Goal: Task Accomplishment & Management: Use online tool/utility

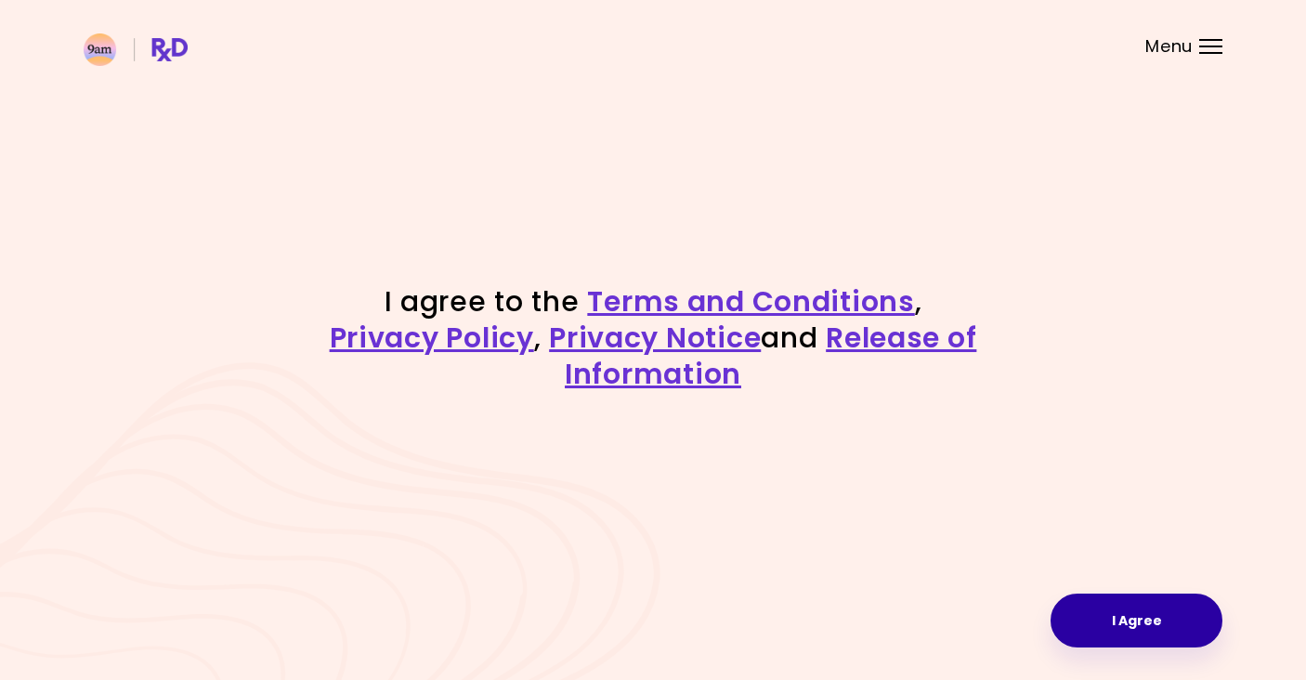
click at [1112, 612] on button "I Agree" at bounding box center [1136, 620] width 172 height 54
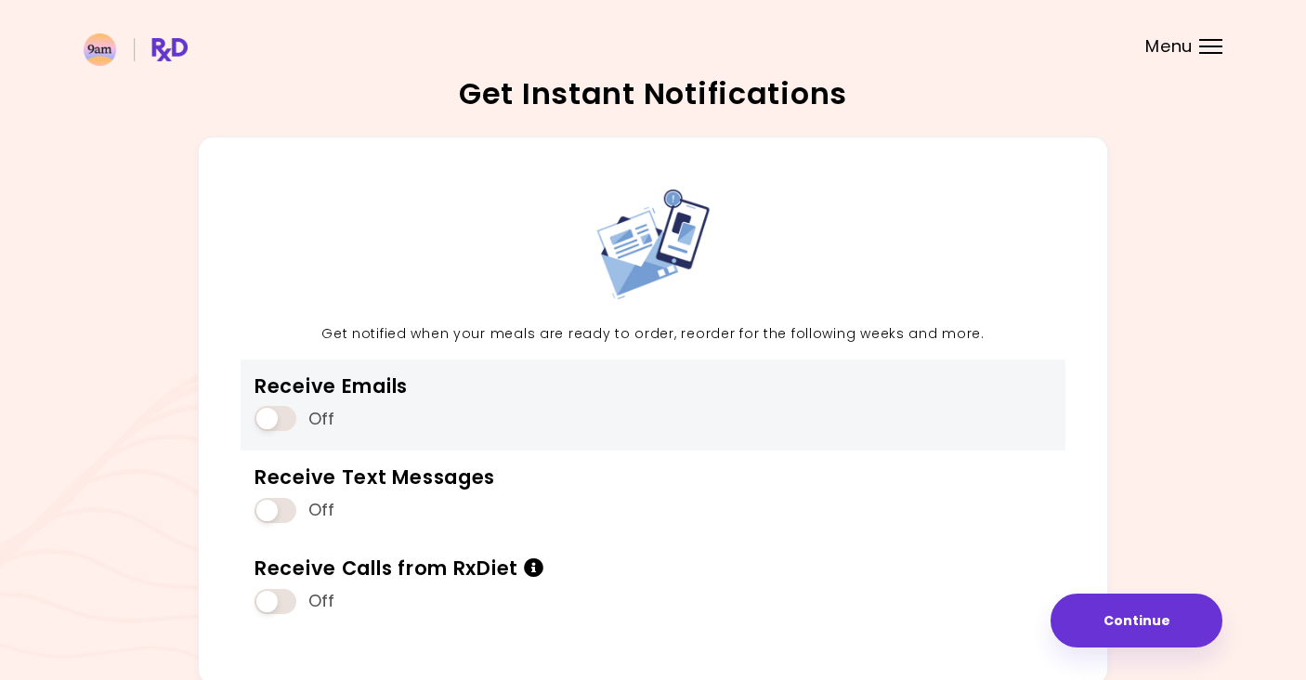
click at [285, 420] on span at bounding box center [275, 418] width 42 height 25
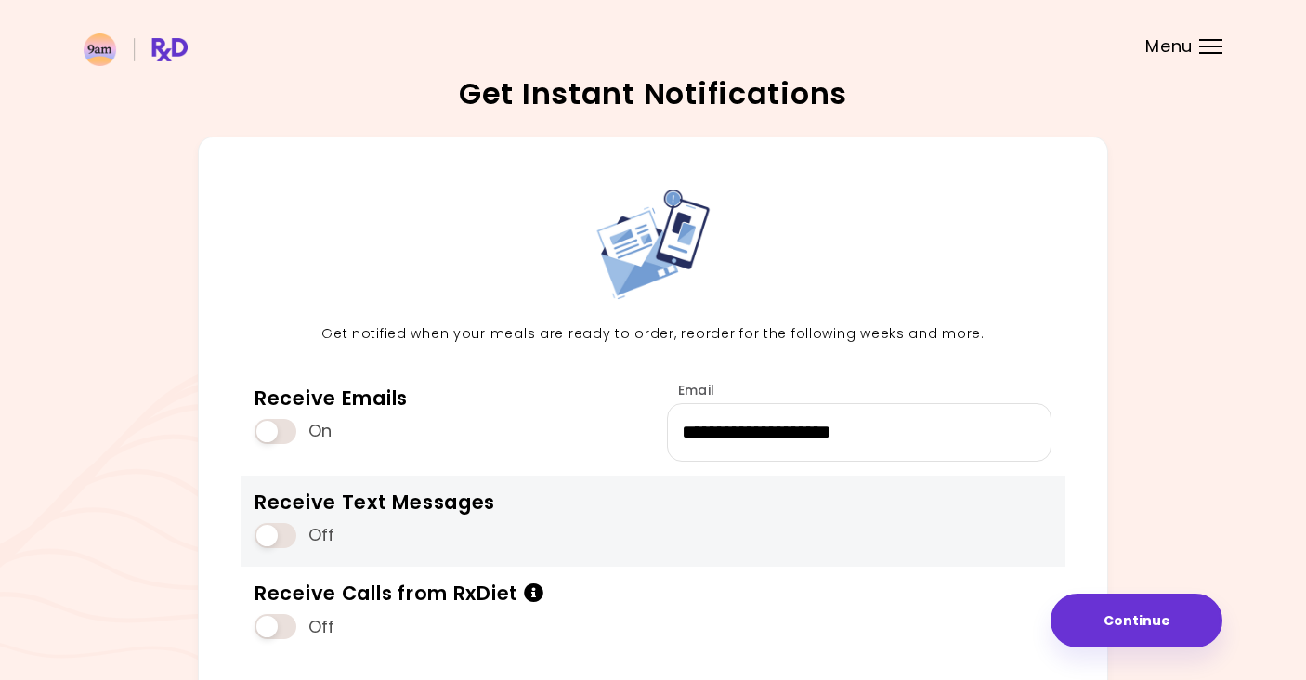
click at [271, 535] on span at bounding box center [275, 535] width 42 height 25
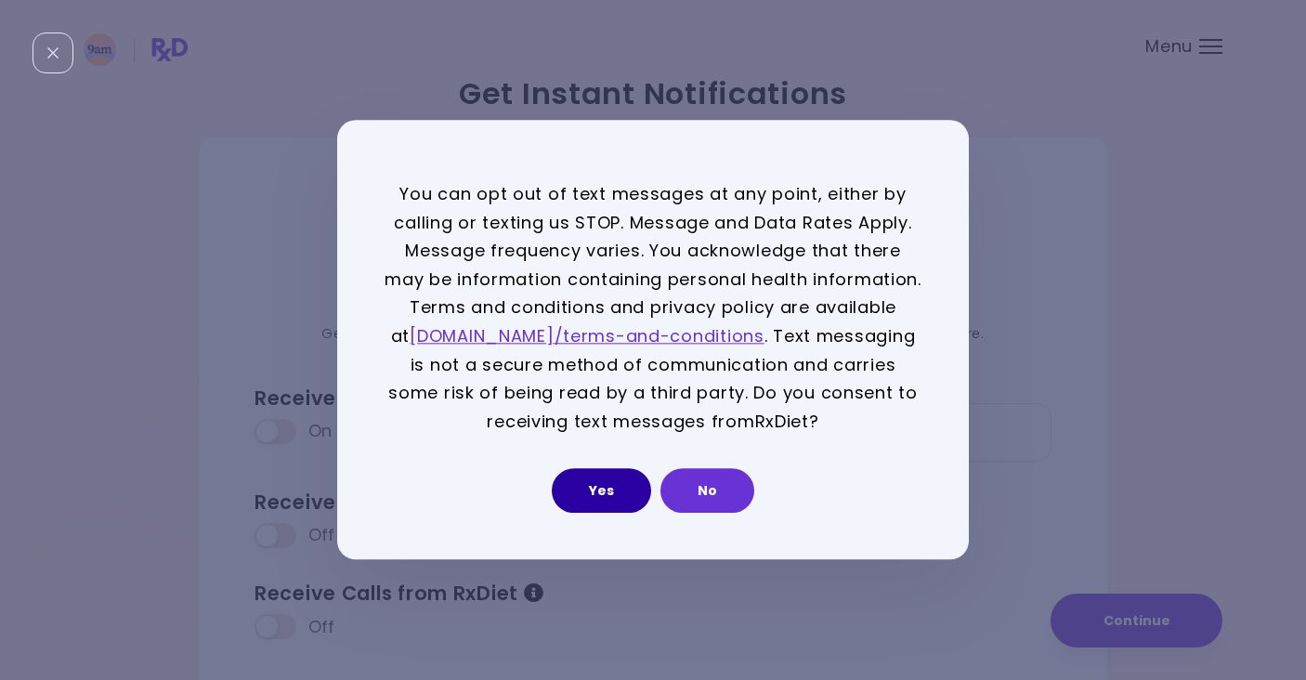
click at [589, 473] on button "Yes" at bounding box center [601, 491] width 99 height 45
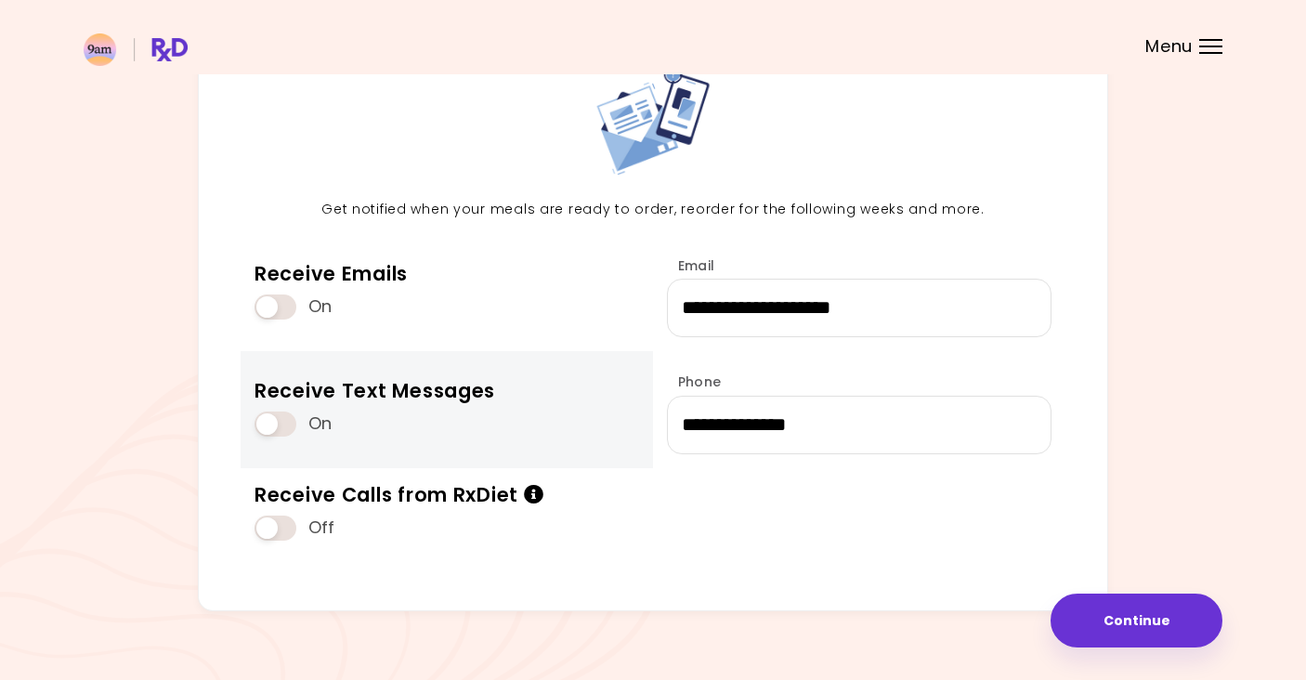
scroll to position [129, 0]
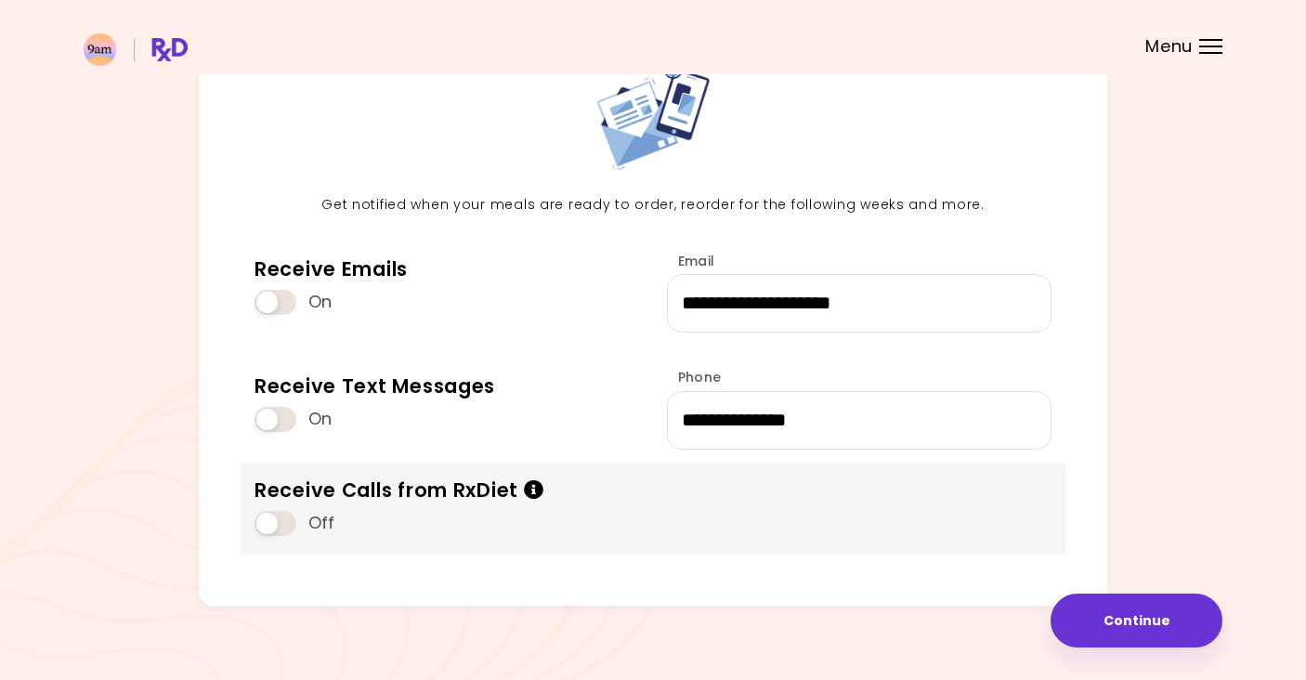
click at [279, 523] on span at bounding box center [275, 523] width 42 height 25
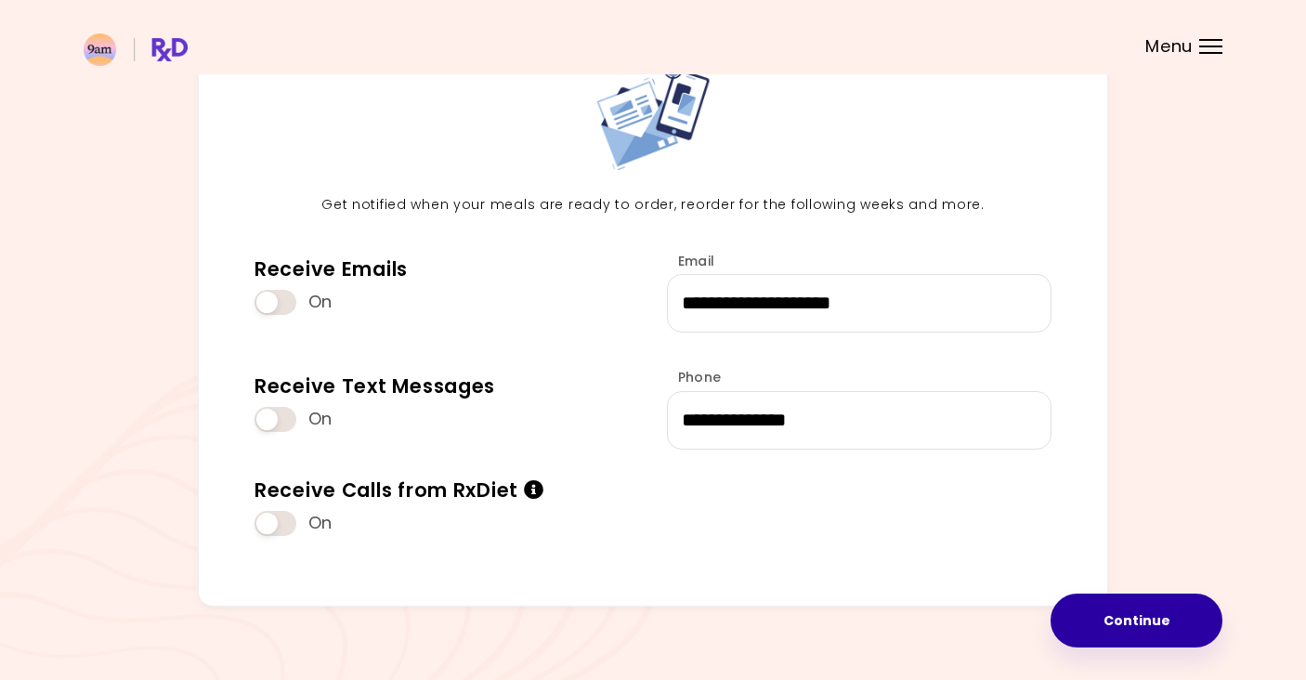
click at [1082, 620] on button "Continue" at bounding box center [1136, 620] width 172 height 54
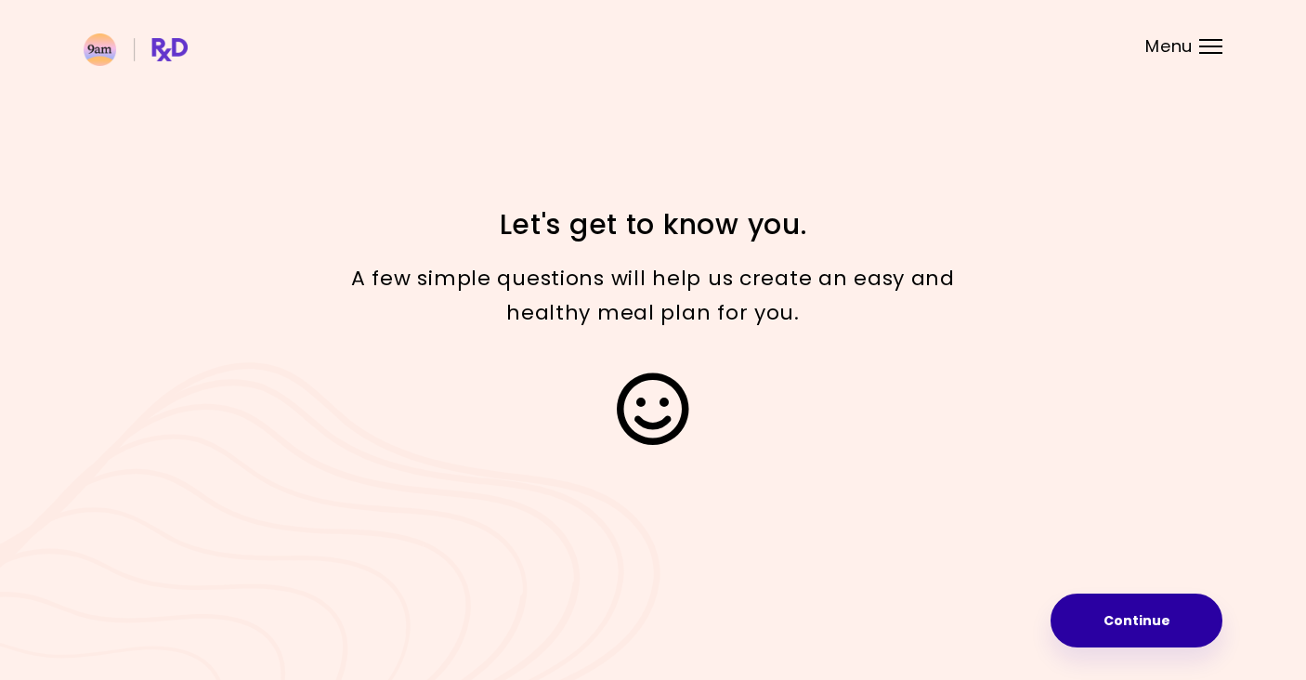
click at [1082, 620] on button "Continue" at bounding box center [1136, 620] width 172 height 54
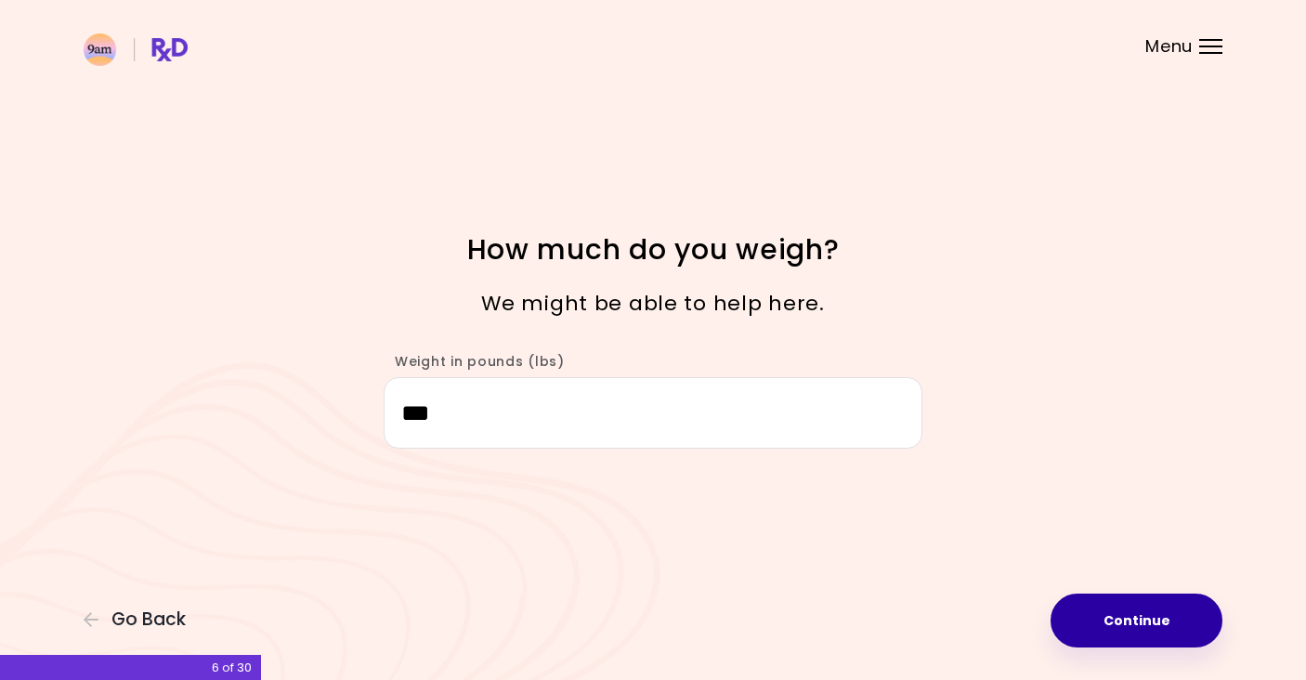
click at [1109, 632] on button "Continue" at bounding box center [1136, 620] width 172 height 54
select select "****"
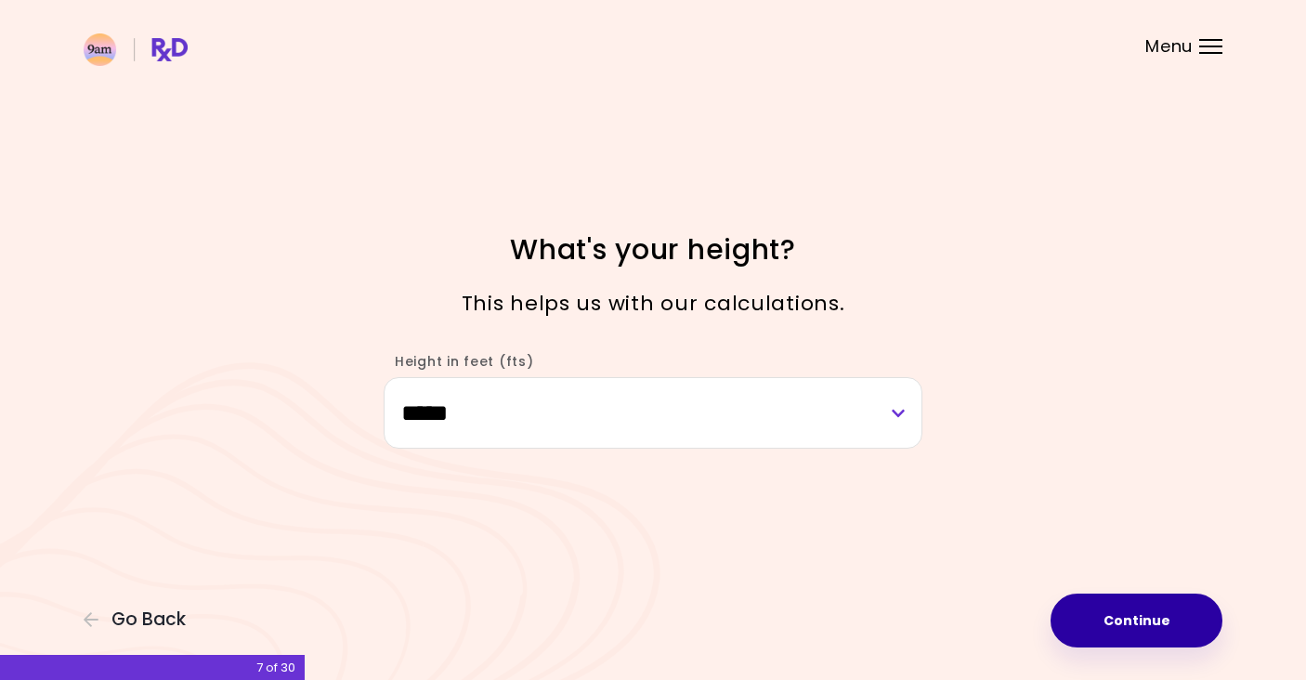
click at [1109, 632] on button "Continue" at bounding box center [1136, 620] width 172 height 54
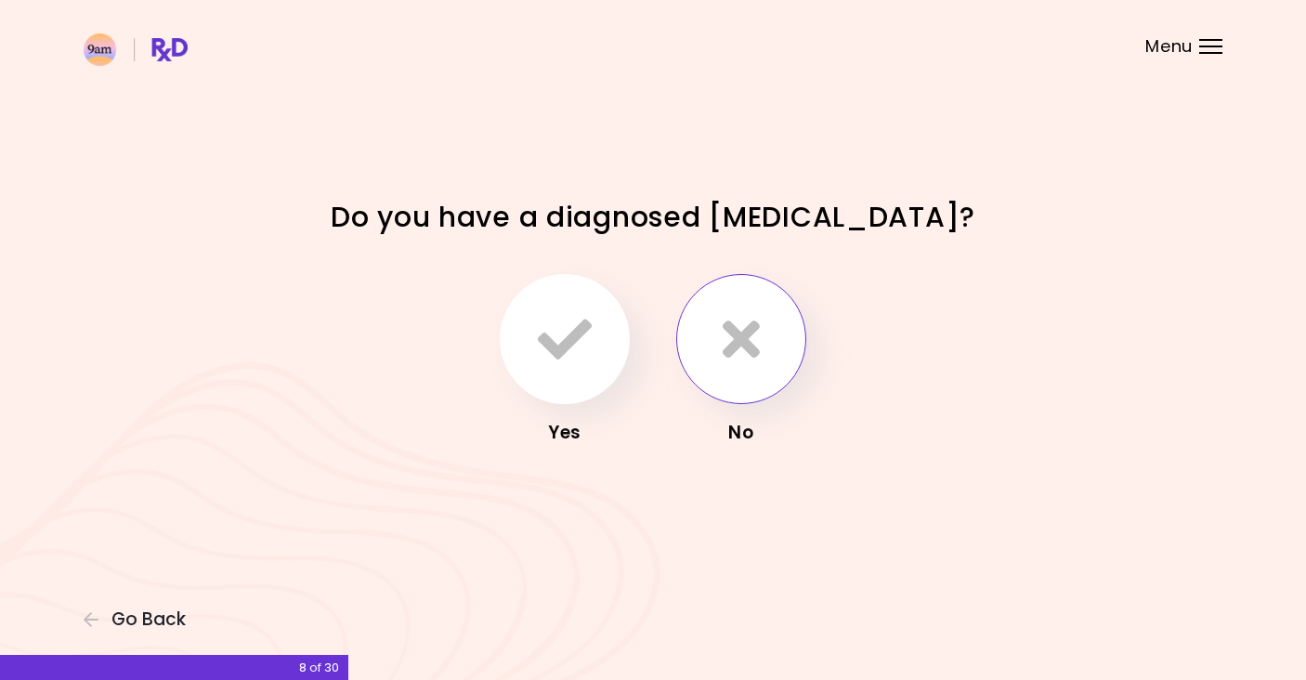
click at [767, 358] on button "button" at bounding box center [741, 339] width 130 height 130
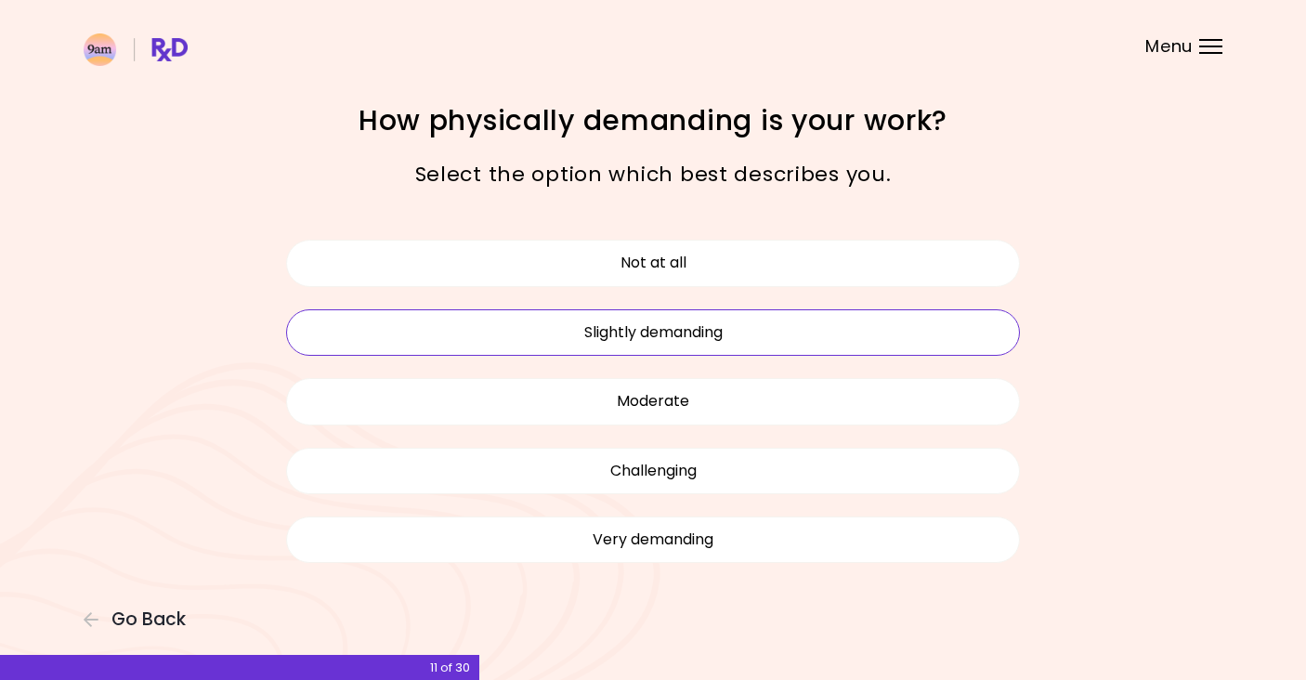
click at [777, 337] on button "Slightly demanding" at bounding box center [653, 332] width 734 height 46
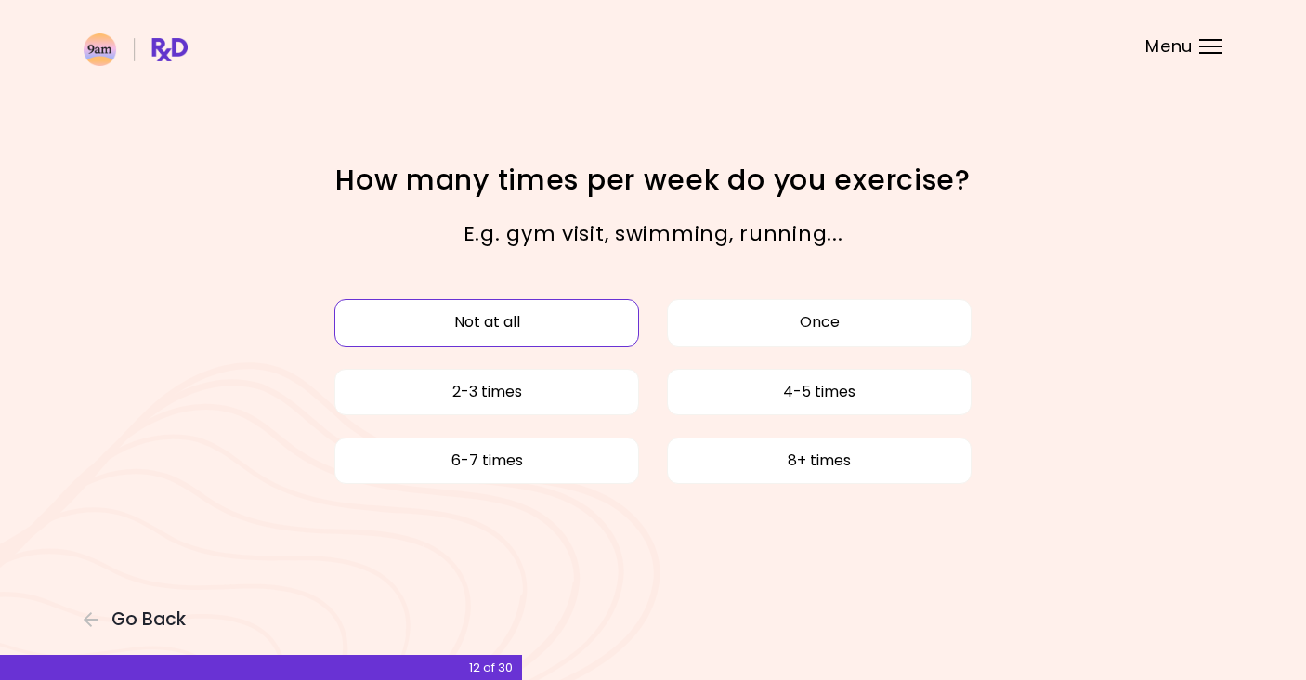
click at [571, 332] on button "Not at all" at bounding box center [486, 322] width 305 height 46
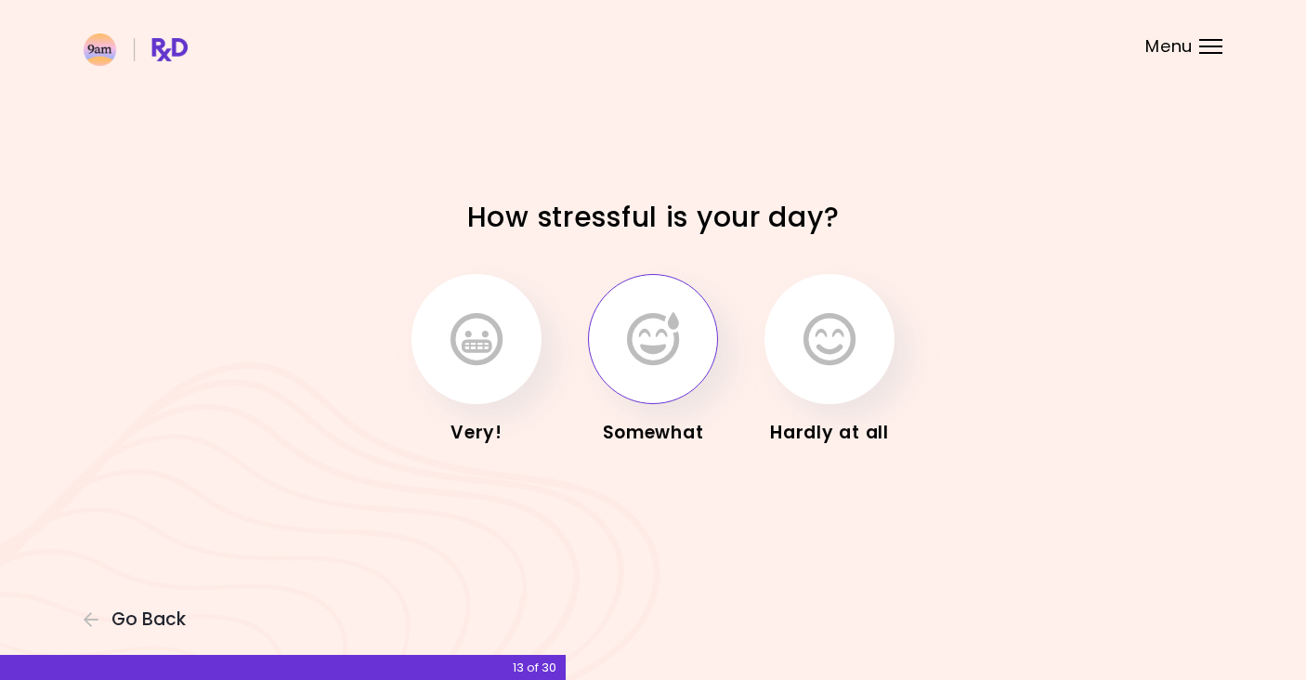
click at [634, 357] on icon "button" at bounding box center [653, 339] width 52 height 54
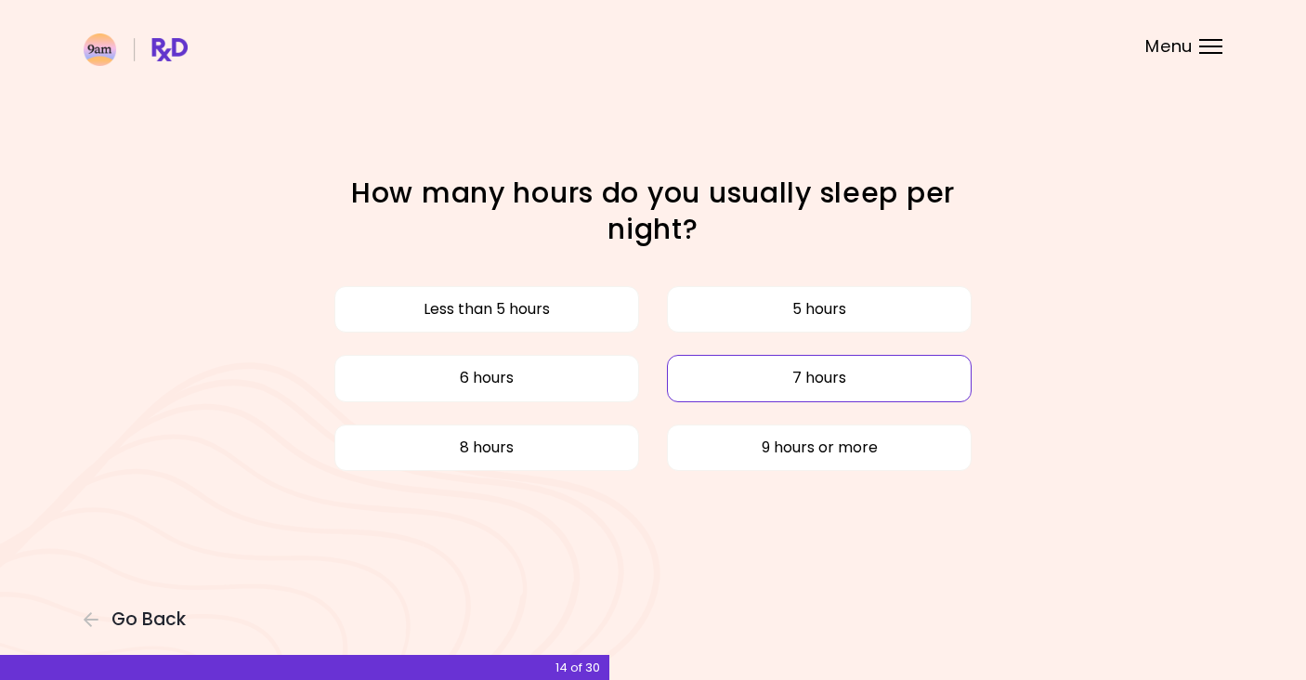
click at [695, 379] on button "7 hours" at bounding box center [819, 378] width 305 height 46
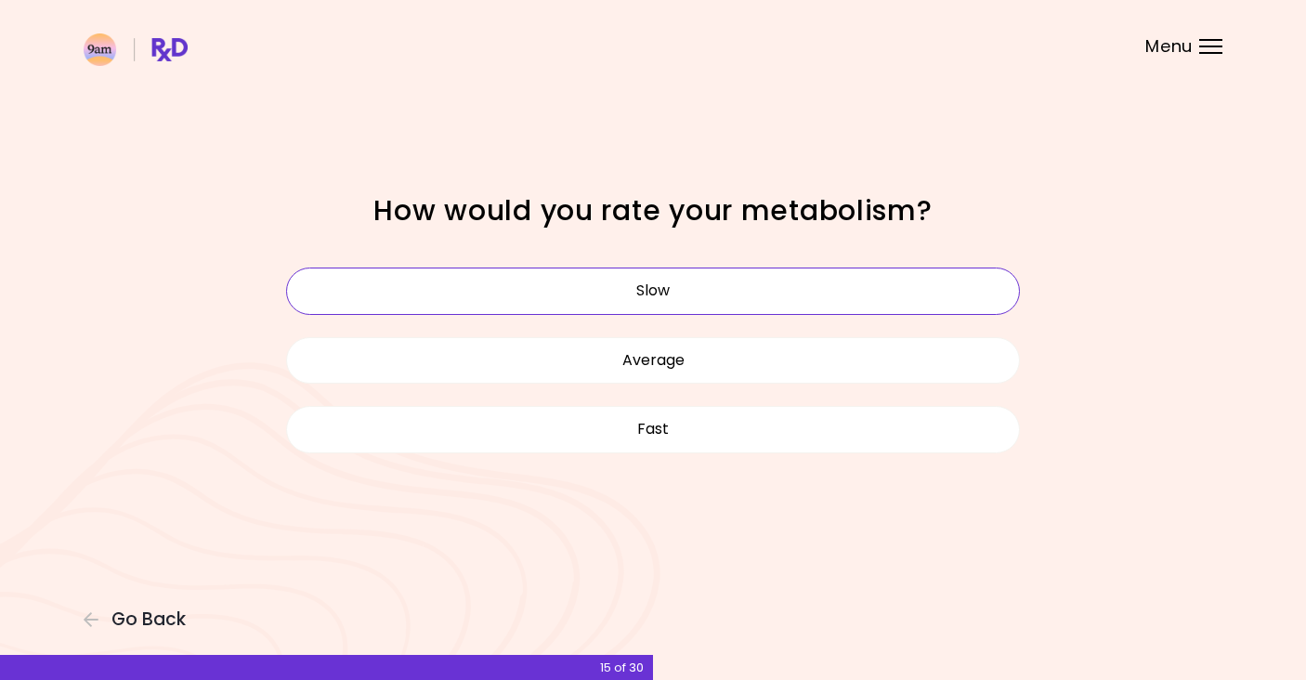
click at [661, 286] on button "Slow" at bounding box center [653, 290] width 734 height 46
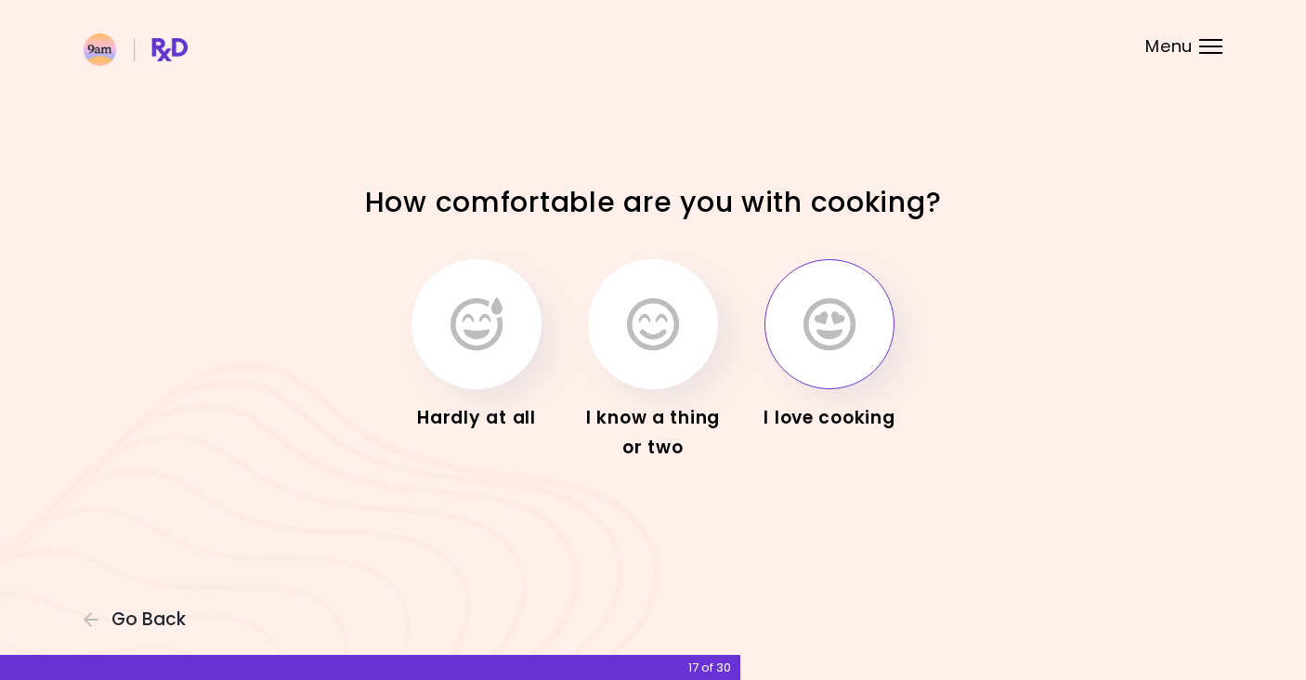
click at [819, 347] on icon "button" at bounding box center [829, 324] width 52 height 54
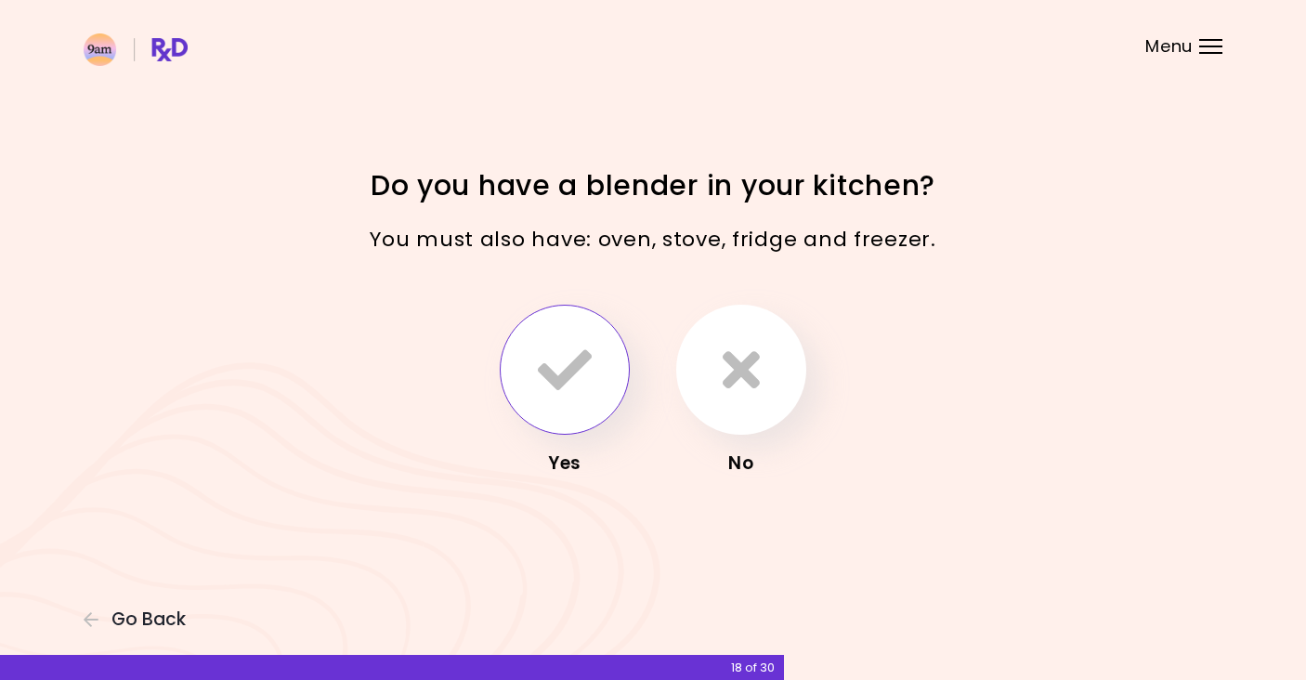
click at [591, 378] on icon "button" at bounding box center [565, 370] width 54 height 54
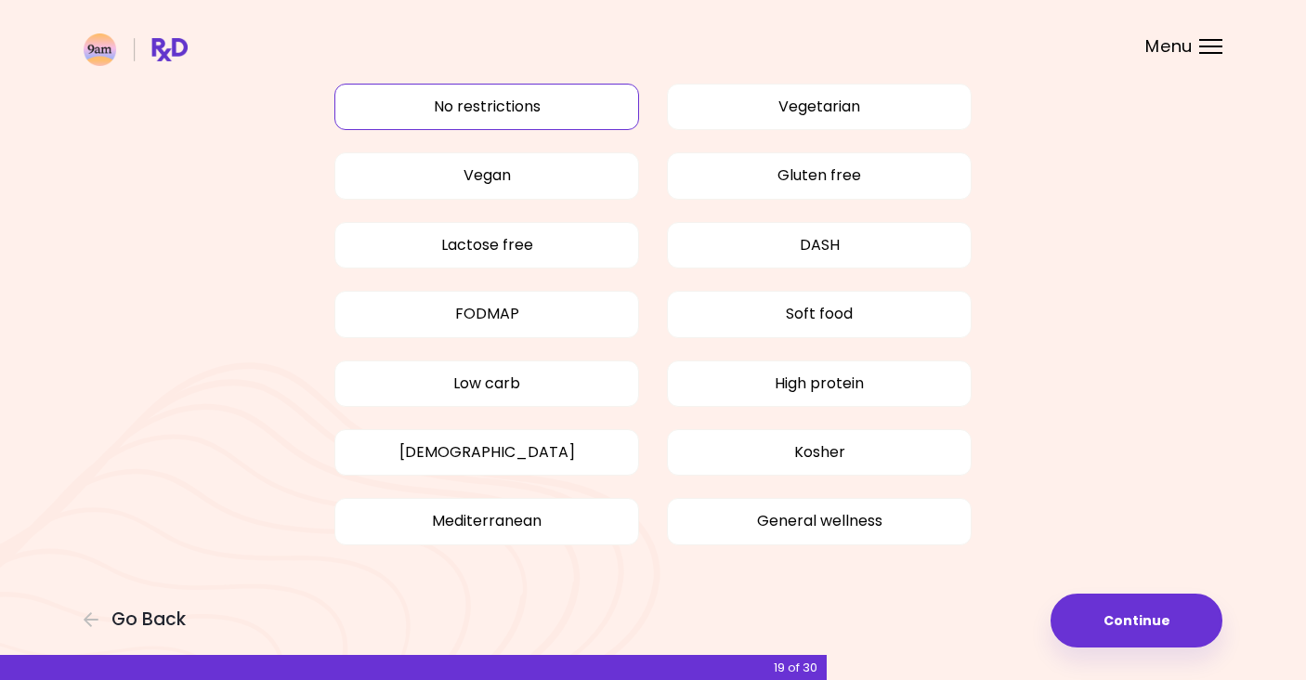
scroll to position [93, 0]
click at [777, 518] on button "General wellness" at bounding box center [819, 522] width 305 height 46
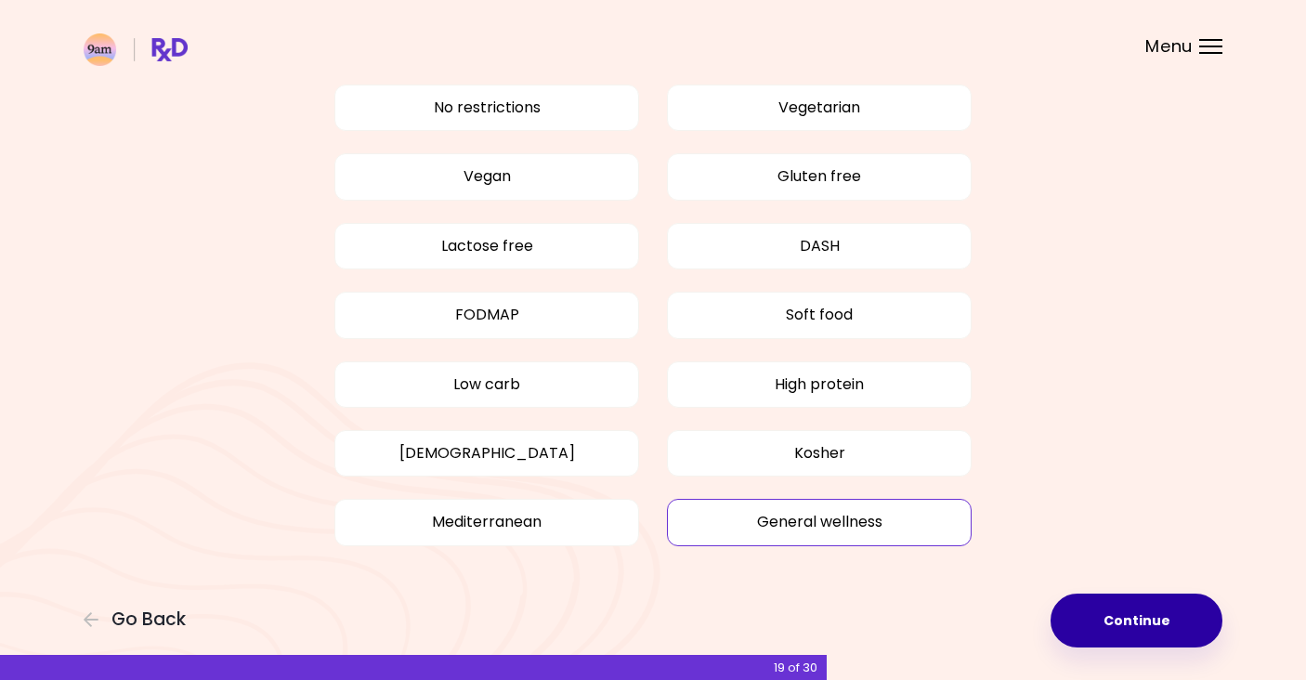
click at [1103, 609] on button "Continue" at bounding box center [1136, 620] width 172 height 54
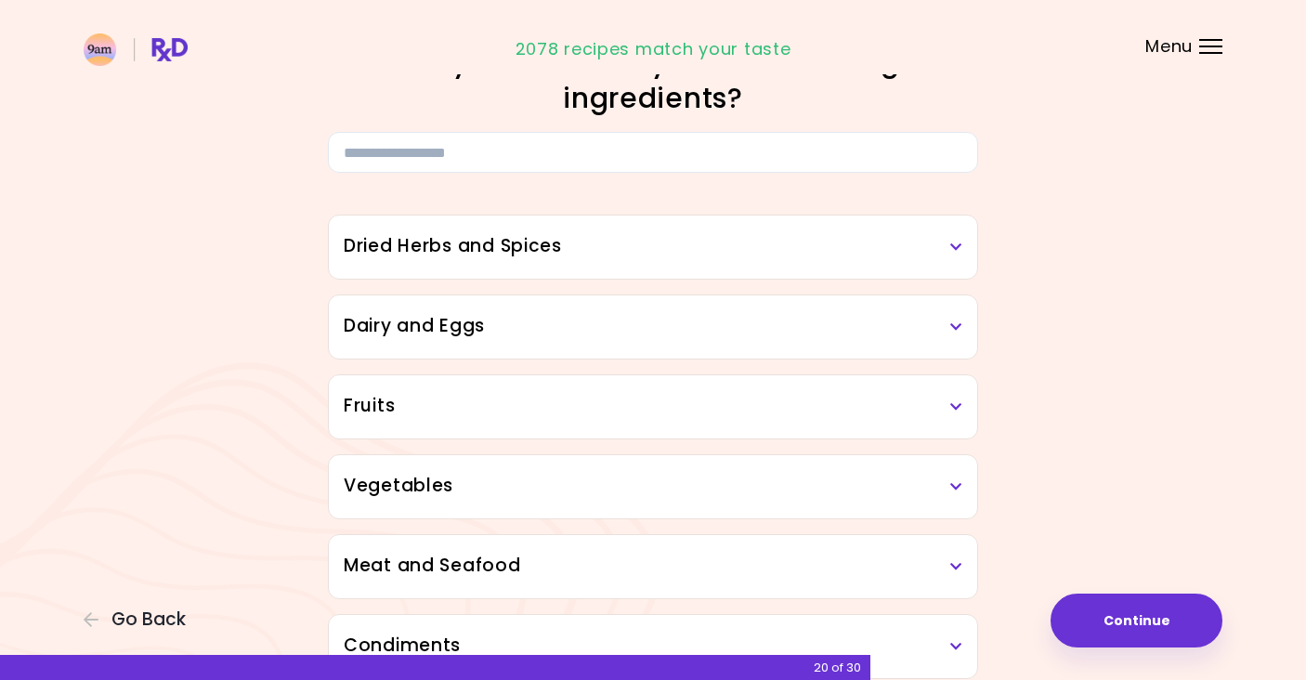
scroll to position [62, 0]
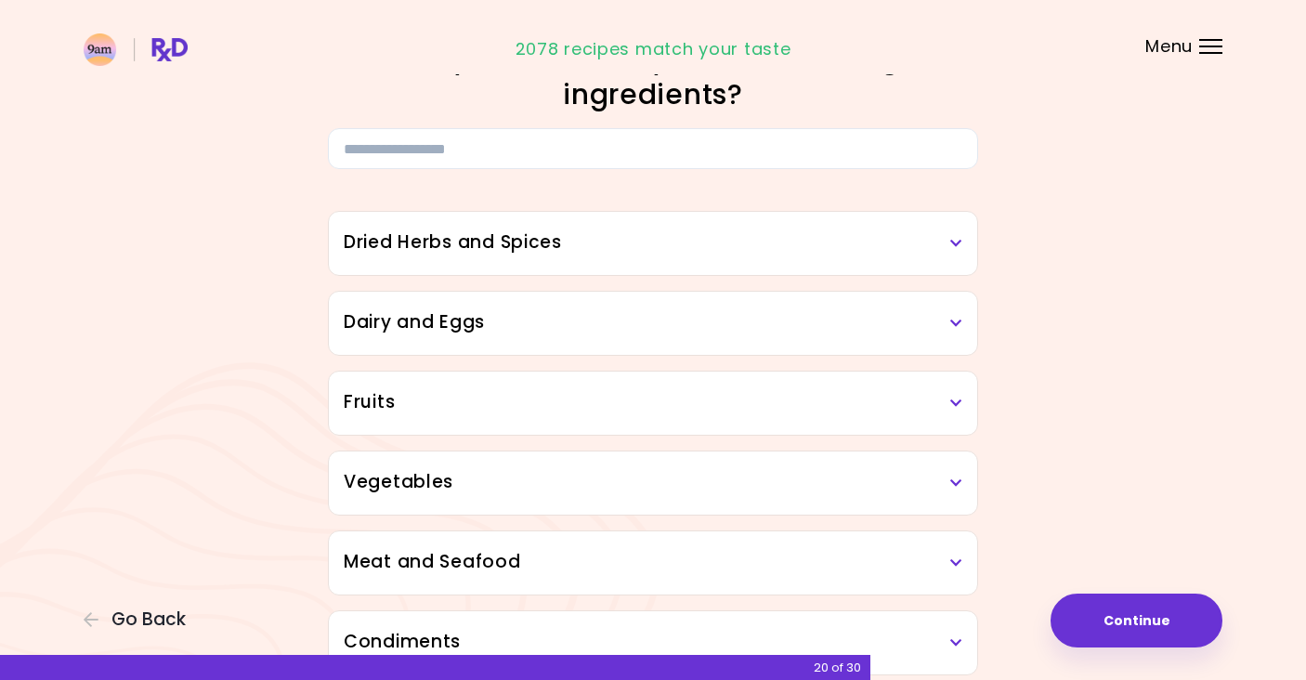
click at [777, 331] on h3 "Dairy and Eggs" at bounding box center [653, 322] width 618 height 27
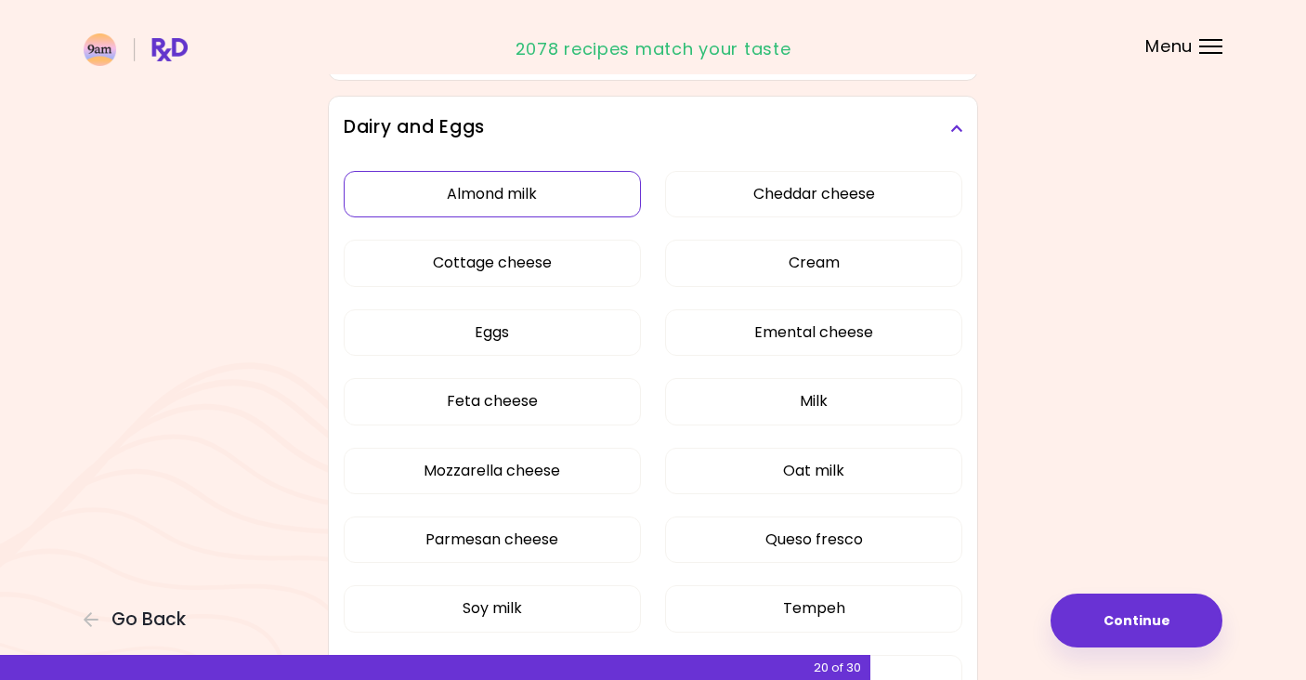
scroll to position [258, 0]
click at [505, 200] on button "Almond milk" at bounding box center [492, 193] width 297 height 46
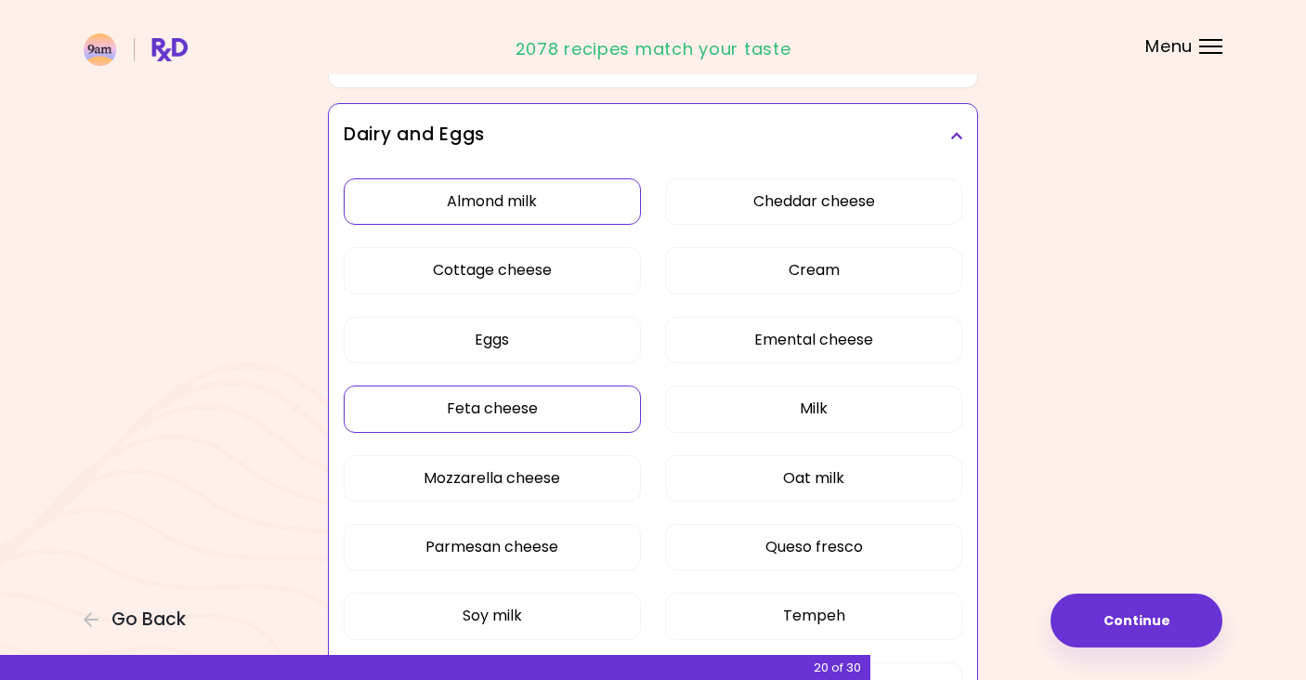
scroll to position [251, 0]
click at [487, 211] on button "Almond milk" at bounding box center [492, 200] width 297 height 46
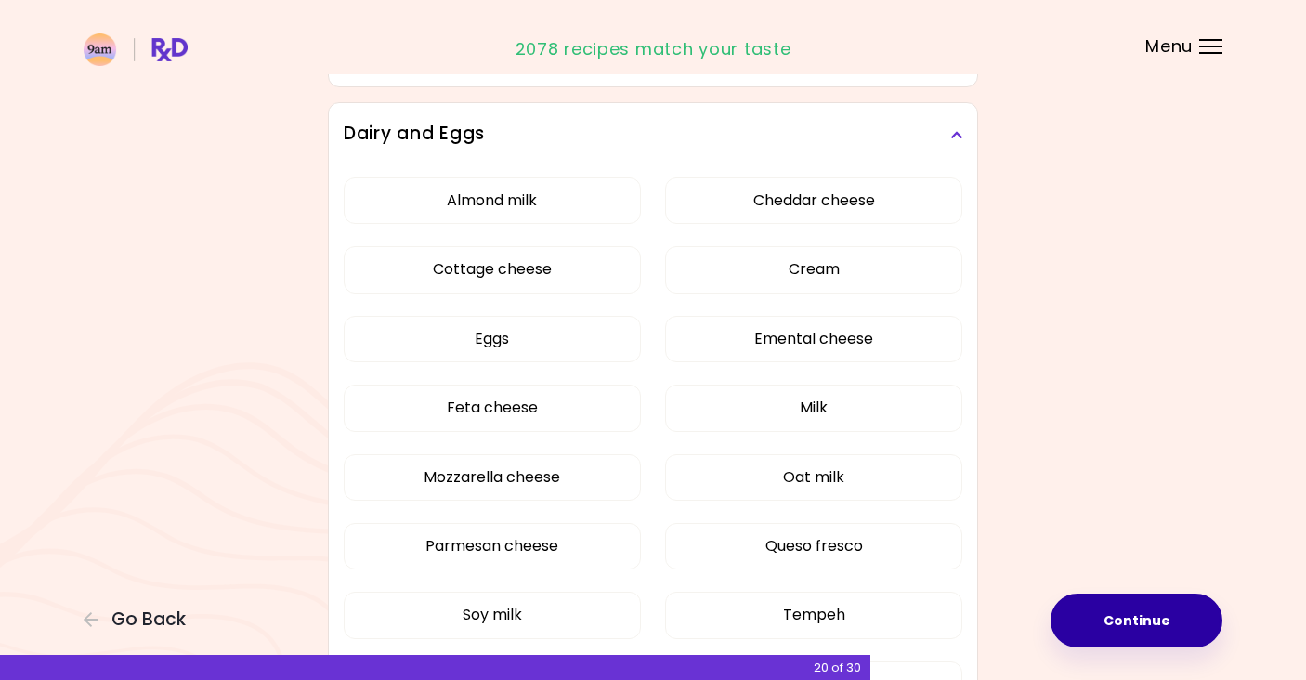
click at [1076, 617] on button "Continue" at bounding box center [1136, 620] width 172 height 54
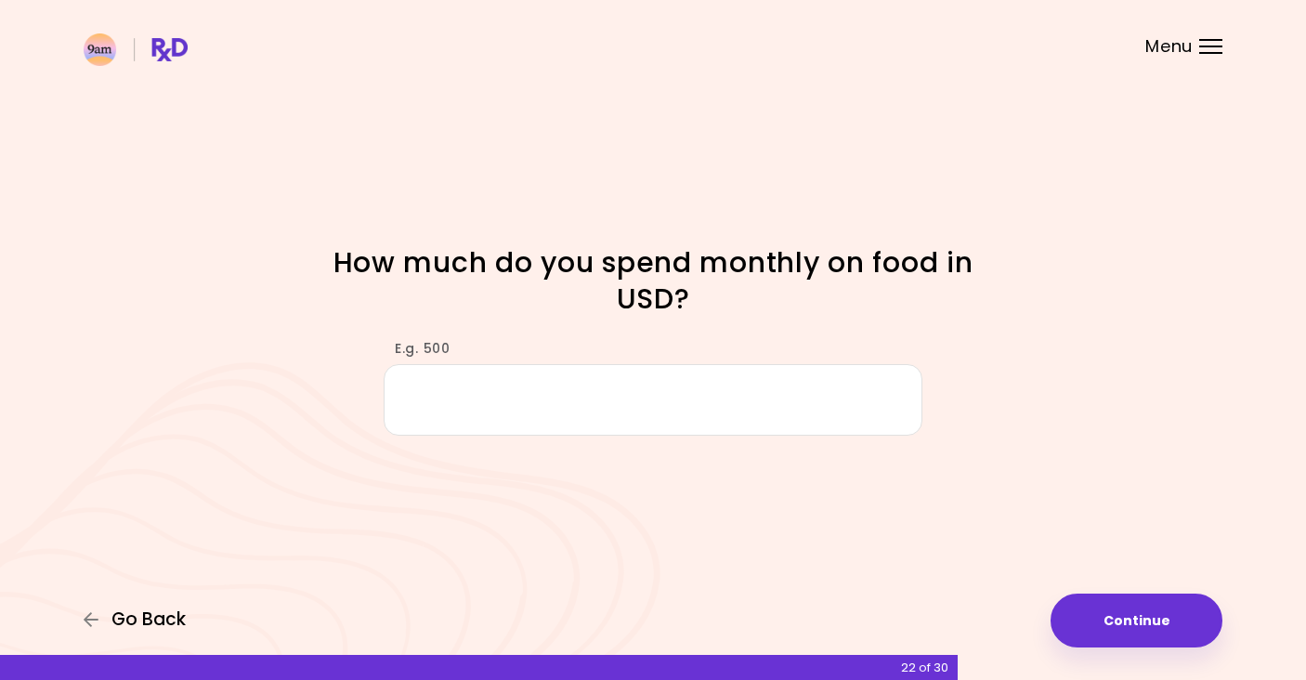
click at [152, 621] on span "Go Back" at bounding box center [148, 619] width 74 height 20
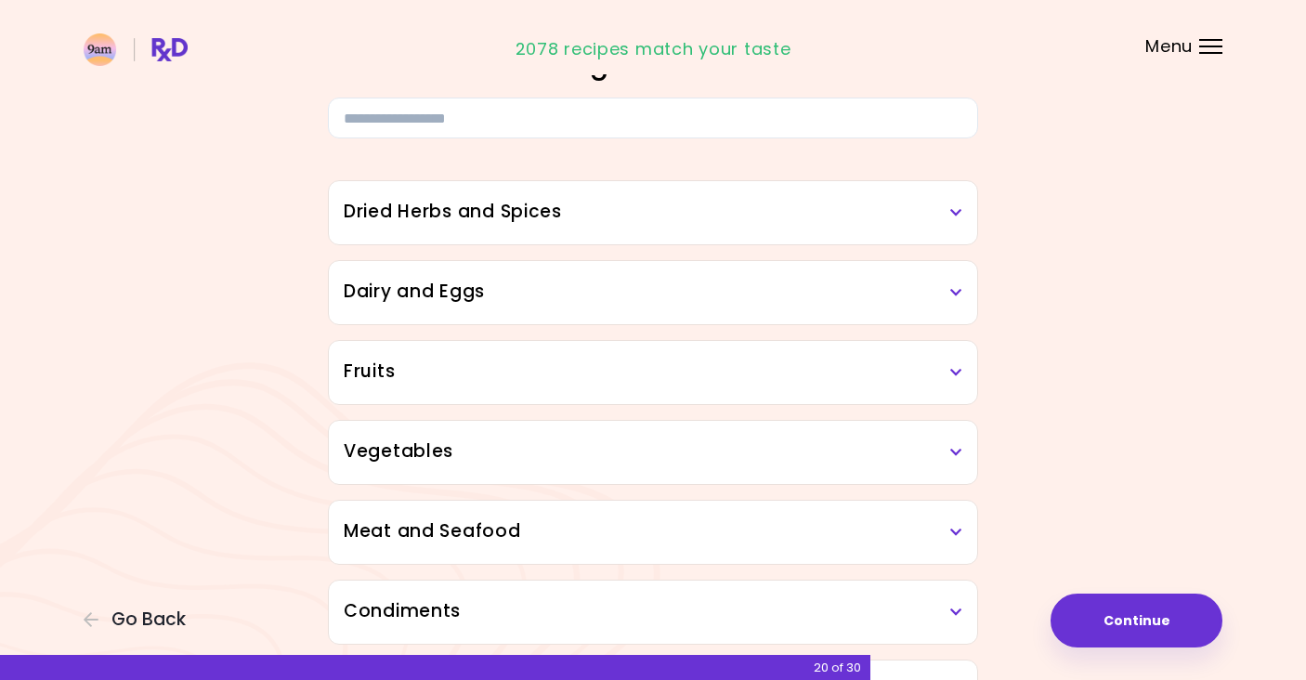
scroll to position [106, 0]
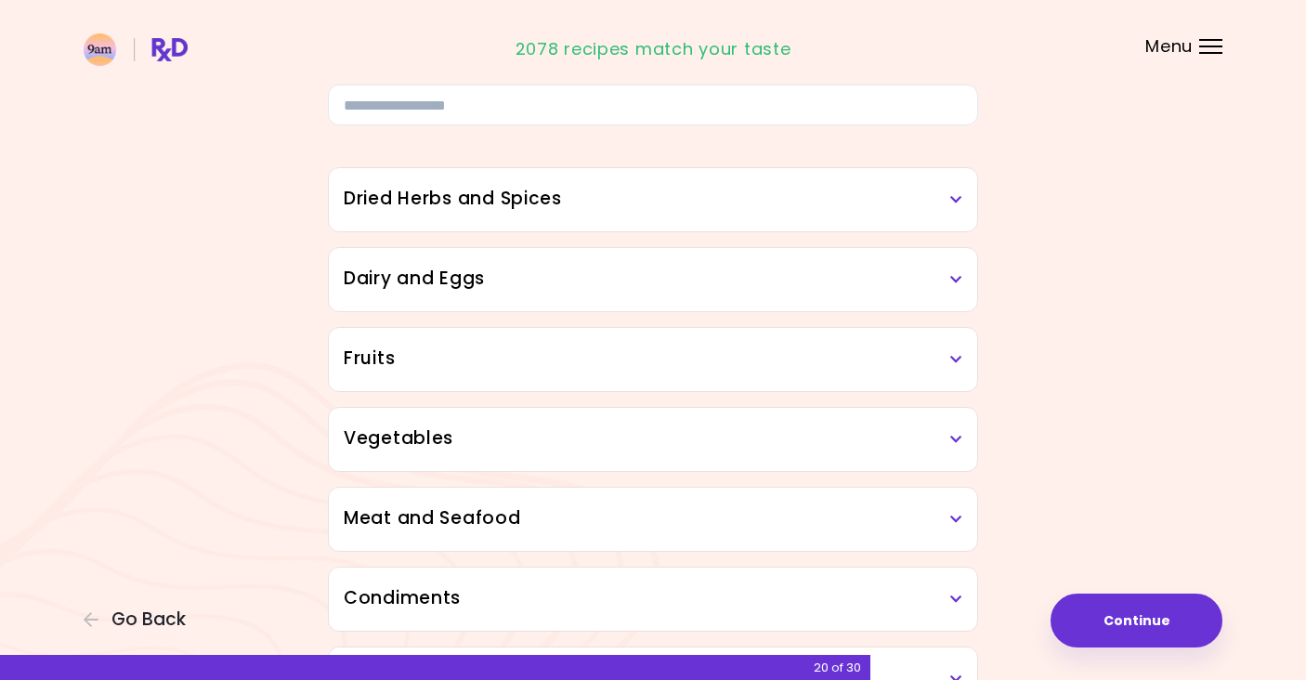
click at [436, 212] on div "Dried Herbs and Spices" at bounding box center [653, 199] width 648 height 63
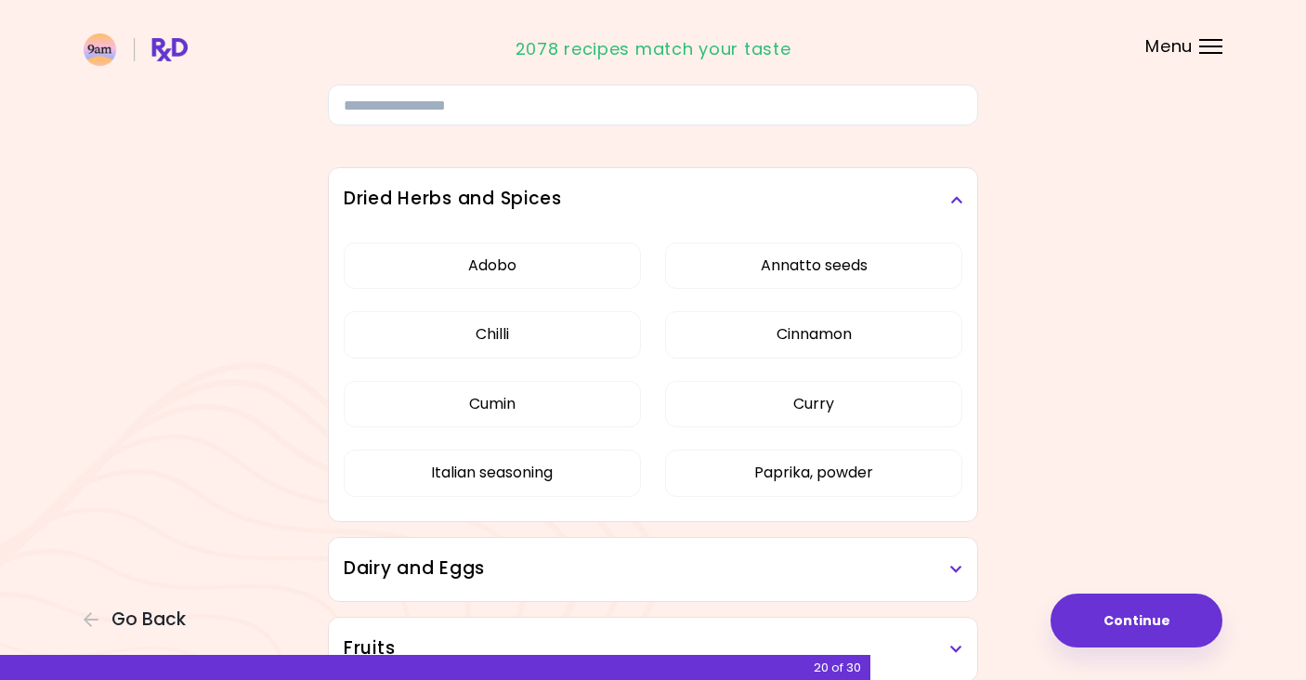
click at [436, 212] on div "Dried Herbs and Spices" at bounding box center [653, 199] width 648 height 63
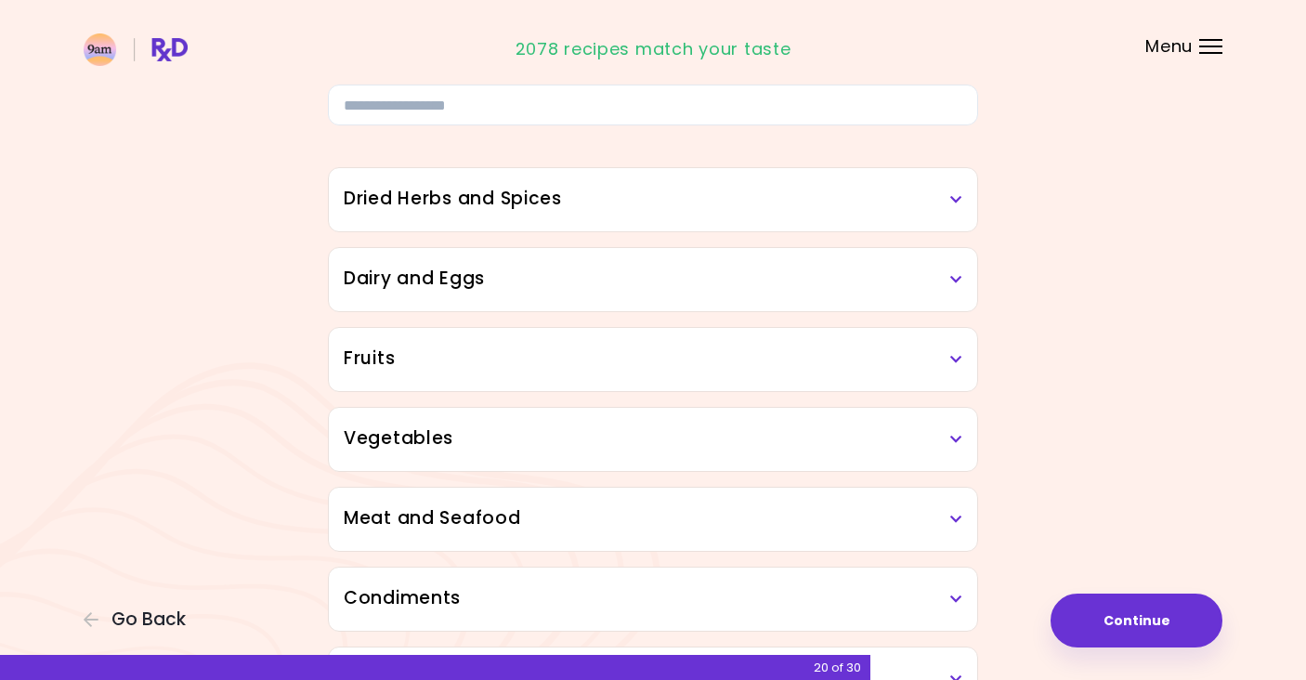
click at [436, 212] on div "Dried Herbs and Spices" at bounding box center [653, 199] width 648 height 63
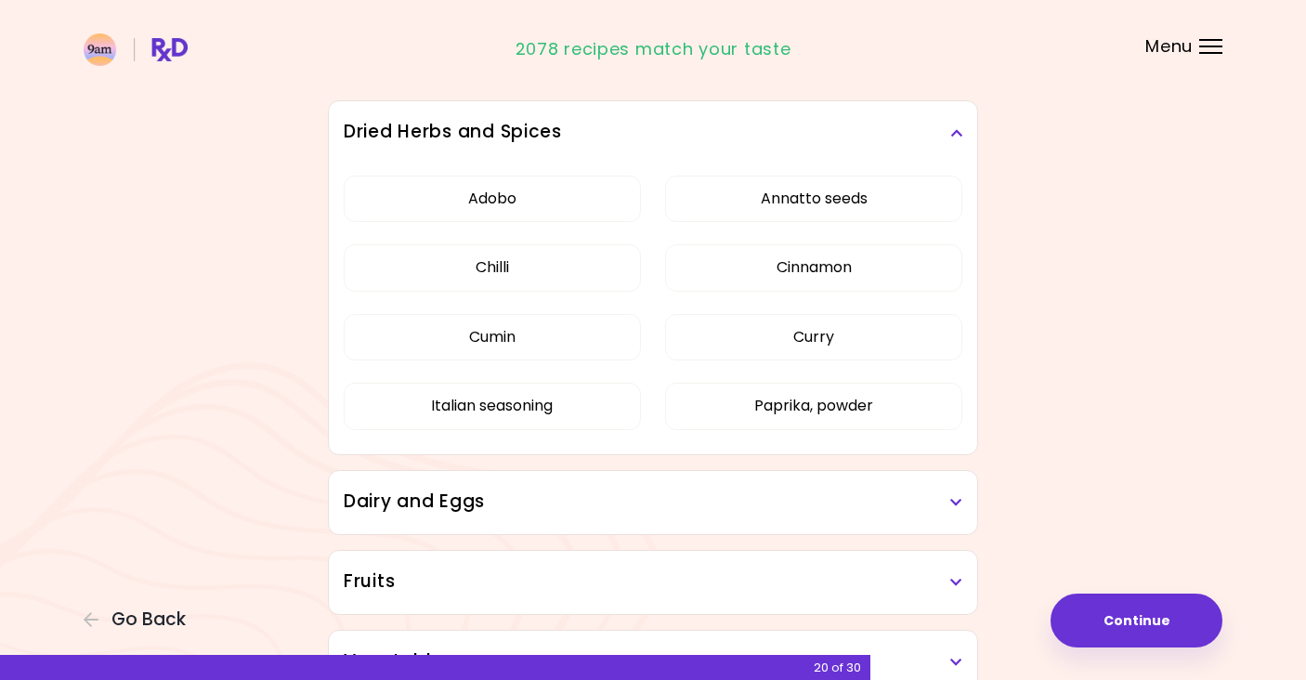
scroll to position [176, 0]
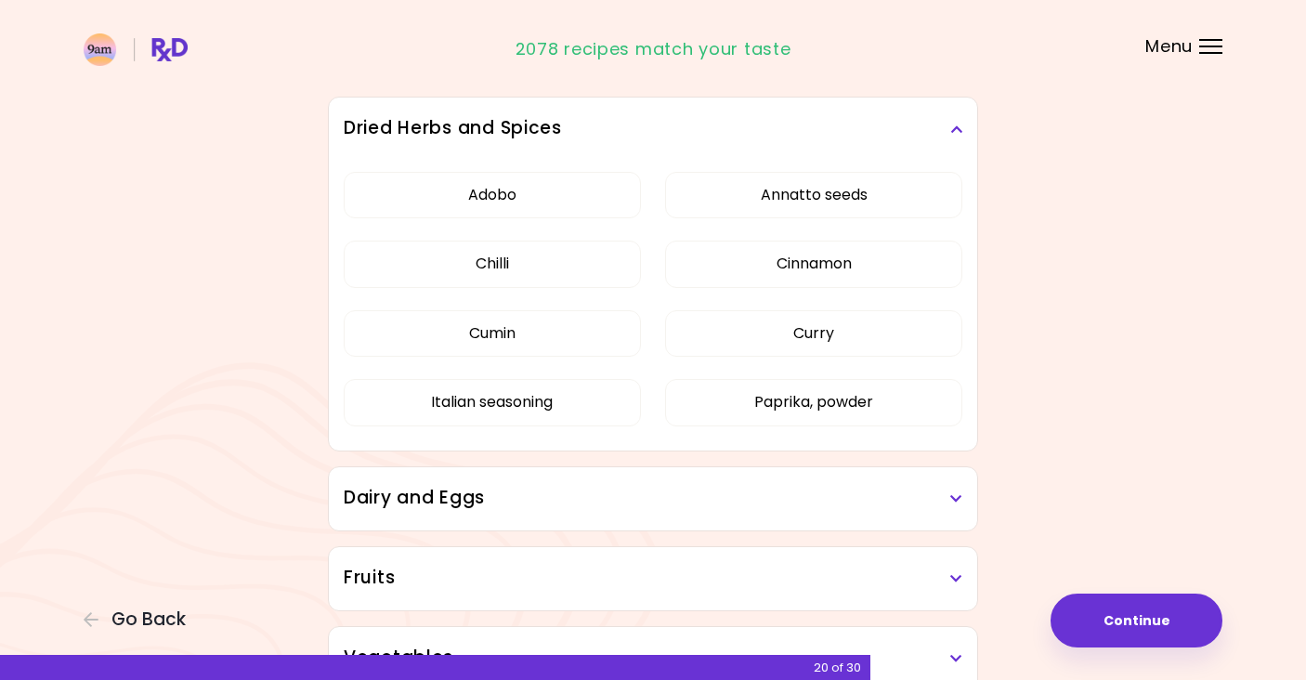
click at [446, 137] on h3 "Dried Herbs and Spices" at bounding box center [653, 128] width 618 height 27
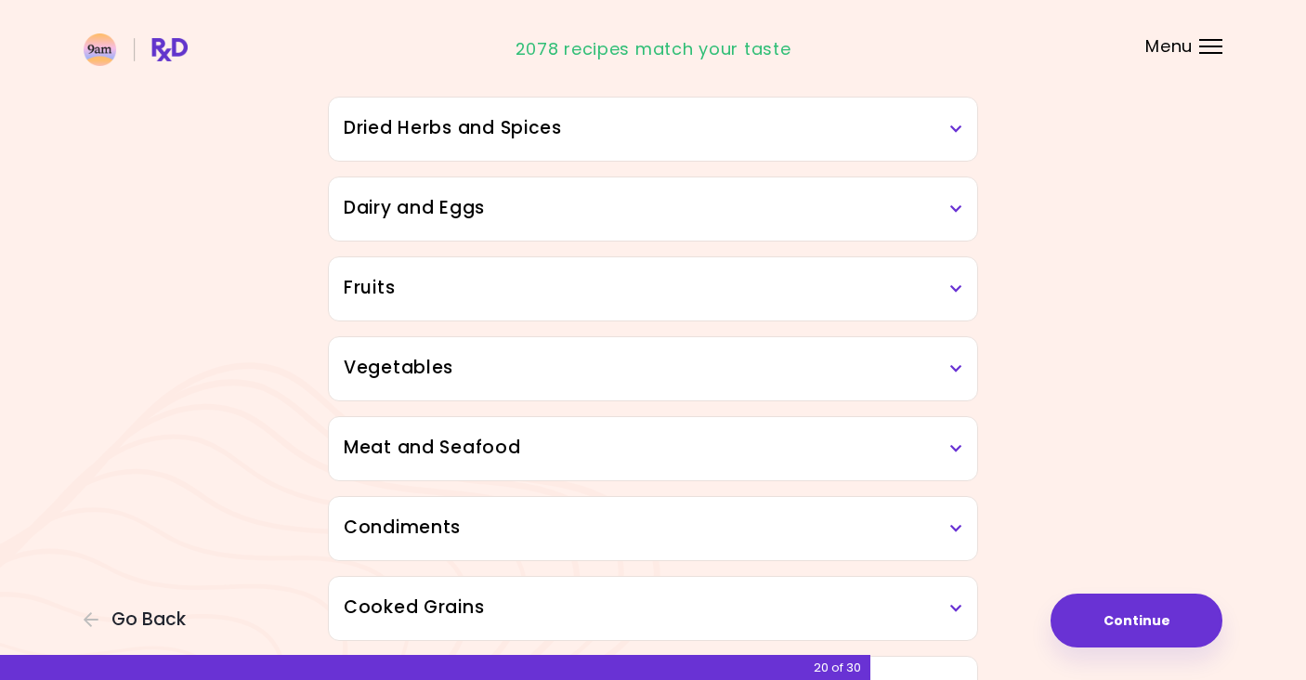
click at [432, 288] on h3 "Fruits" at bounding box center [653, 288] width 618 height 27
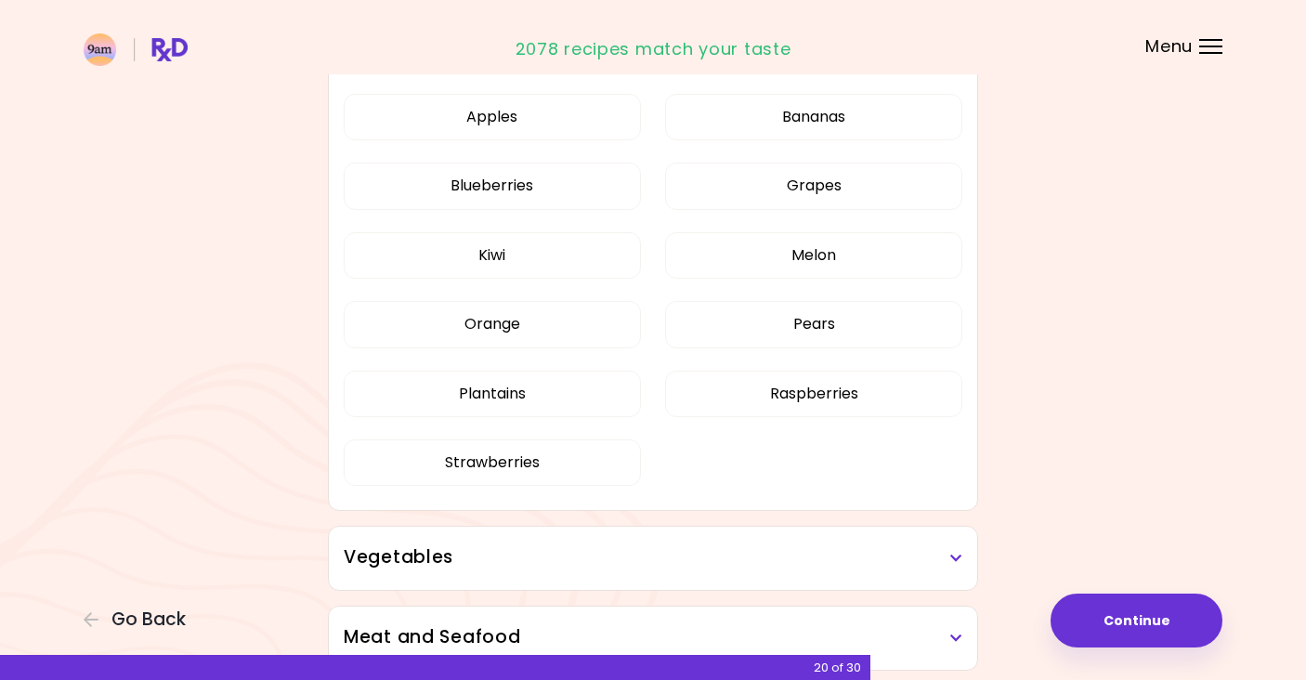
scroll to position [419, 0]
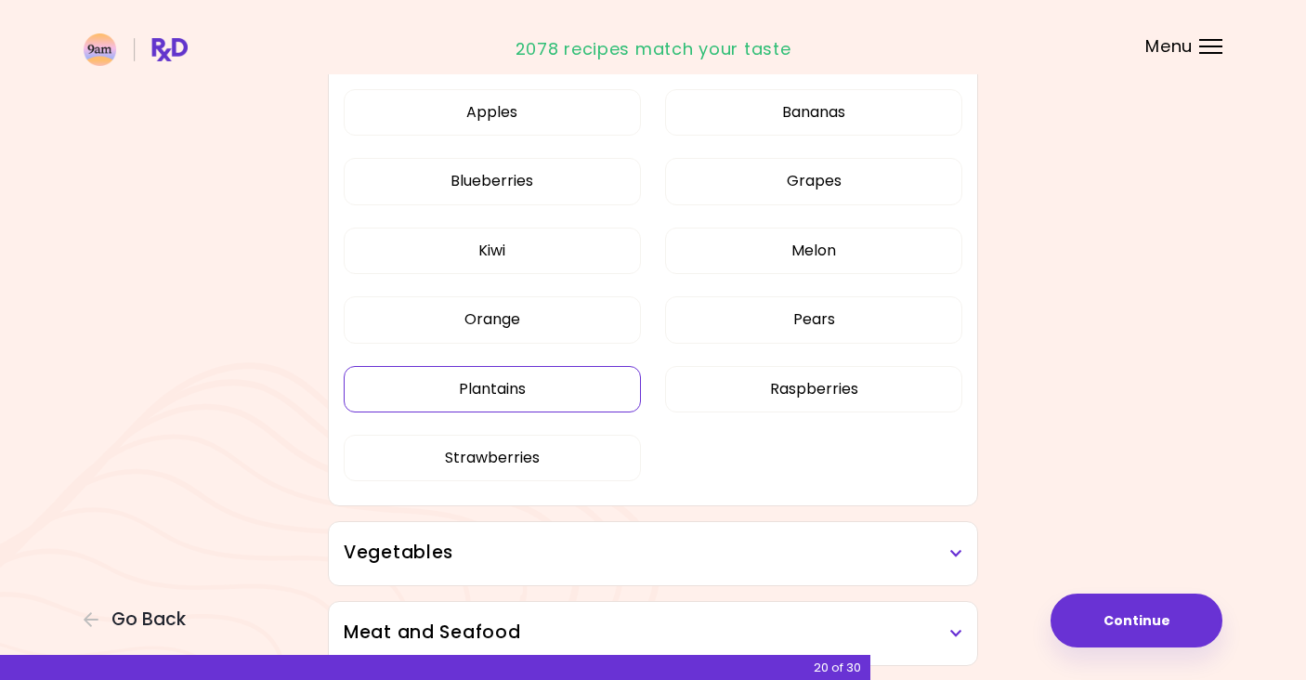
click at [475, 379] on button "Plantains" at bounding box center [492, 389] width 297 height 46
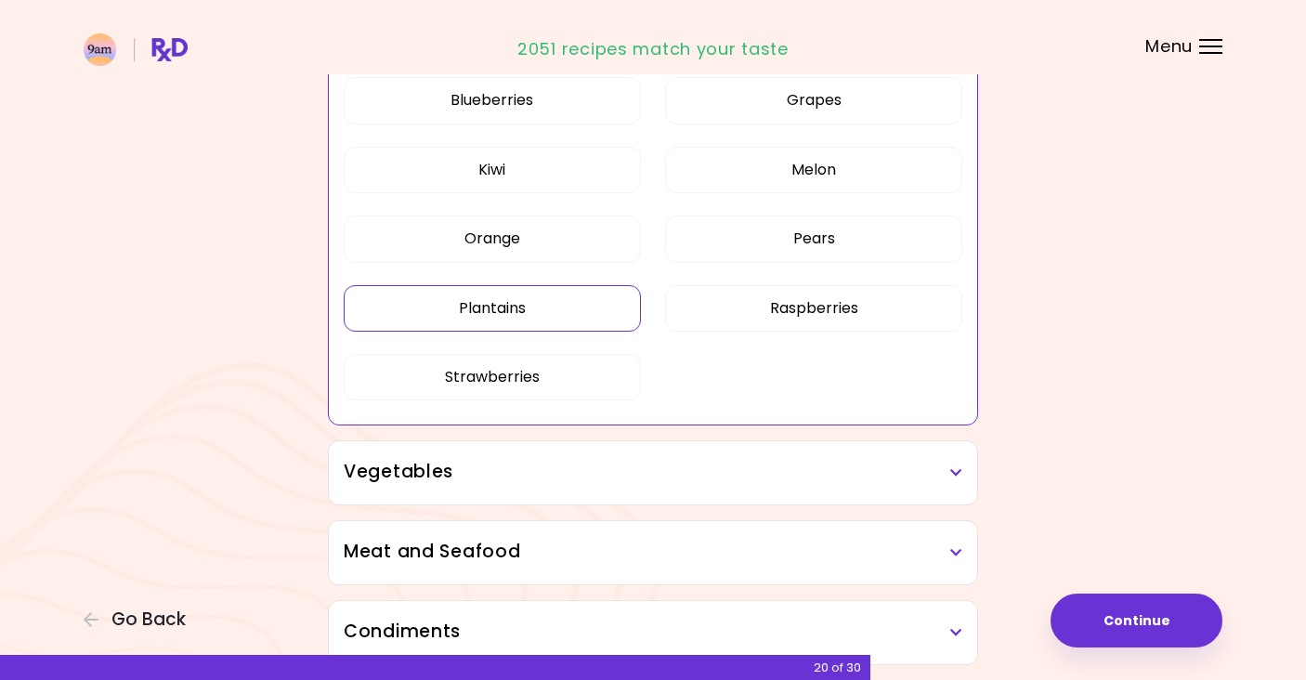
scroll to position [515, 0]
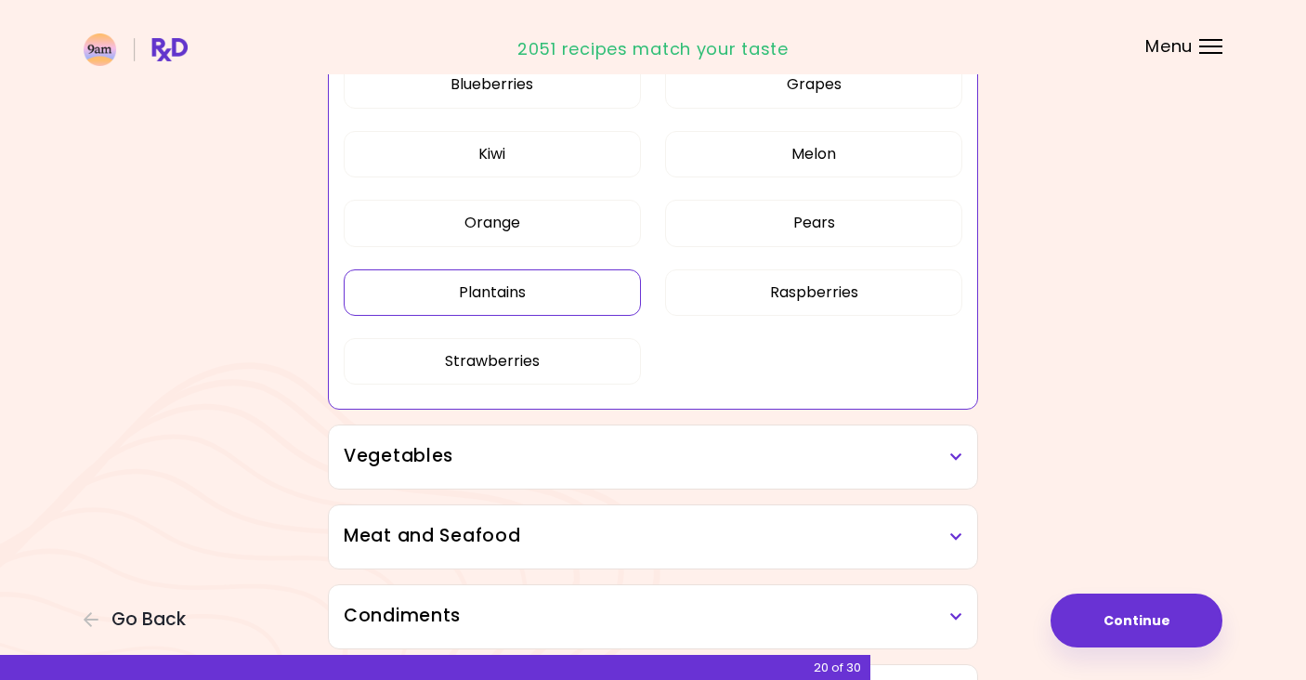
click at [480, 459] on h3 "Vegetables" at bounding box center [653, 456] width 618 height 27
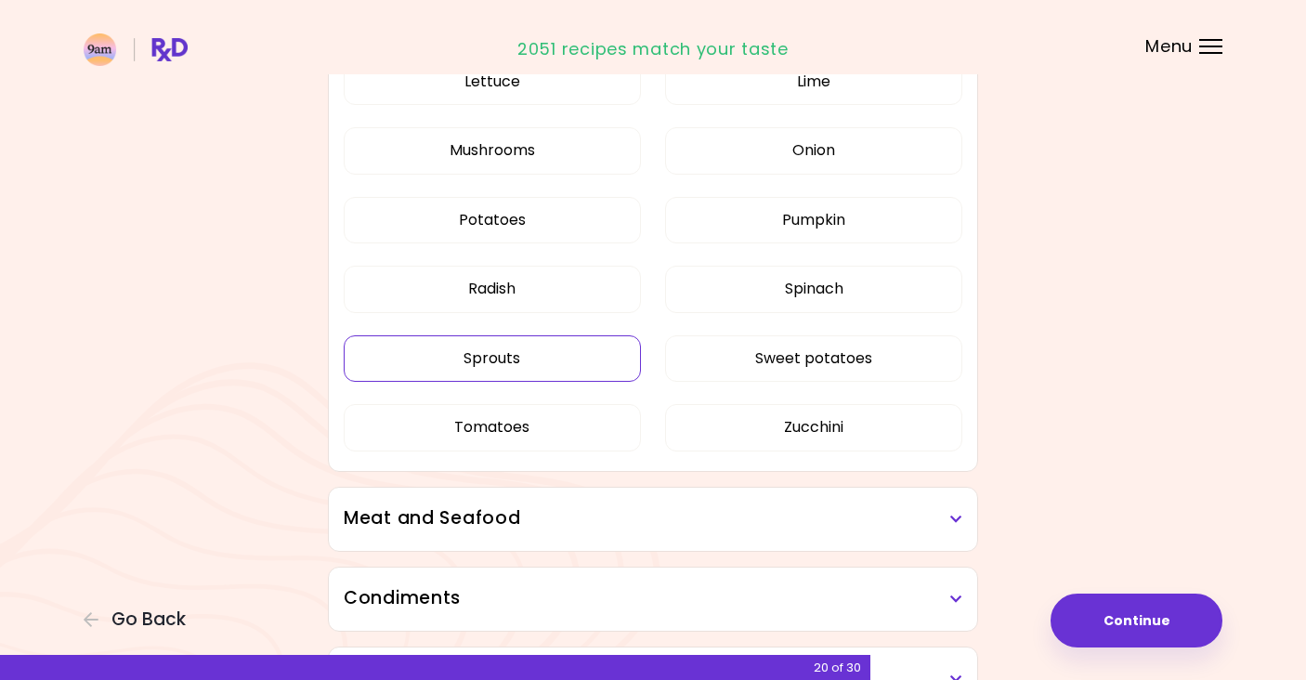
scroll to position [1659, 0]
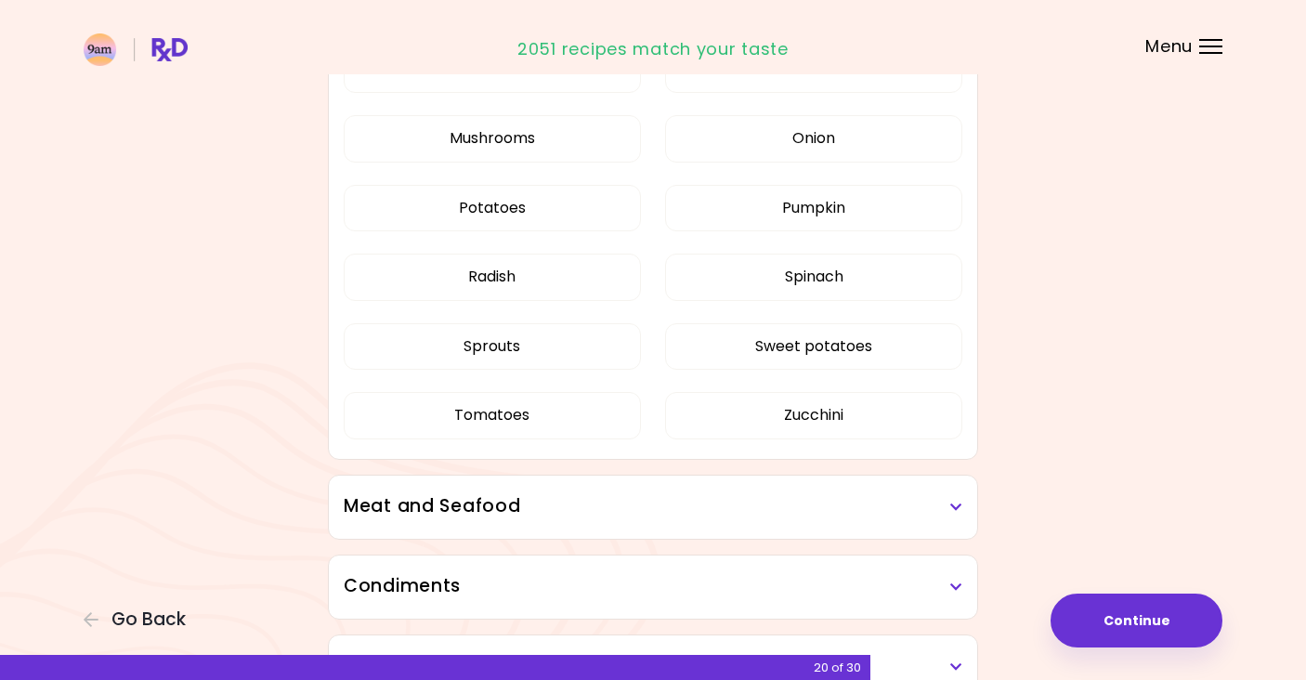
click at [482, 501] on h3 "Meat and Seafood" at bounding box center [653, 506] width 618 height 27
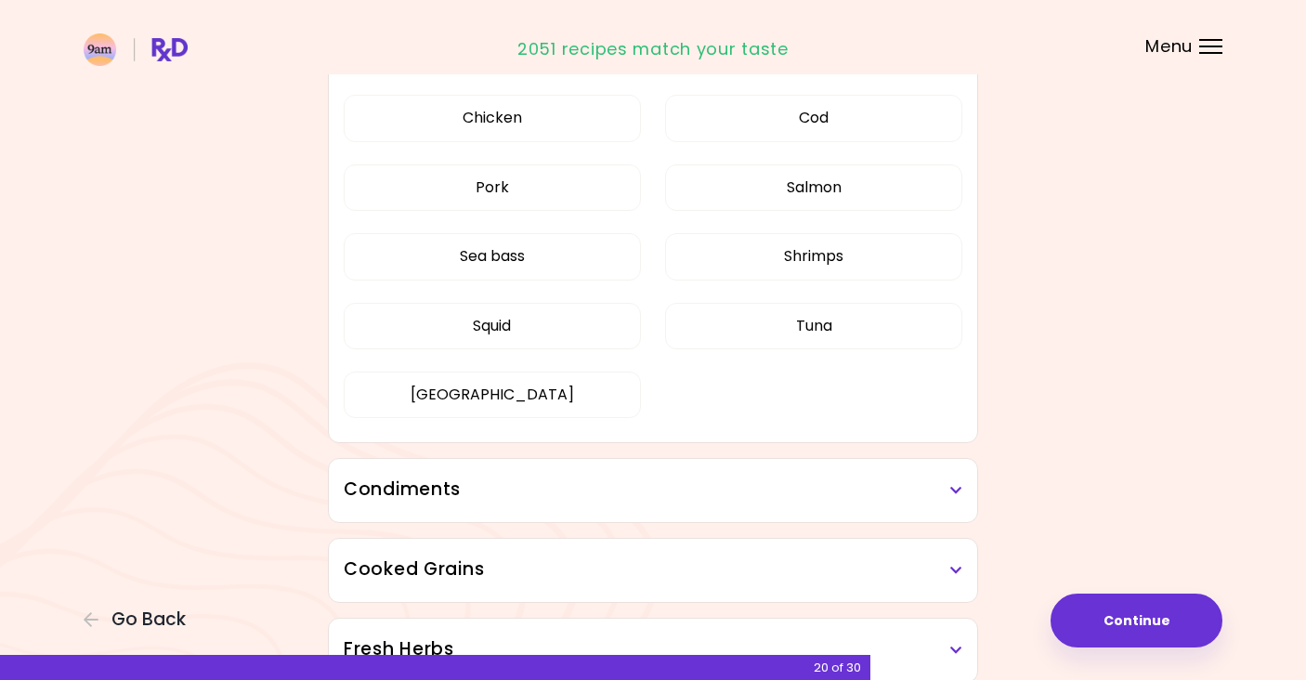
scroll to position [2184, 0]
click at [482, 501] on h3 "Condiments" at bounding box center [653, 488] width 618 height 27
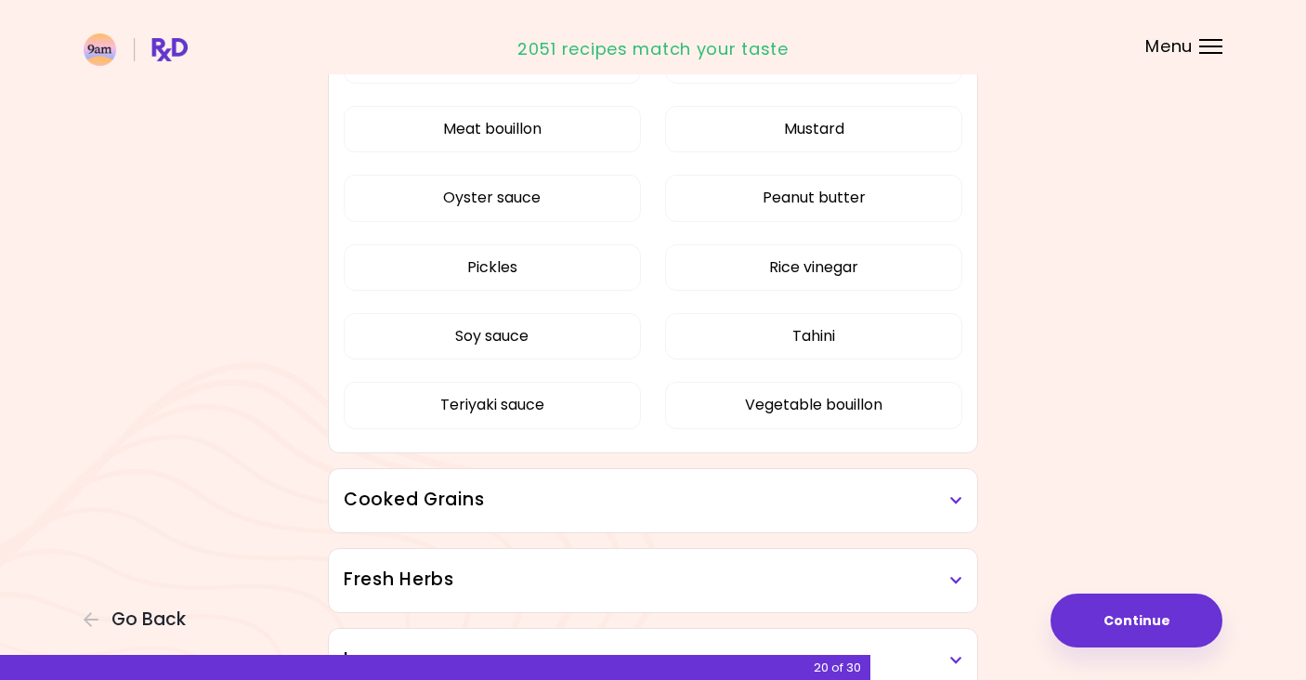
scroll to position [2764, 0]
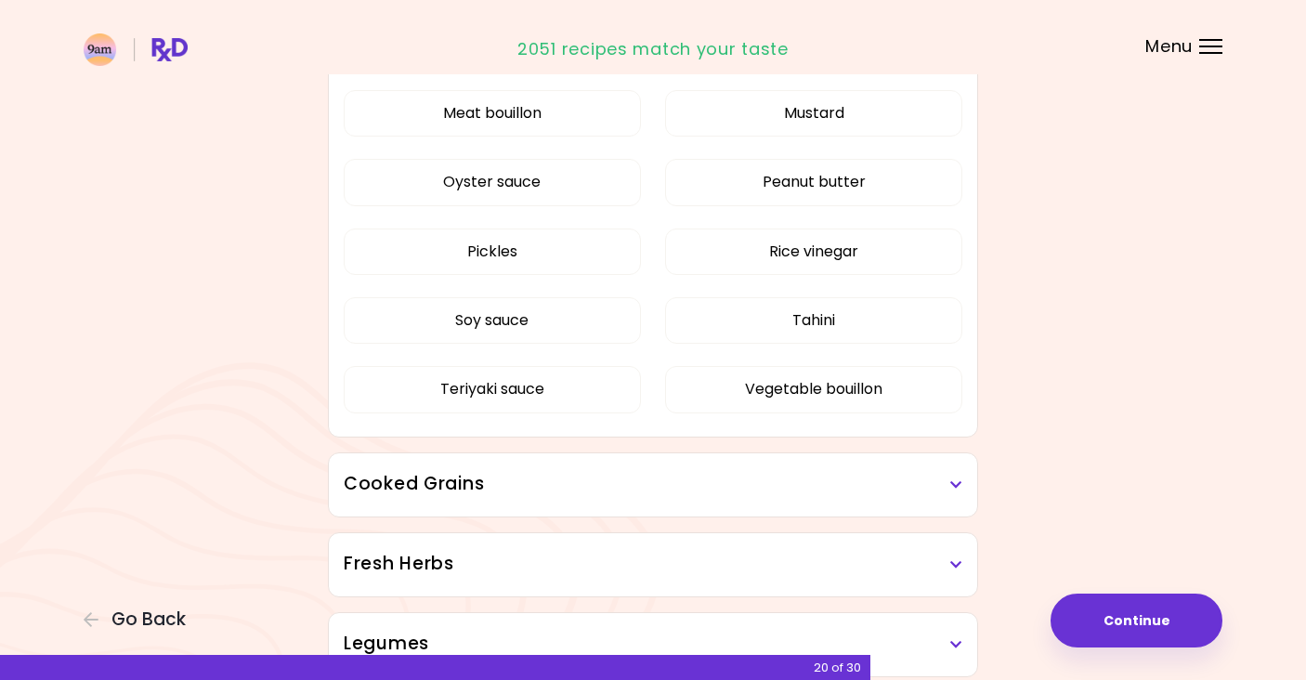
click at [540, 502] on div "Cooked Grains" at bounding box center [653, 484] width 648 height 63
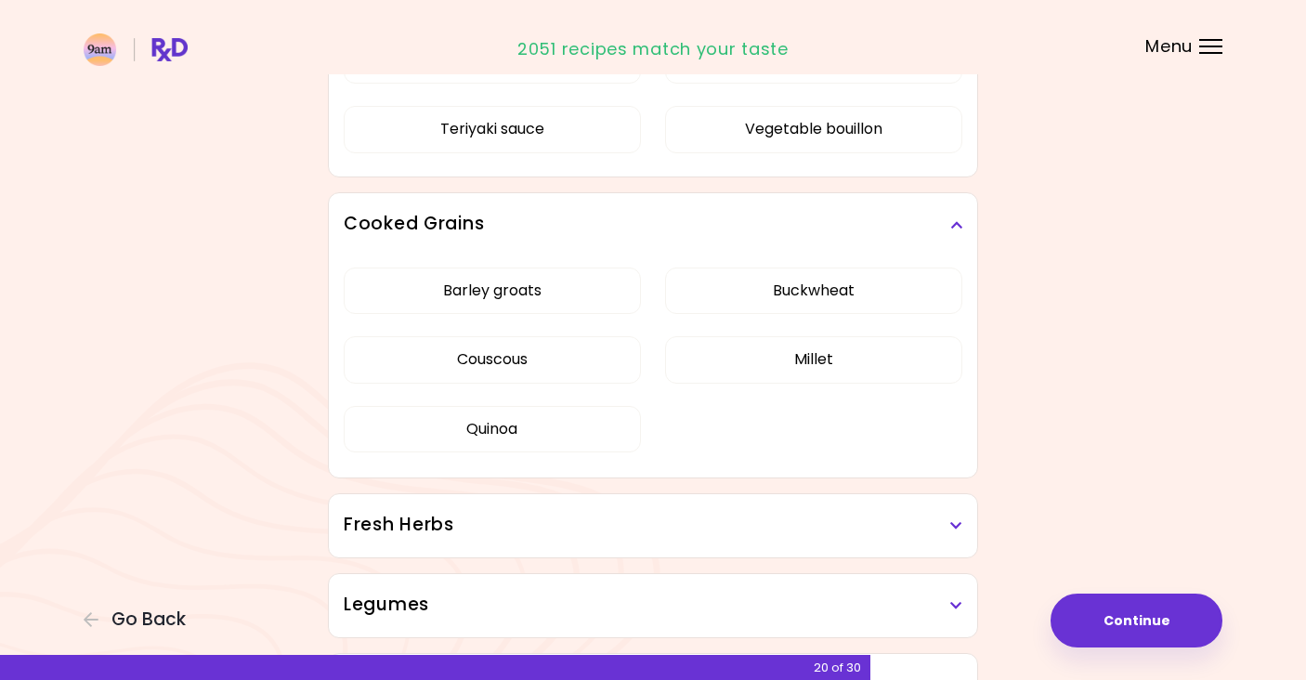
scroll to position [3033, 0]
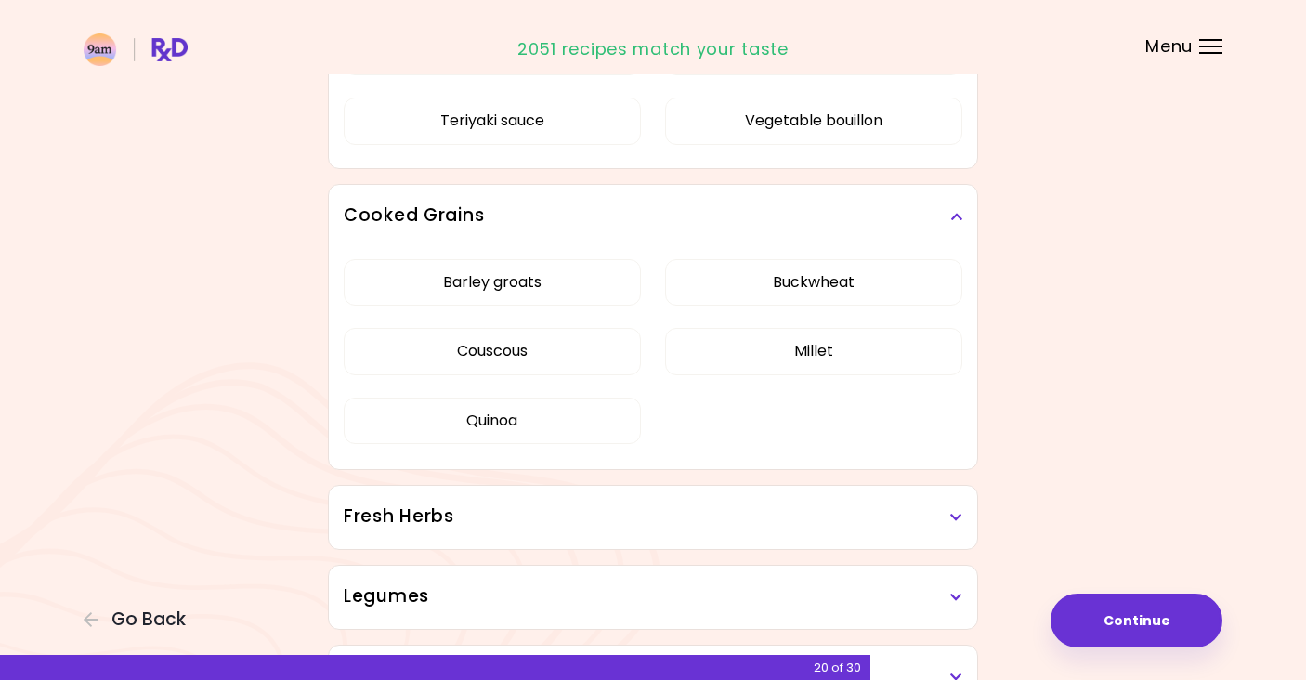
click at [536, 517] on h3 "Fresh Herbs" at bounding box center [653, 516] width 618 height 27
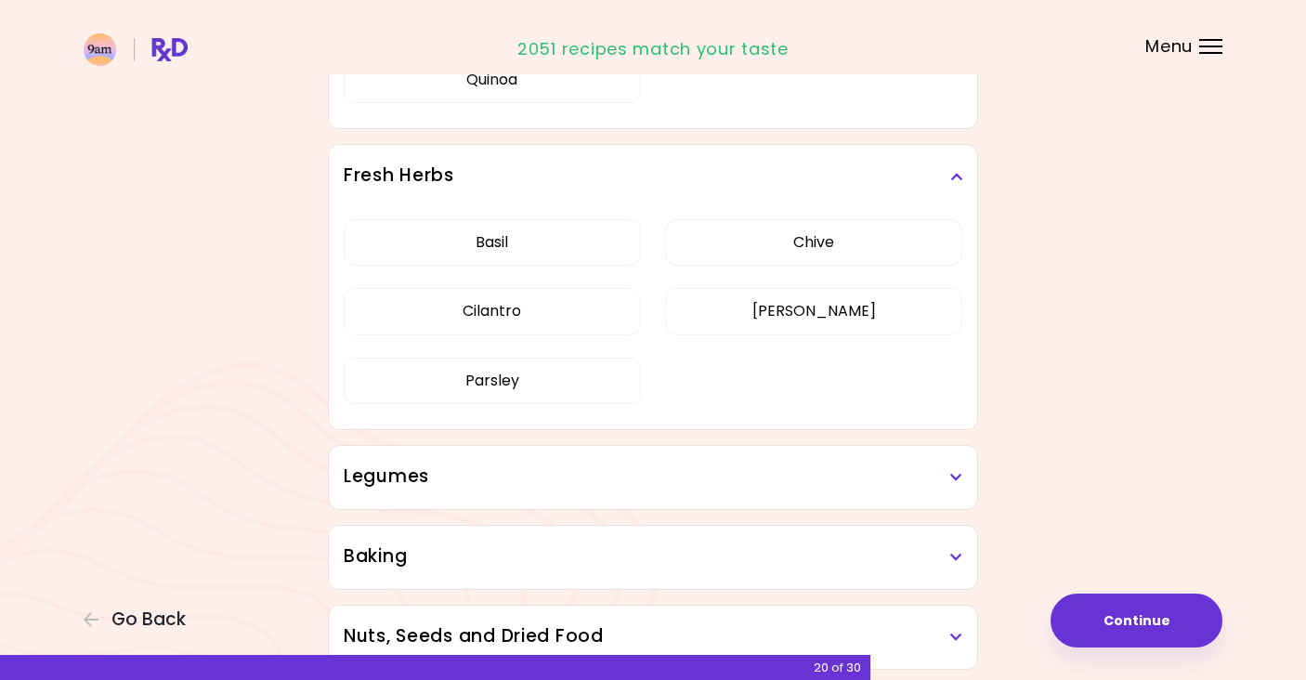
scroll to position [3394, 0]
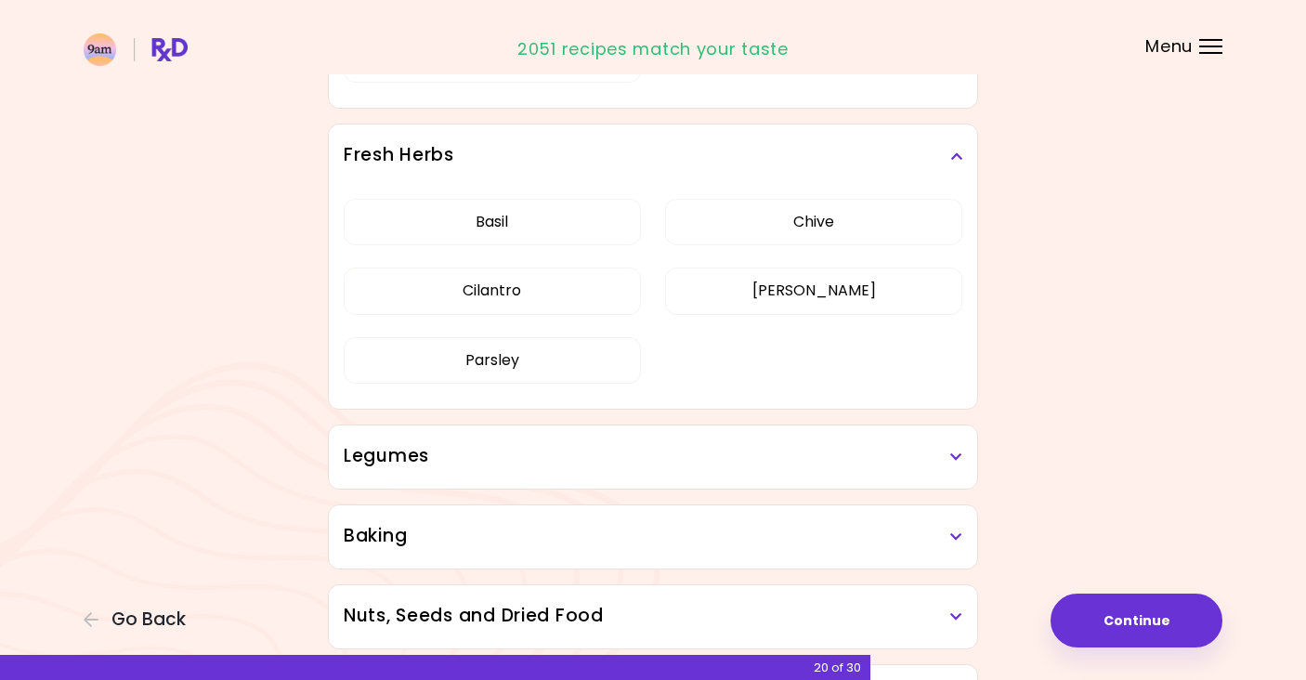
click at [524, 474] on div "Legumes" at bounding box center [653, 456] width 648 height 63
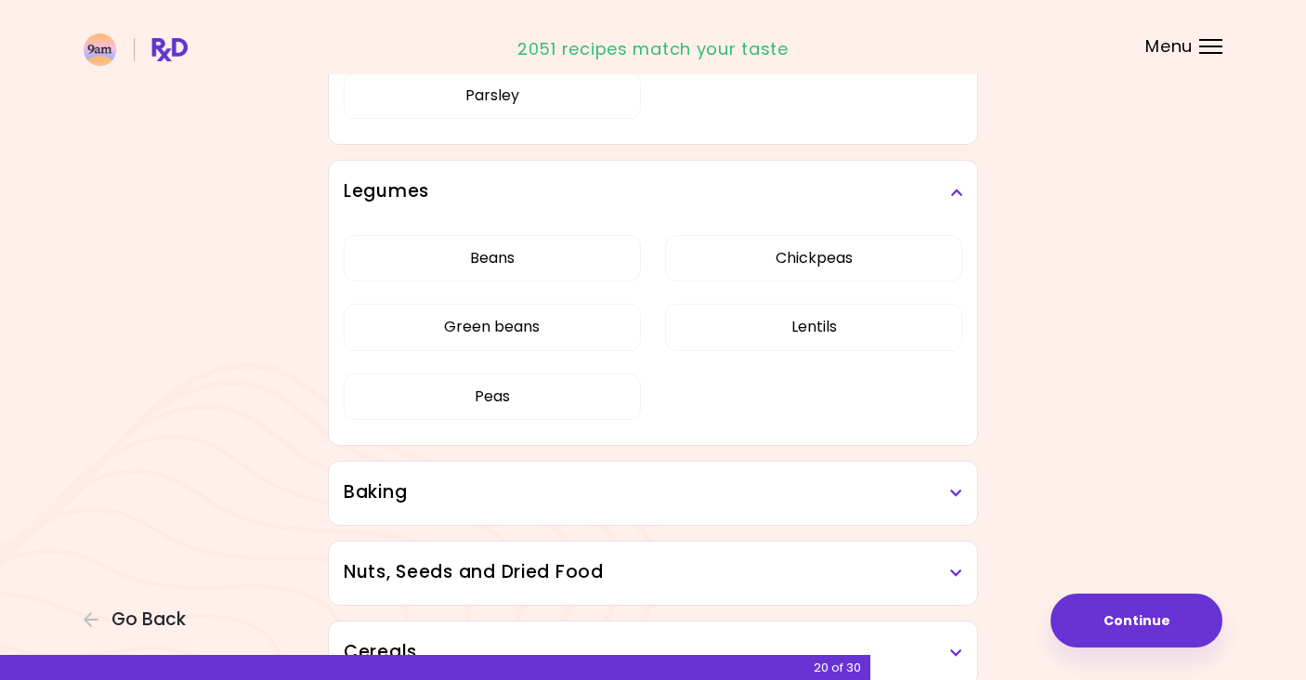
scroll to position [3662, 0]
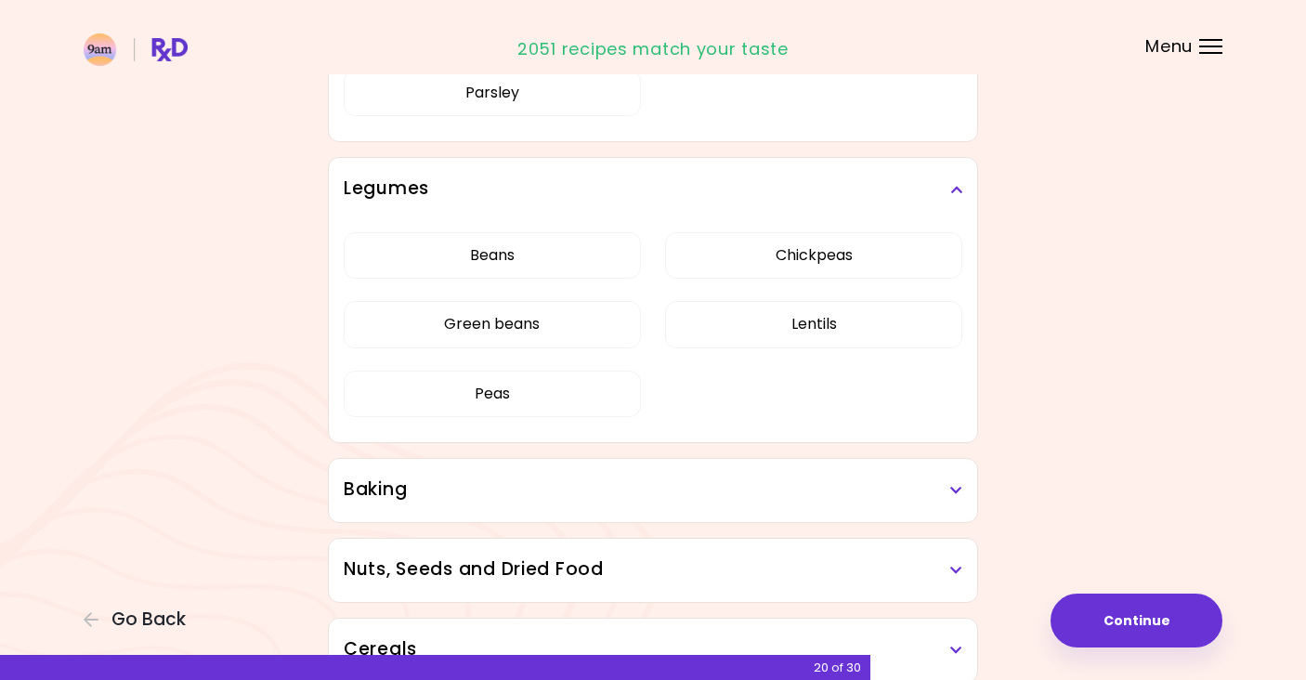
click at [524, 474] on div "Baking" at bounding box center [653, 490] width 648 height 63
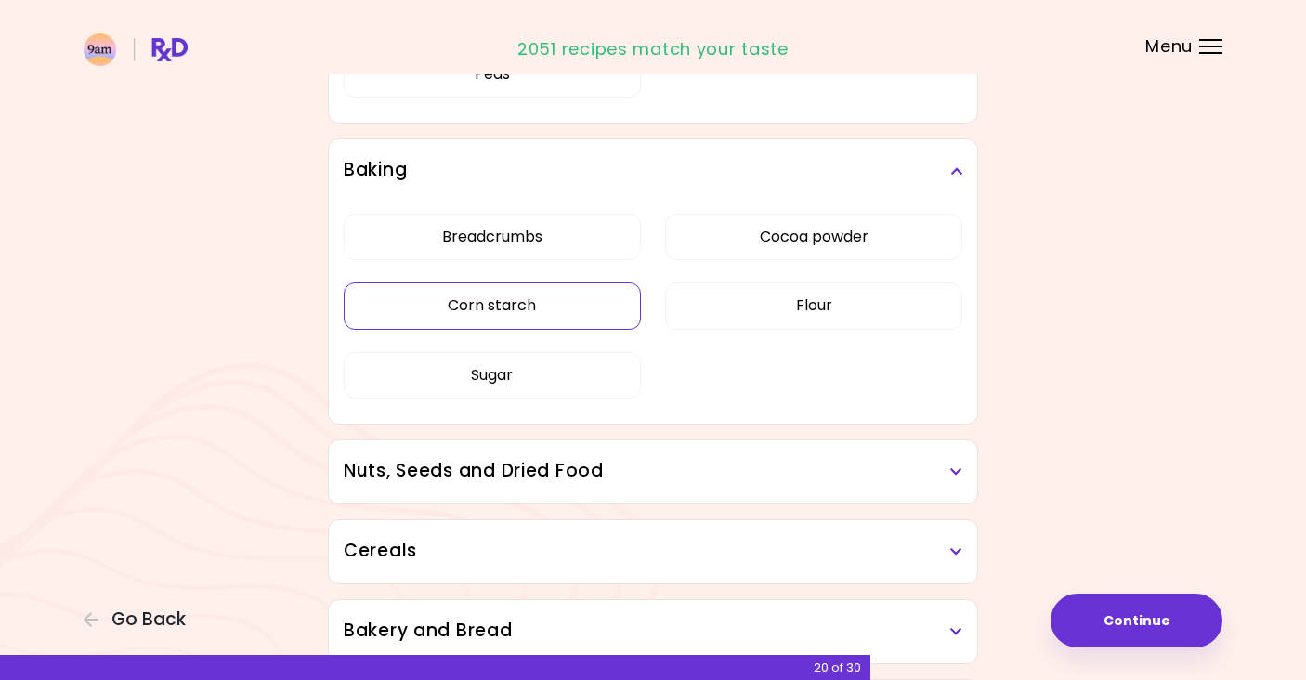
scroll to position [4005, 0]
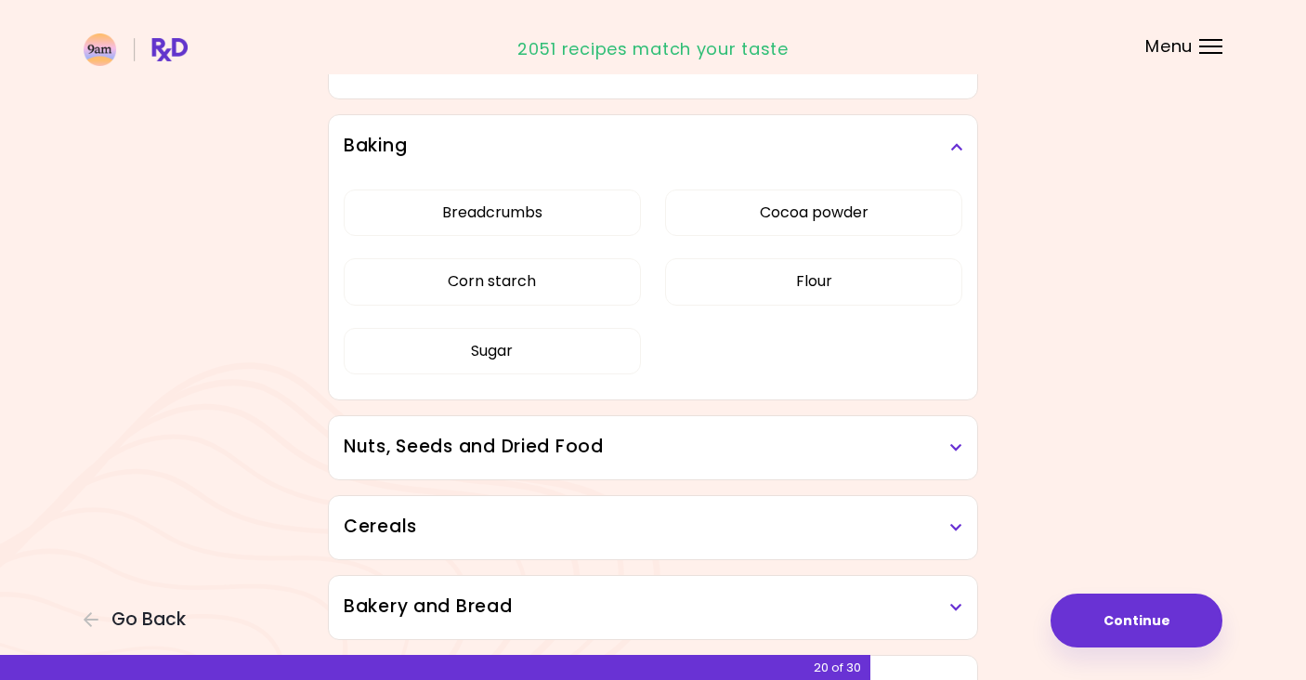
click at [522, 462] on div "Nuts, Seeds and Dried Food" at bounding box center [653, 447] width 648 height 63
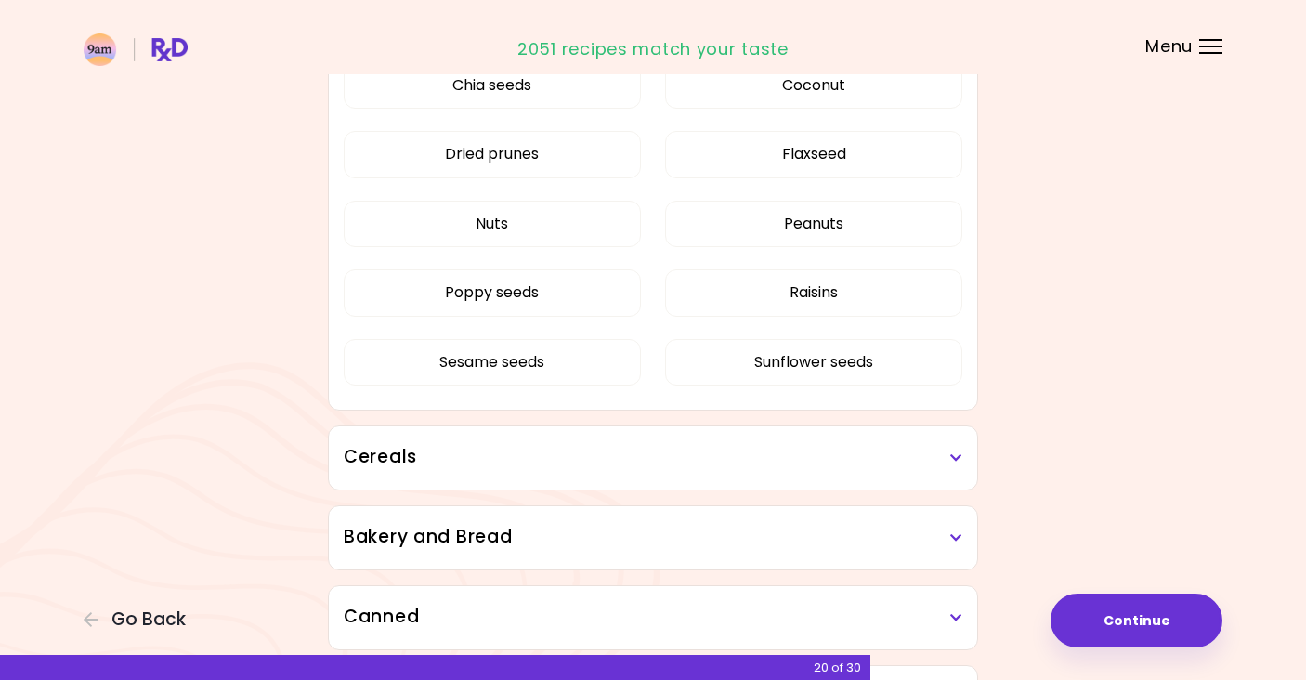
click at [522, 462] on h3 "Cereals" at bounding box center [653, 457] width 618 height 27
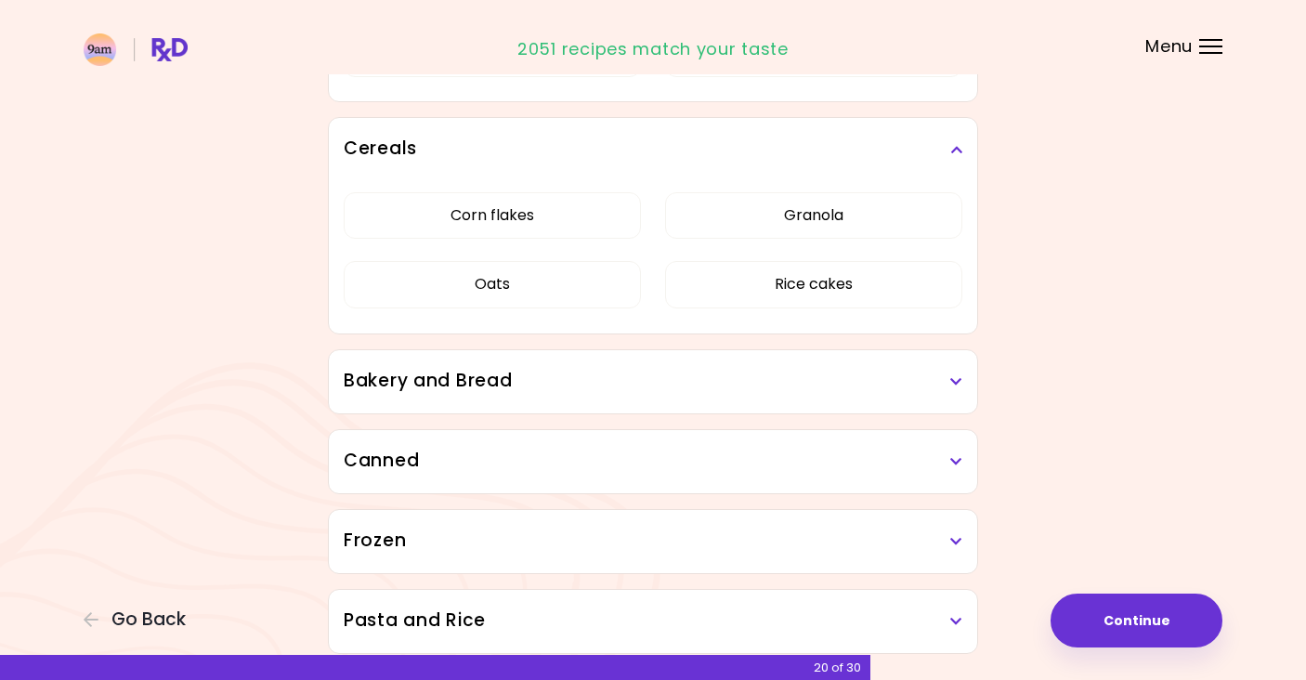
scroll to position [4742, 0]
click at [517, 402] on div "Bakery and Bread" at bounding box center [653, 380] width 648 height 63
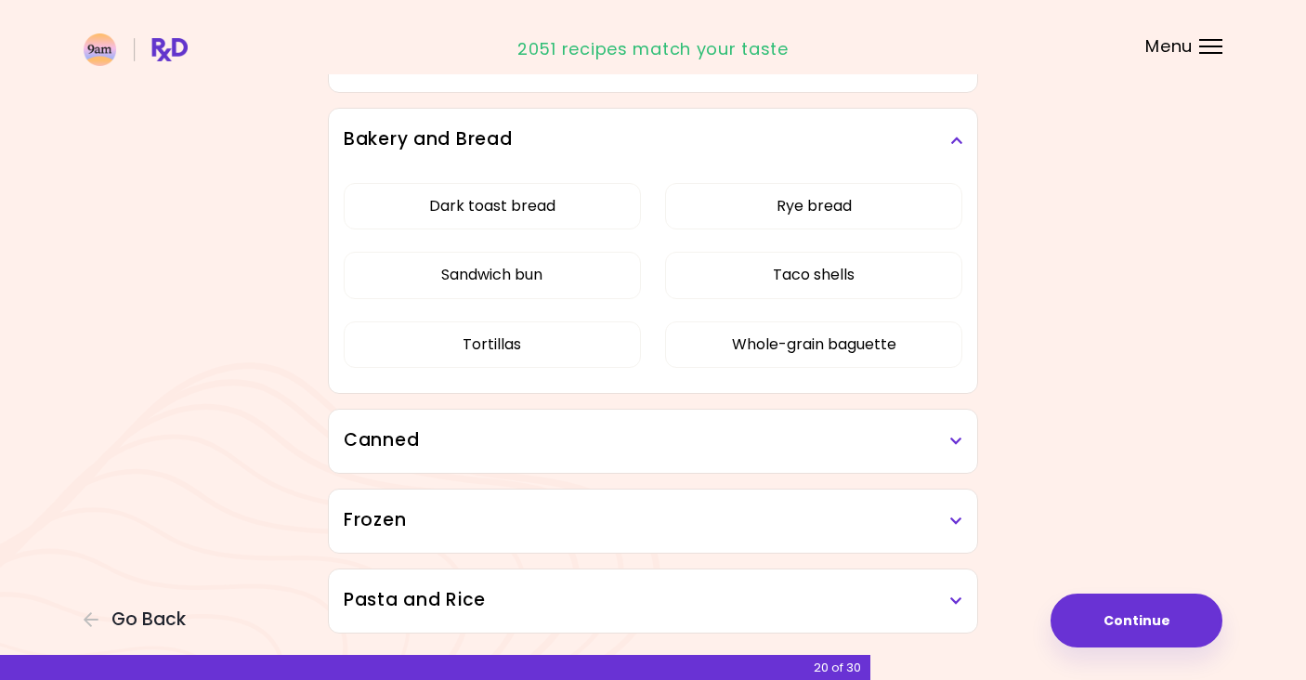
scroll to position [4990, 0]
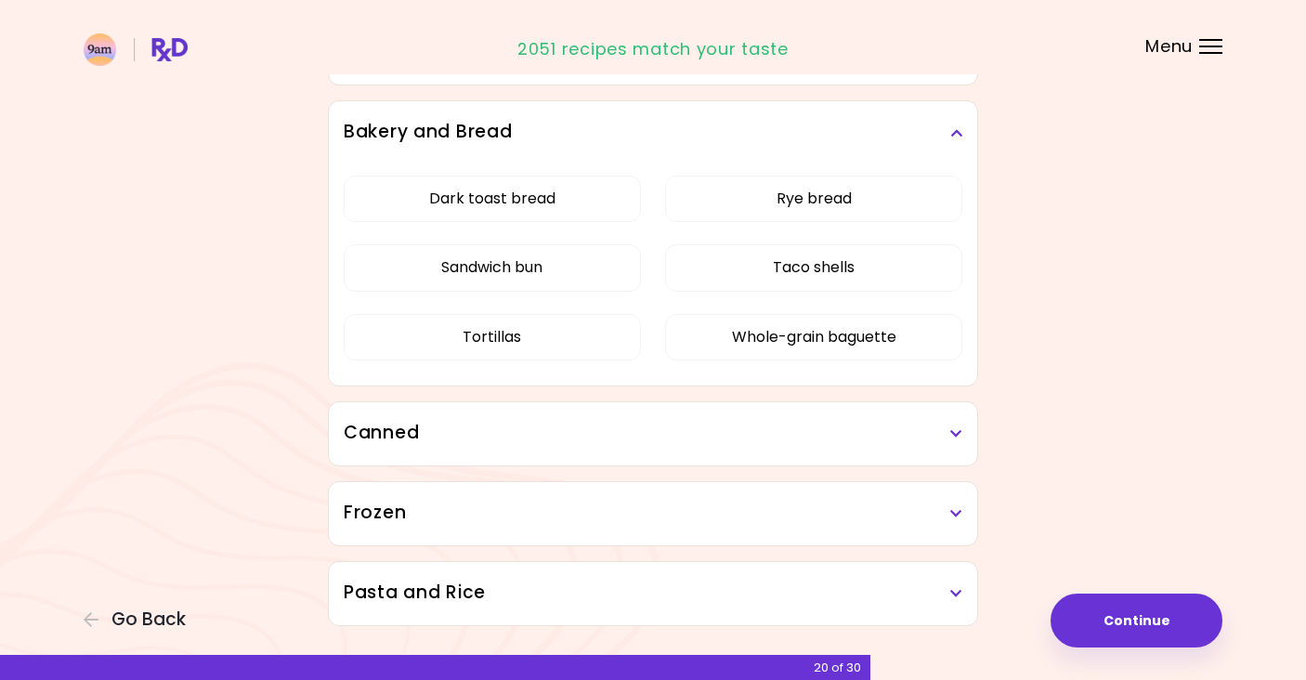
click at [513, 426] on h3 "Canned" at bounding box center [653, 433] width 618 height 27
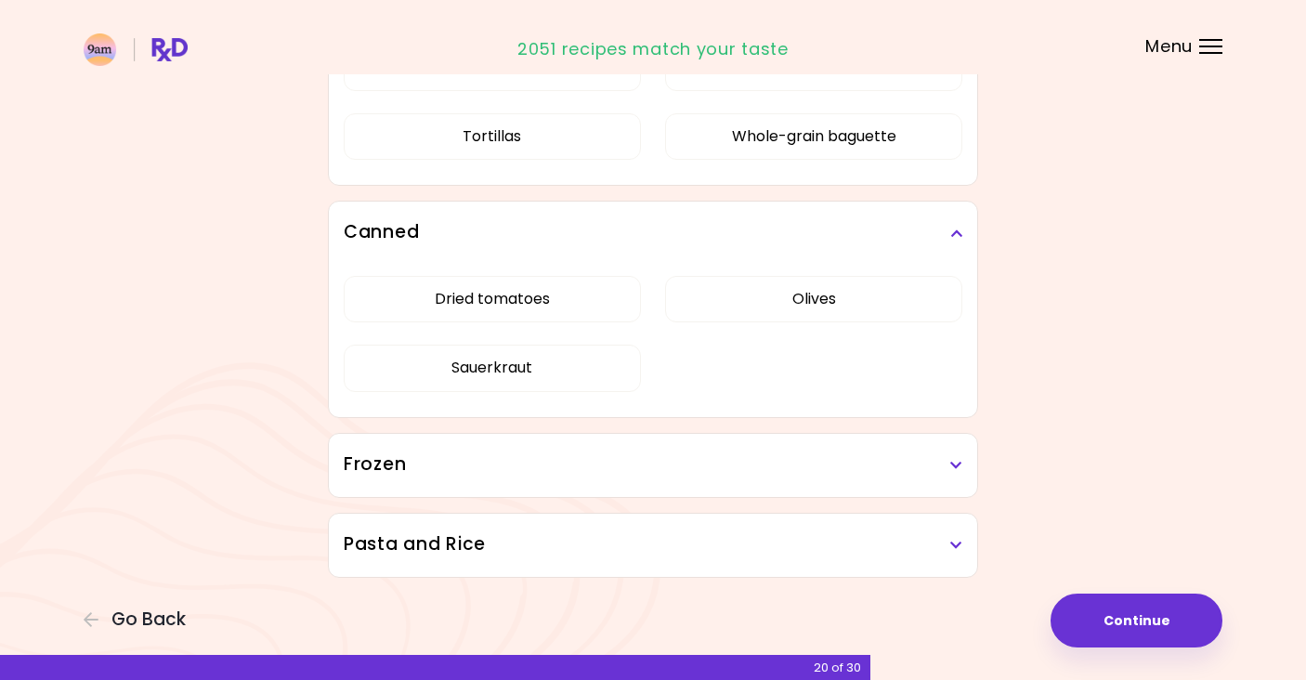
scroll to position [5191, 0]
click at [507, 454] on h3 "Frozen" at bounding box center [653, 464] width 618 height 27
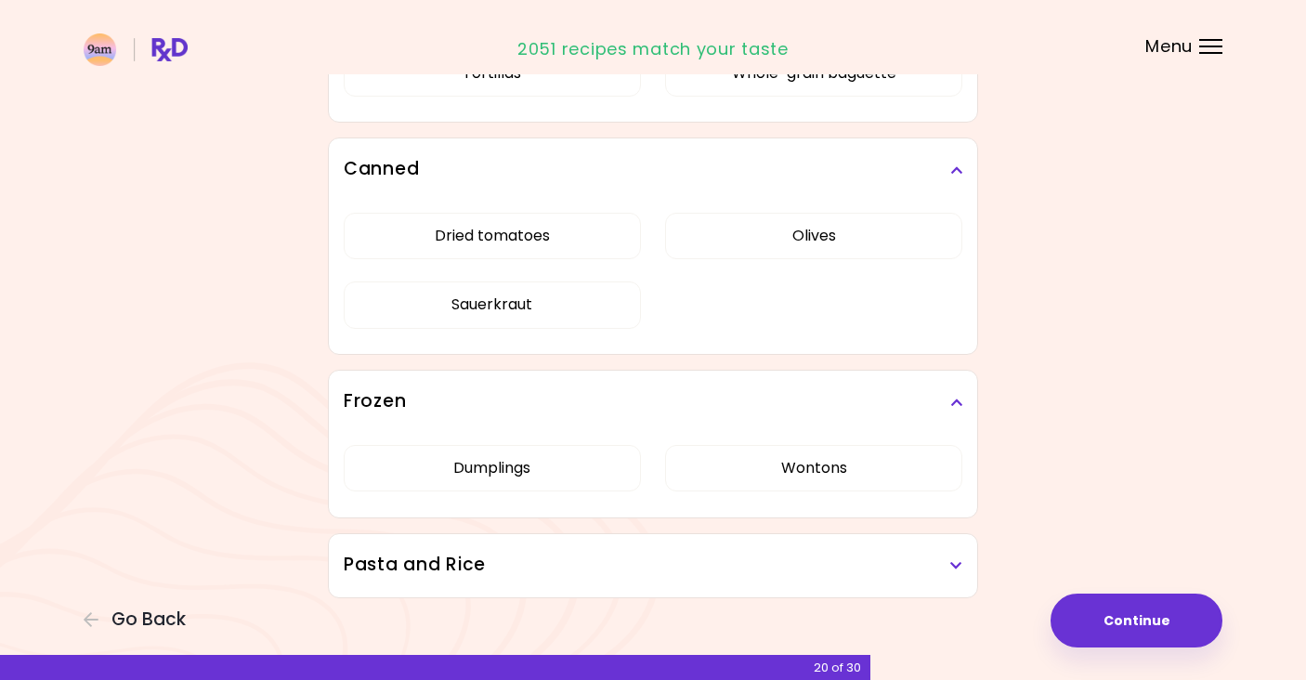
scroll to position [5257, 0]
click at [504, 567] on h3 "Pasta and Rice" at bounding box center [653, 562] width 618 height 27
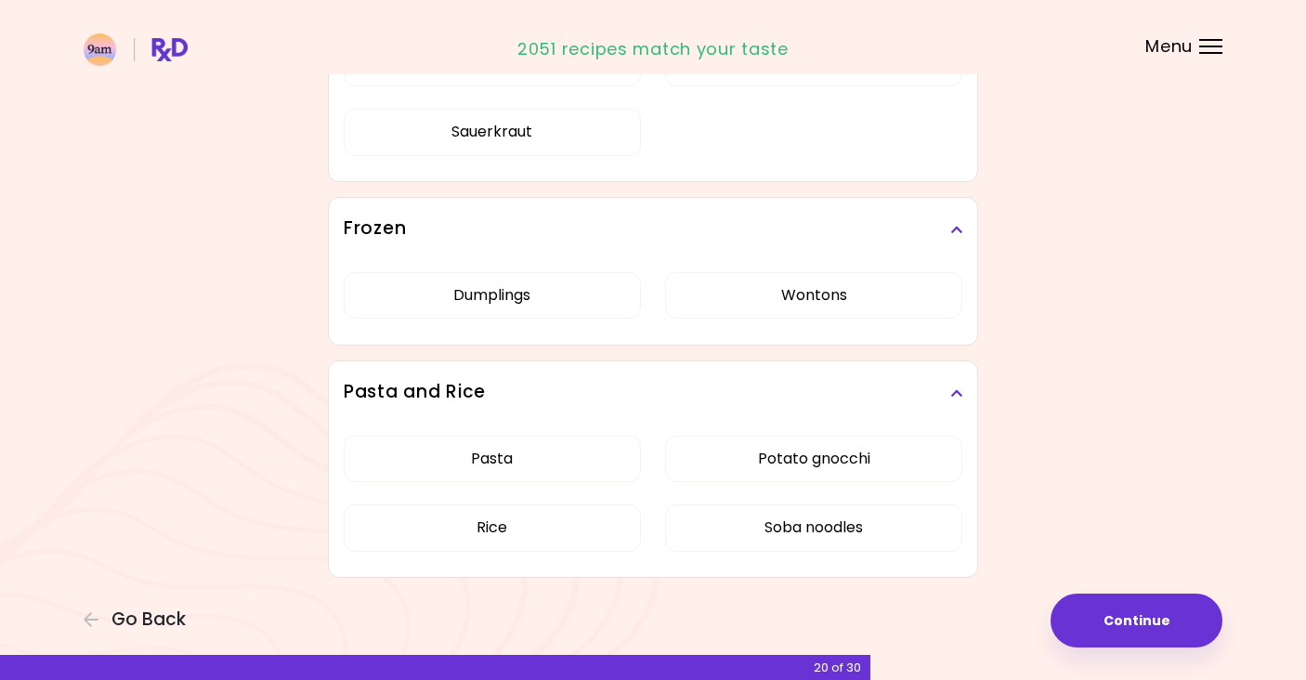
scroll to position [5427, 0]
click at [1106, 619] on button "Continue" at bounding box center [1136, 620] width 172 height 54
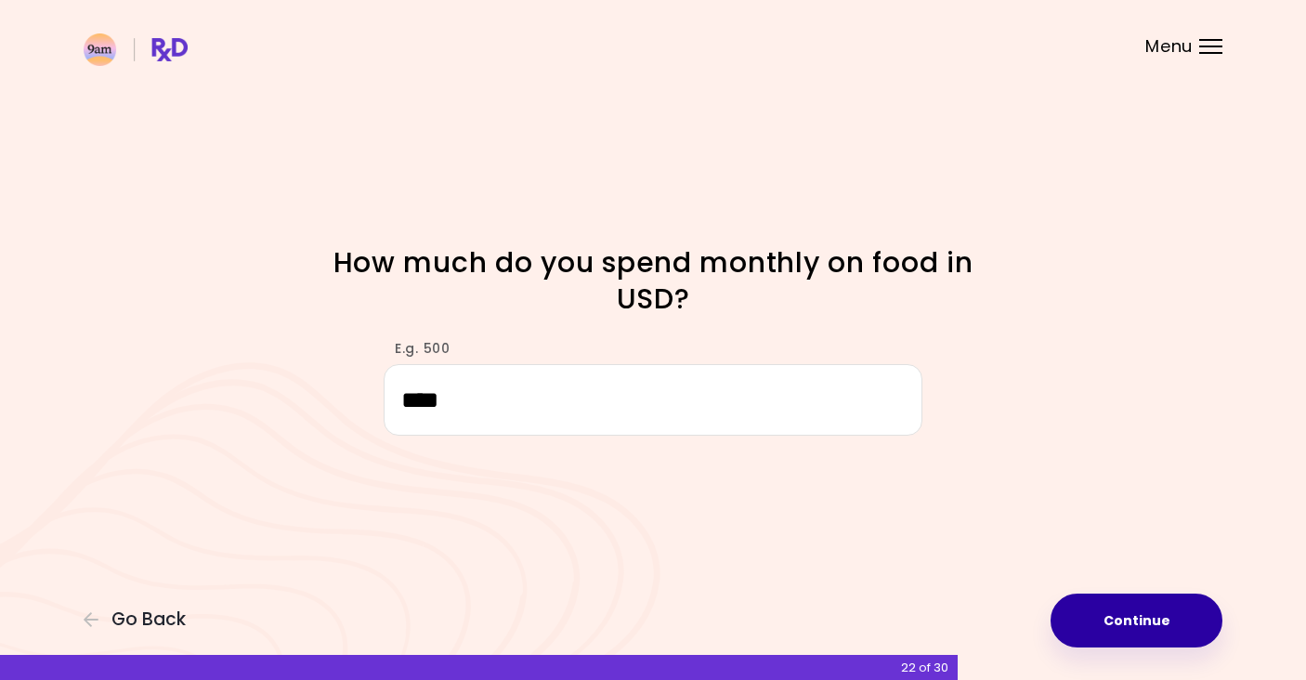
type input "****"
click at [1119, 628] on button "Continue" at bounding box center [1136, 620] width 172 height 54
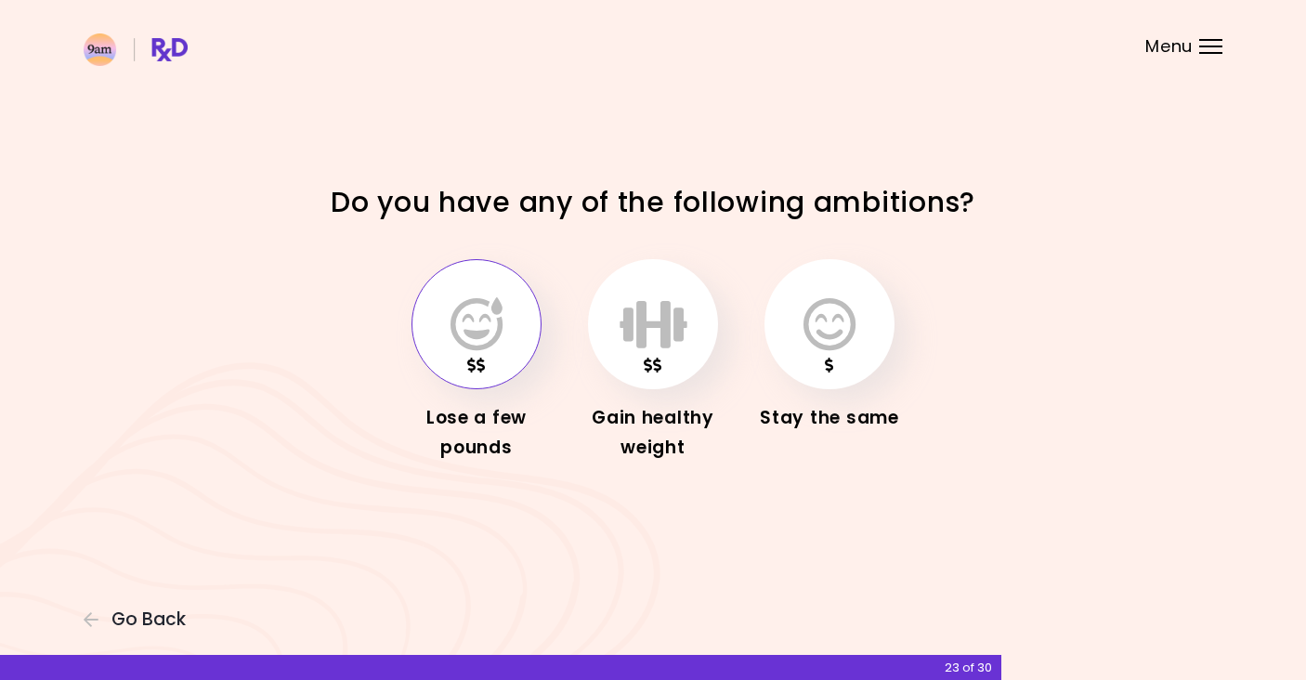
click at [514, 352] on button "button" at bounding box center [476, 324] width 130 height 130
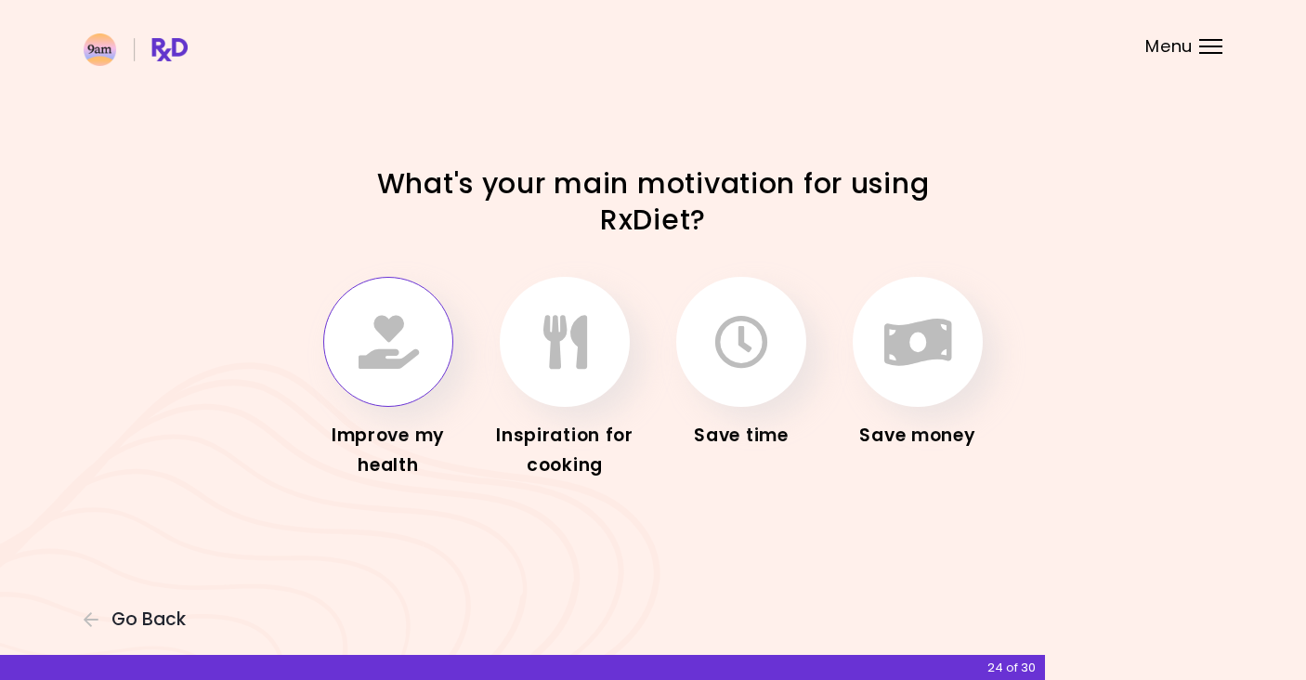
click at [389, 354] on icon "button" at bounding box center [388, 342] width 60 height 54
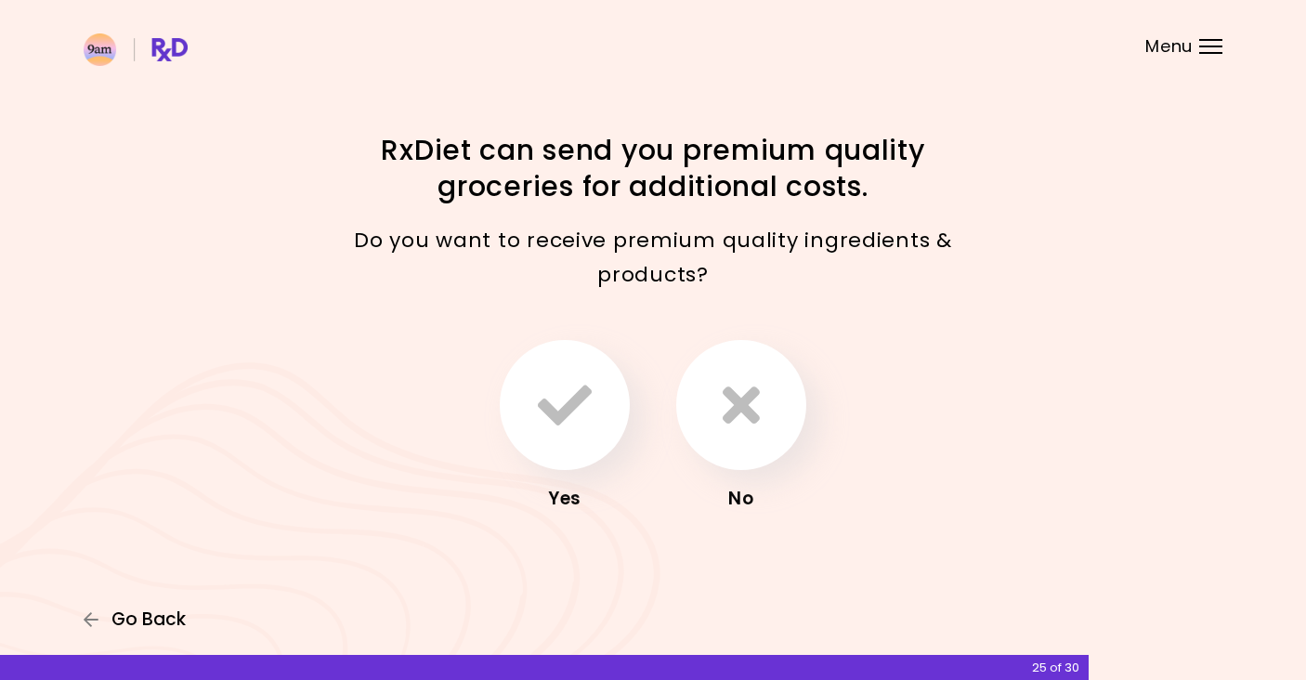
click at [164, 619] on span "Go Back" at bounding box center [148, 619] width 74 height 20
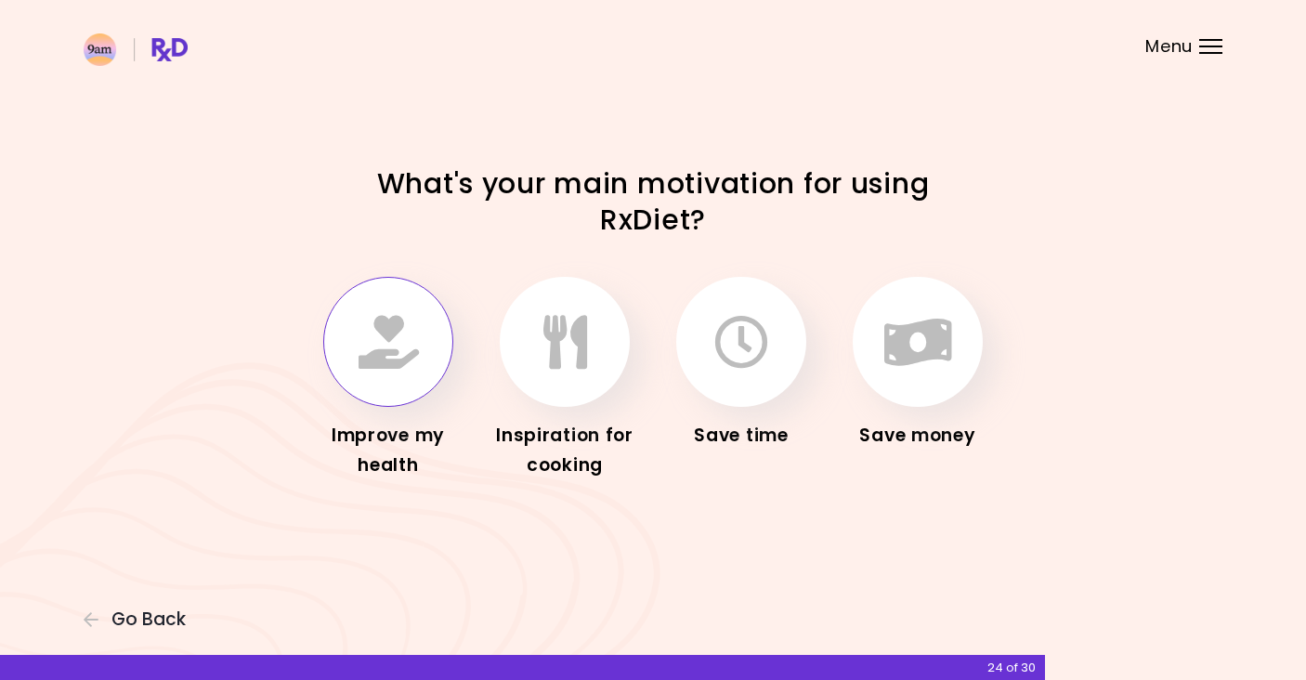
click at [423, 376] on button "button" at bounding box center [388, 342] width 130 height 130
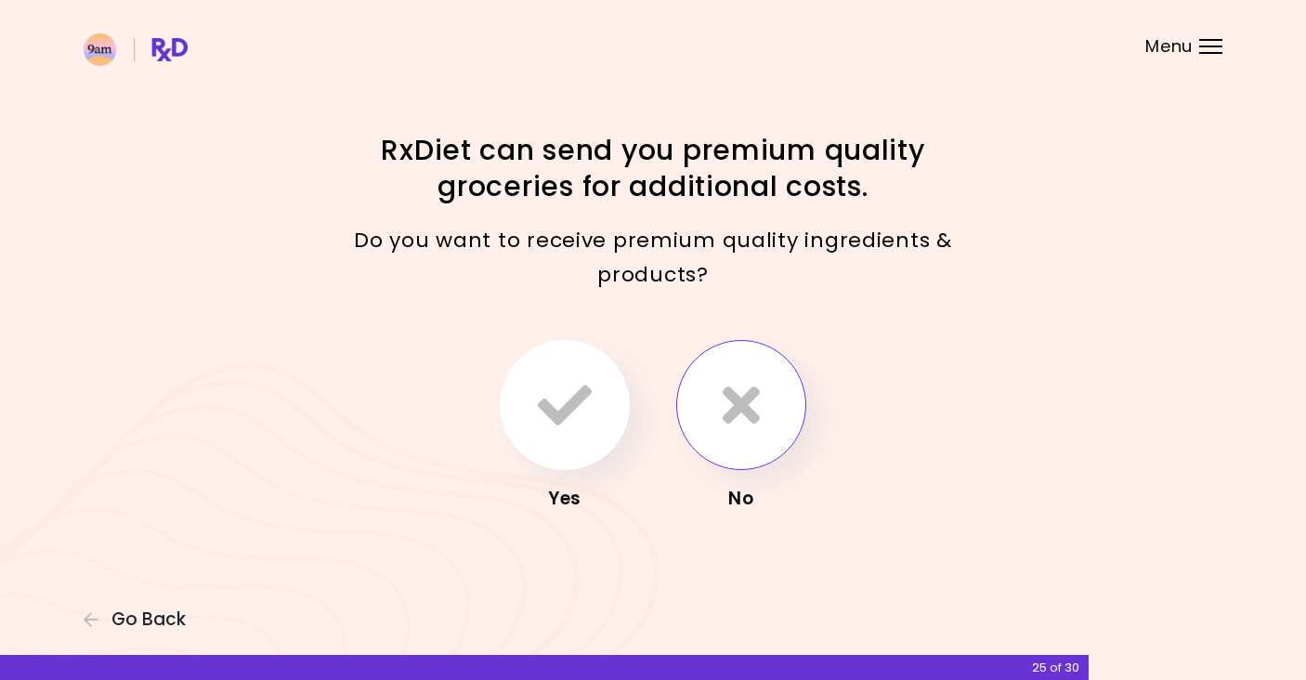
click at [724, 390] on icon "button" at bounding box center [740, 405] width 37 height 54
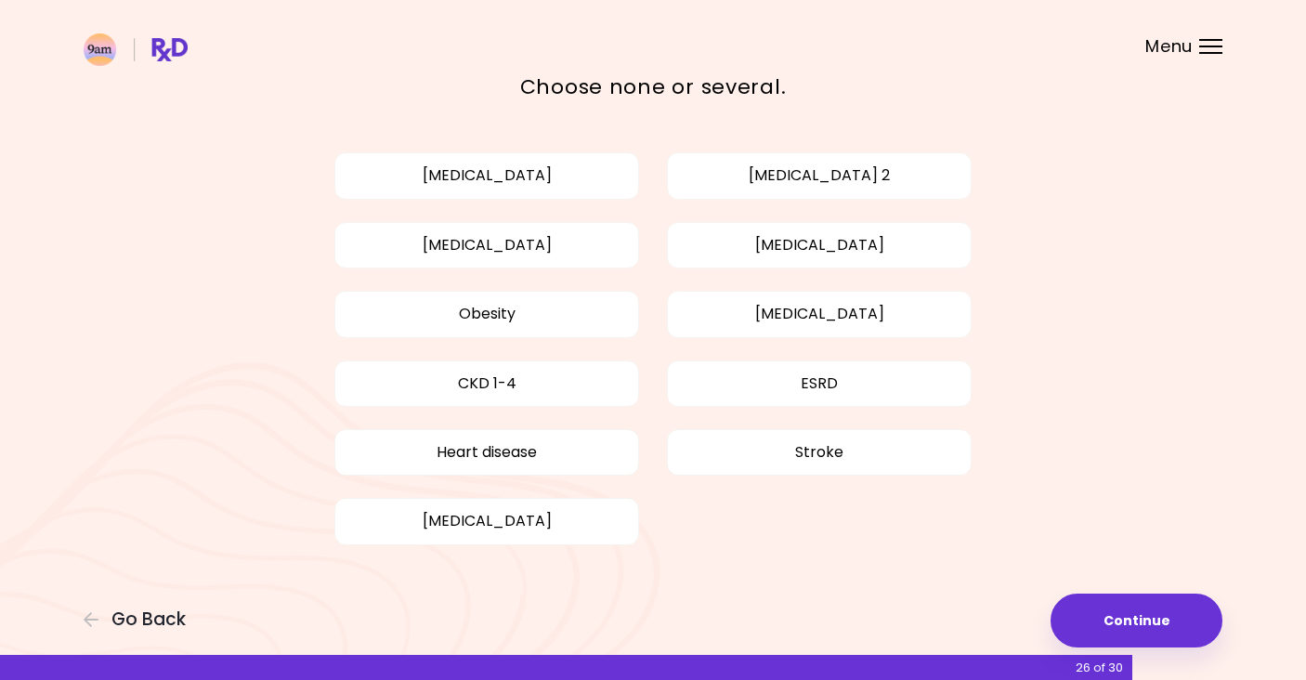
scroll to position [86, 0]
click at [546, 321] on button "Obesity" at bounding box center [486, 315] width 305 height 46
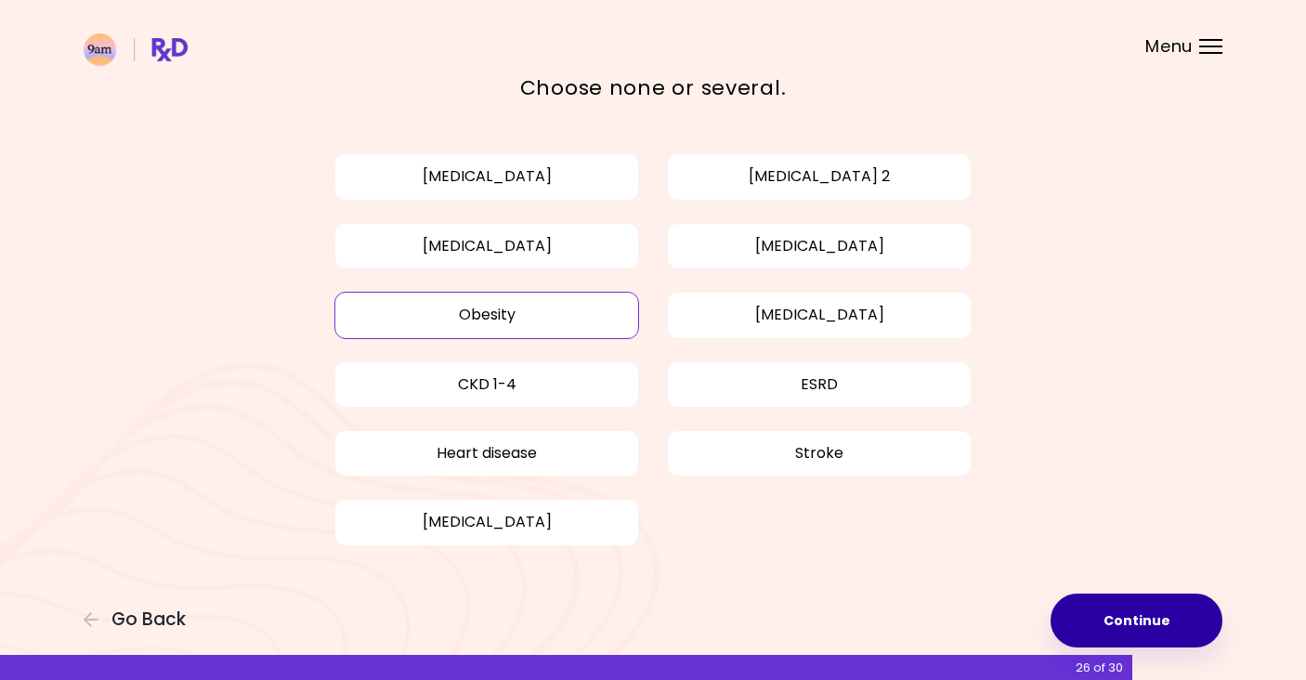
click at [1077, 618] on button "Continue" at bounding box center [1136, 620] width 172 height 54
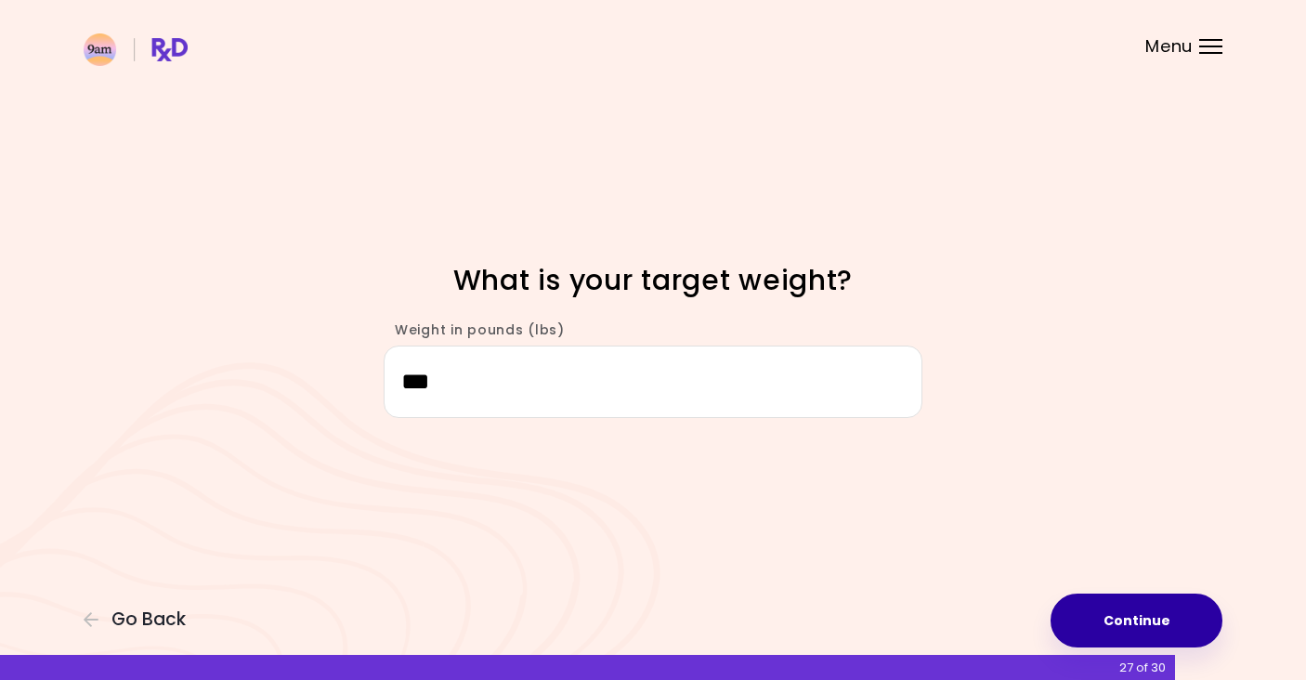
type input "***"
click at [1141, 628] on button "Continue" at bounding box center [1136, 620] width 172 height 54
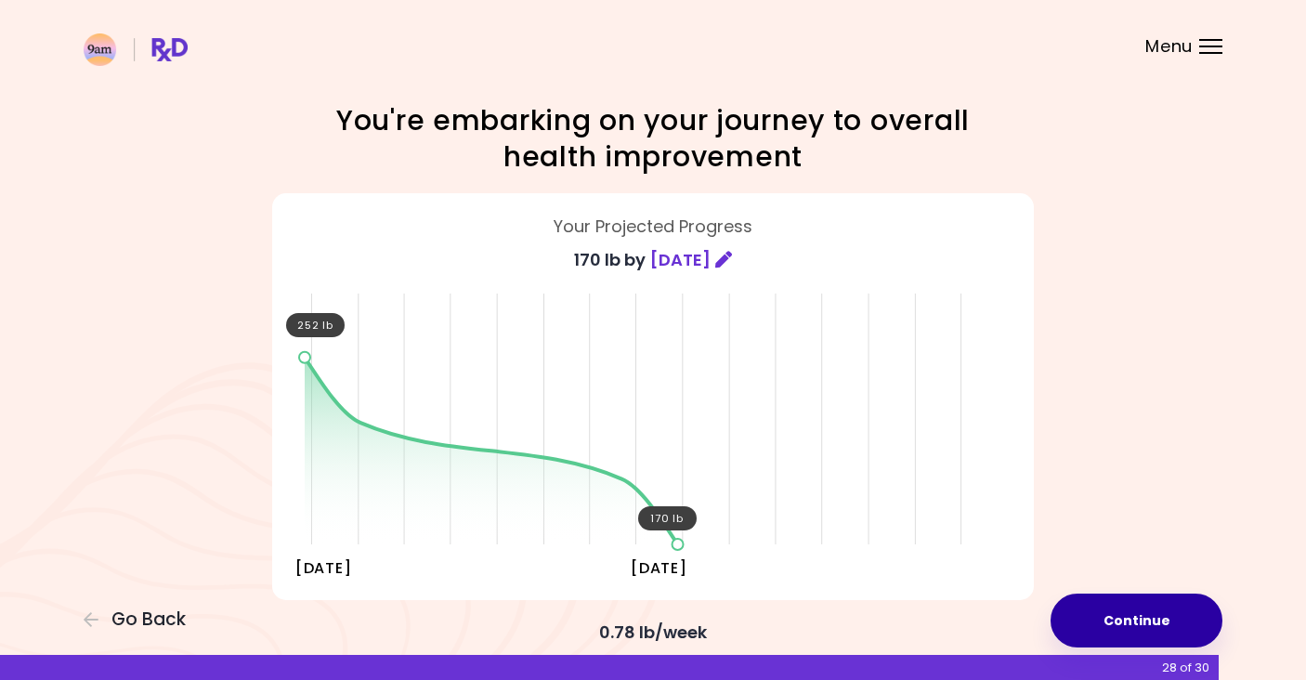
click at [1141, 628] on button "Continue" at bounding box center [1136, 620] width 172 height 54
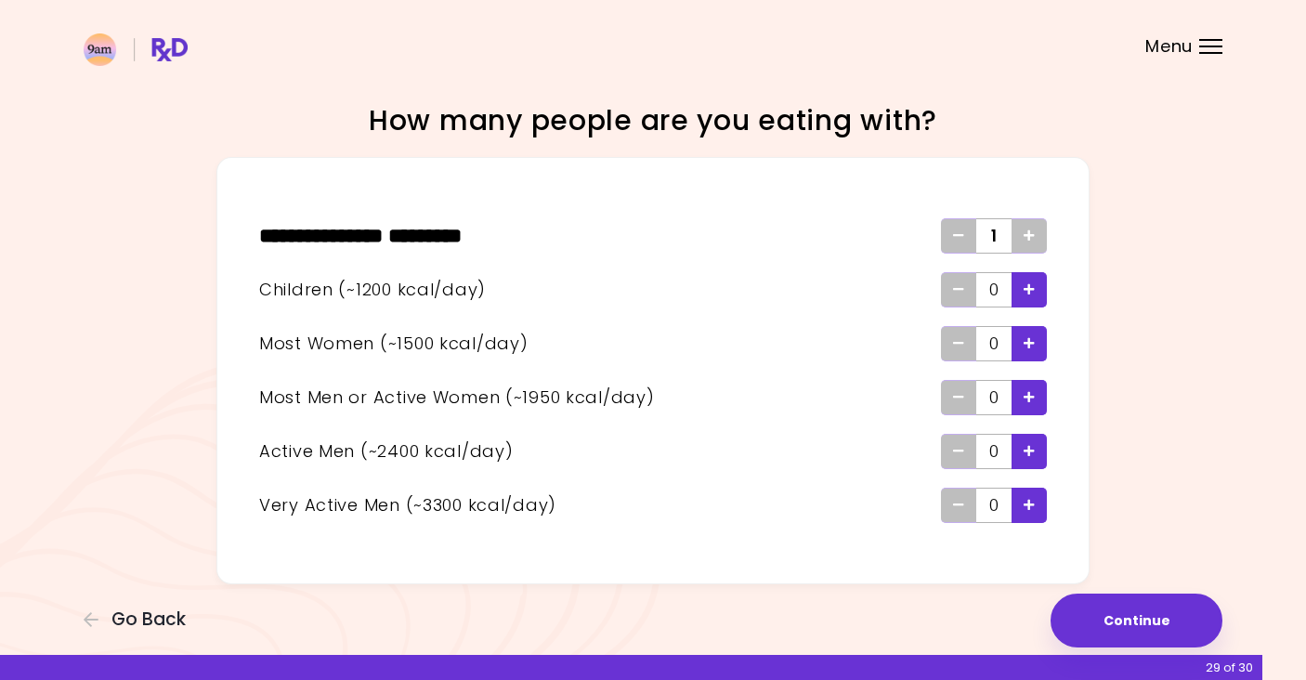
click at [1028, 296] on span "Add - Child" at bounding box center [1028, 290] width 11 height 30
click at [1028, 450] on icon "Add - Active Man" at bounding box center [1028, 451] width 11 height 12
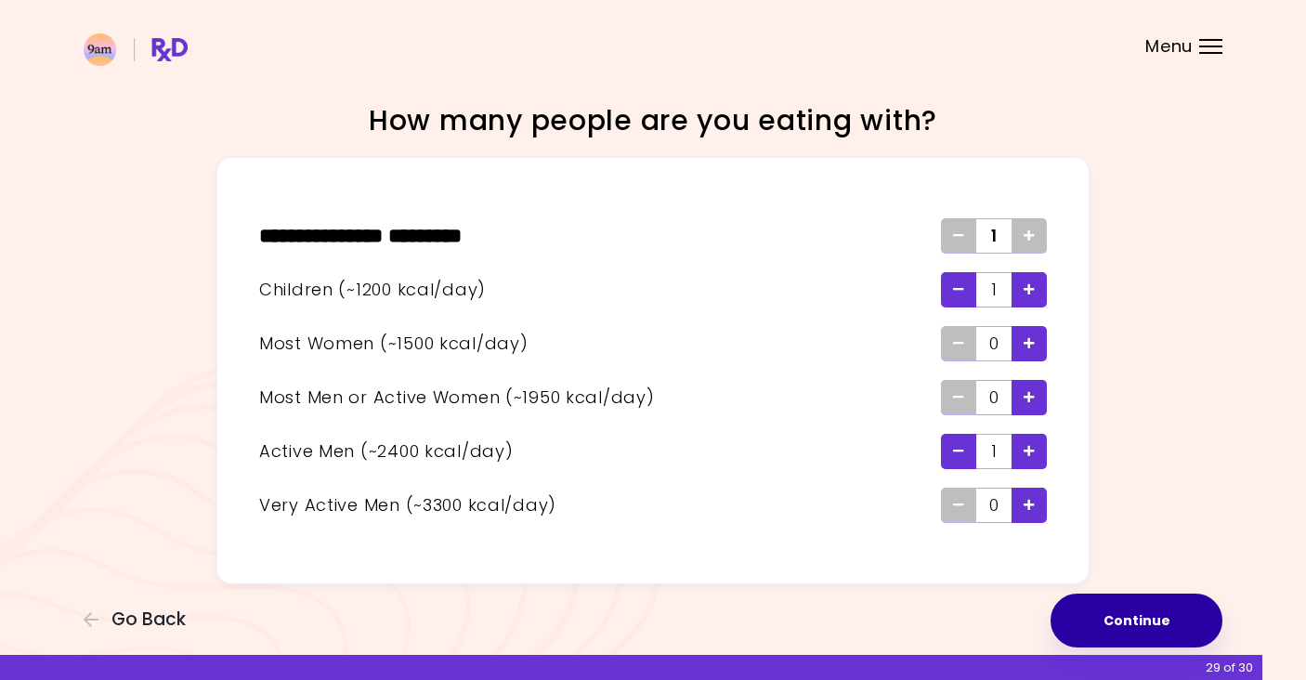
click at [1092, 606] on button "Continue" at bounding box center [1136, 620] width 172 height 54
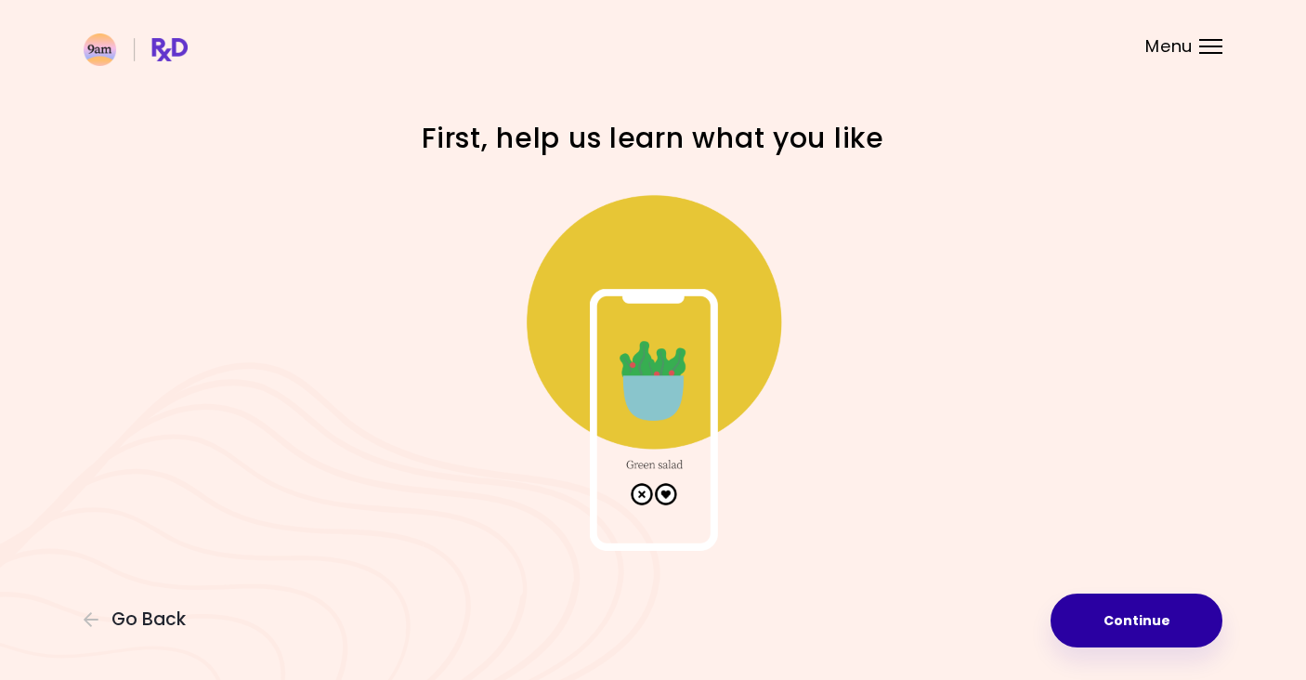
click at [1106, 618] on button "Continue" at bounding box center [1136, 620] width 172 height 54
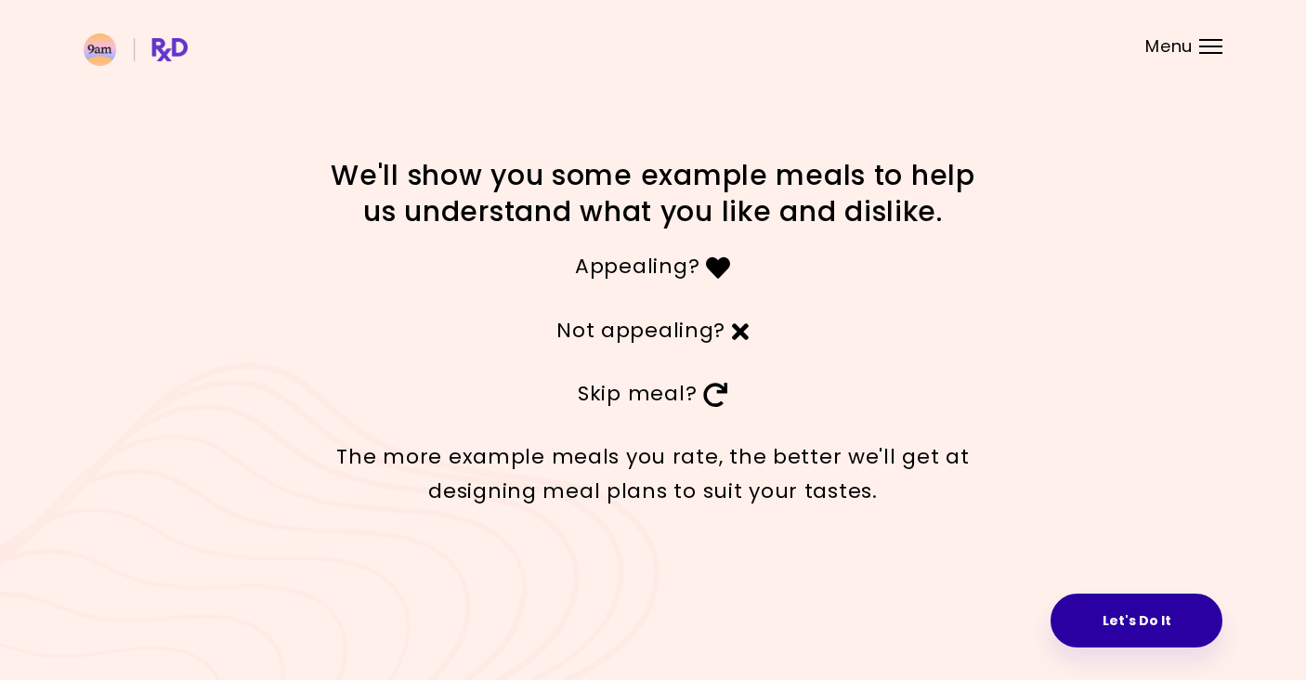
click at [1096, 626] on button "Let's Do It" at bounding box center [1136, 620] width 172 height 54
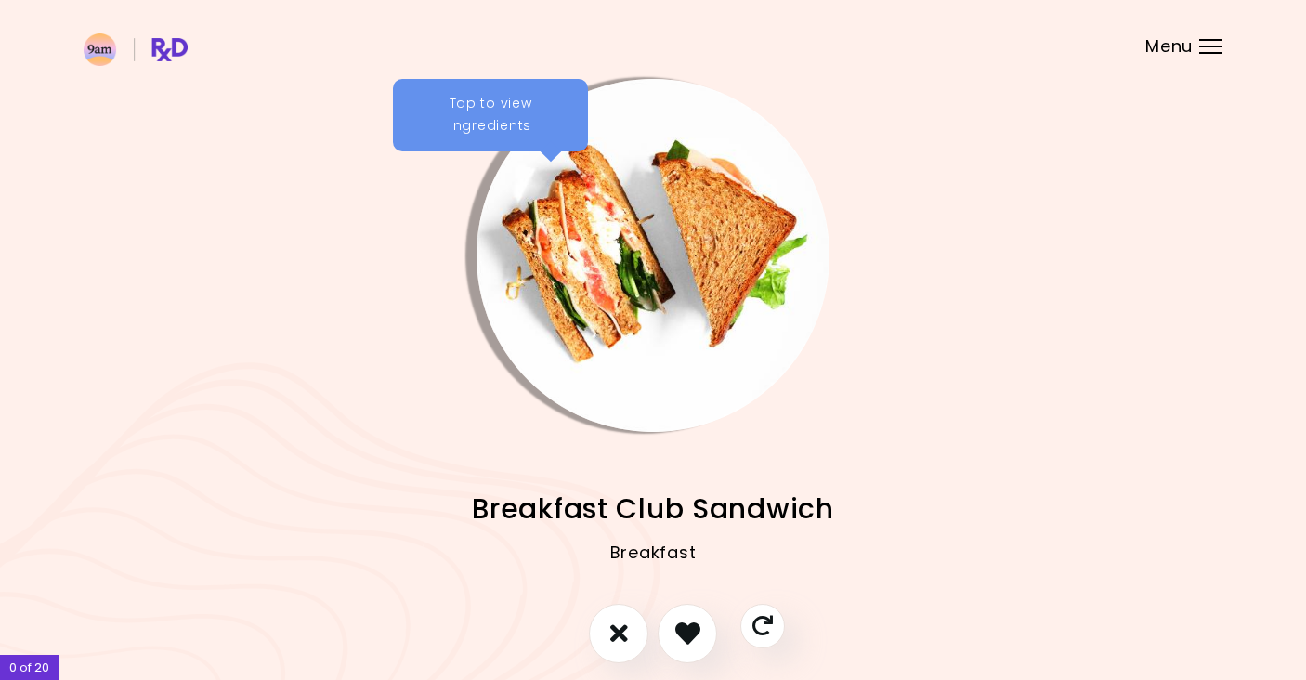
click at [479, 97] on div "Tap to view ingredients" at bounding box center [490, 115] width 195 height 72
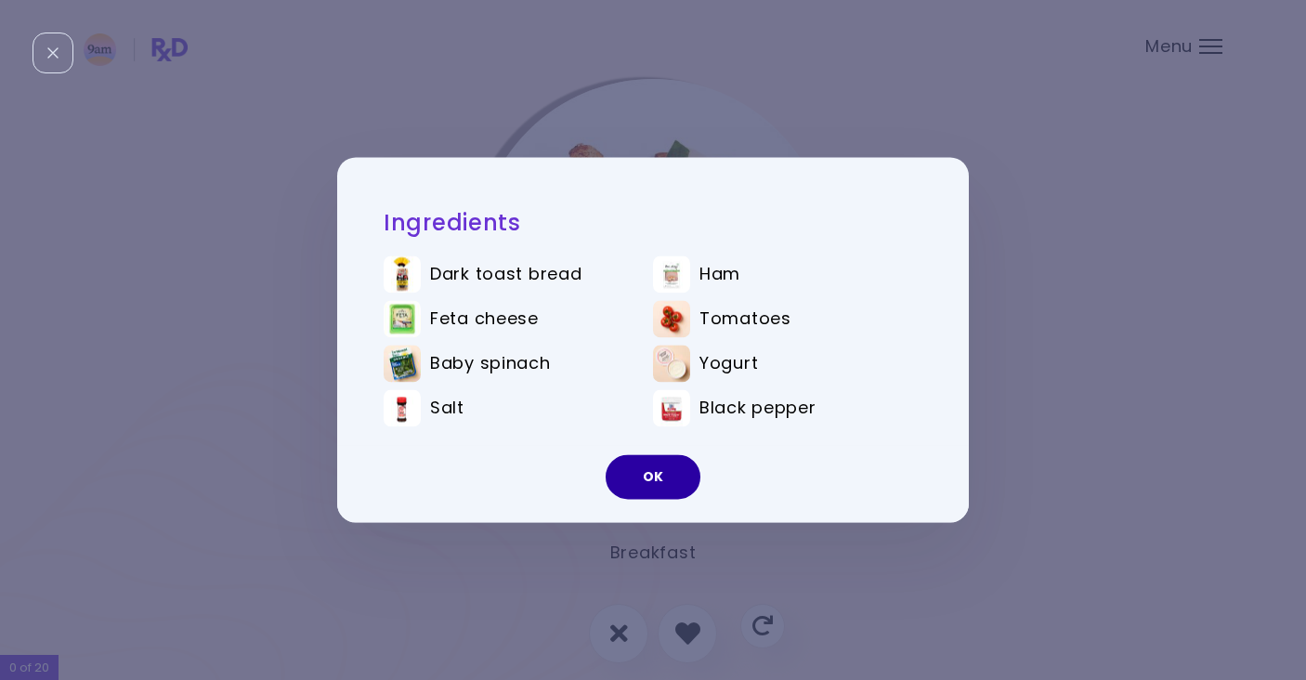
click at [646, 479] on button "OK" at bounding box center [652, 477] width 95 height 45
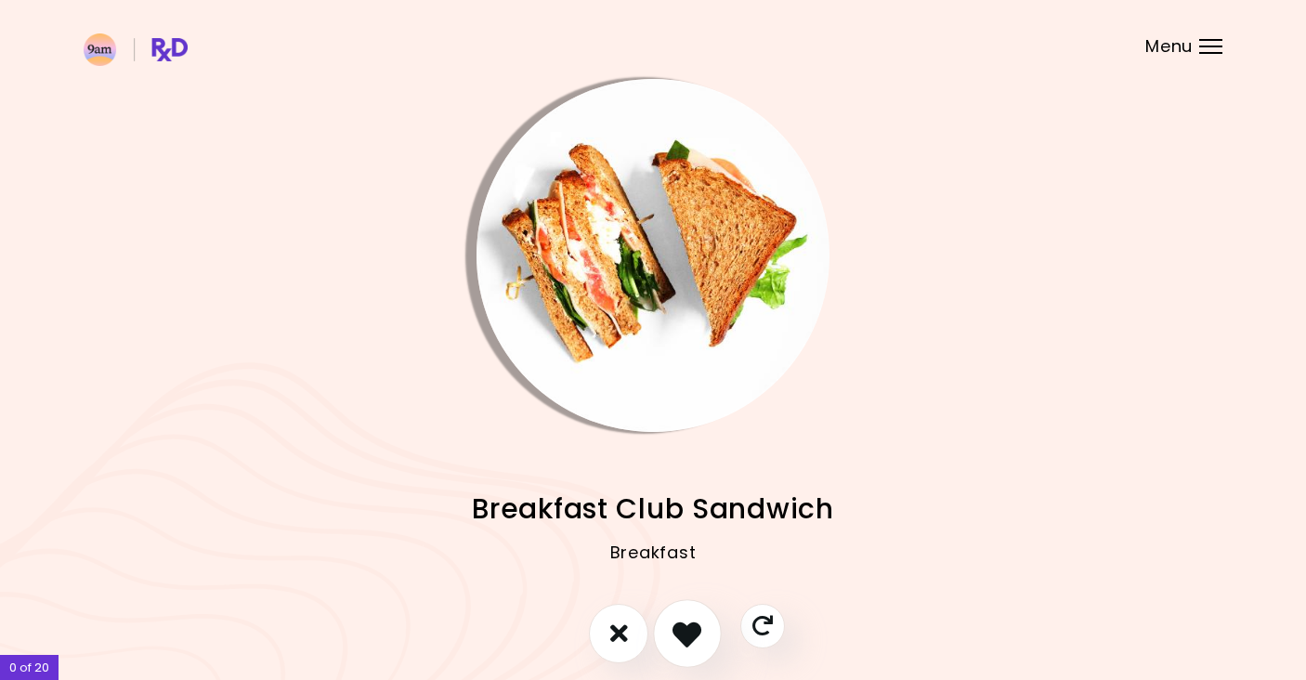
click at [691, 633] on icon "I like this recipe" at bounding box center [686, 632] width 29 height 29
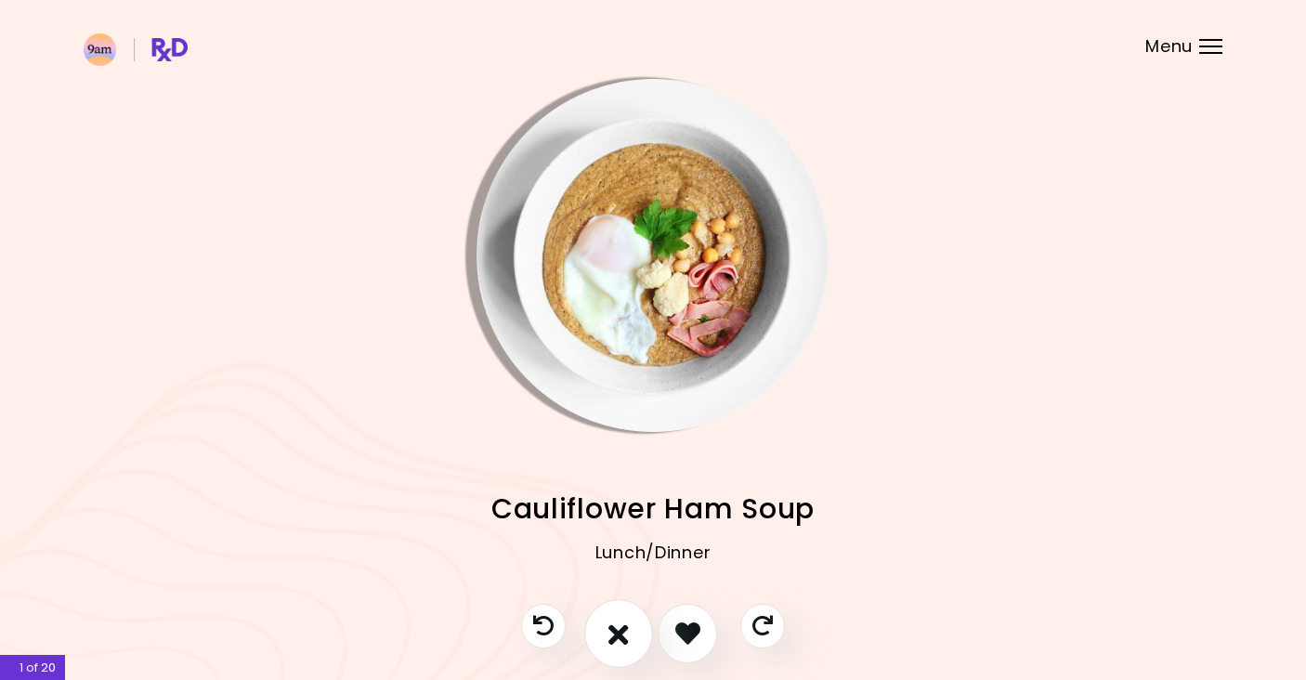
click at [629, 631] on icon "I don't like this recipe" at bounding box center [618, 632] width 20 height 29
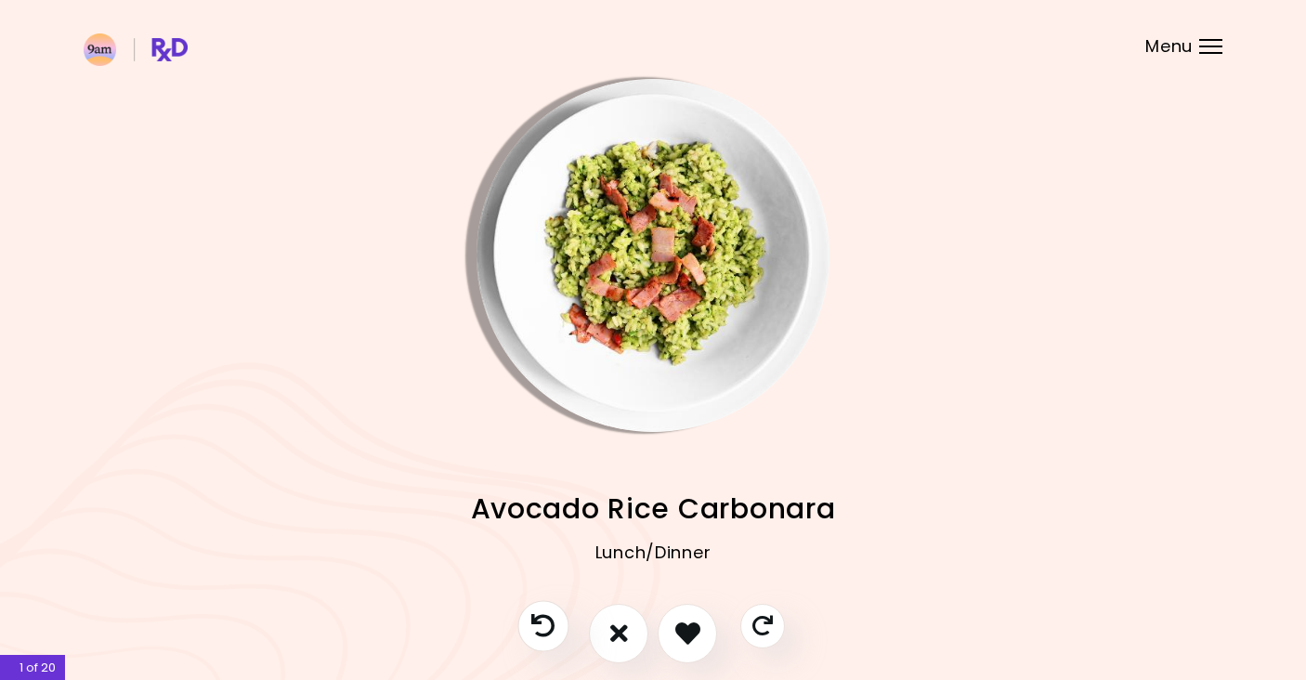
click at [543, 620] on icon "Previous recipe" at bounding box center [542, 625] width 23 height 23
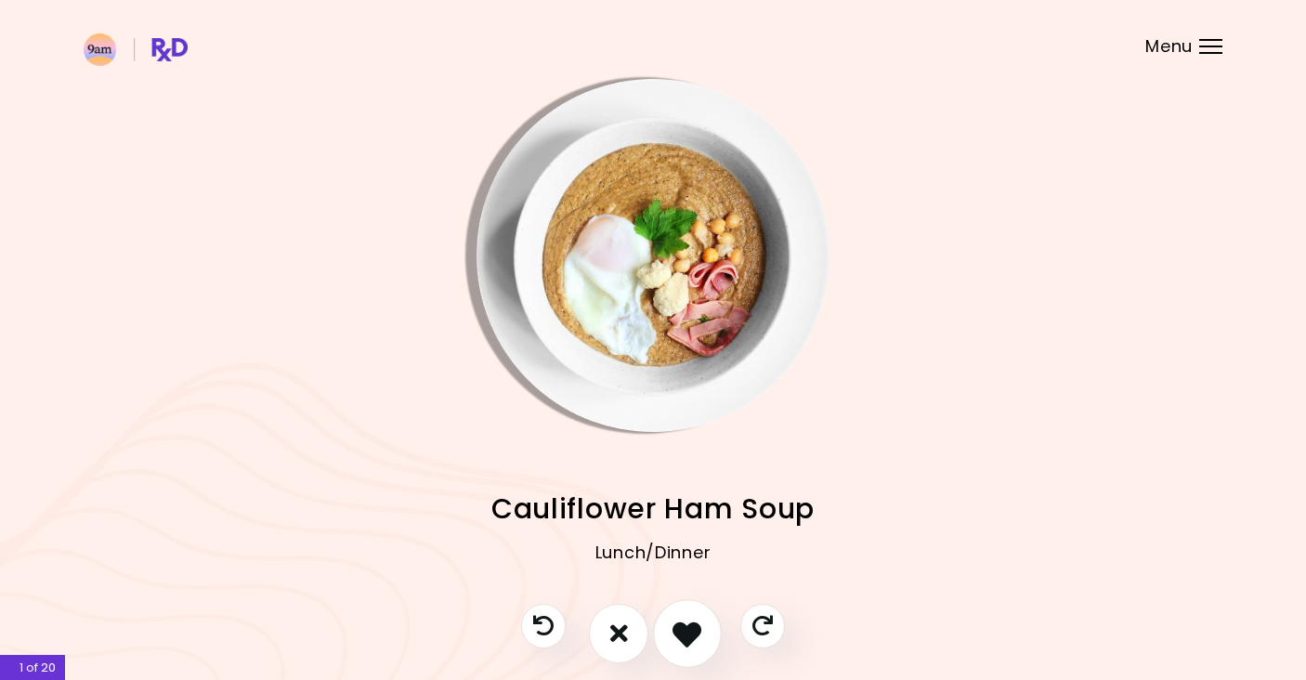
click at [694, 642] on icon "I like this recipe" at bounding box center [686, 632] width 29 height 29
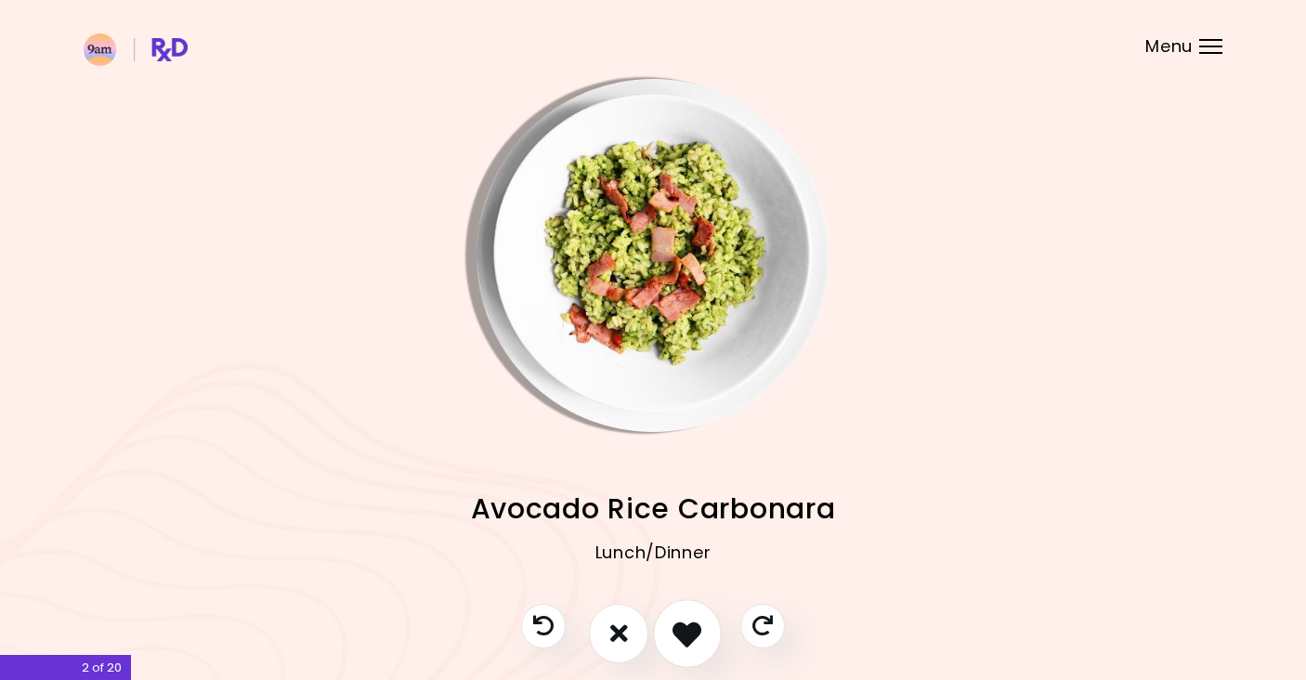
click at [693, 642] on icon "I like this recipe" at bounding box center [686, 632] width 29 height 29
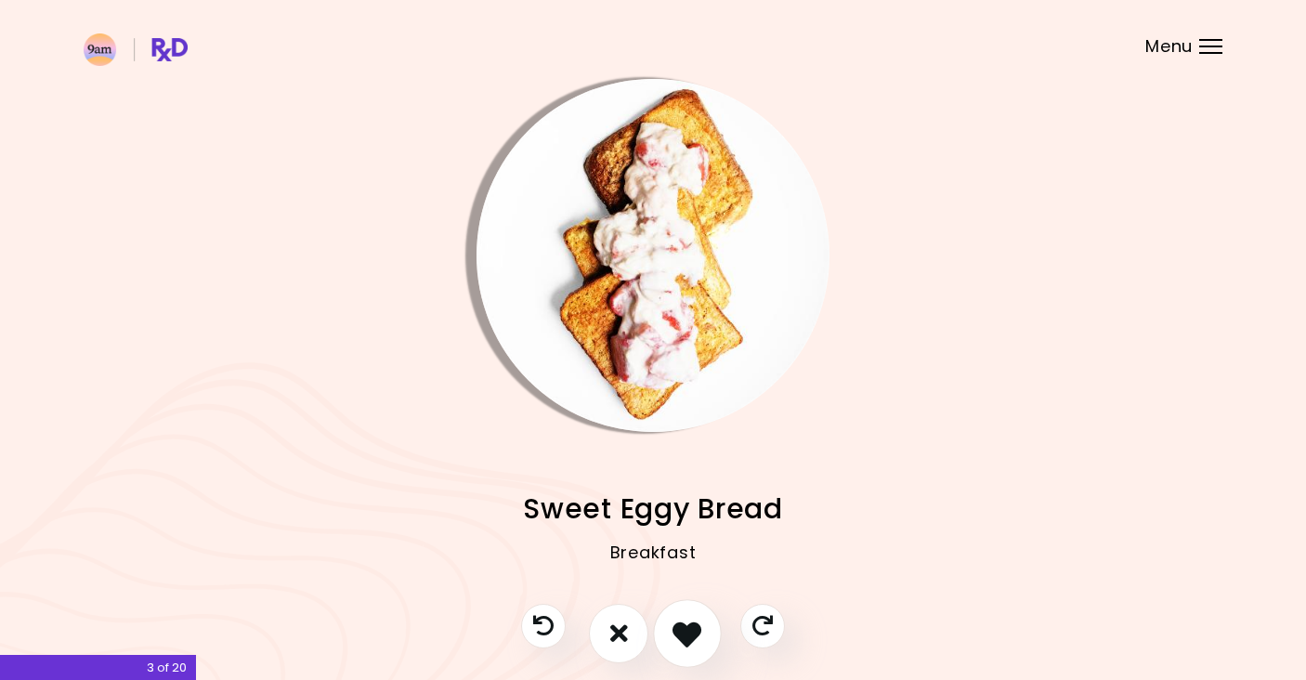
click at [693, 642] on icon "I like this recipe" at bounding box center [686, 632] width 29 height 29
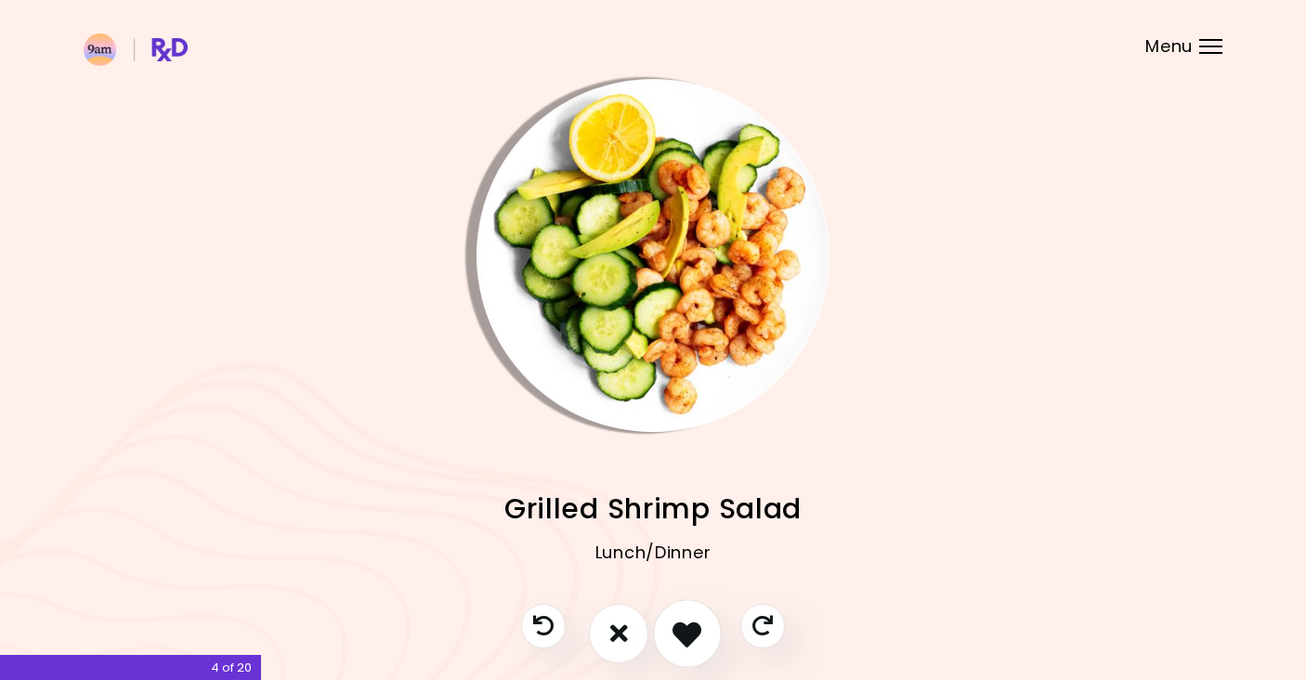
click at [693, 642] on icon "I like this recipe" at bounding box center [686, 632] width 29 height 29
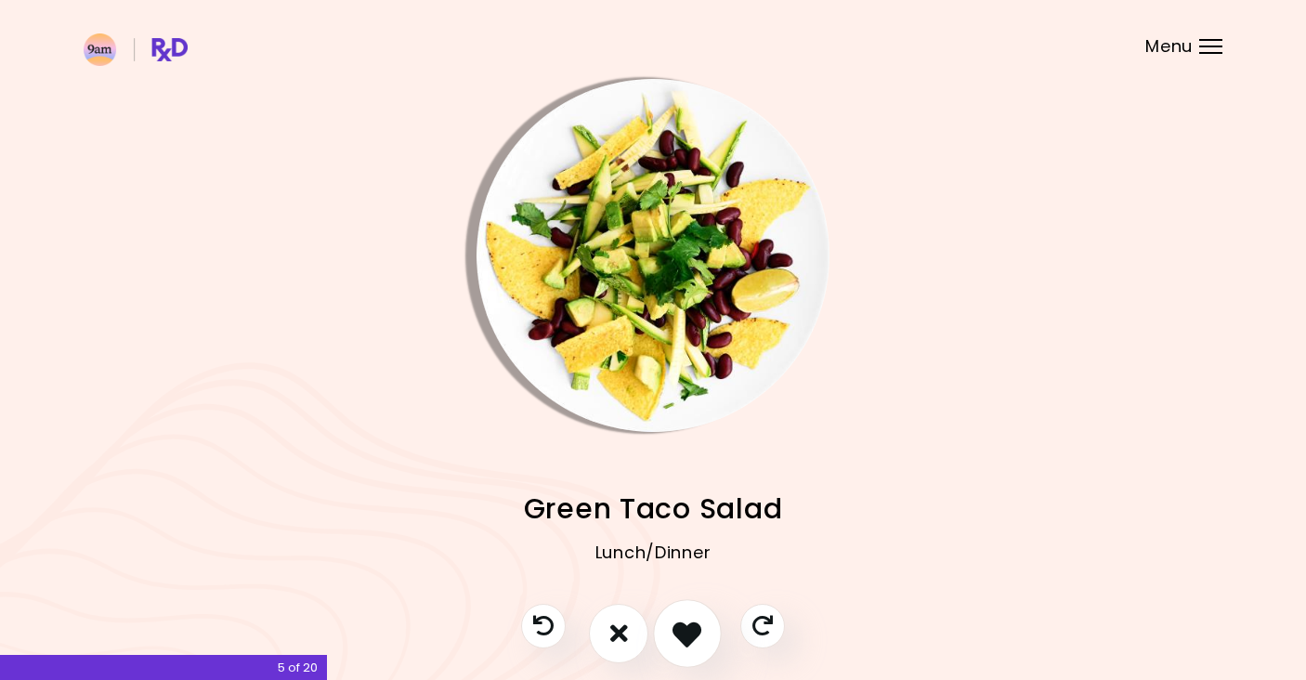
click at [693, 642] on icon "I like this recipe" at bounding box center [686, 632] width 29 height 29
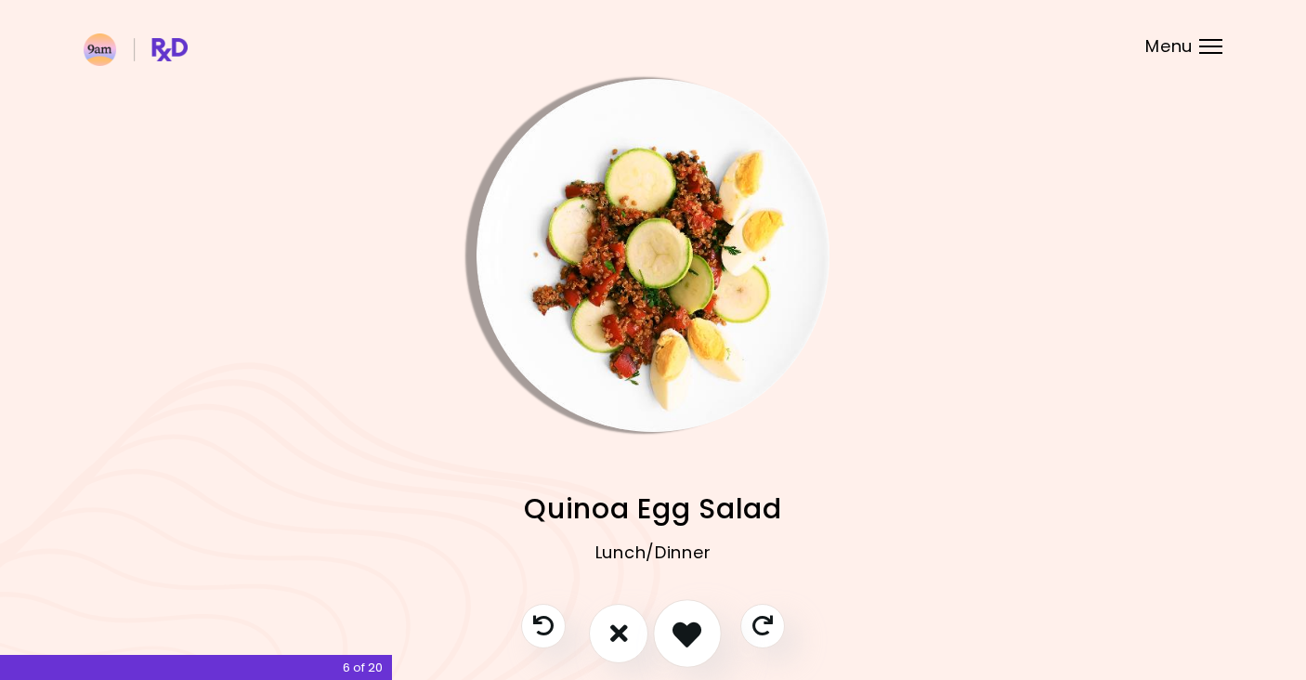
click at [693, 642] on icon "I like this recipe" at bounding box center [686, 632] width 29 height 29
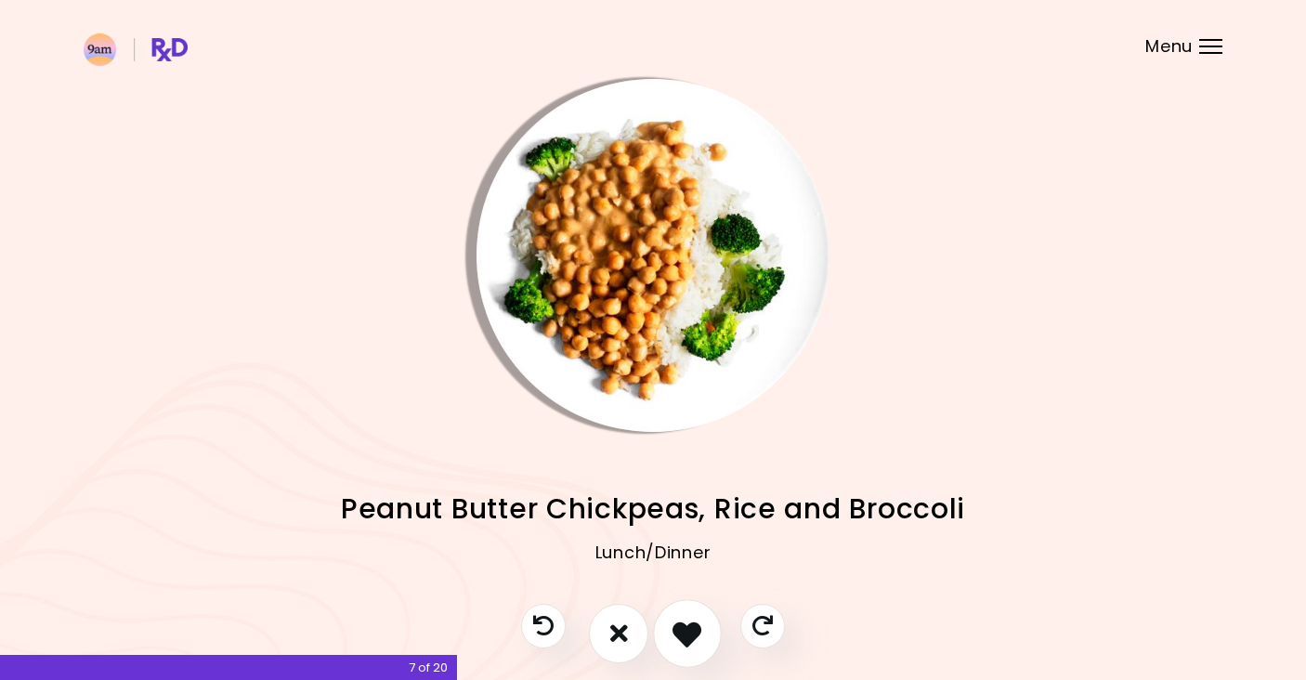
click at [693, 642] on icon "I like this recipe" at bounding box center [686, 632] width 29 height 29
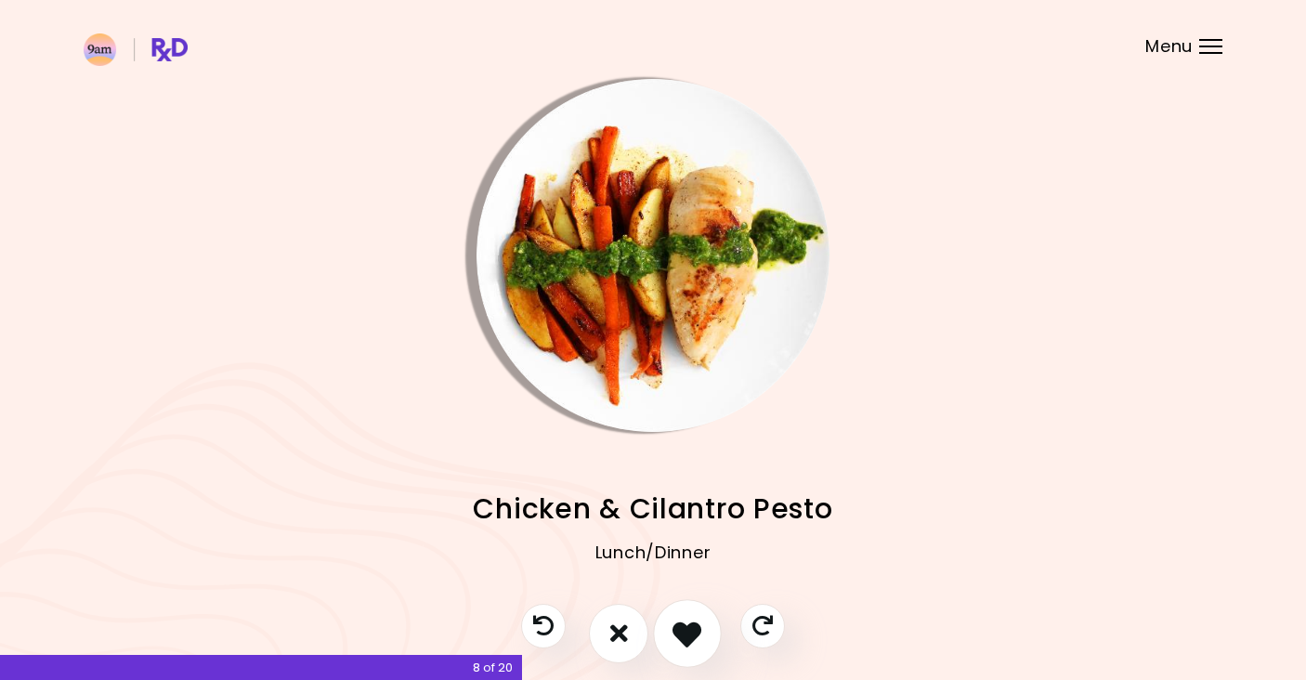
click at [693, 642] on icon "I like this recipe" at bounding box center [686, 632] width 29 height 29
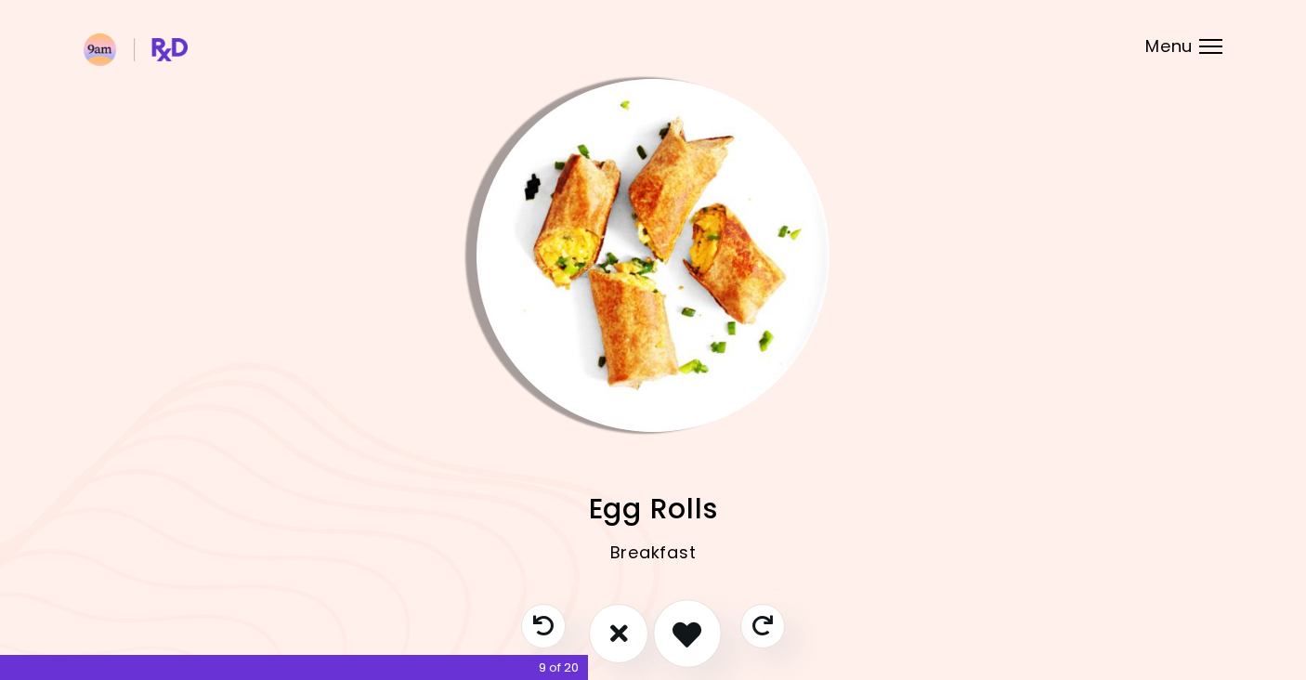
click at [693, 642] on icon "I like this recipe" at bounding box center [686, 632] width 29 height 29
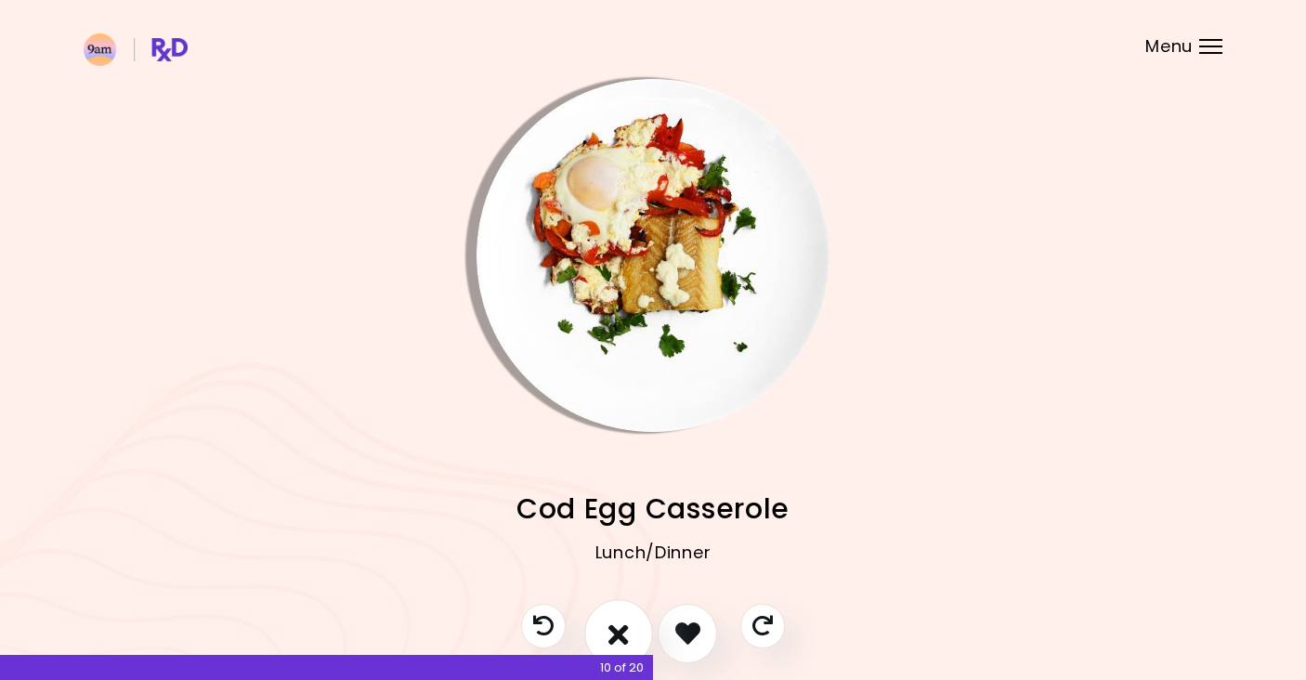
click at [633, 633] on button "I don't like this recipe" at bounding box center [618, 633] width 69 height 69
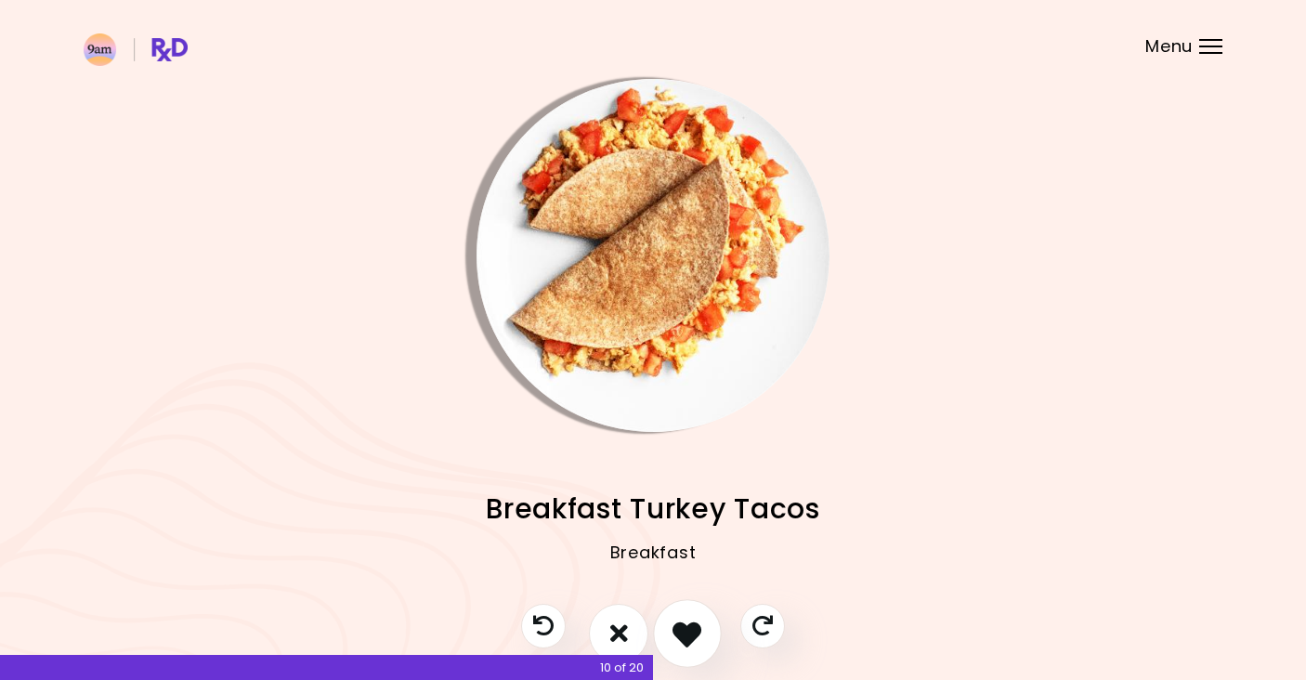
click at [673, 642] on icon "I like this recipe" at bounding box center [686, 632] width 29 height 29
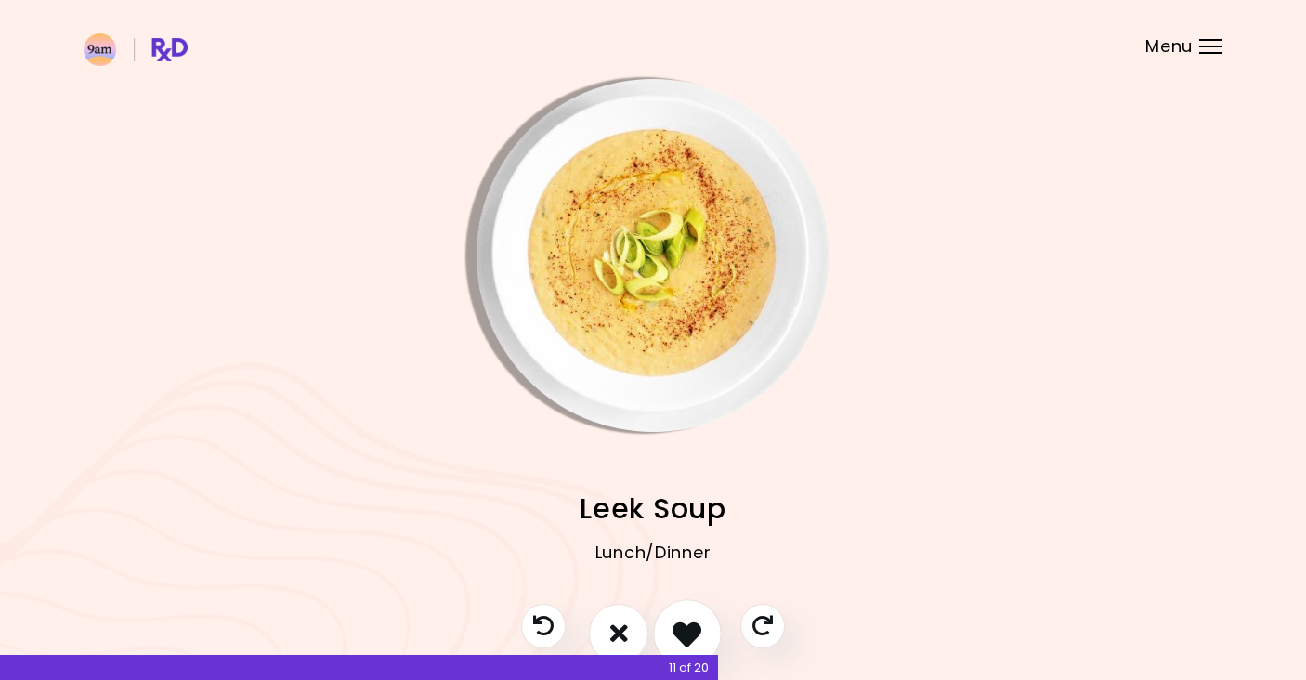
click at [673, 642] on icon "I like this recipe" at bounding box center [686, 632] width 29 height 29
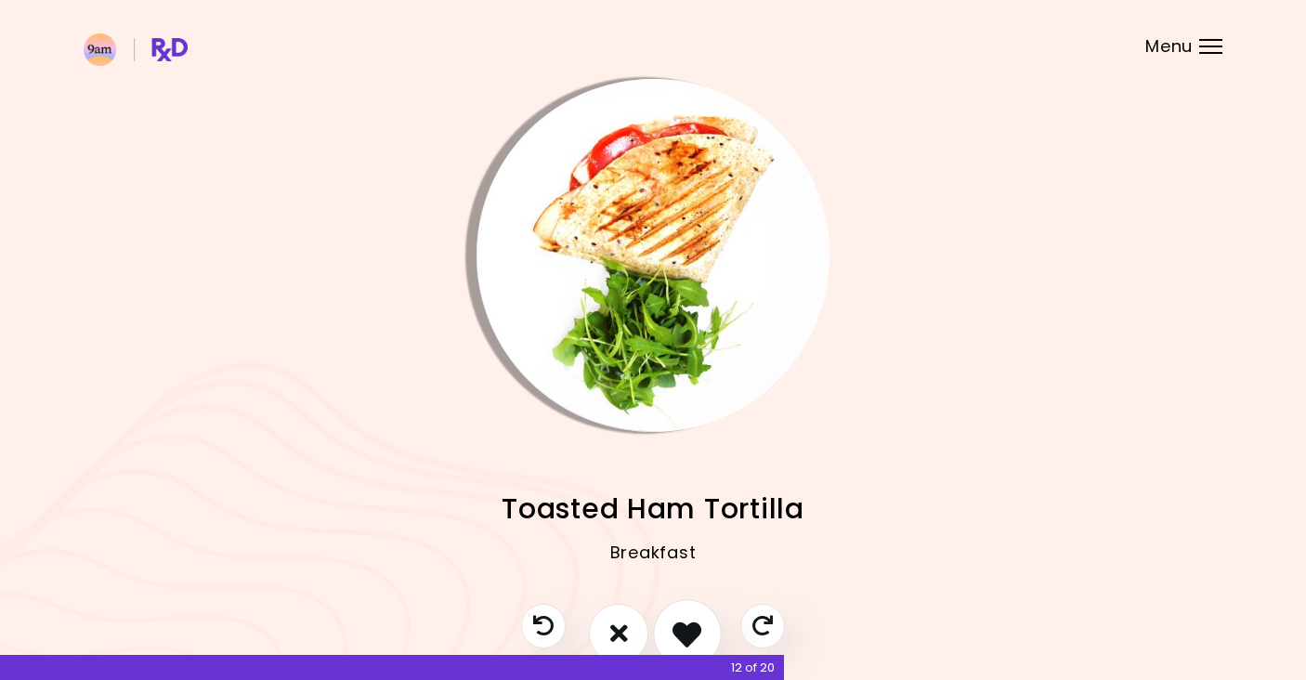
click at [668, 642] on button "I like this recipe" at bounding box center [687, 633] width 69 height 69
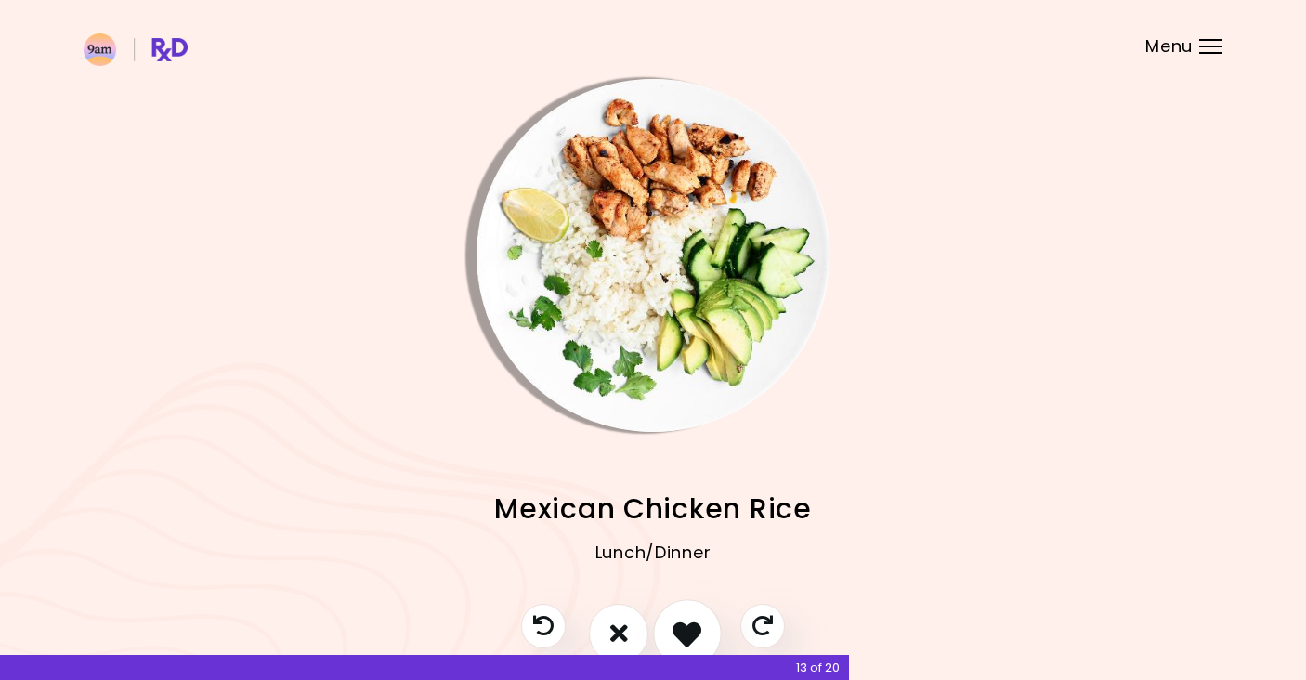
click at [668, 642] on button "I like this recipe" at bounding box center [687, 633] width 69 height 69
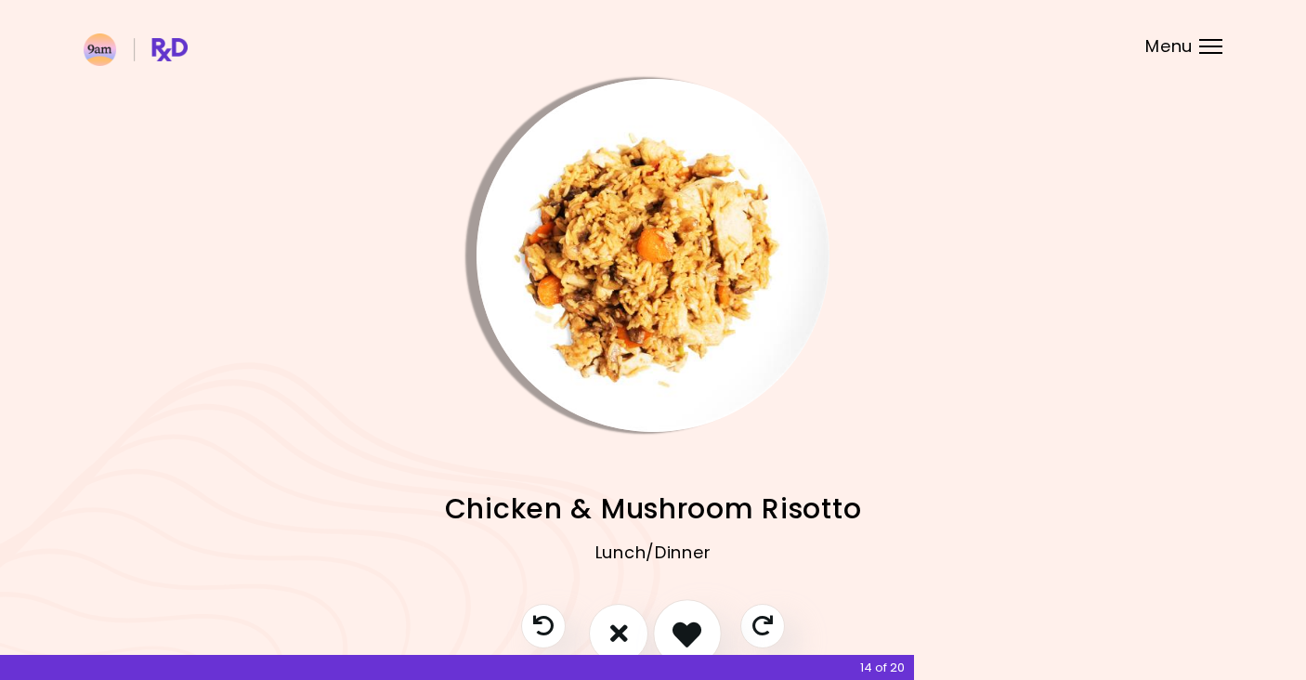
click at [668, 642] on button "I like this recipe" at bounding box center [687, 633] width 69 height 69
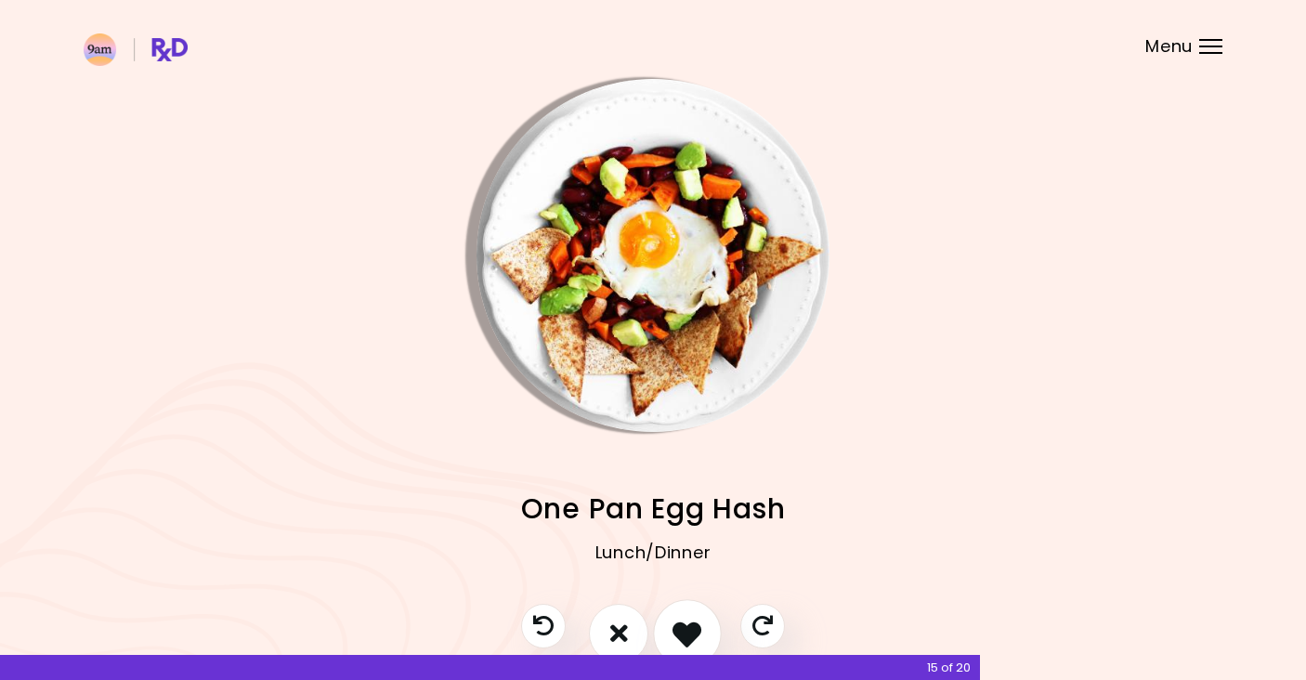
click at [668, 642] on button "I like this recipe" at bounding box center [687, 633] width 69 height 69
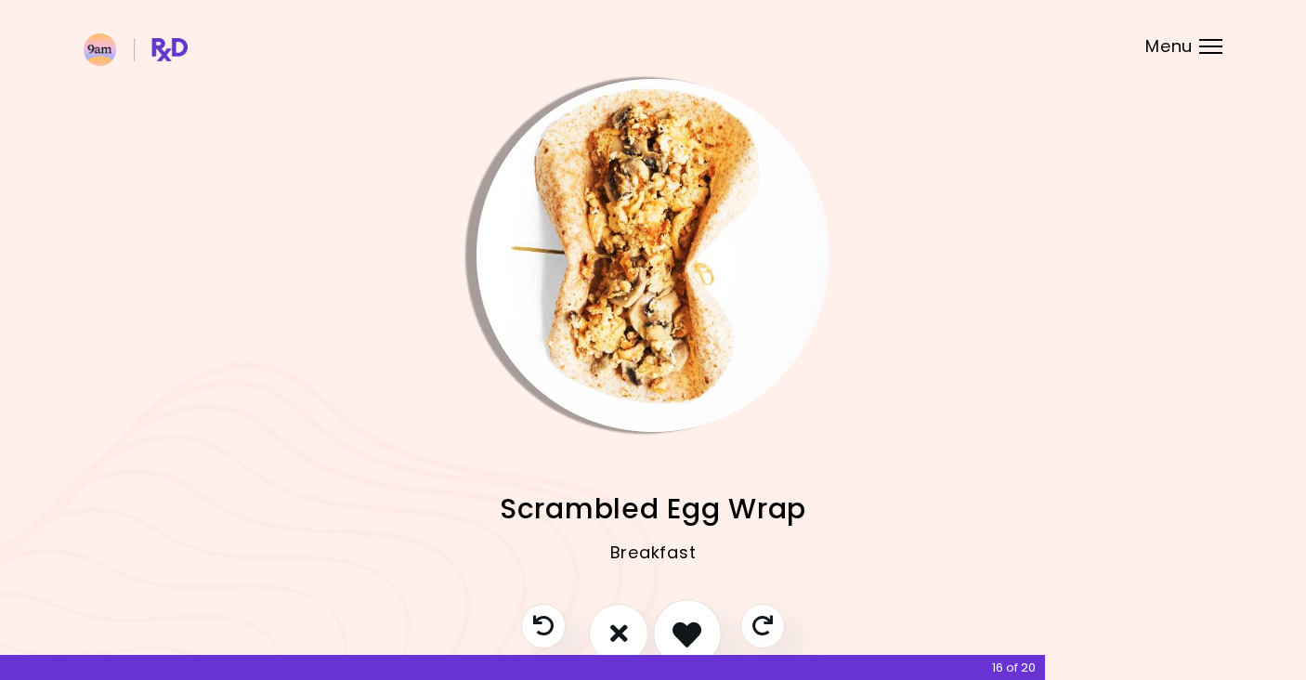
click at [668, 642] on button "I like this recipe" at bounding box center [687, 633] width 69 height 69
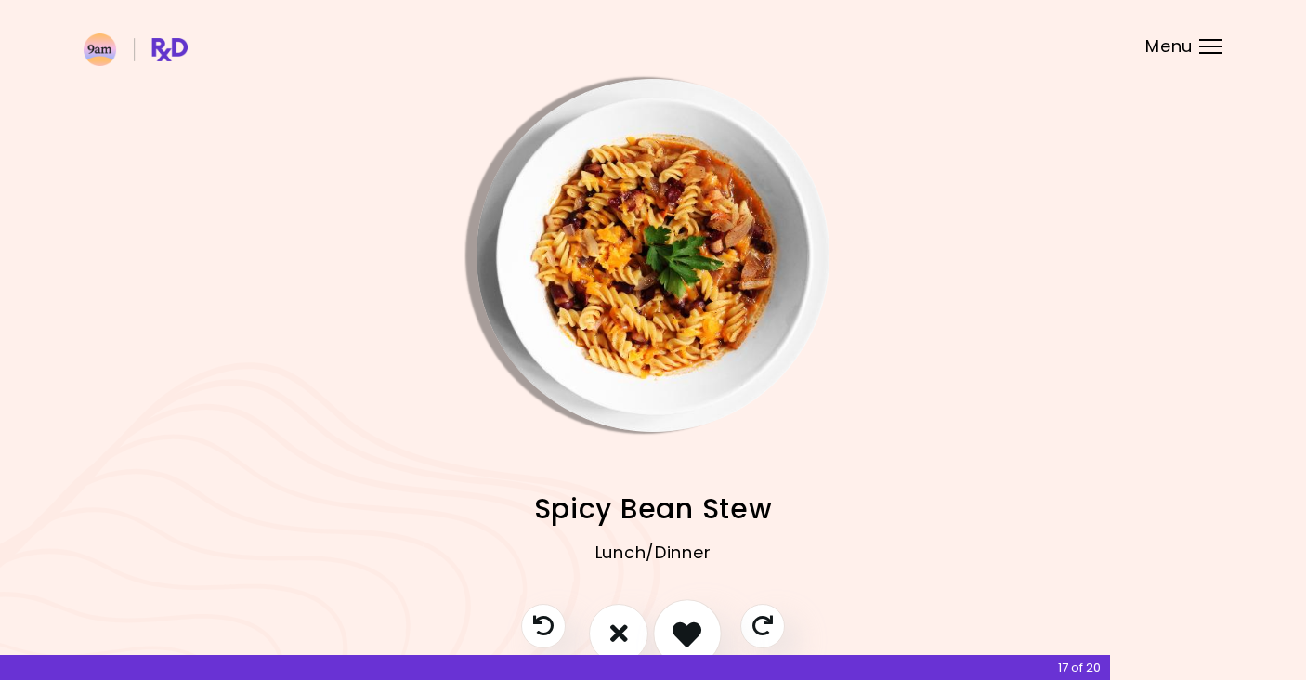
click at [668, 642] on button "I like this recipe" at bounding box center [687, 633] width 69 height 69
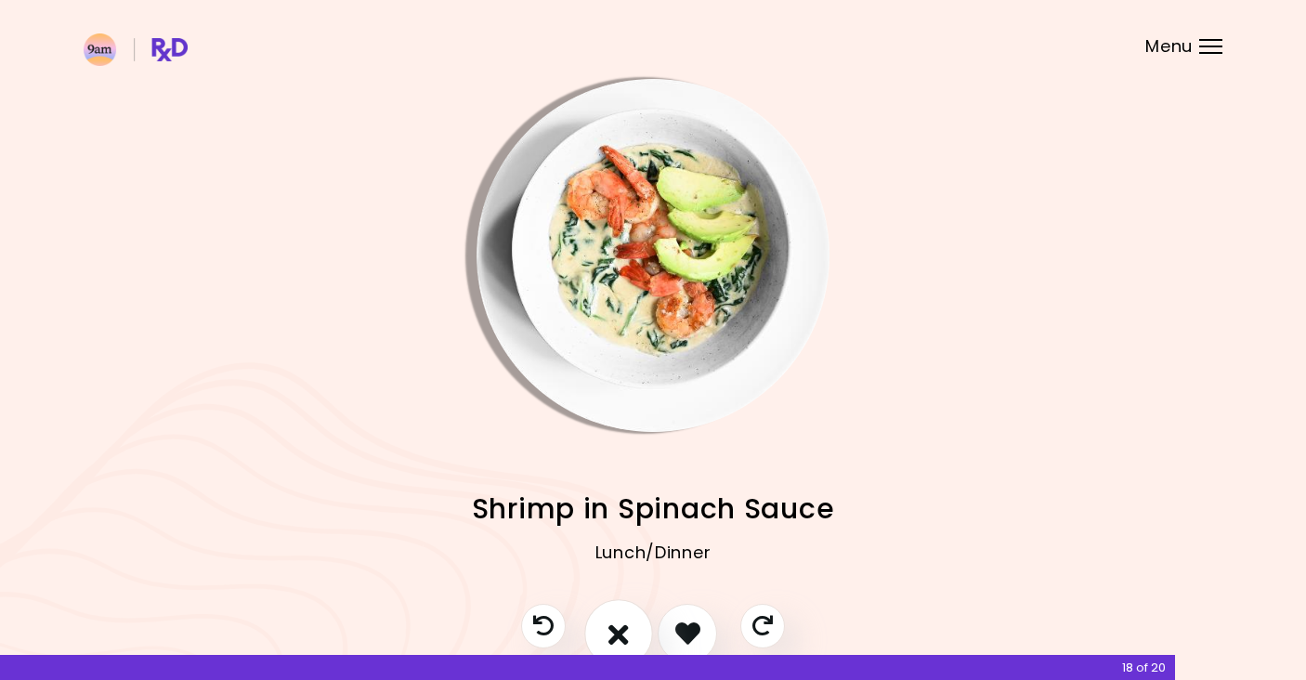
click at [615, 634] on icon "I don't like this recipe" at bounding box center [618, 632] width 20 height 29
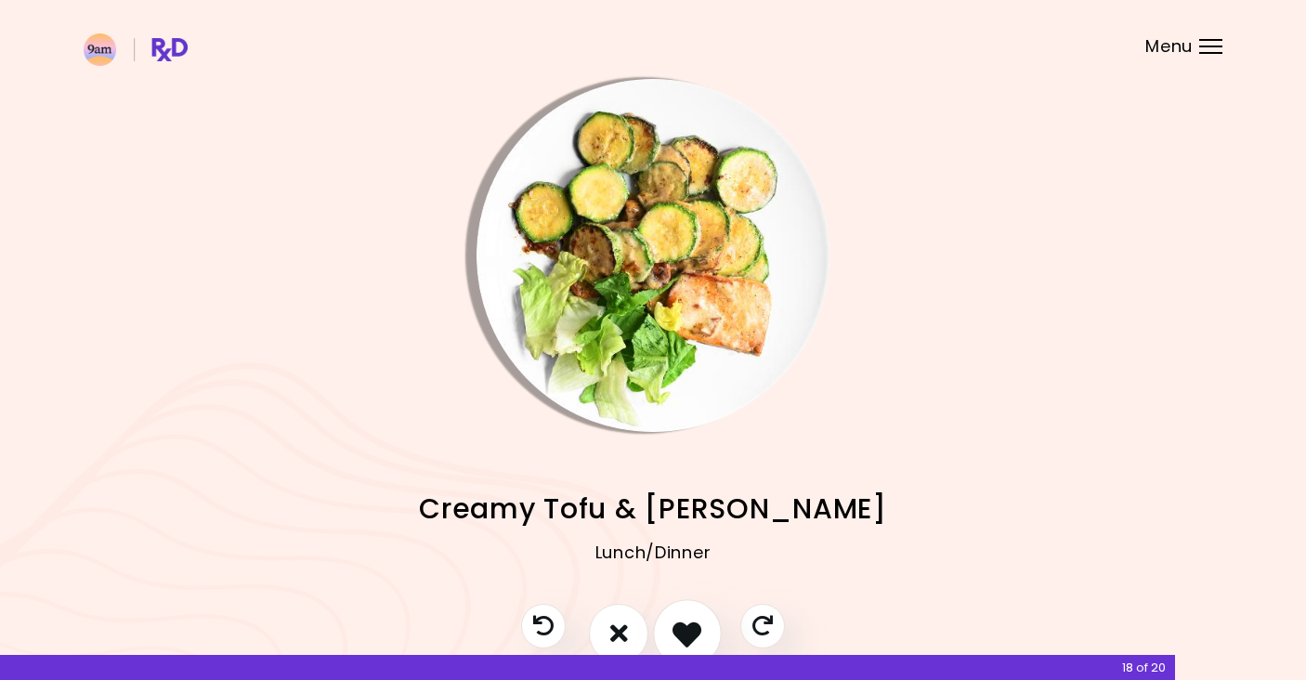
click at [674, 642] on icon "I like this recipe" at bounding box center [686, 632] width 29 height 29
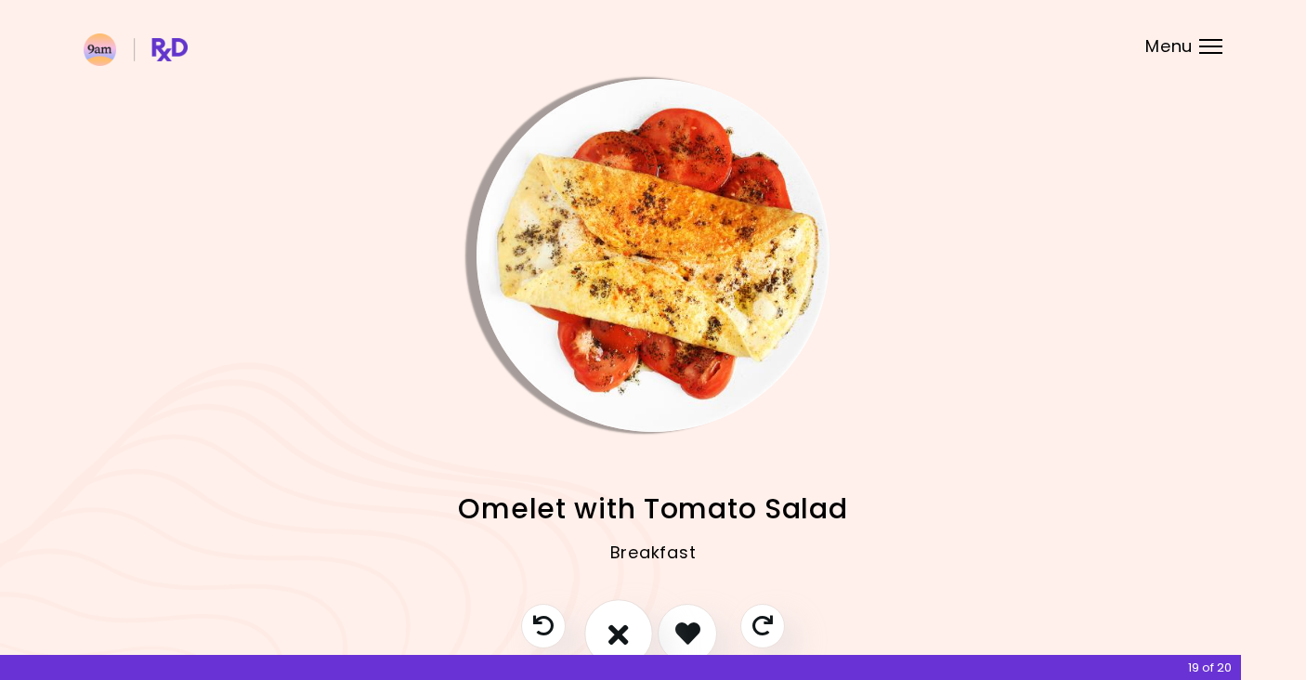
click at [623, 633] on icon "I don't like this recipe" at bounding box center [618, 632] width 20 height 29
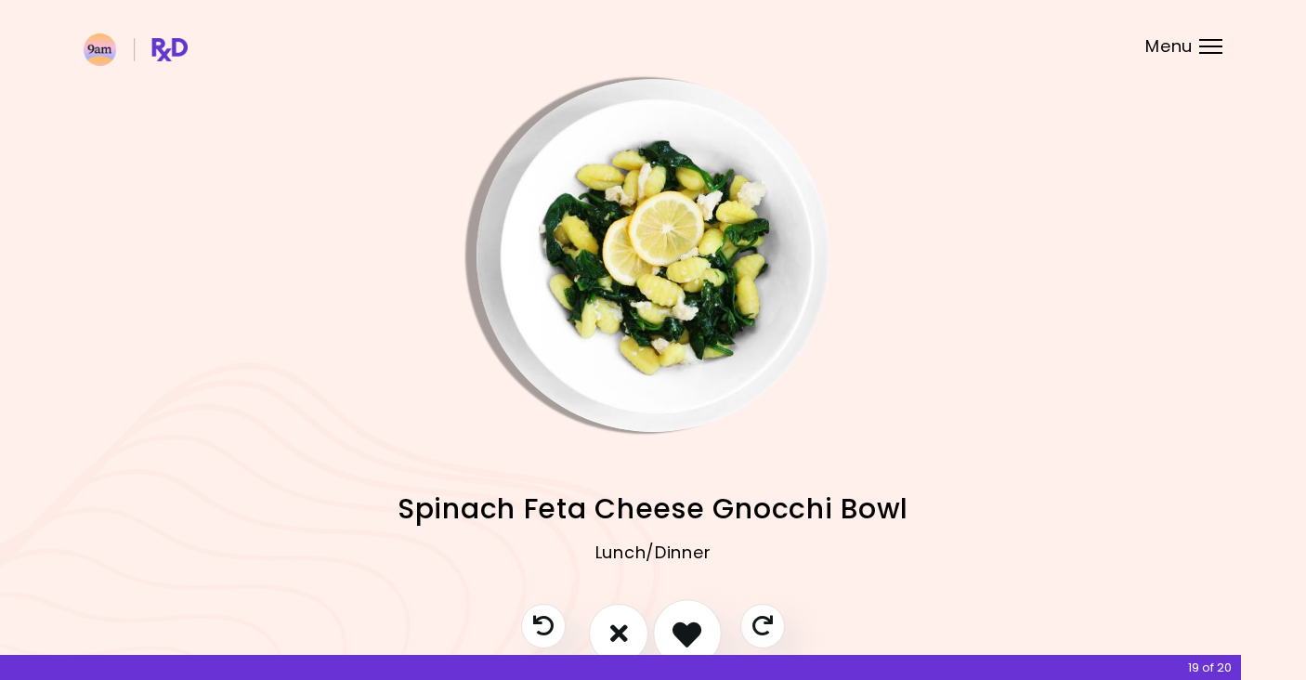
click at [669, 639] on button "I like this recipe" at bounding box center [687, 633] width 69 height 69
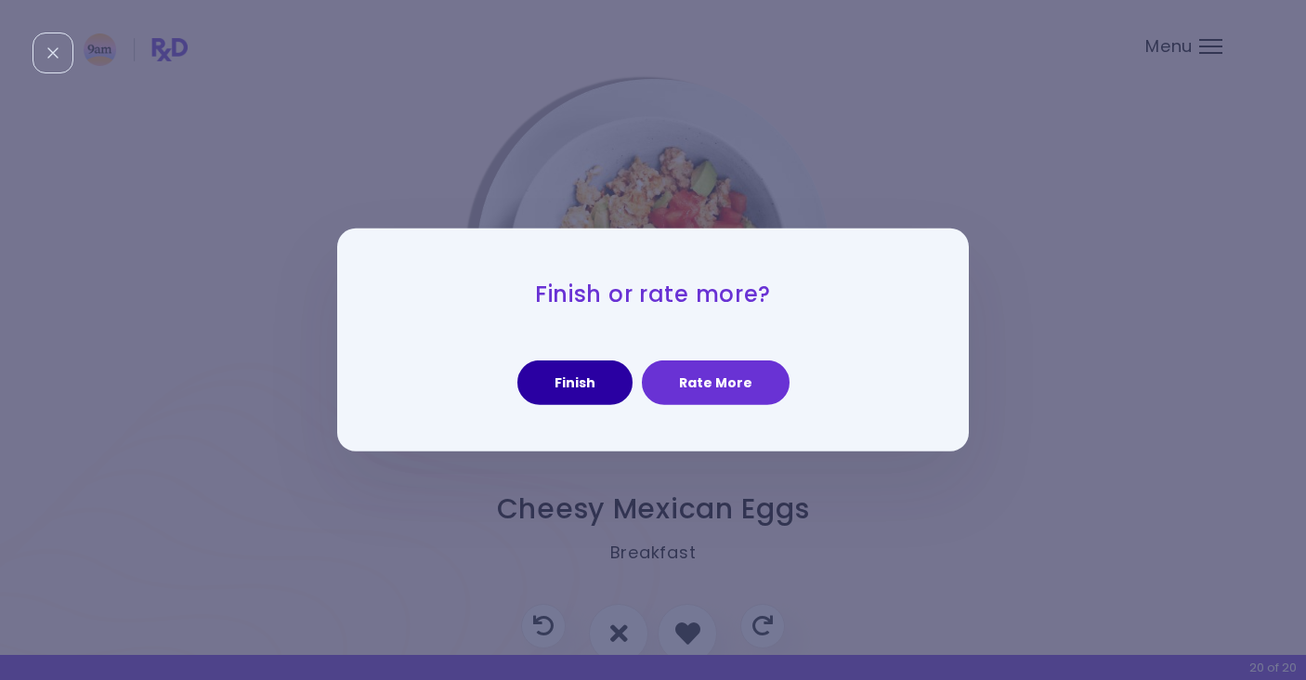
click at [596, 388] on button "Finish" at bounding box center [574, 382] width 115 height 45
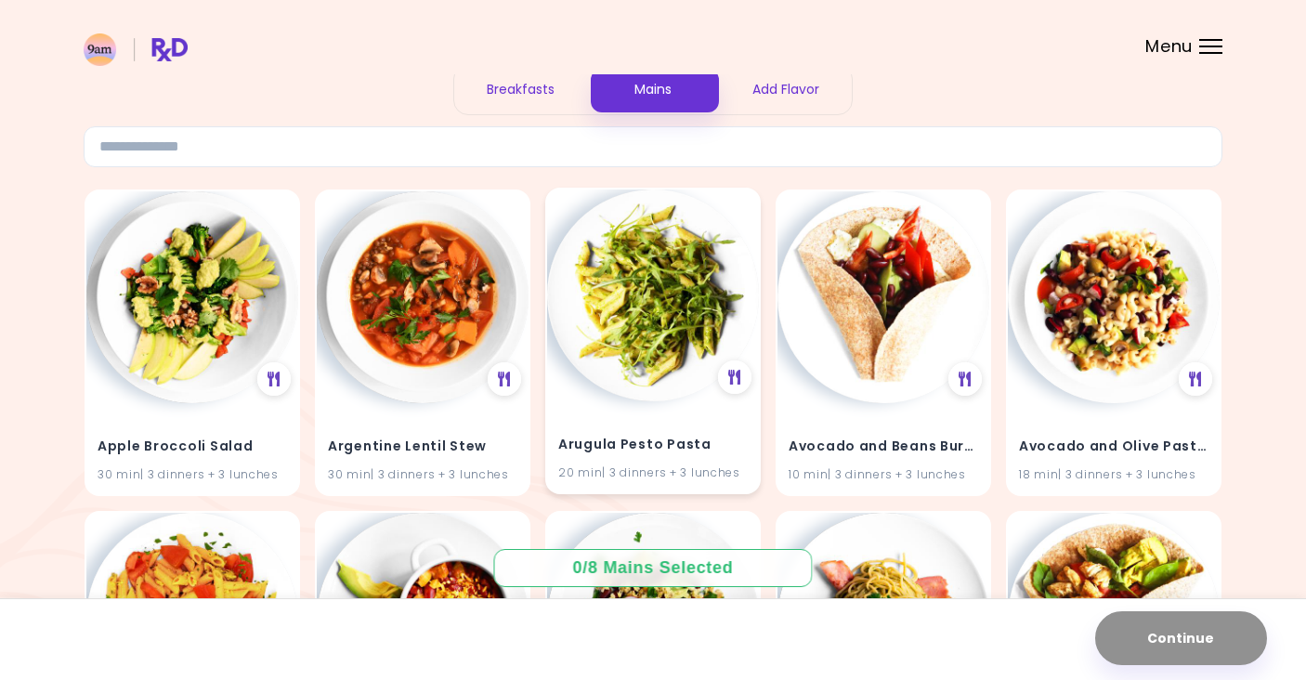
scroll to position [106, 0]
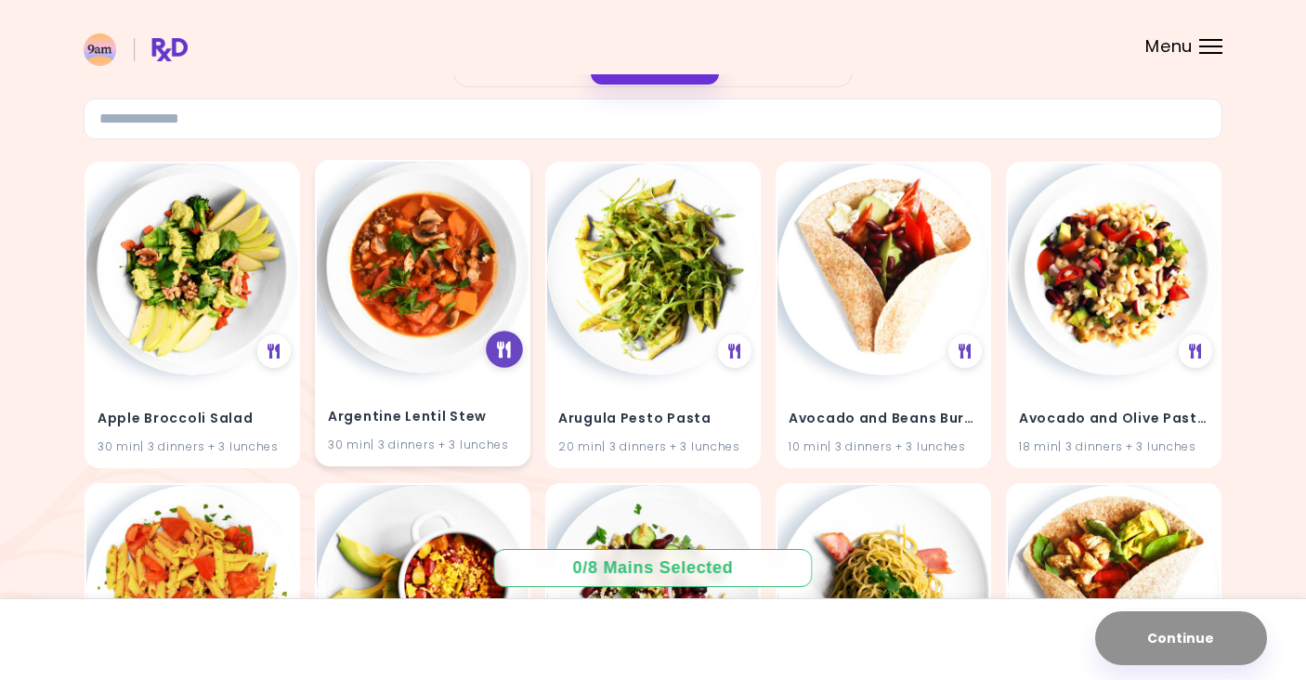
click at [503, 345] on icon at bounding box center [504, 349] width 14 height 17
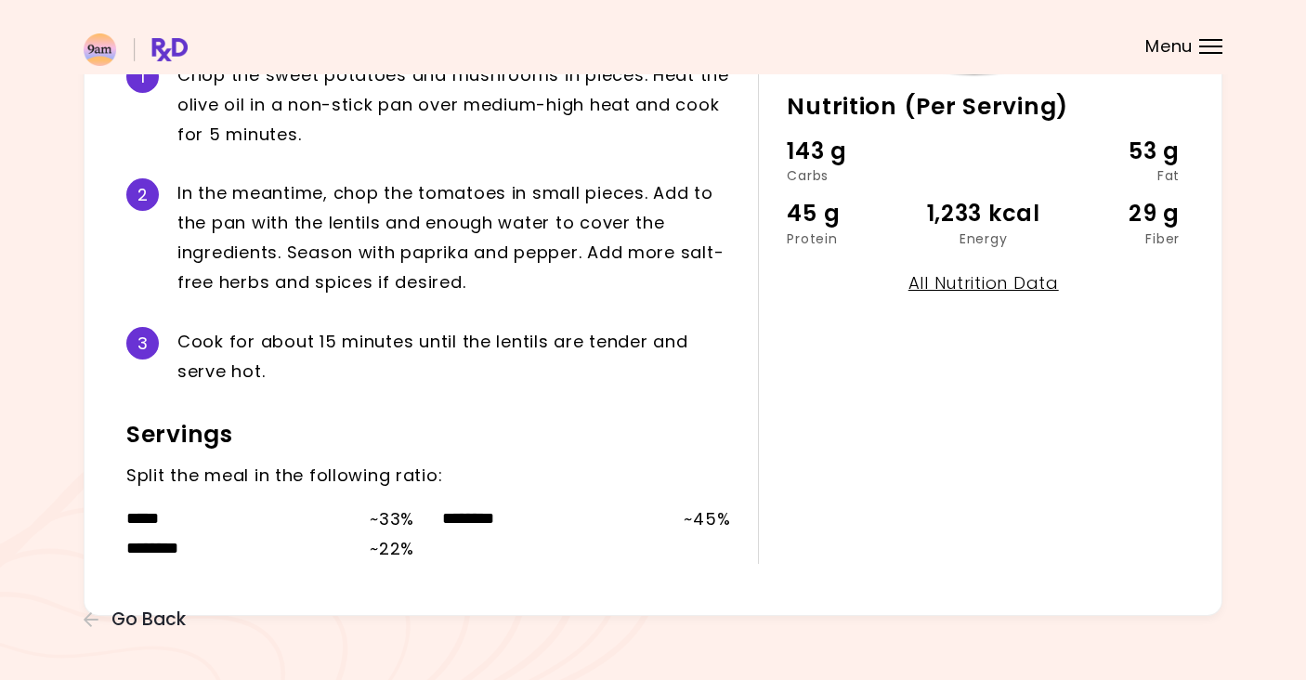
scroll to position [450, 0]
click at [153, 620] on span "Go Back" at bounding box center [148, 619] width 74 height 20
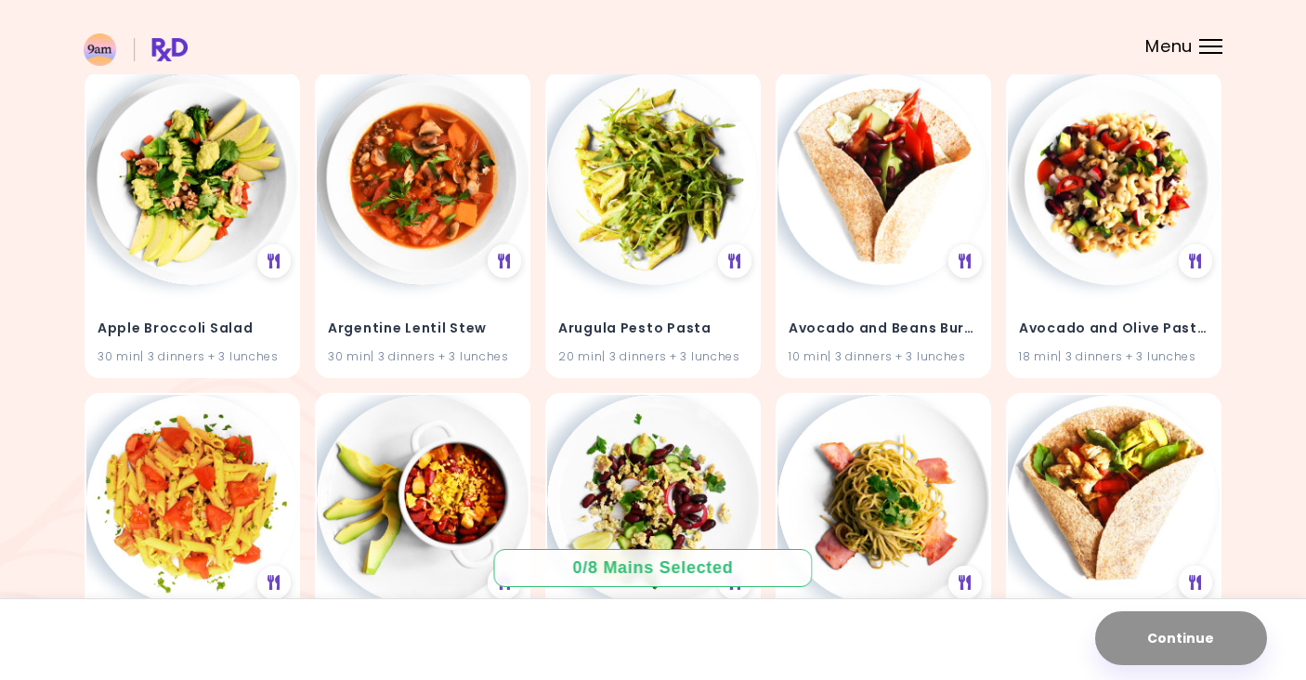
scroll to position [190, 0]
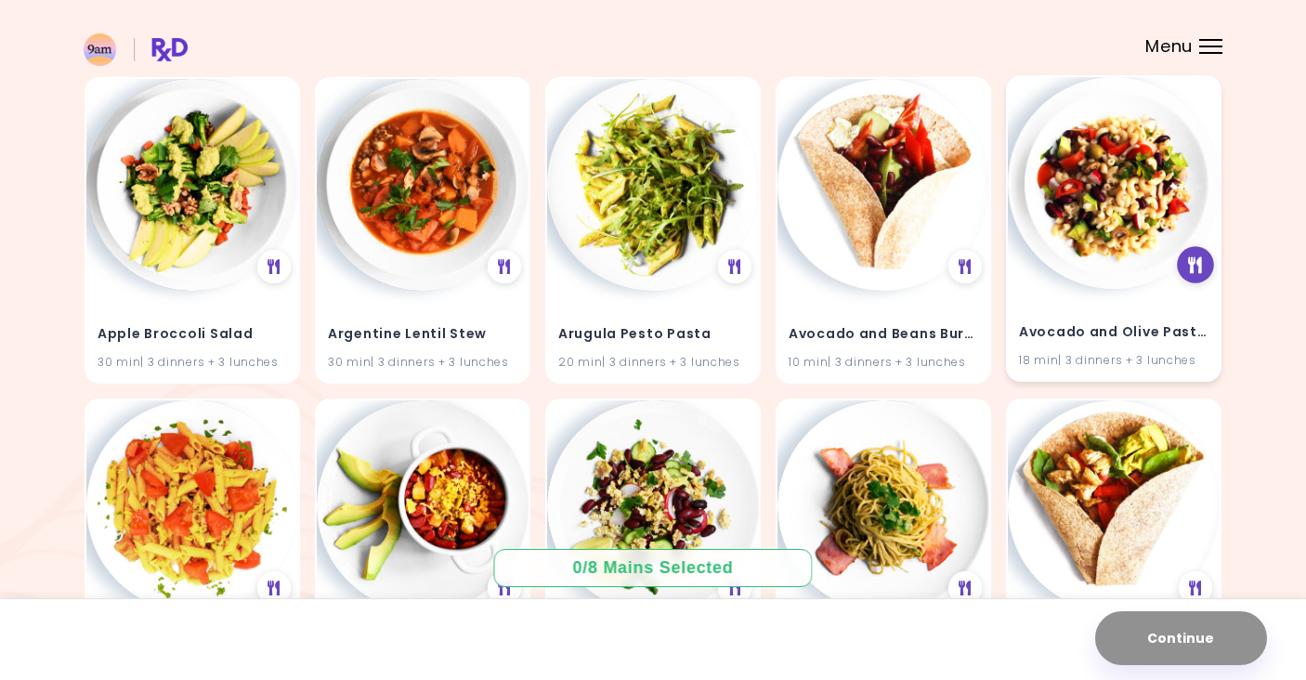
click at [1193, 267] on icon at bounding box center [1196, 264] width 14 height 17
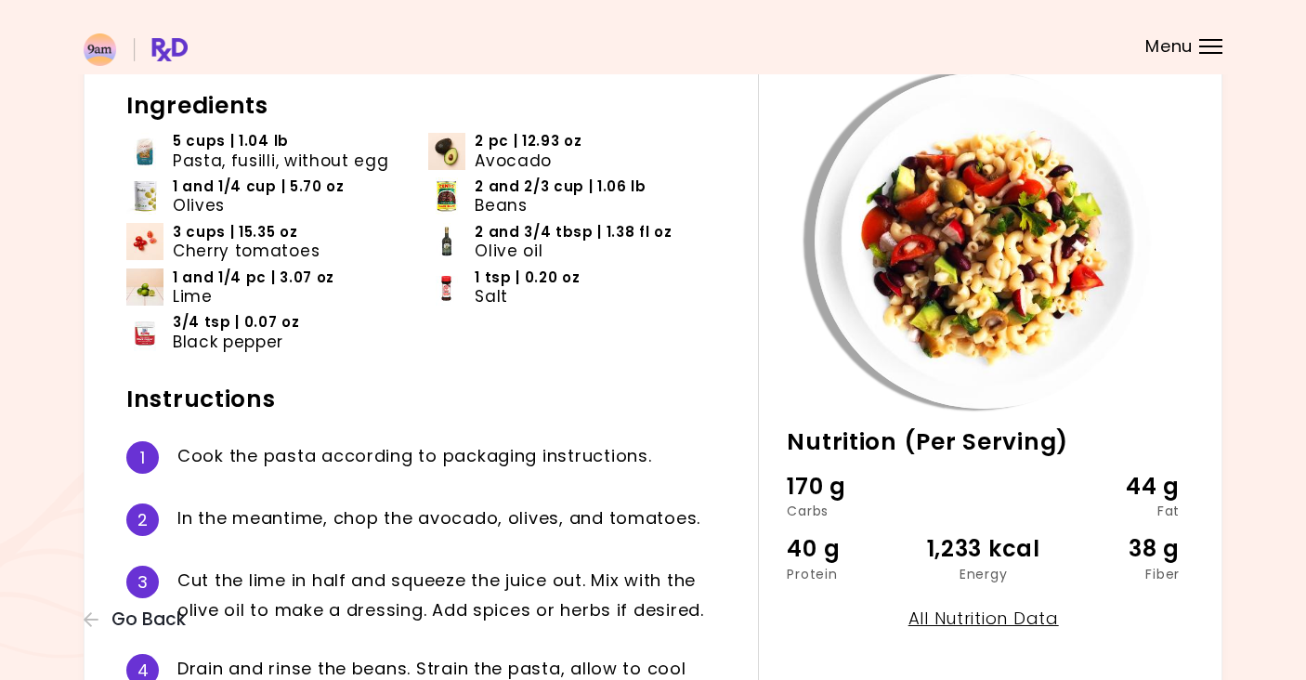
scroll to position [108, 0]
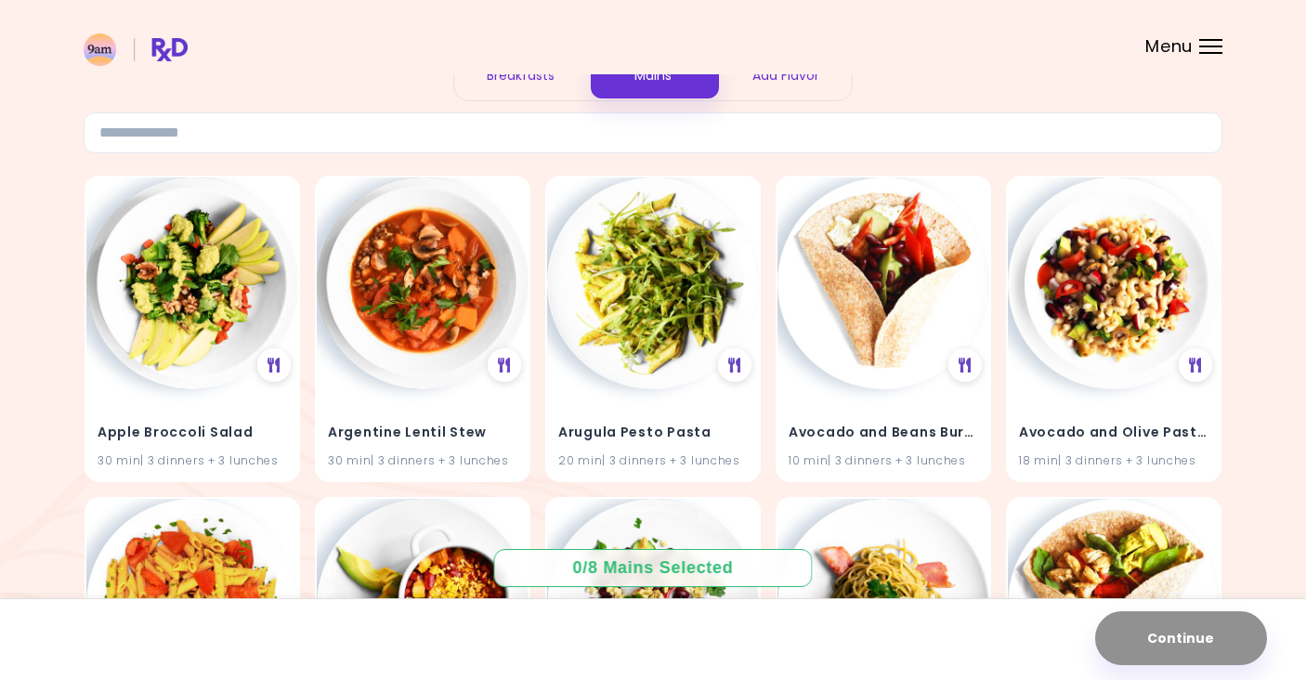
scroll to position [93, 0]
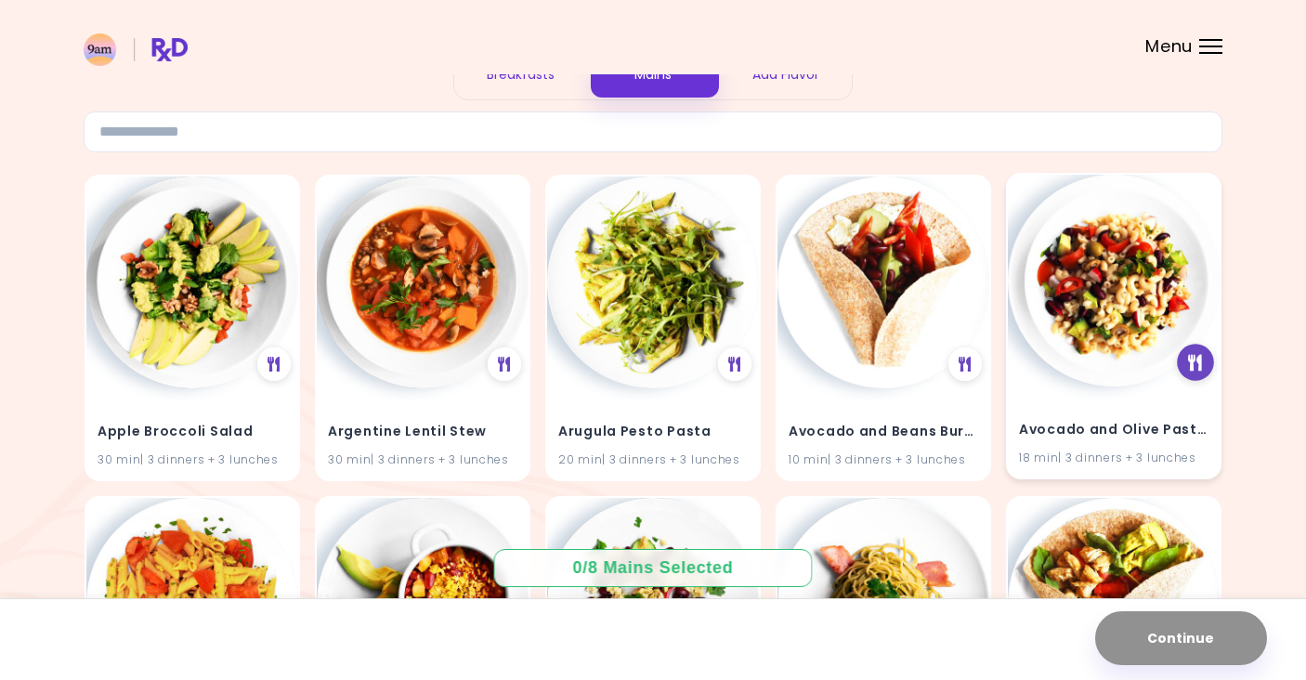
click at [1189, 362] on icon at bounding box center [1196, 362] width 14 height 17
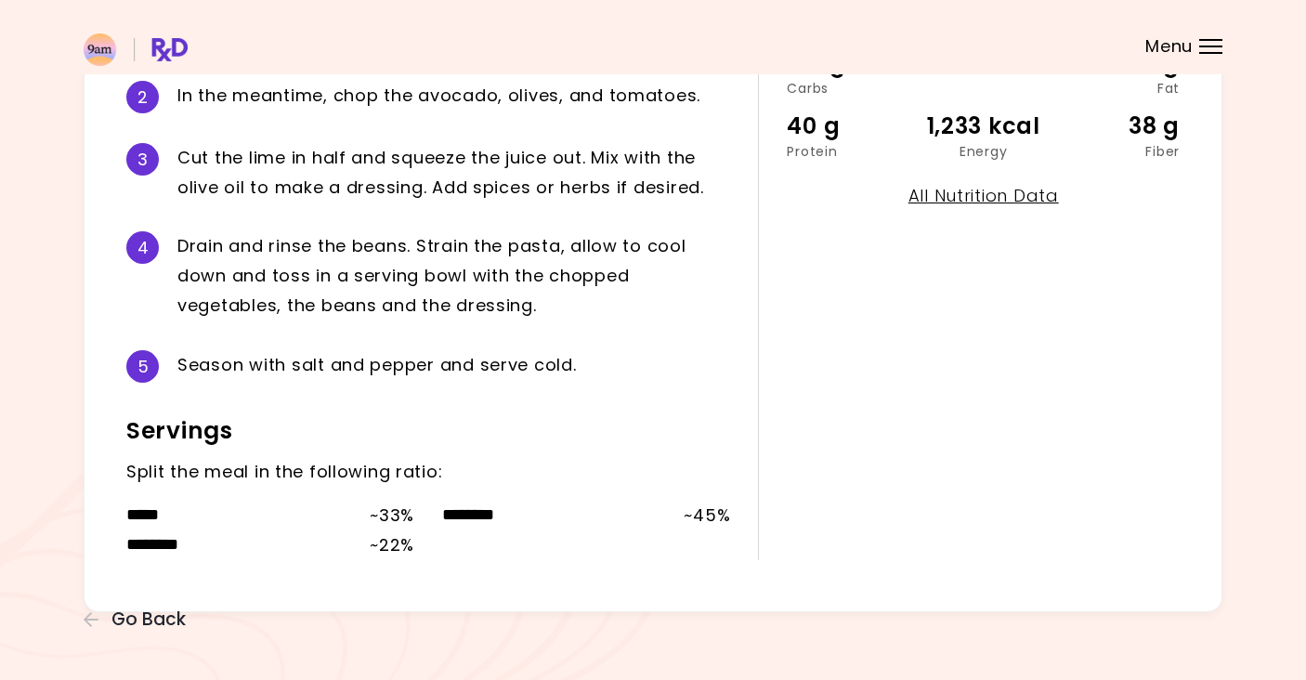
scroll to position [537, 0]
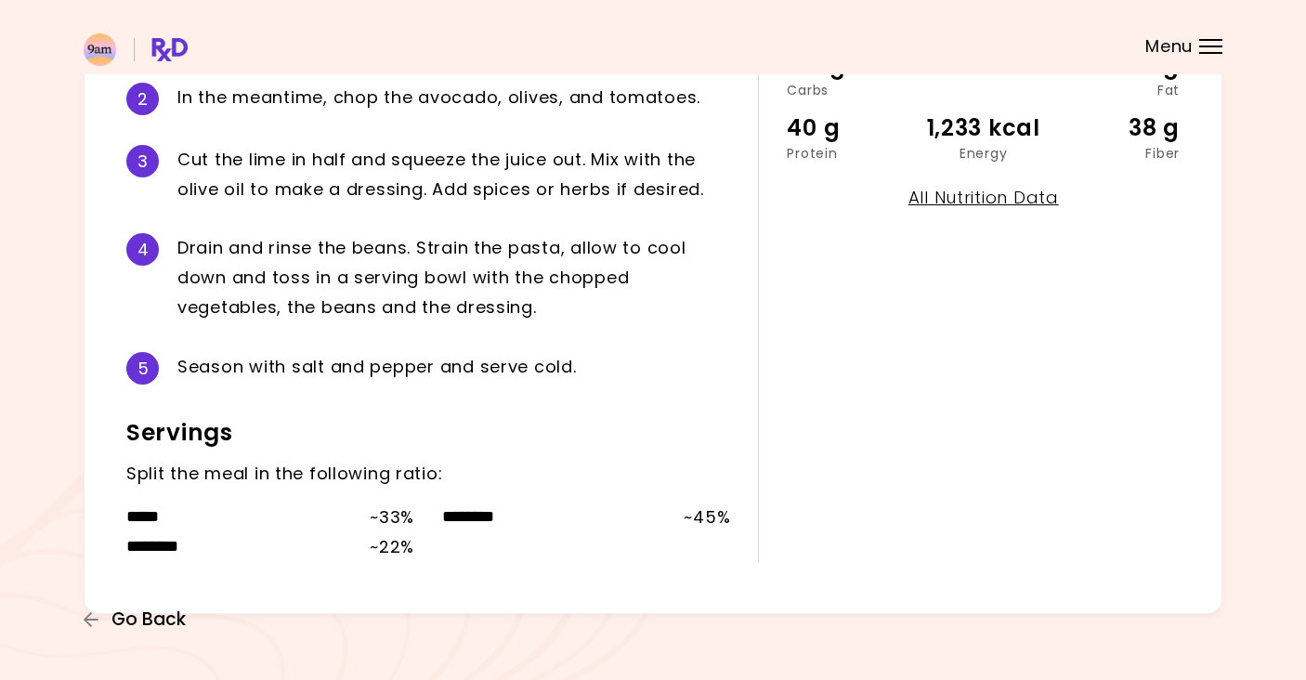
click at [154, 625] on span "Go Back" at bounding box center [148, 619] width 74 height 20
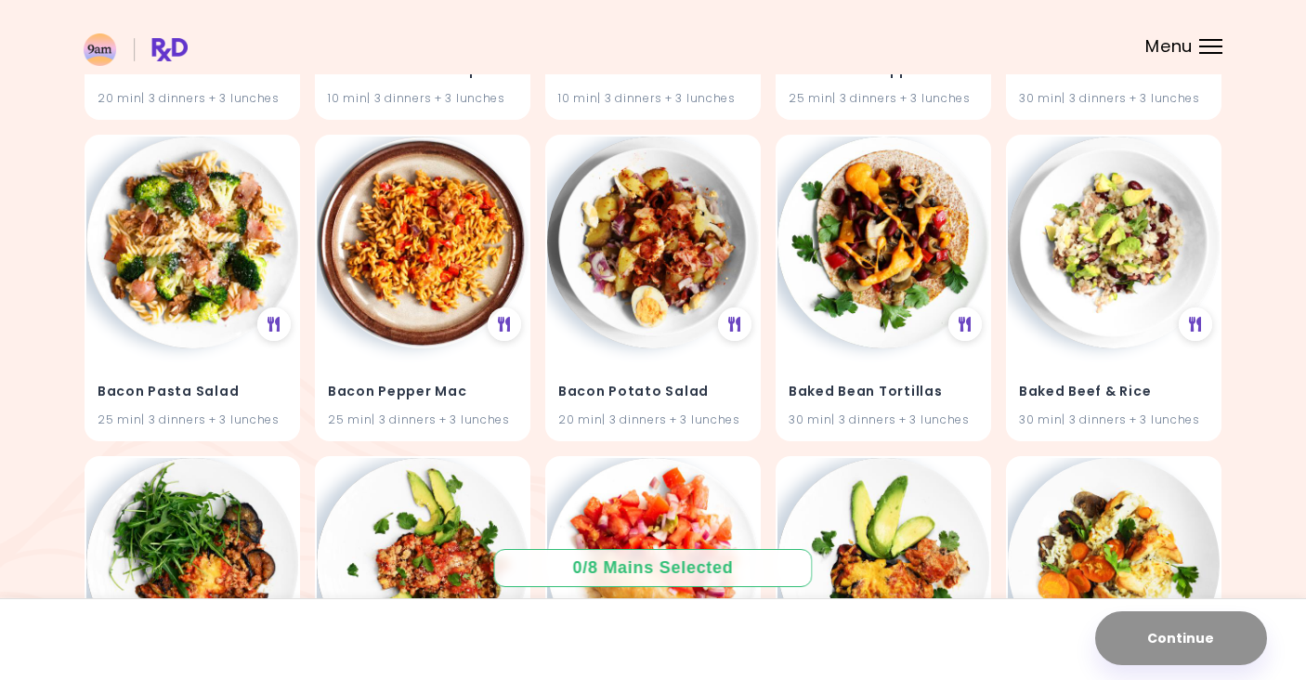
scroll to position [1750, 0]
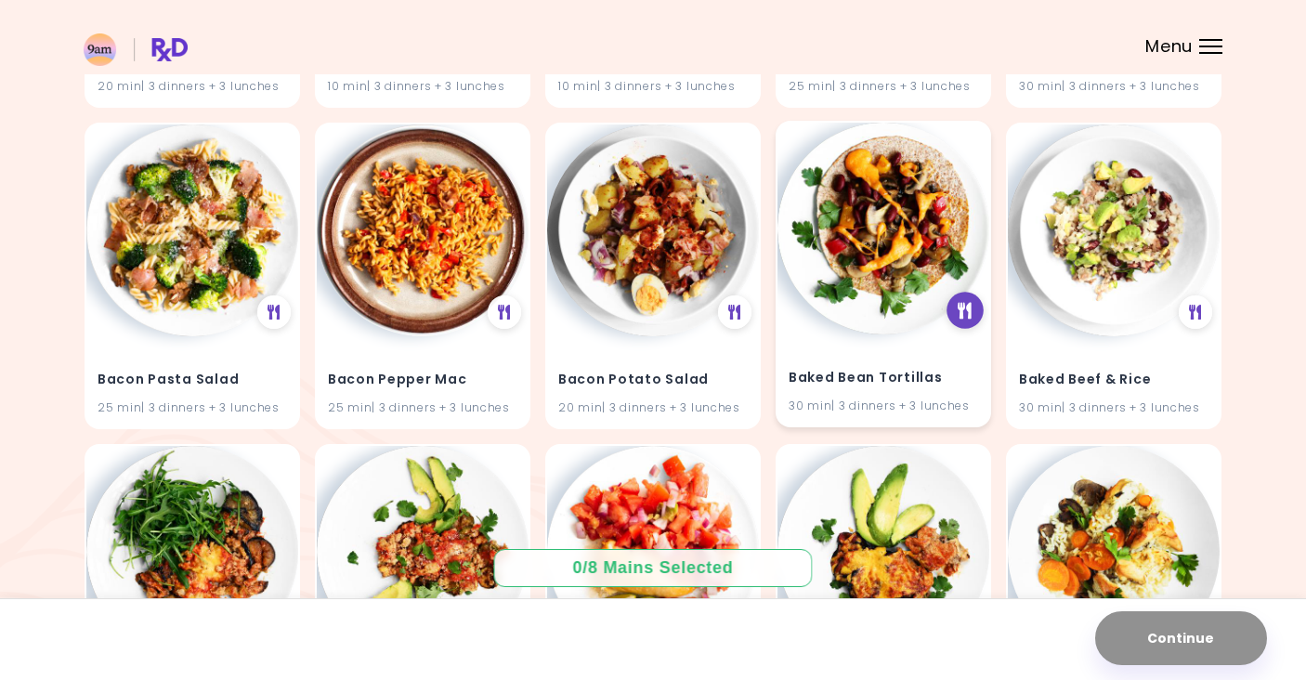
click at [965, 306] on icon at bounding box center [965, 310] width 14 height 17
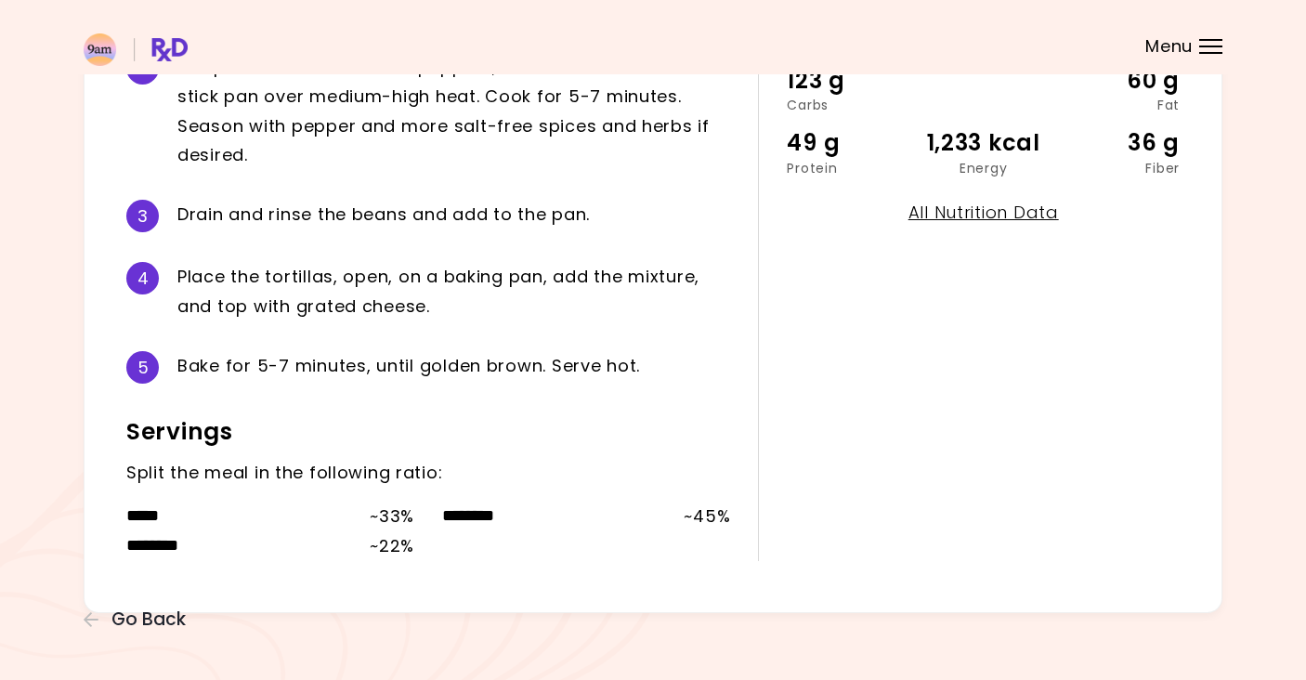
scroll to position [521, 0]
click at [170, 629] on span "Go Back" at bounding box center [148, 619] width 74 height 20
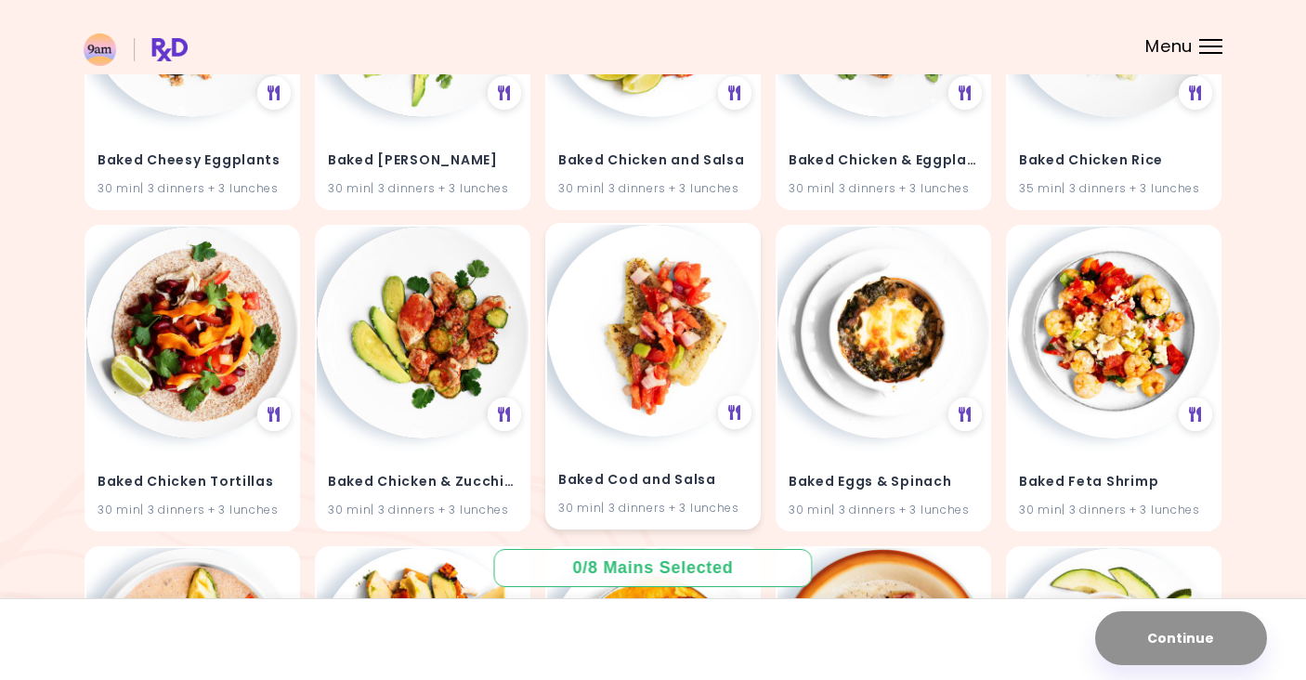
scroll to position [2299, 0]
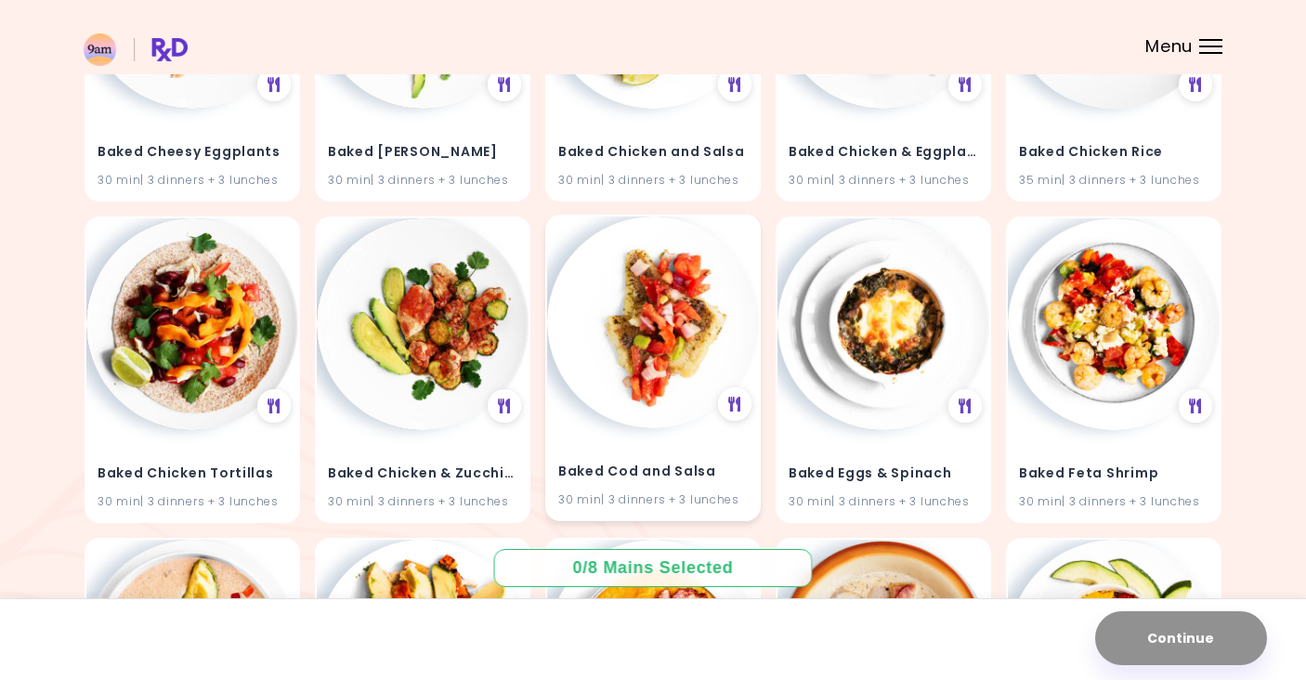
click at [594, 260] on img at bounding box center [653, 322] width 212 height 212
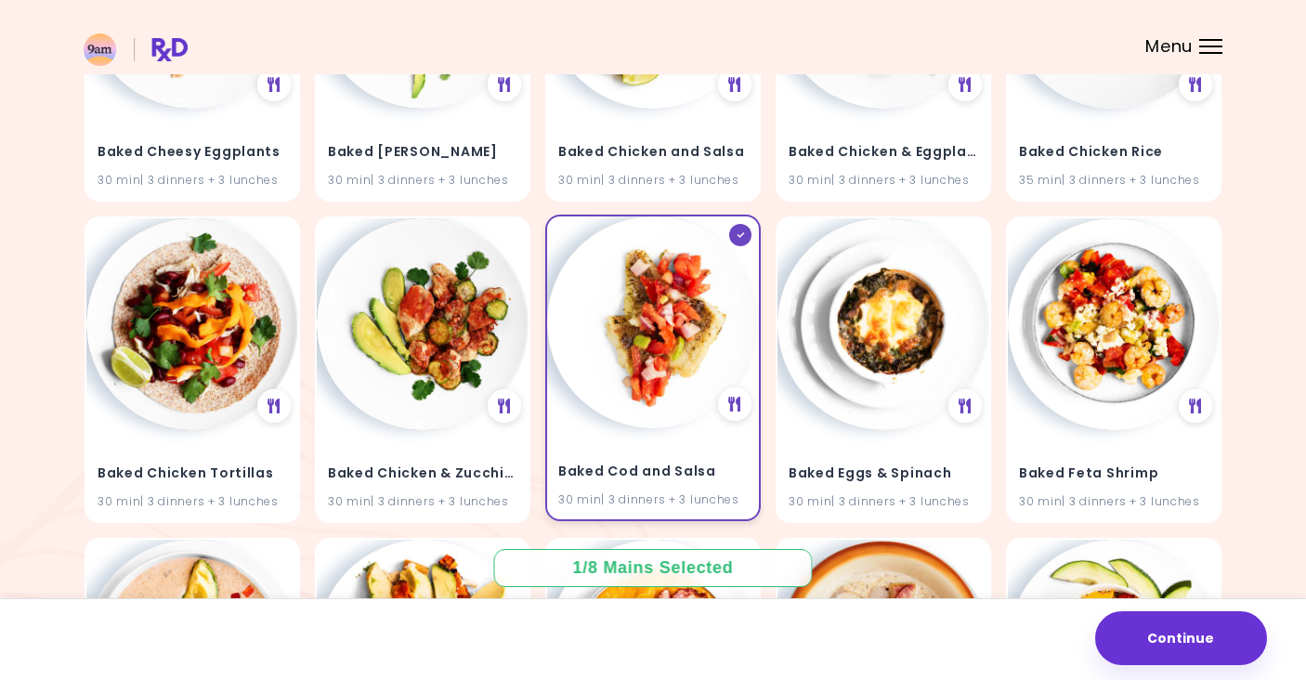
click at [594, 260] on img at bounding box center [653, 322] width 212 height 212
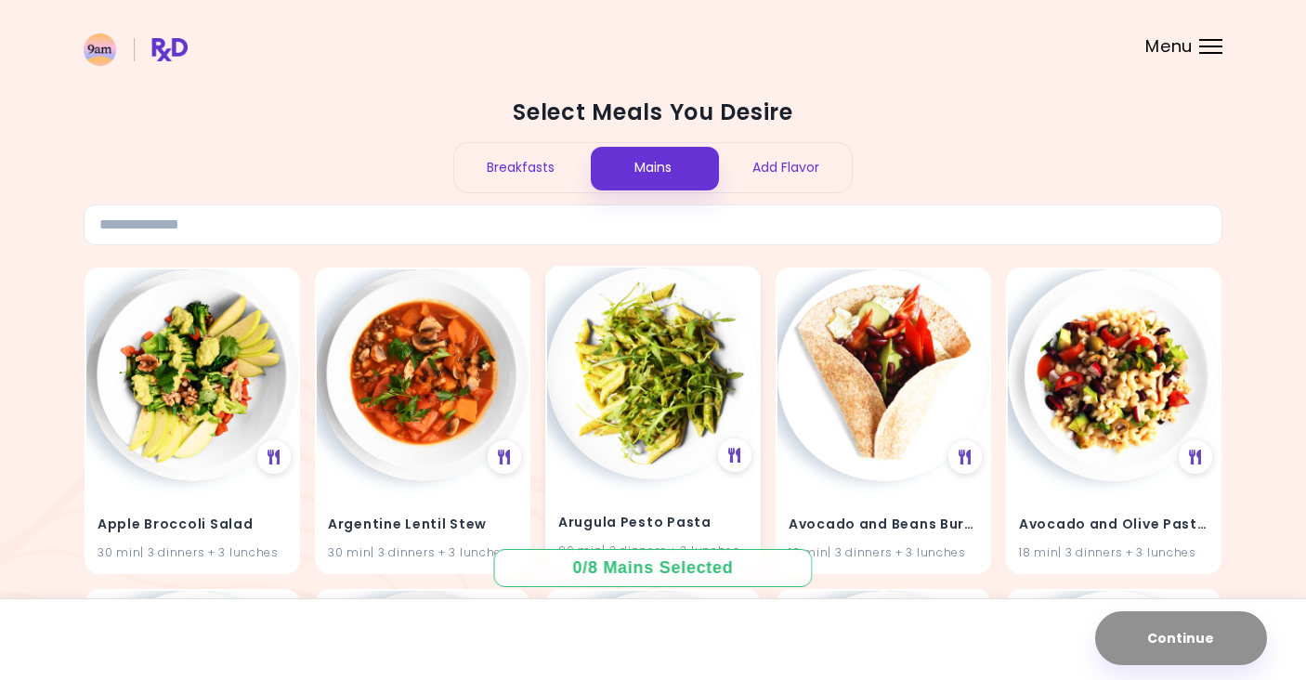
scroll to position [0, 0]
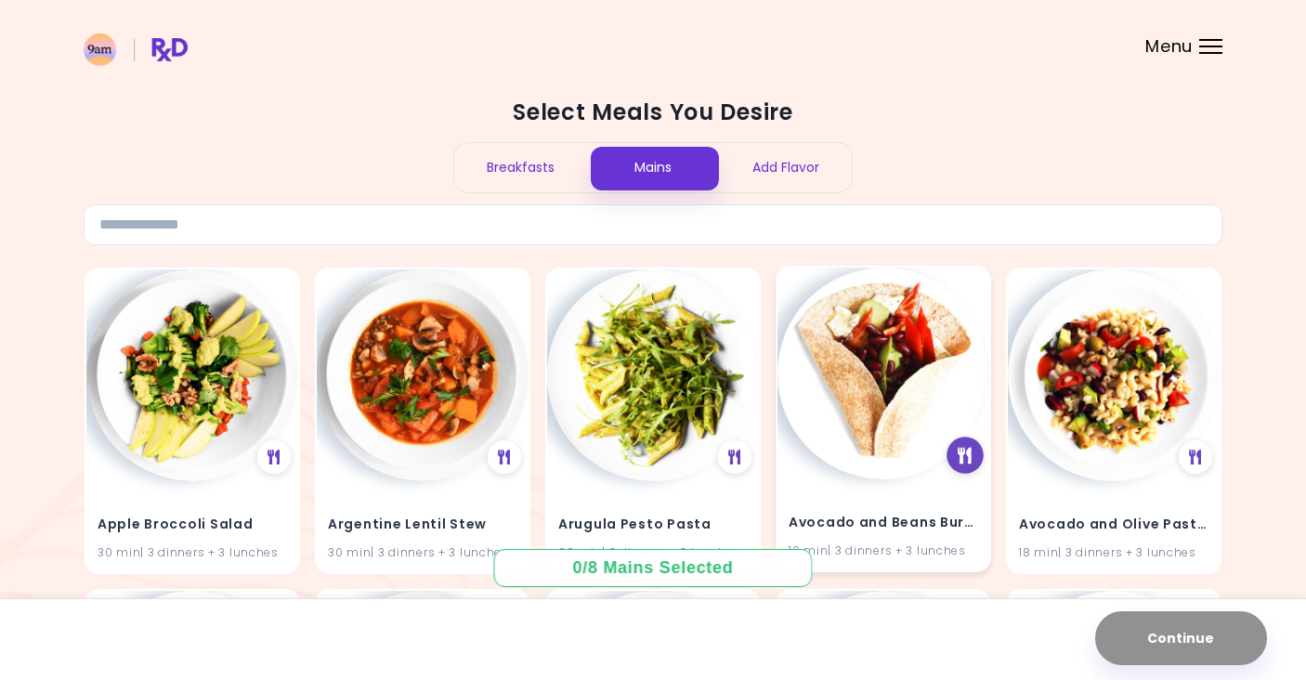
click at [962, 460] on icon at bounding box center [965, 455] width 14 height 17
click at [543, 163] on div "Breakfasts" at bounding box center [520, 167] width 133 height 49
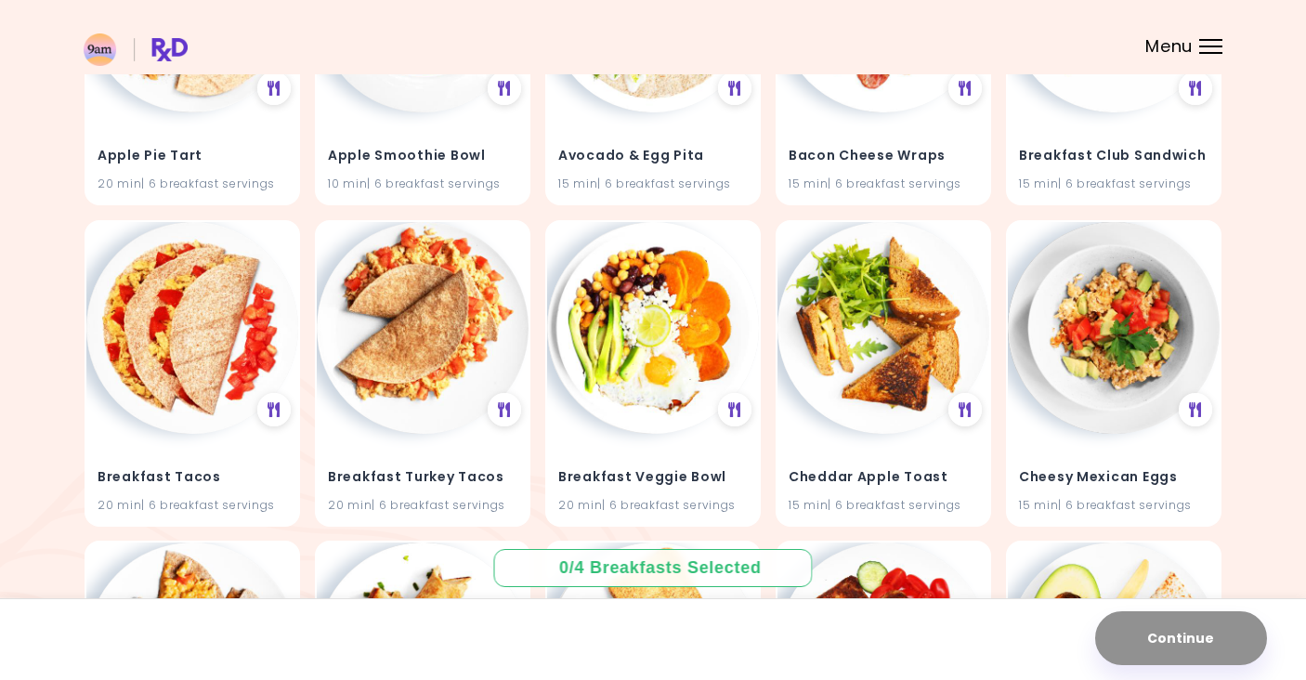
scroll to position [458, 0]
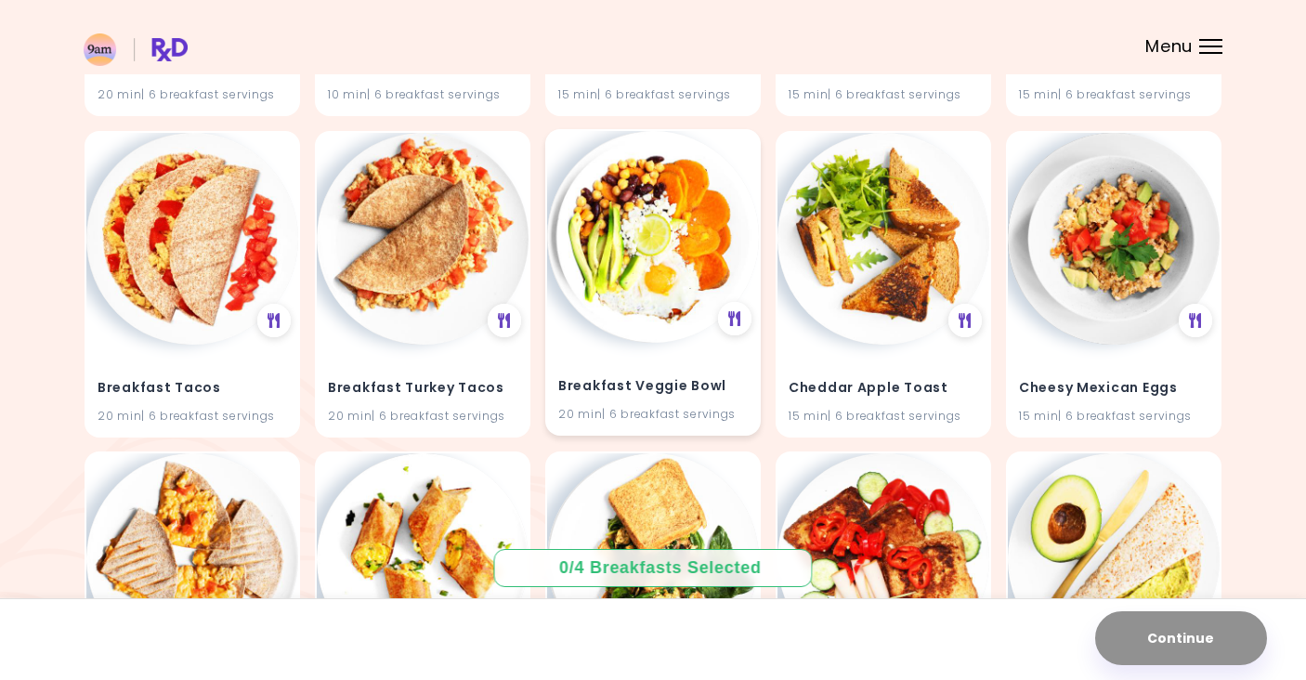
click at [640, 264] on img at bounding box center [653, 237] width 212 height 212
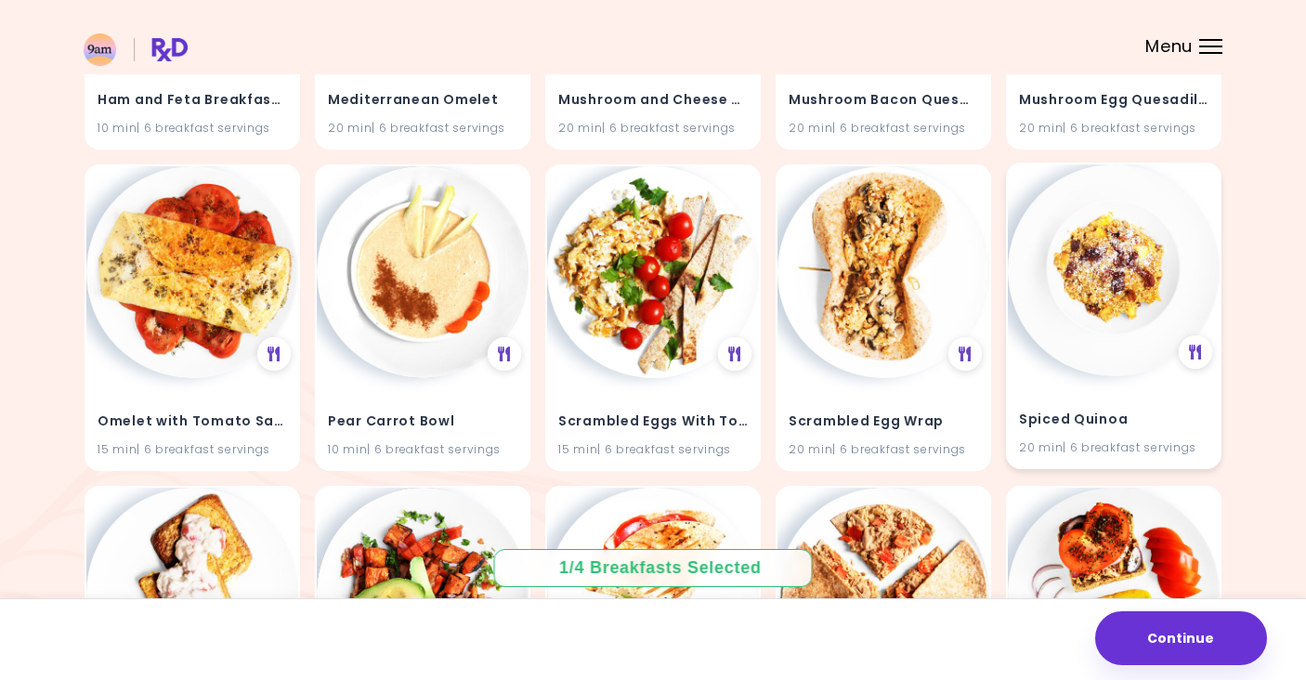
scroll to position [1430, 0]
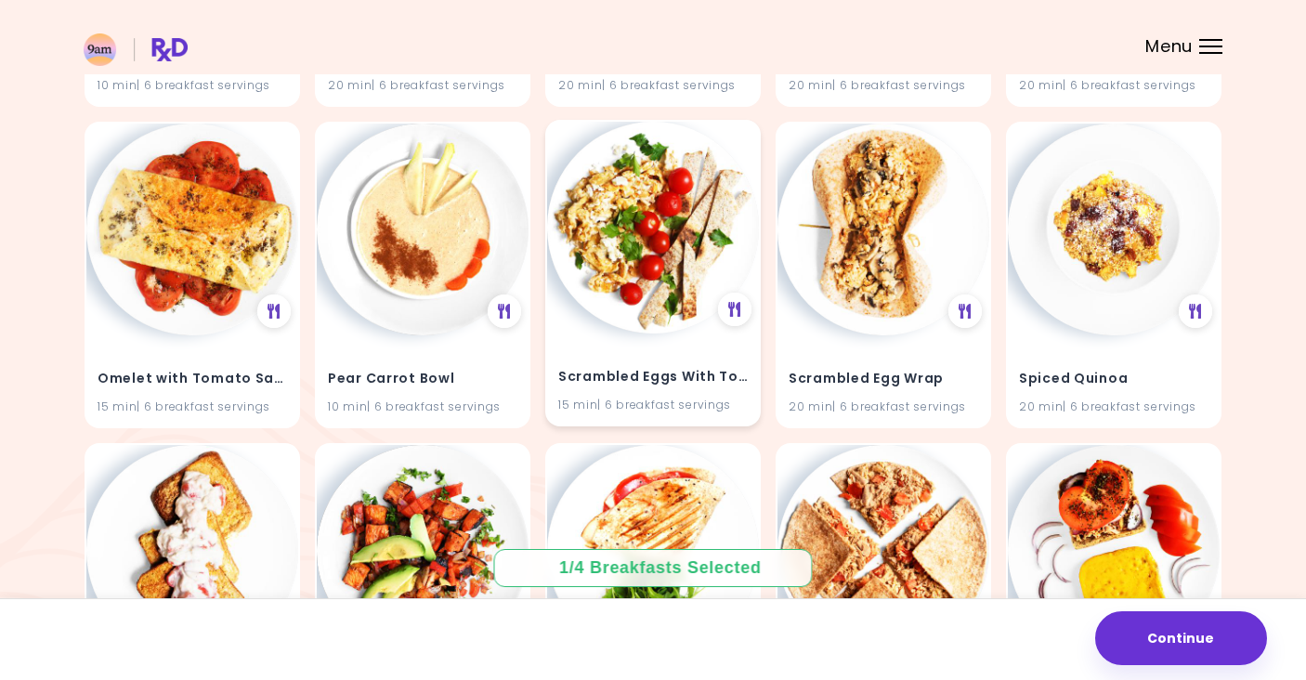
click at [675, 293] on img at bounding box center [653, 228] width 212 height 212
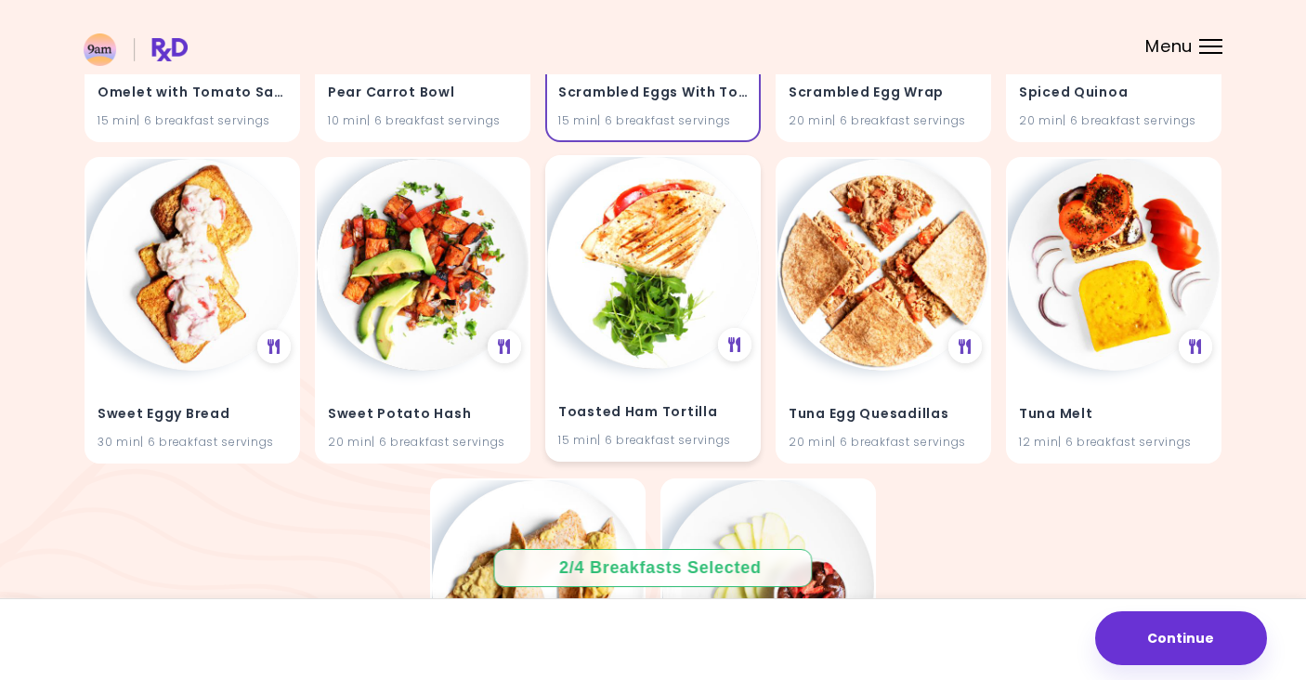
scroll to position [1702, 0]
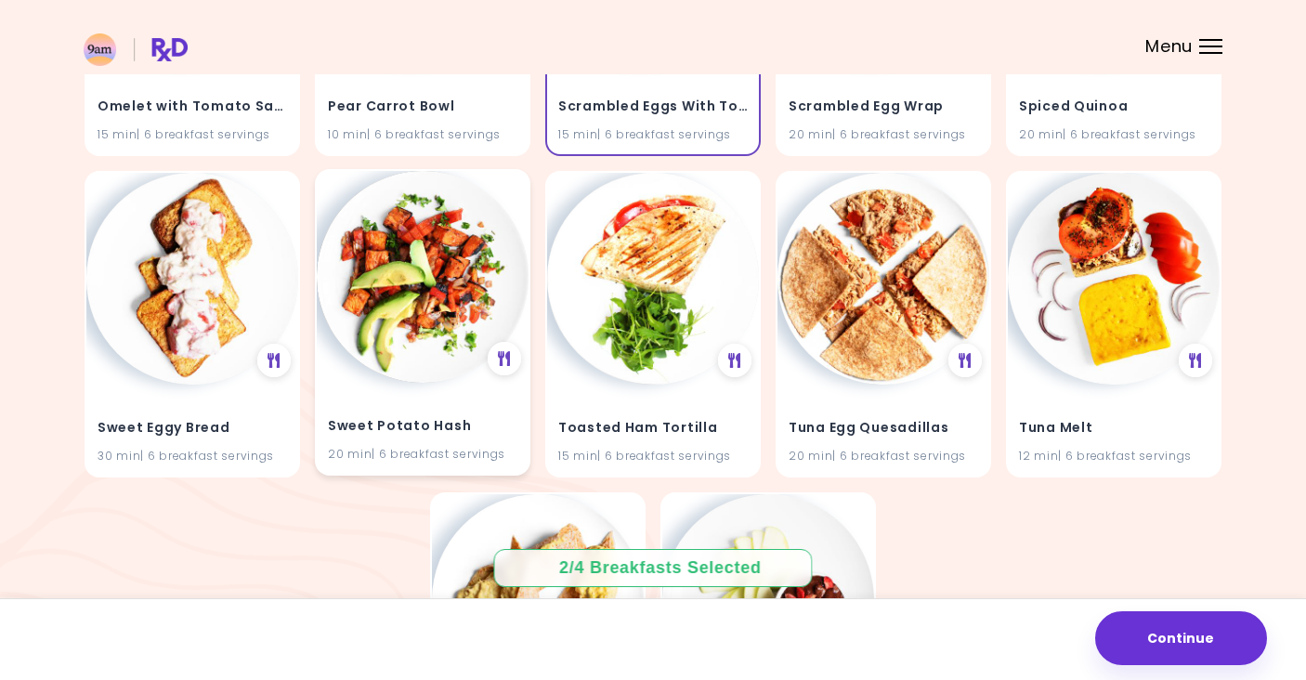
click at [485, 331] on img at bounding box center [423, 277] width 212 height 212
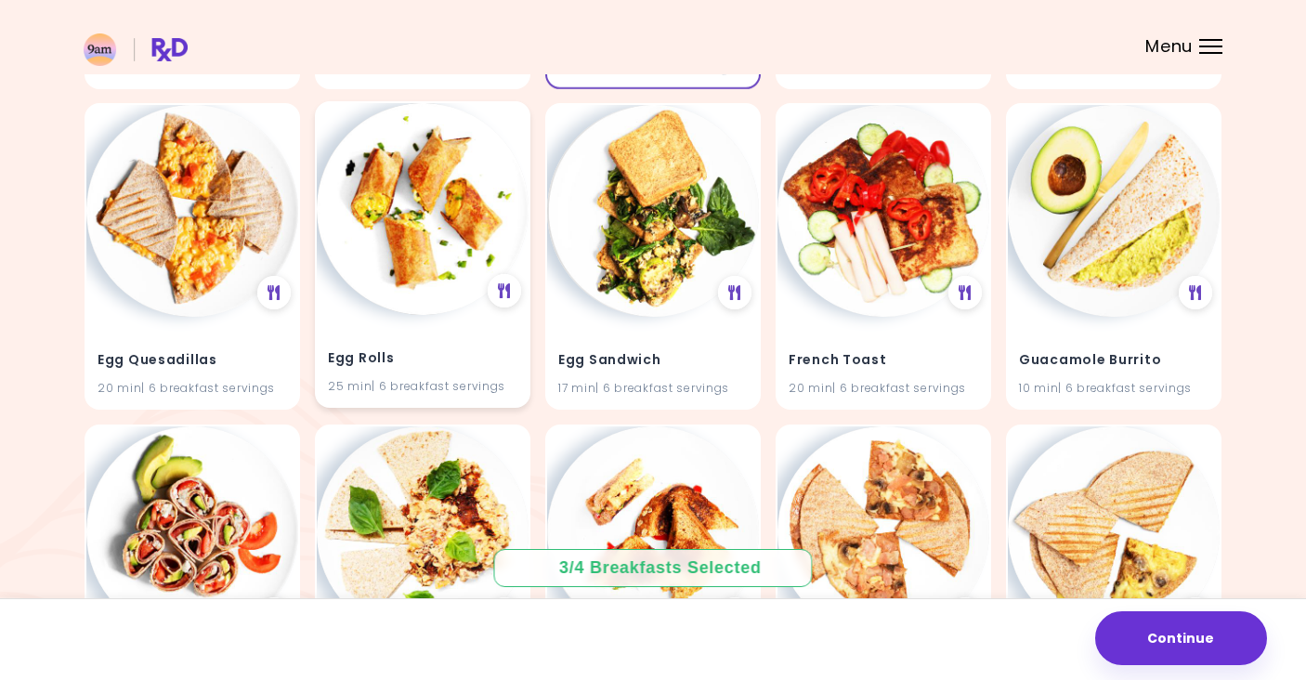
scroll to position [800, 0]
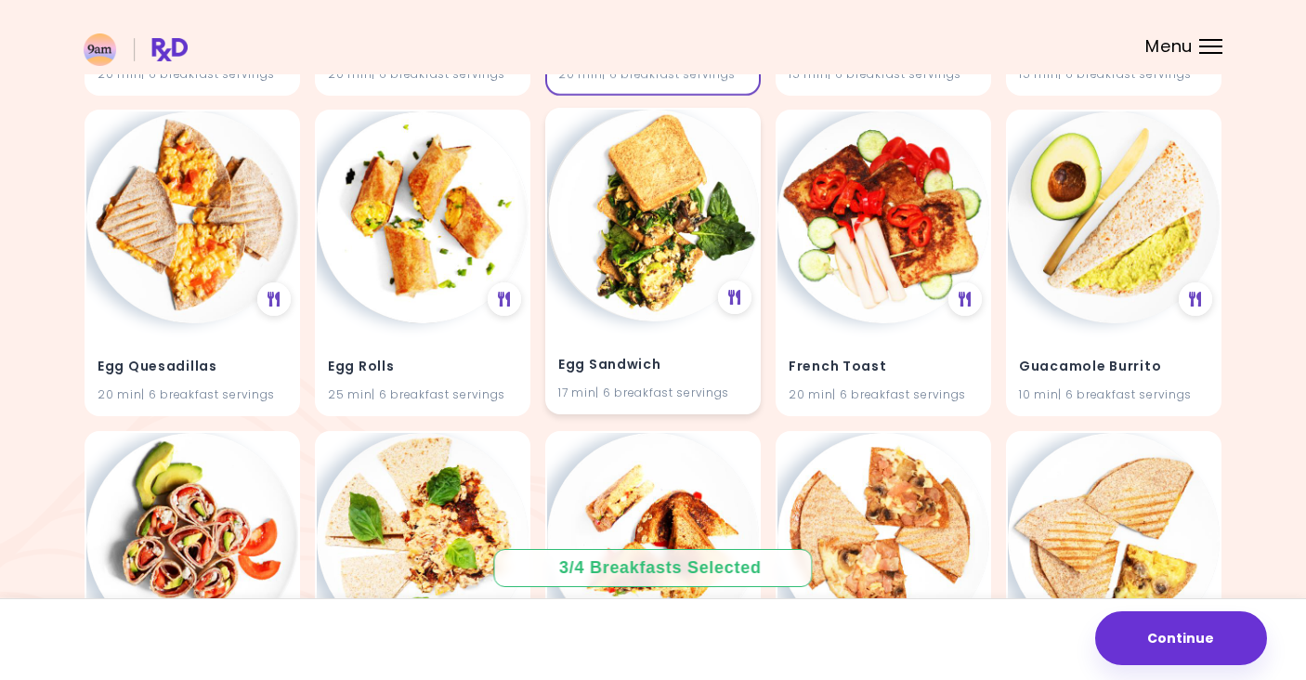
click at [659, 297] on img at bounding box center [653, 216] width 212 height 212
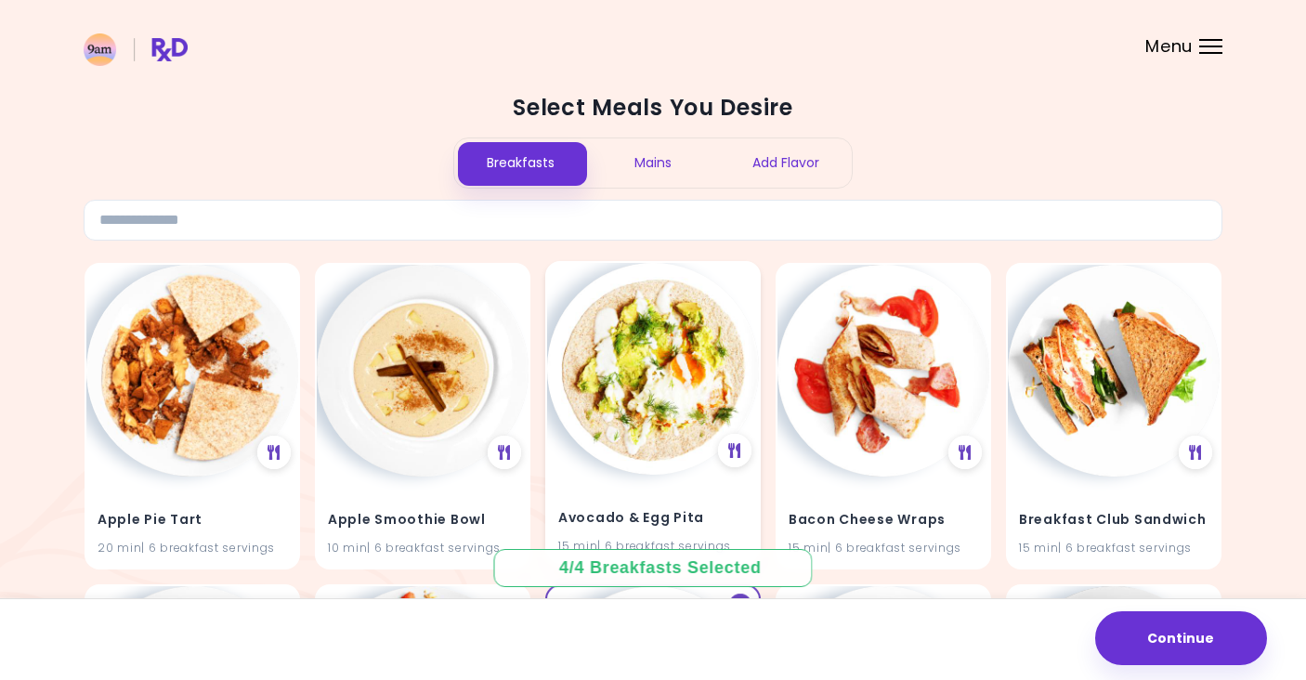
scroll to position [4, 0]
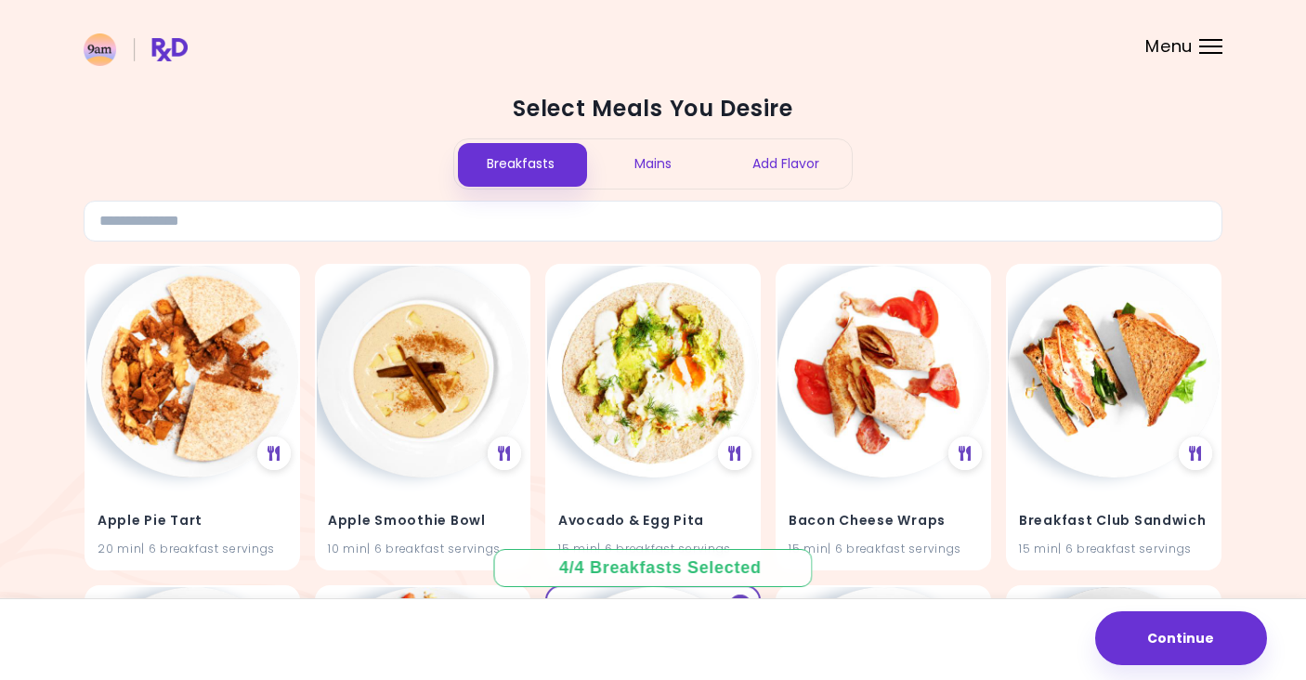
click at [657, 150] on div "Mains" at bounding box center [653, 163] width 133 height 49
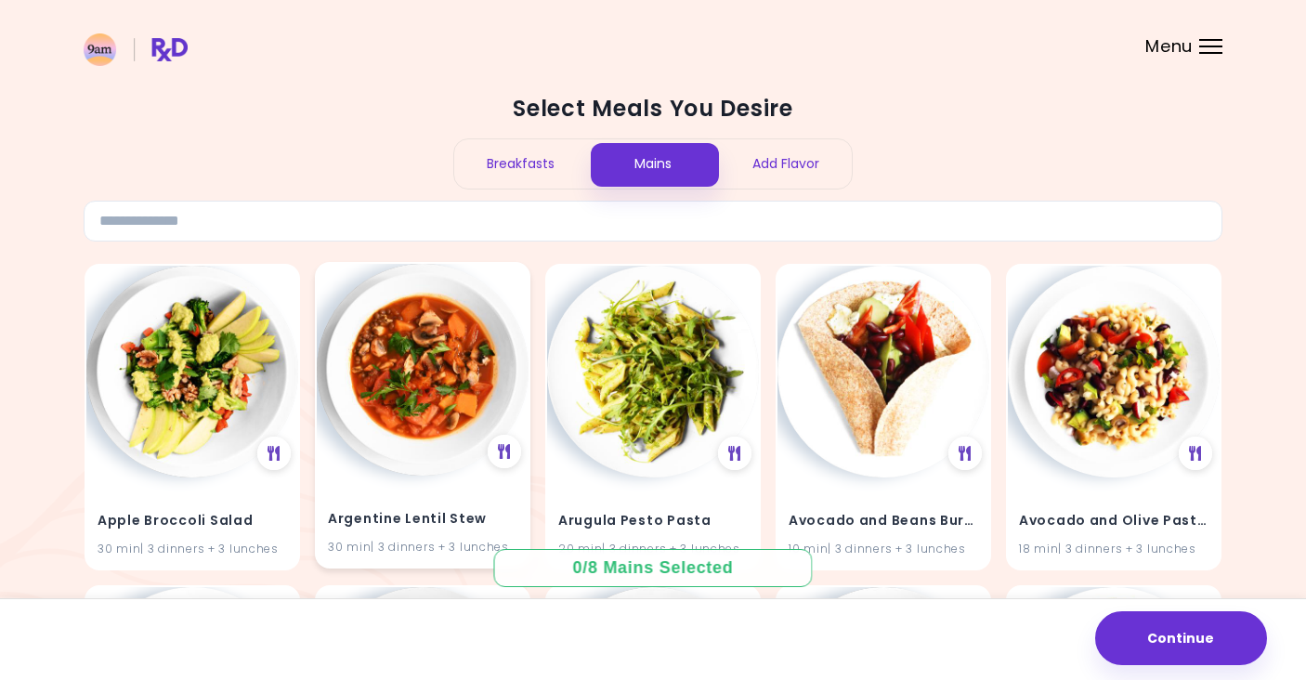
click at [507, 385] on img at bounding box center [423, 370] width 212 height 212
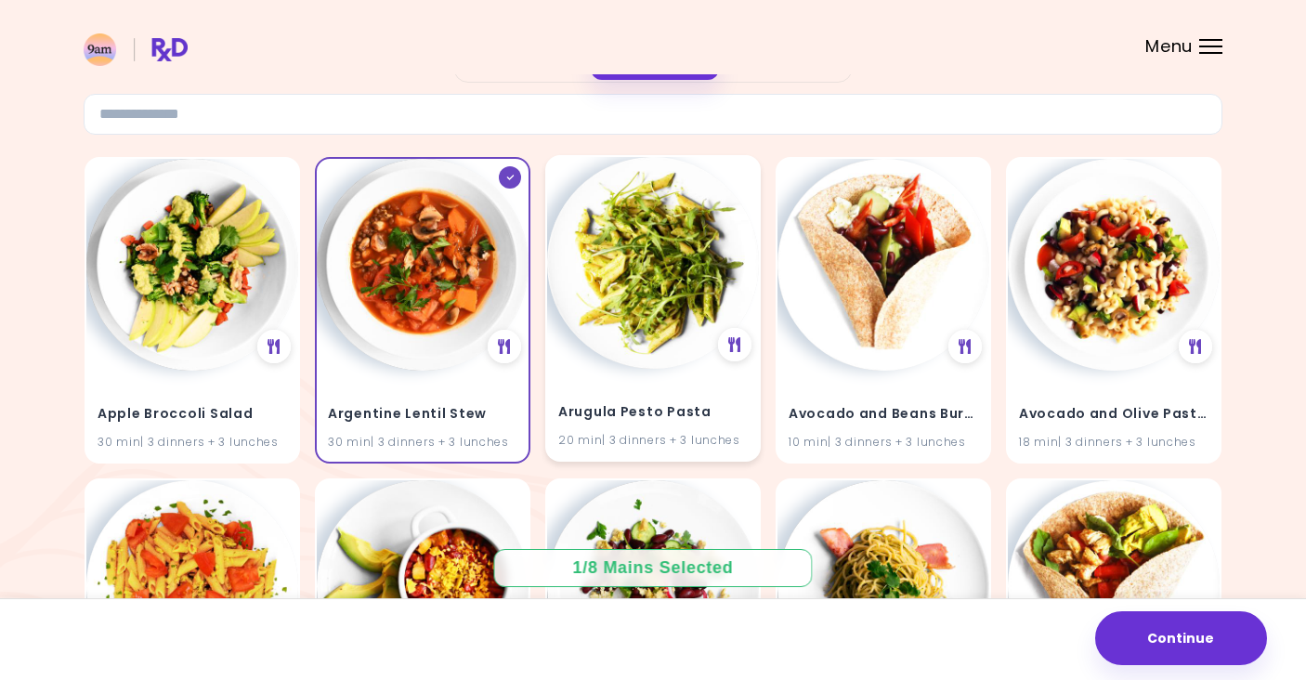
scroll to position [124, 0]
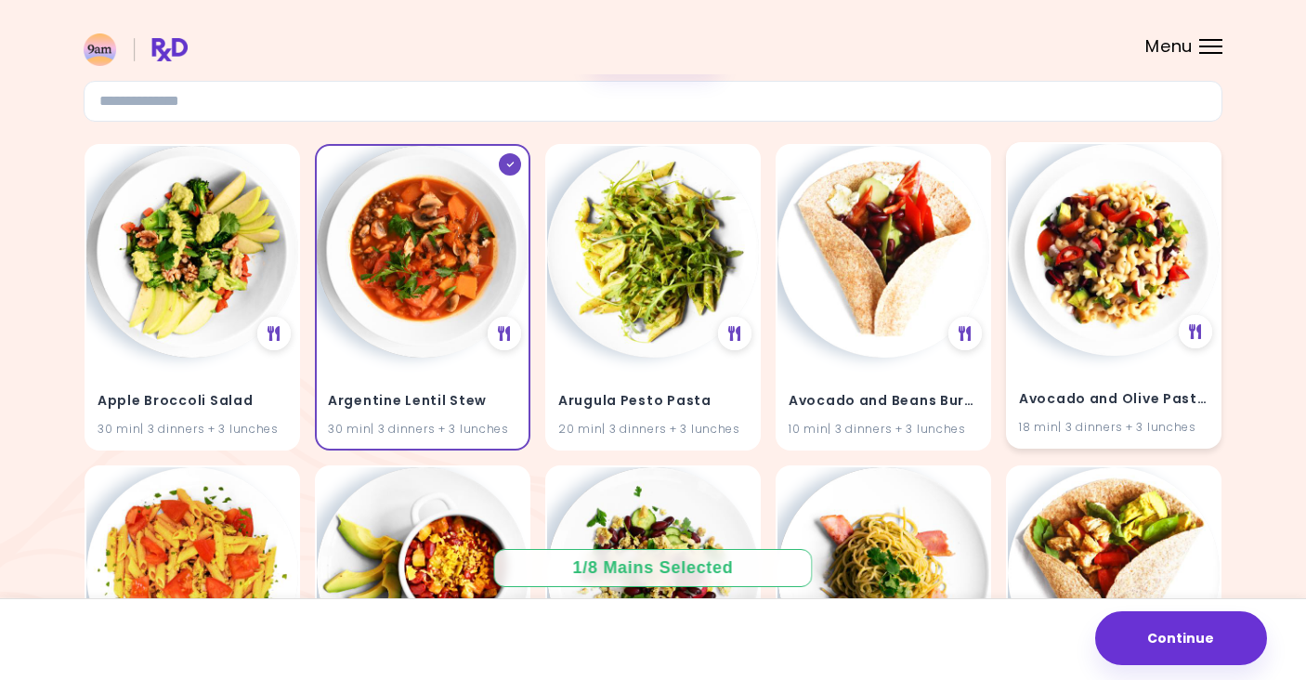
click at [1141, 339] on img at bounding box center [1114, 250] width 212 height 212
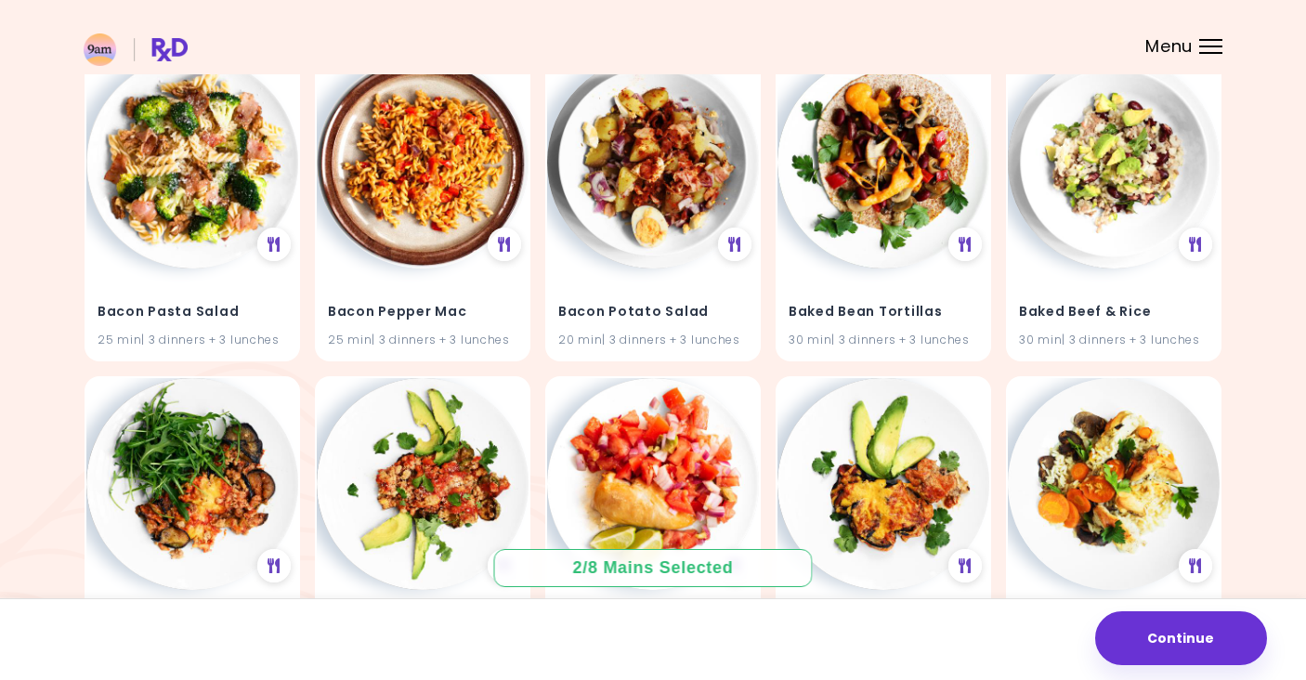
scroll to position [1850, 0]
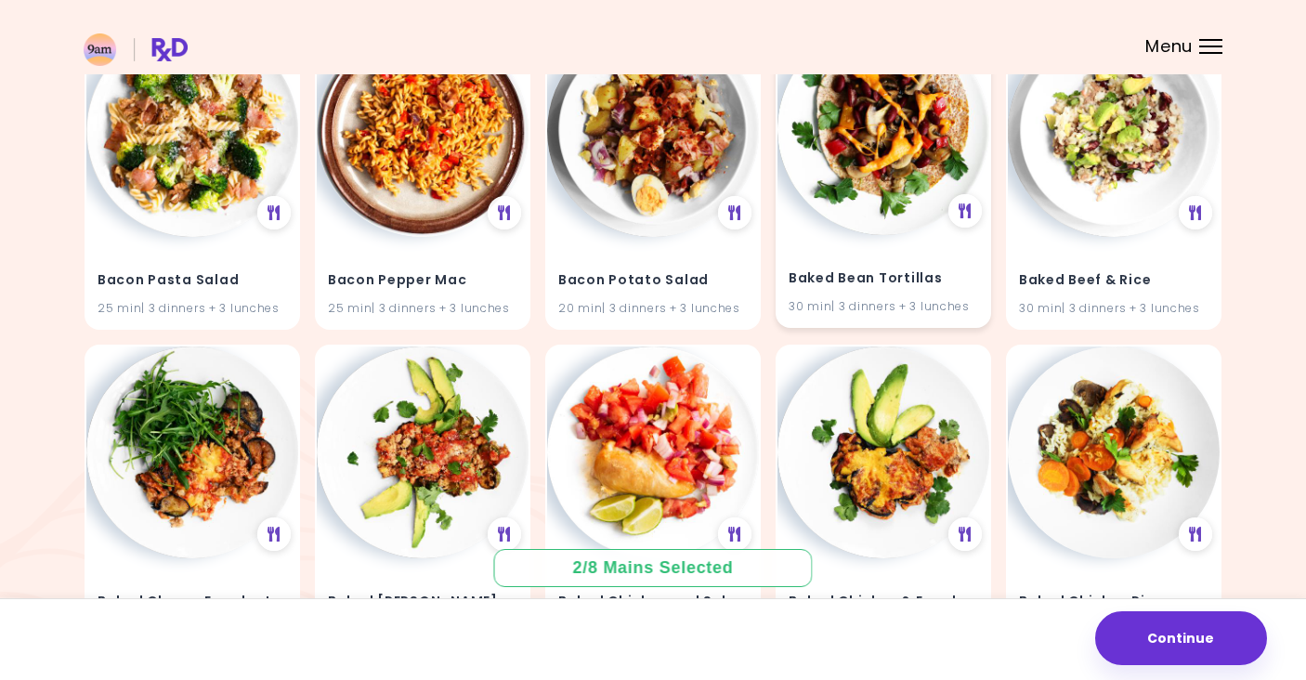
click at [859, 276] on h4 "Baked Bean Tortillas" at bounding box center [882, 279] width 189 height 30
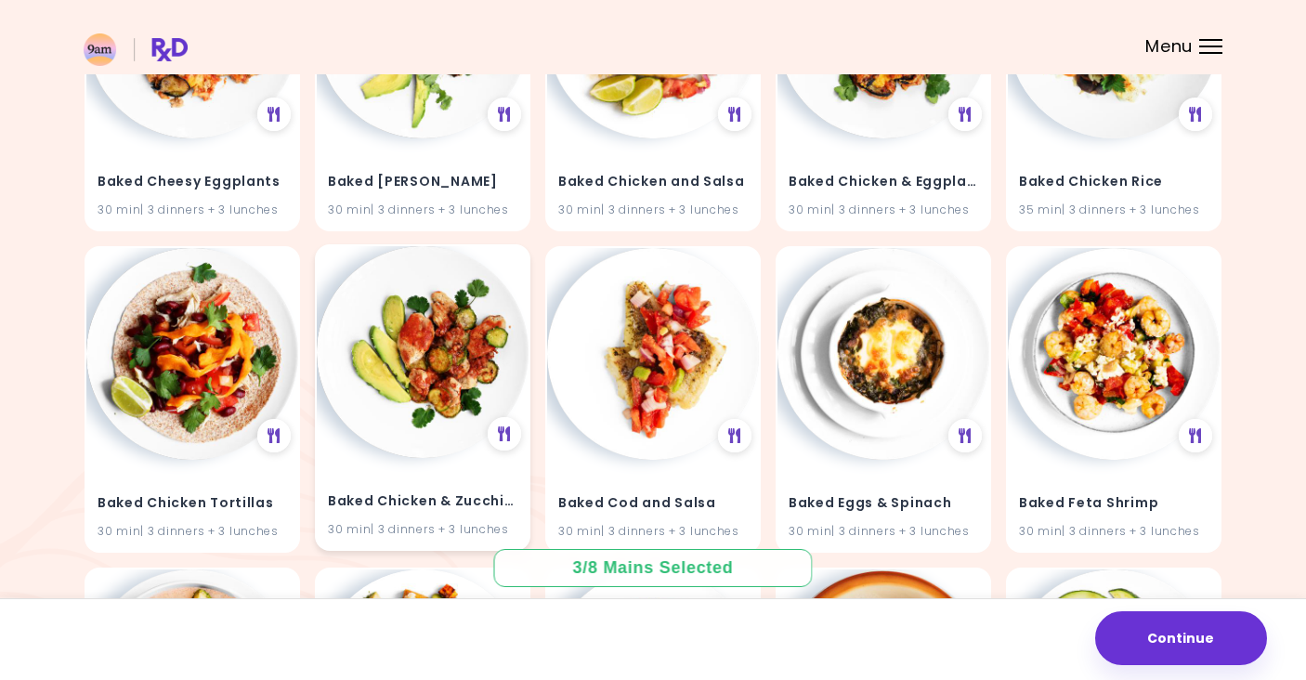
scroll to position [2273, 0]
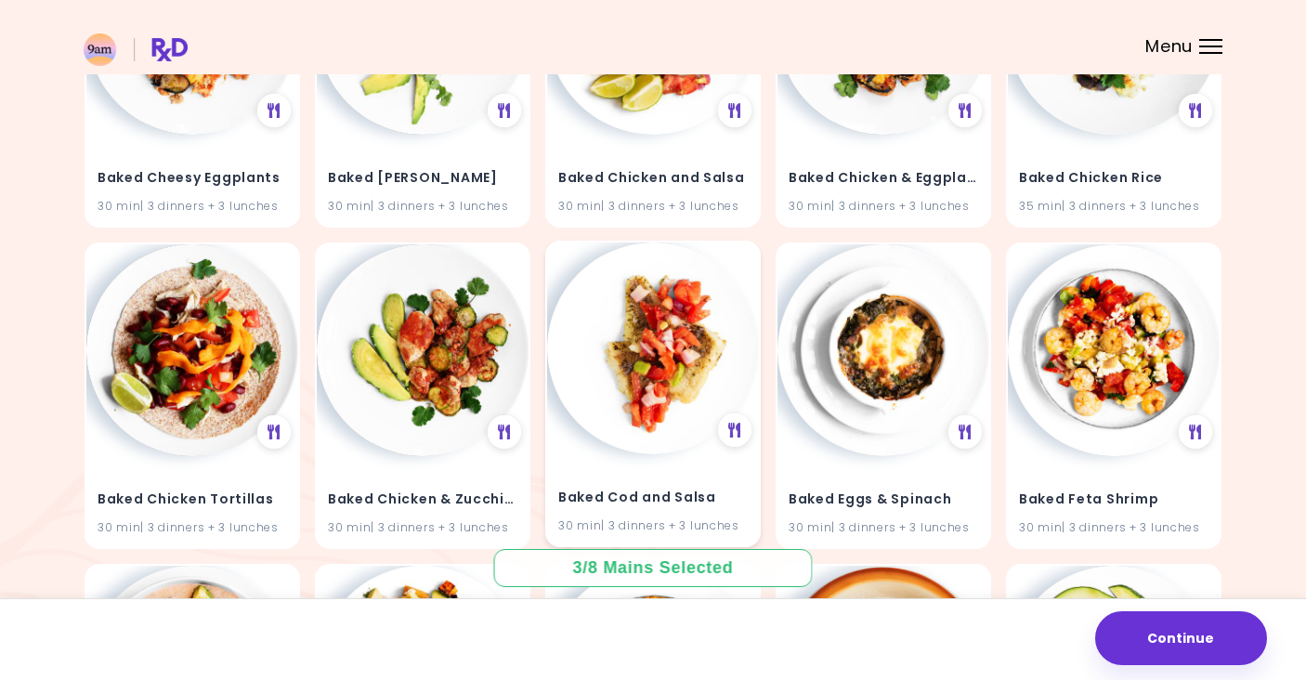
click at [631, 501] on h4 "Baked Cod and Salsa" at bounding box center [652, 498] width 189 height 30
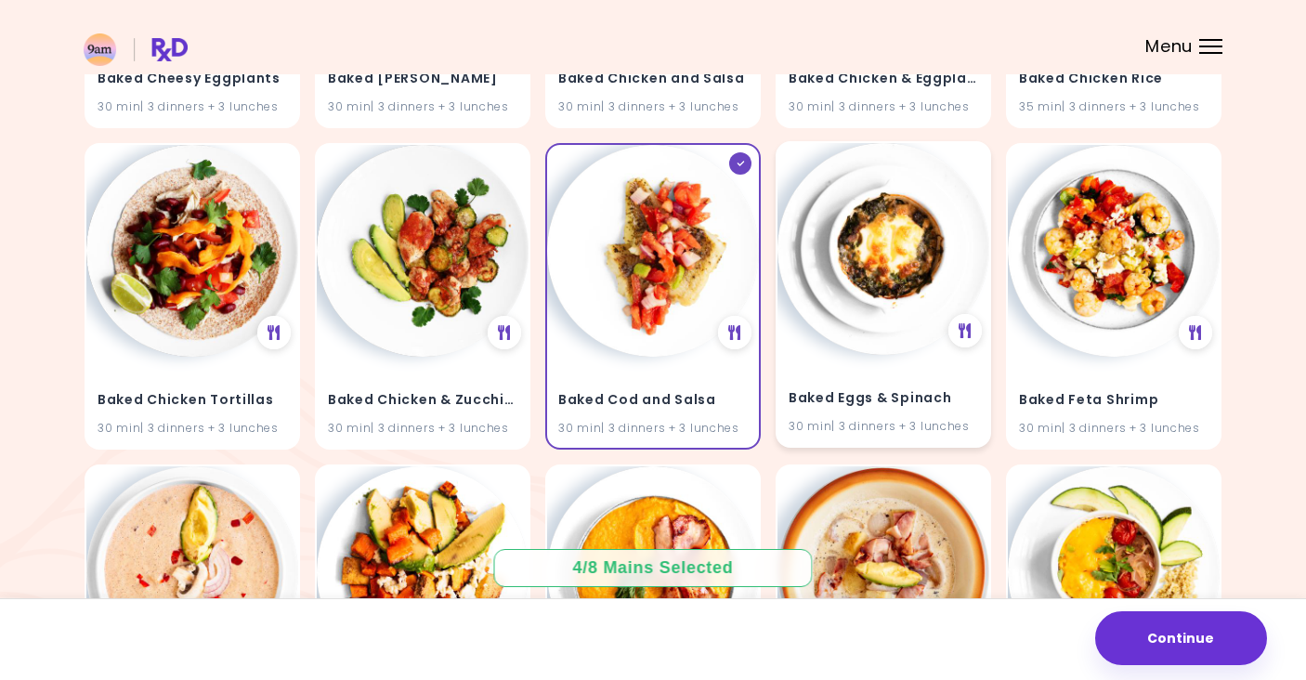
scroll to position [2377, 0]
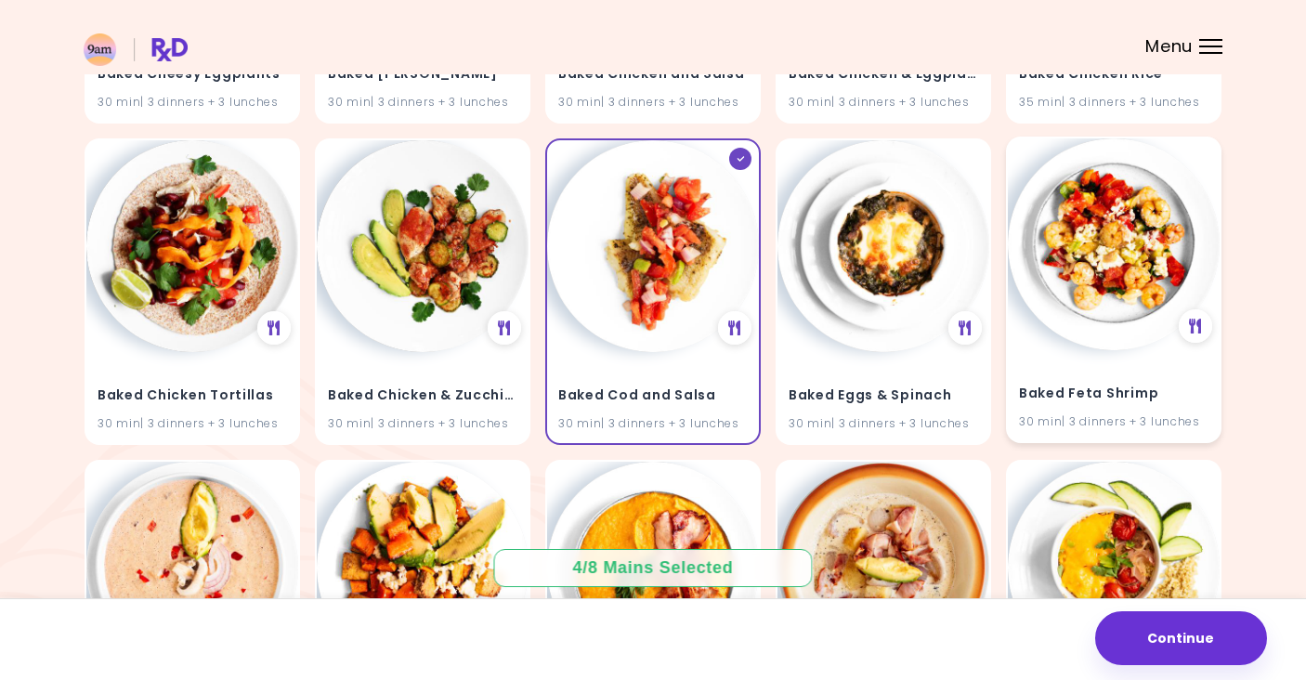
click at [1102, 397] on h4 "Baked Feta Shrimp" at bounding box center [1113, 394] width 189 height 30
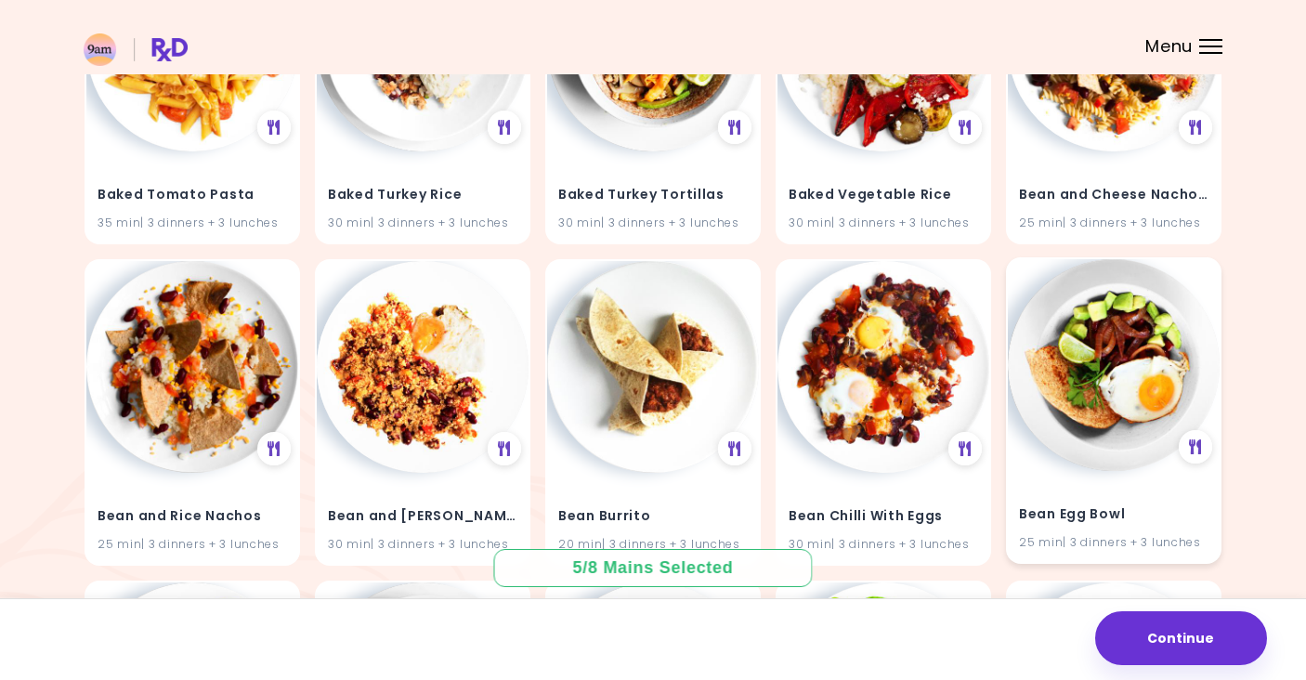
scroll to position [3560, 0]
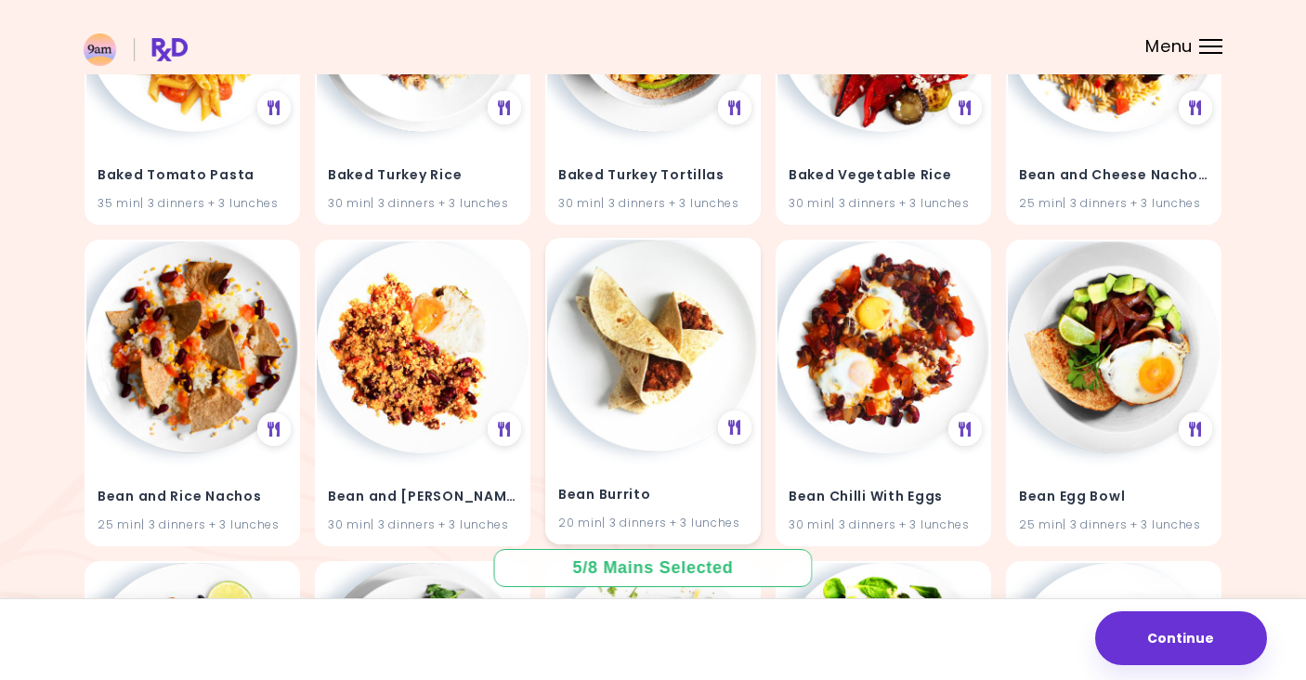
click at [671, 481] on h4 "Bean Burrito" at bounding box center [652, 495] width 189 height 30
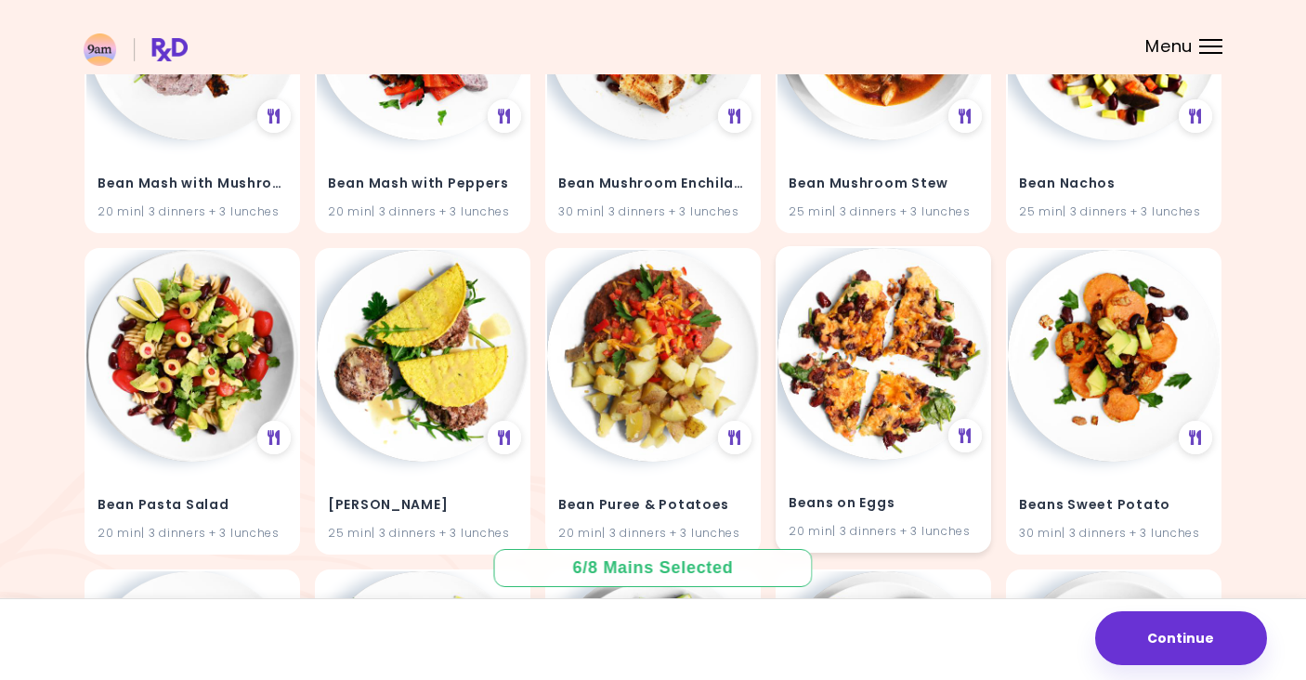
scroll to position [4840, 0]
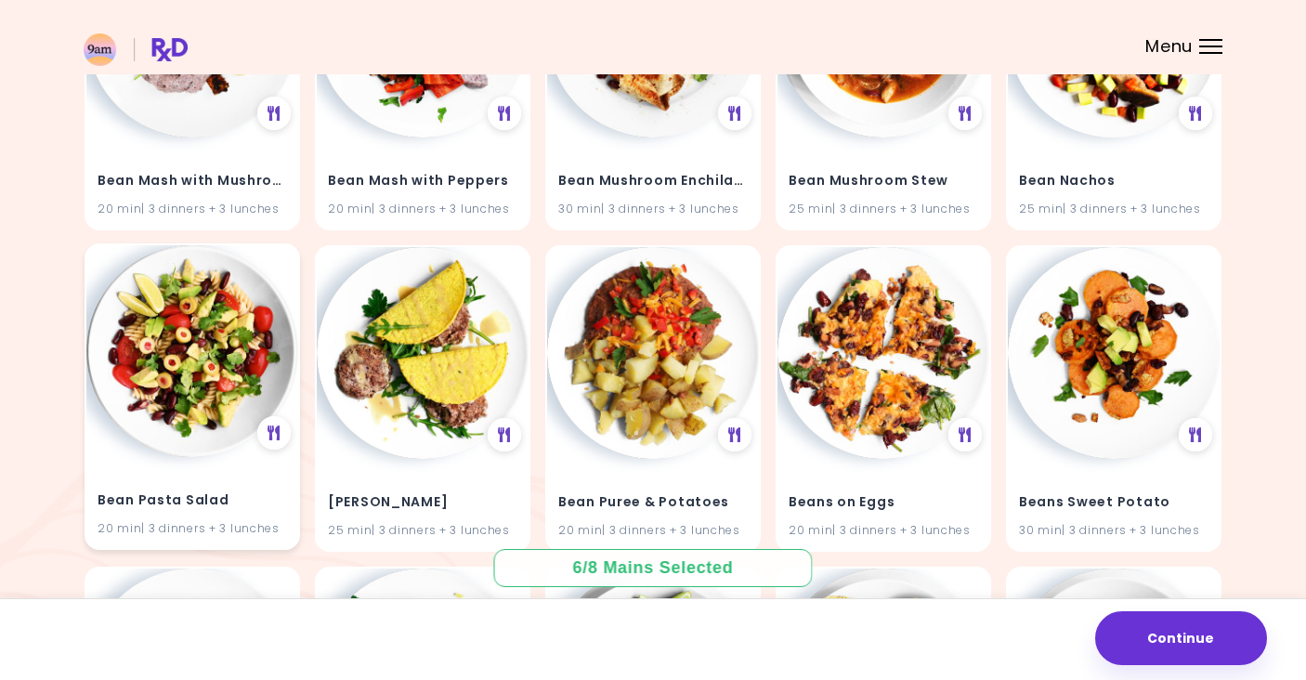
click at [263, 485] on h4 "Bean Pasta Salad" at bounding box center [192, 500] width 189 height 30
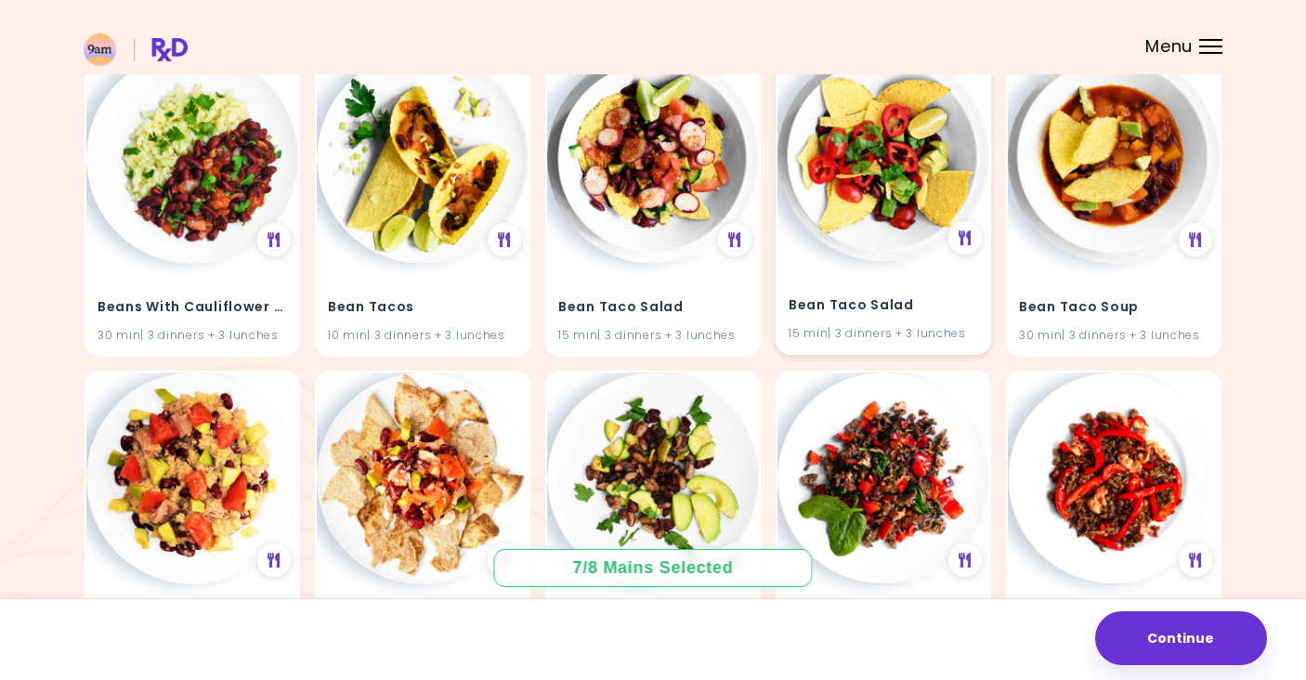
scroll to position [5365, 0]
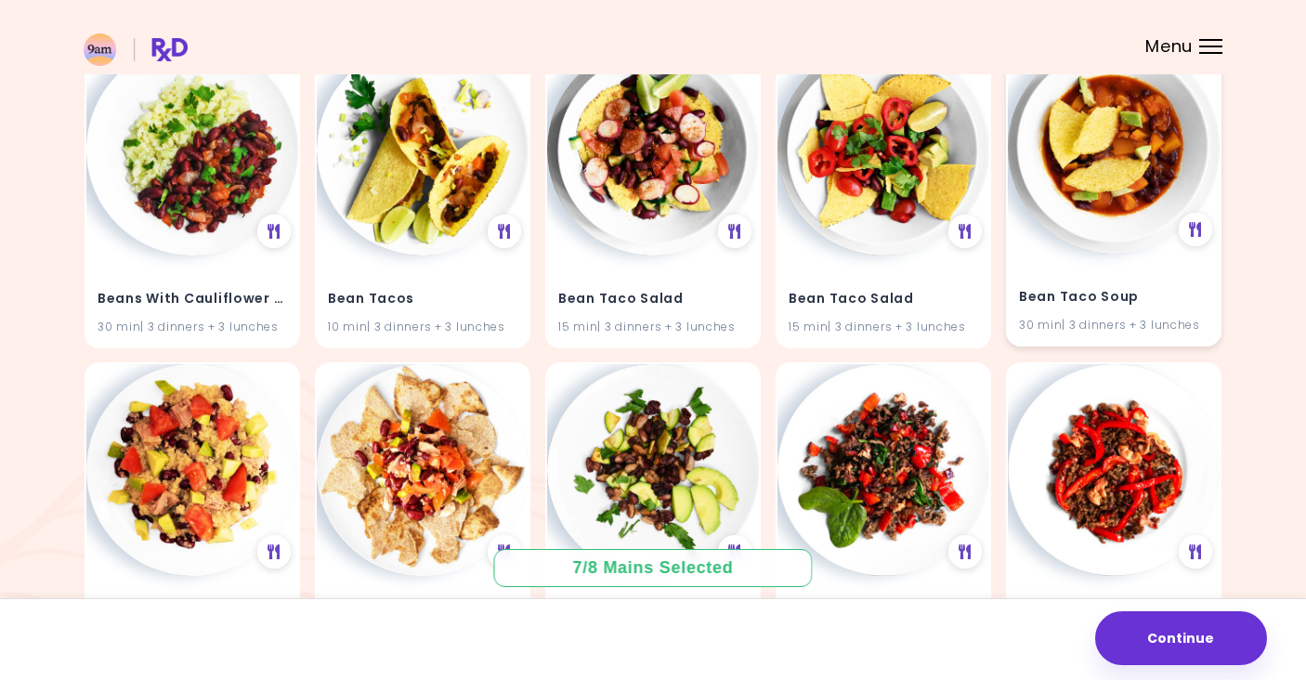
click at [1089, 281] on h4 "Bean Taco Soup" at bounding box center [1113, 296] width 189 height 30
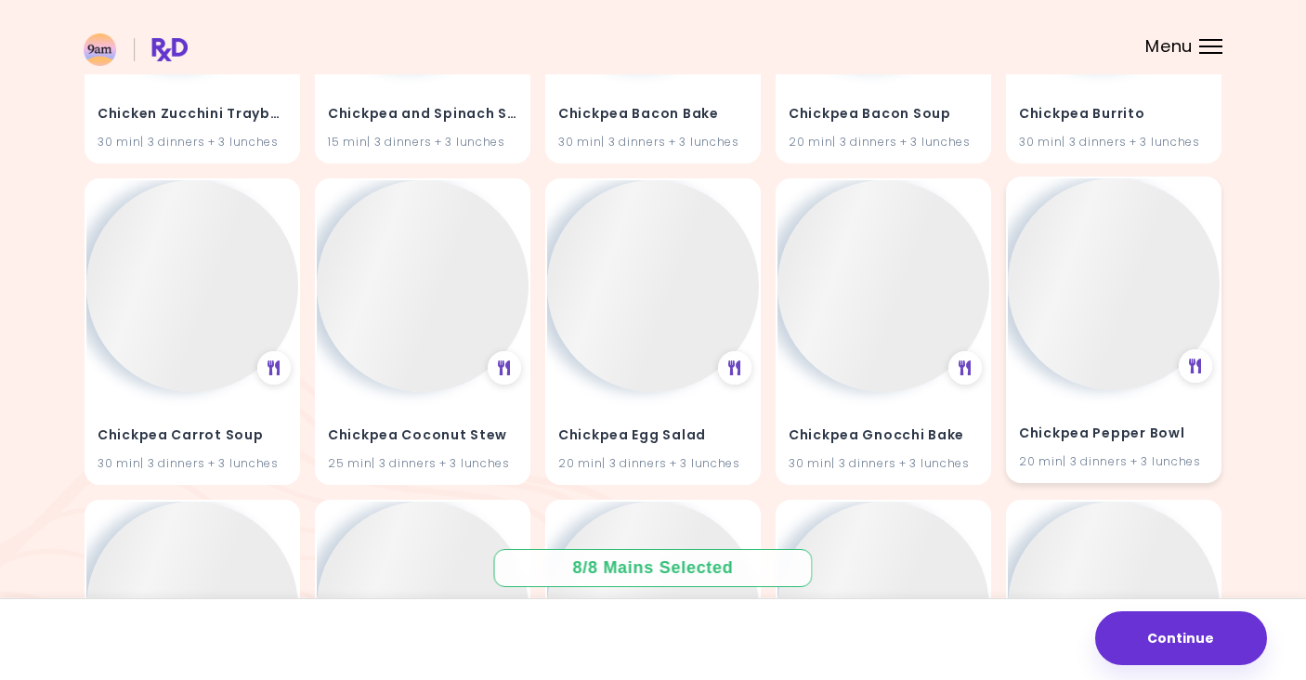
scroll to position [20308, 0]
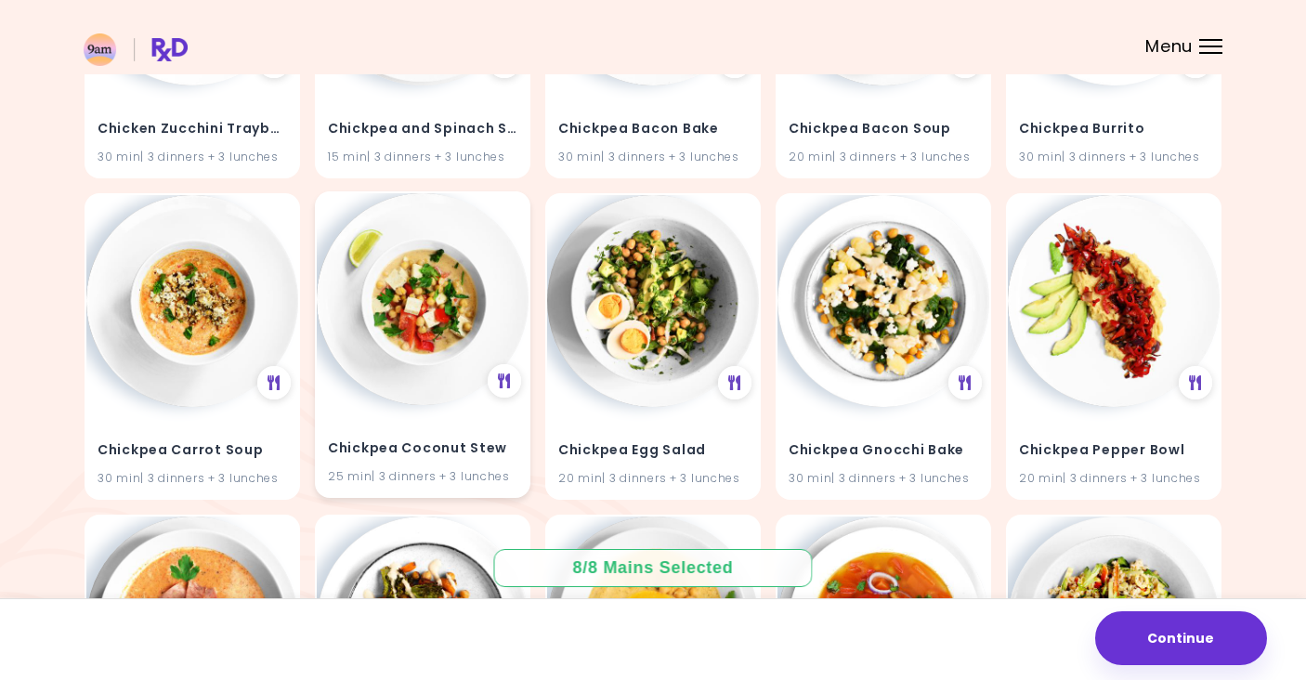
click at [461, 326] on img at bounding box center [423, 299] width 212 height 212
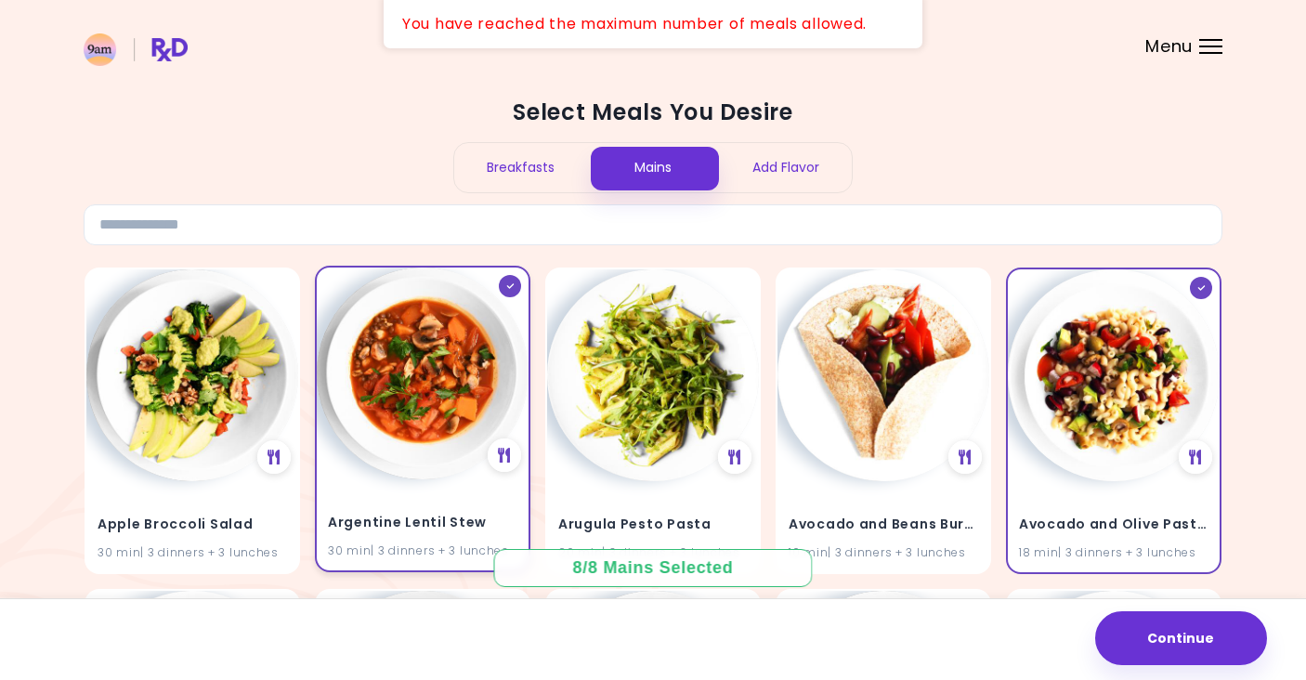
scroll to position [0, 0]
click at [449, 442] on img at bounding box center [423, 373] width 212 height 212
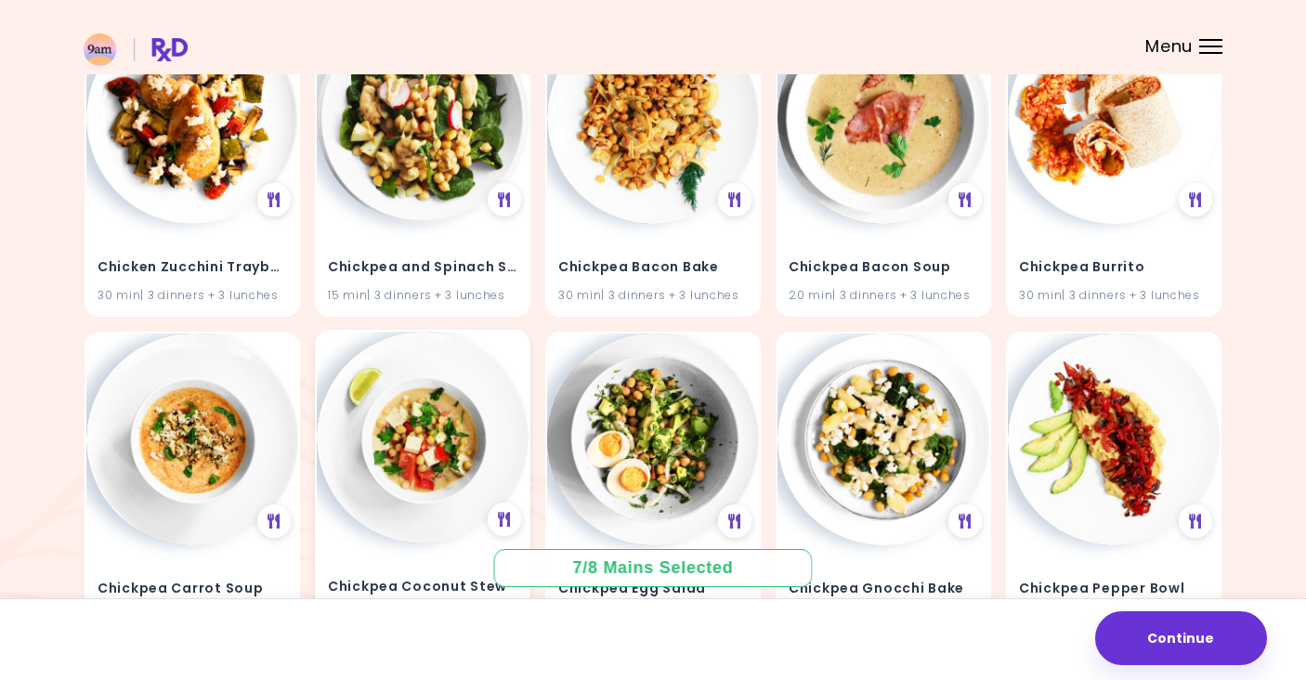
scroll to position [20124, 0]
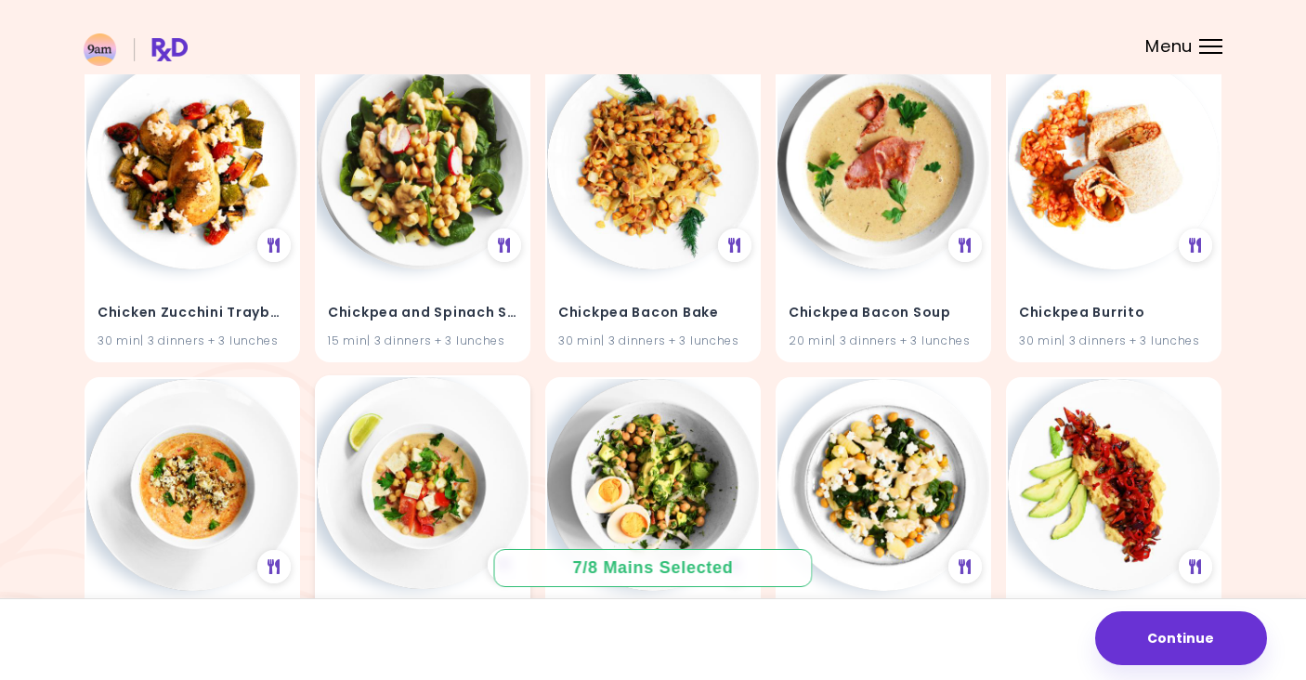
click at [464, 521] on div "Chickpea Coconut Stew 25 min | 3 dinners + 3 lunches" at bounding box center [422, 528] width 215 height 306
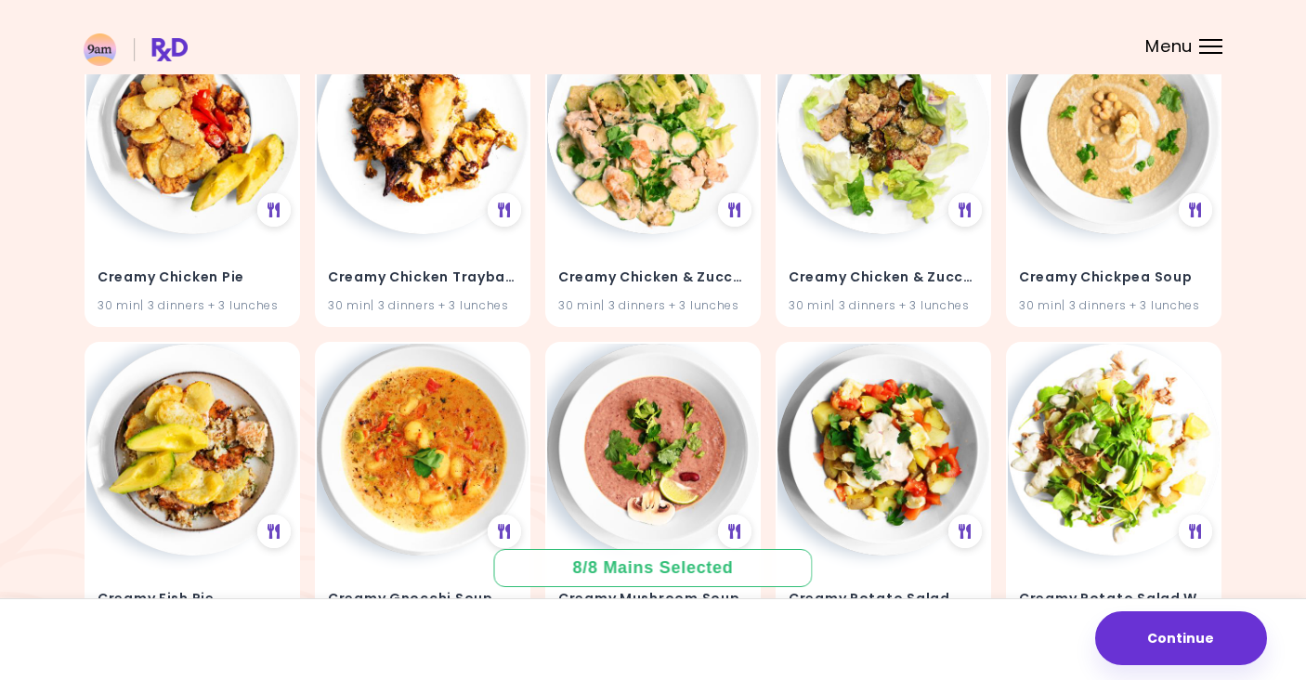
scroll to position [23407, 0]
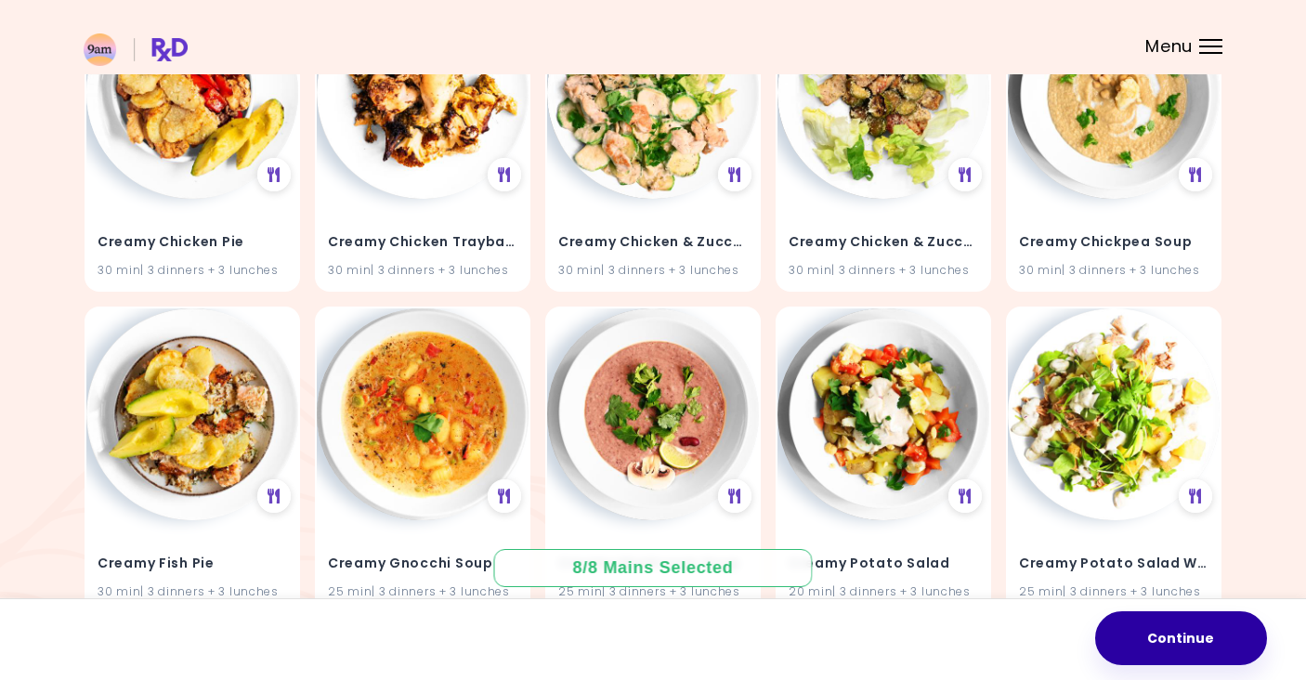
click at [1151, 633] on button "Continue" at bounding box center [1181, 638] width 172 height 54
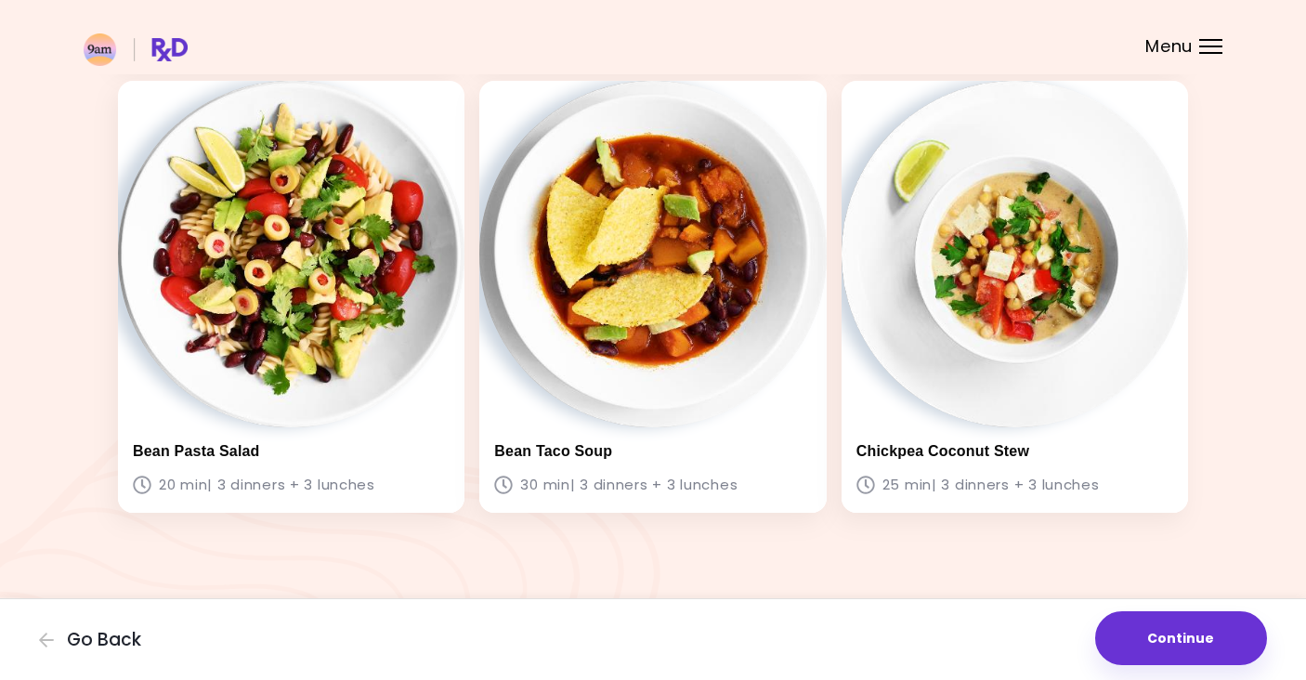
scroll to position [1433, 0]
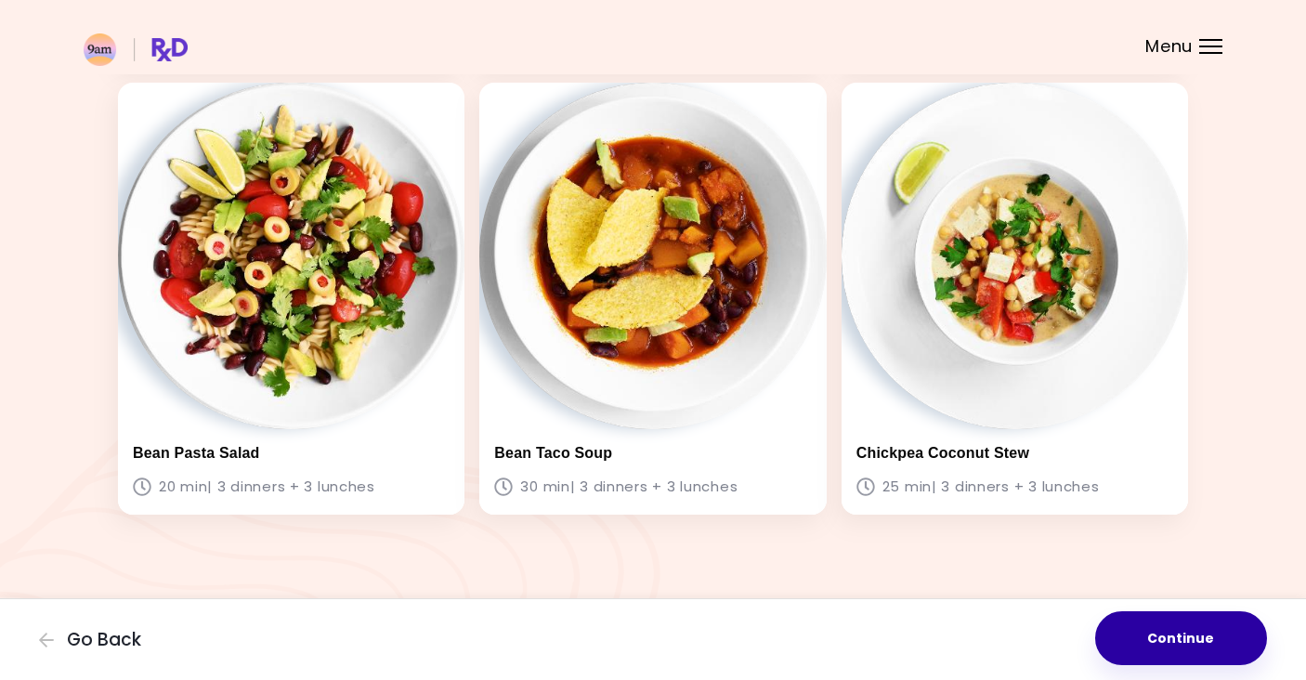
click at [1166, 649] on button "Continue" at bounding box center [1181, 638] width 172 height 54
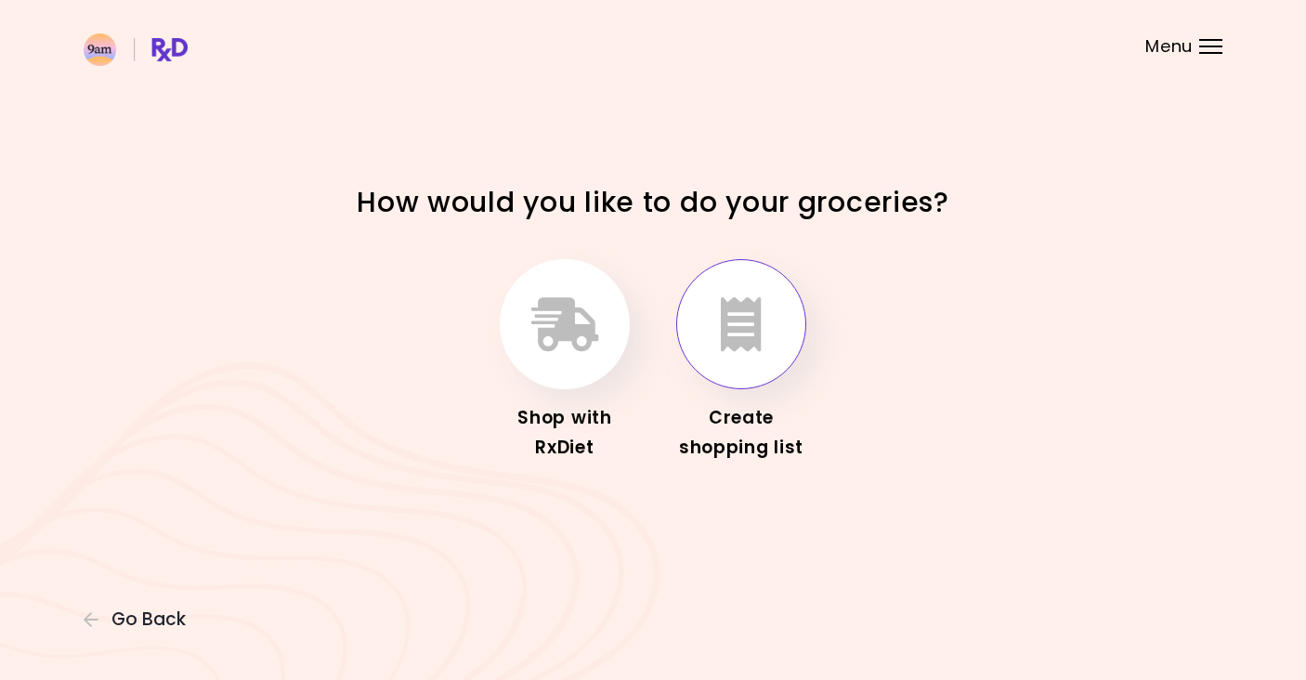
click at [735, 347] on icon "button" at bounding box center [741, 324] width 41 height 54
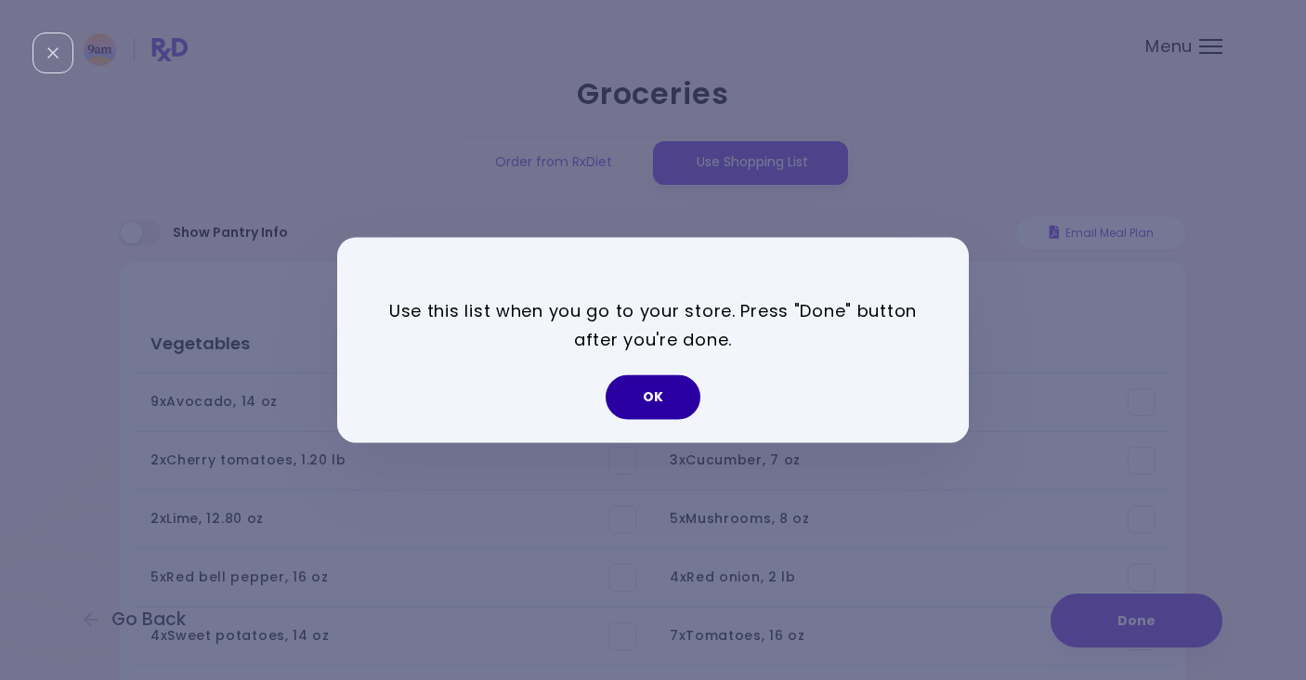
click at [671, 386] on button "OK" at bounding box center [652, 397] width 95 height 45
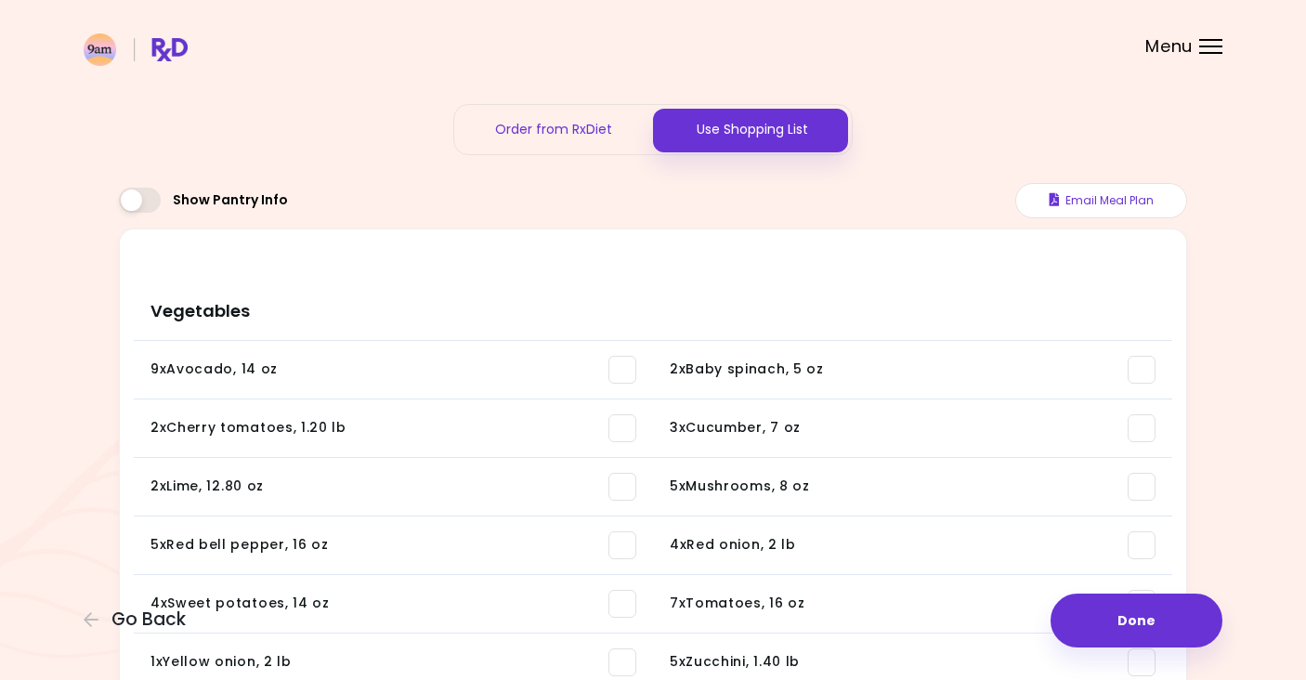
scroll to position [72, 0]
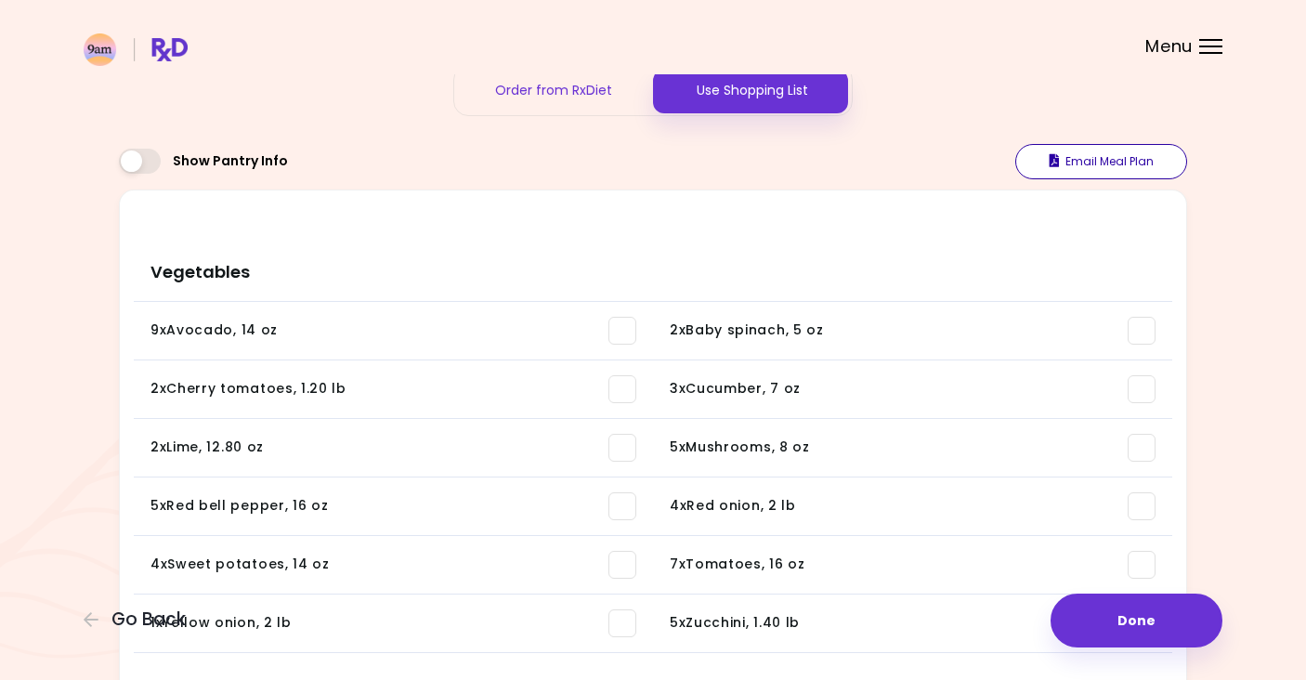
click at [1100, 164] on button "Email Meal Plan" at bounding box center [1101, 161] width 172 height 35
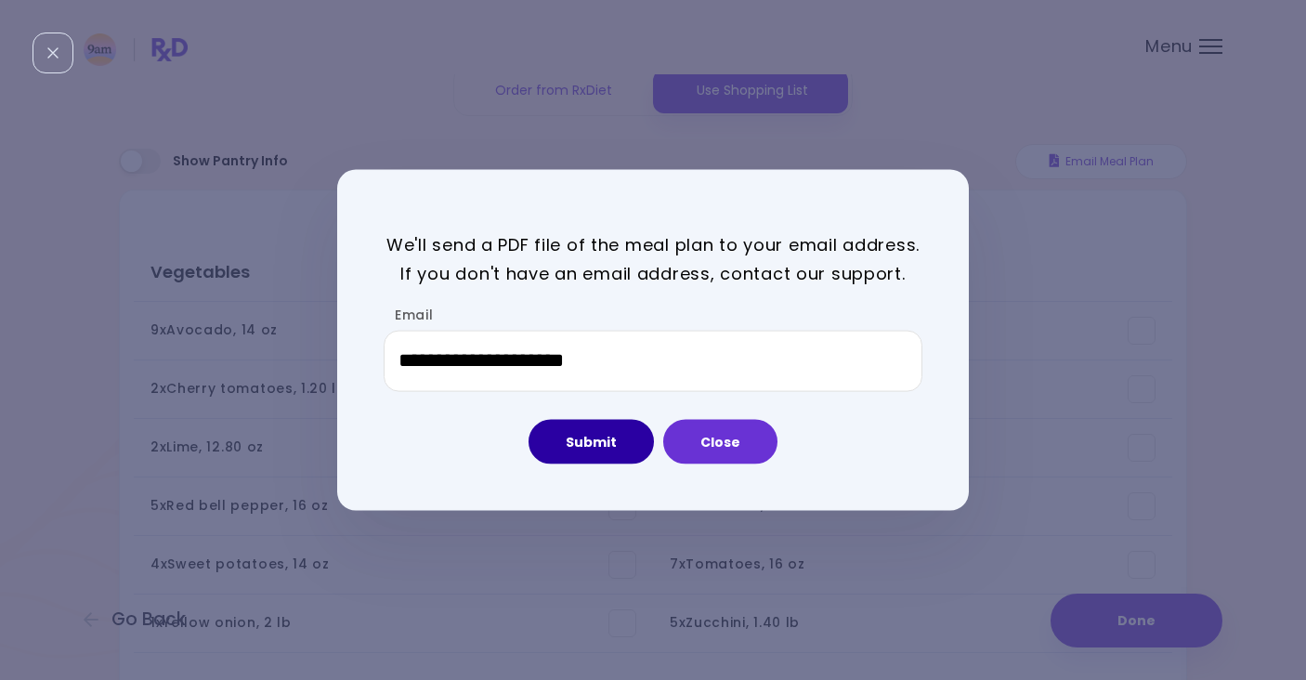
click at [618, 436] on button "Submit" at bounding box center [590, 441] width 125 height 45
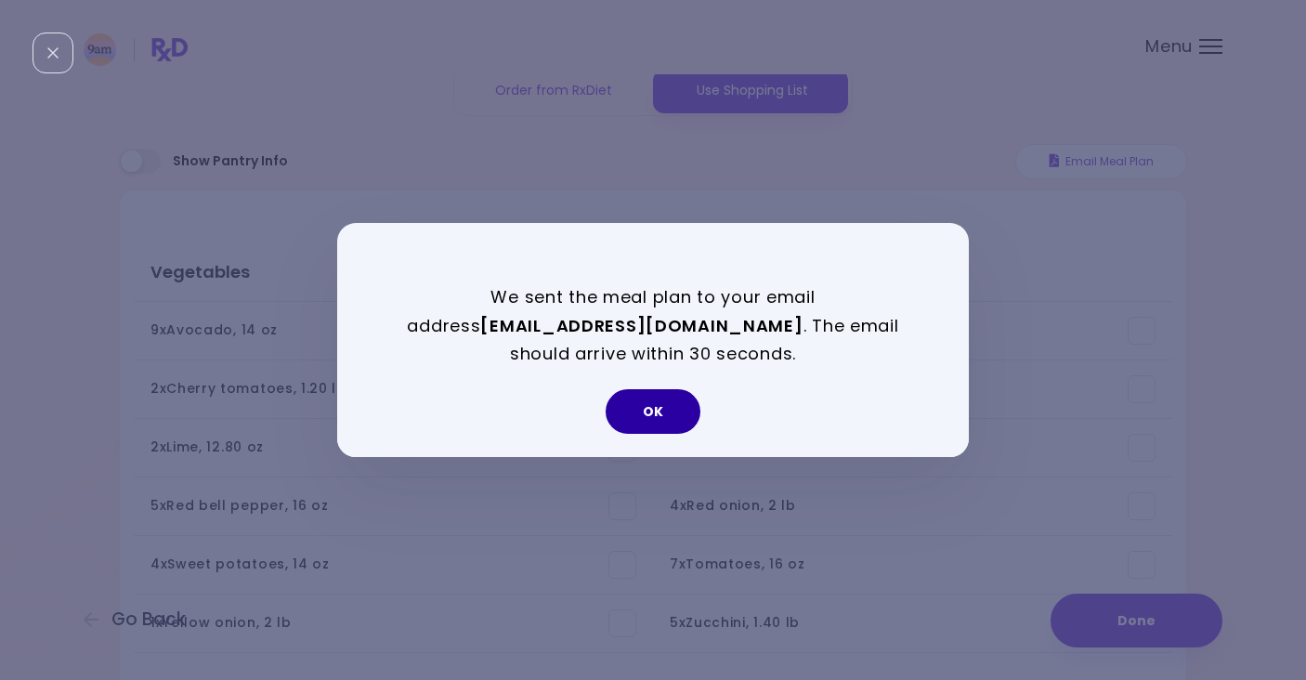
click at [634, 413] on button "OK" at bounding box center [652, 411] width 95 height 45
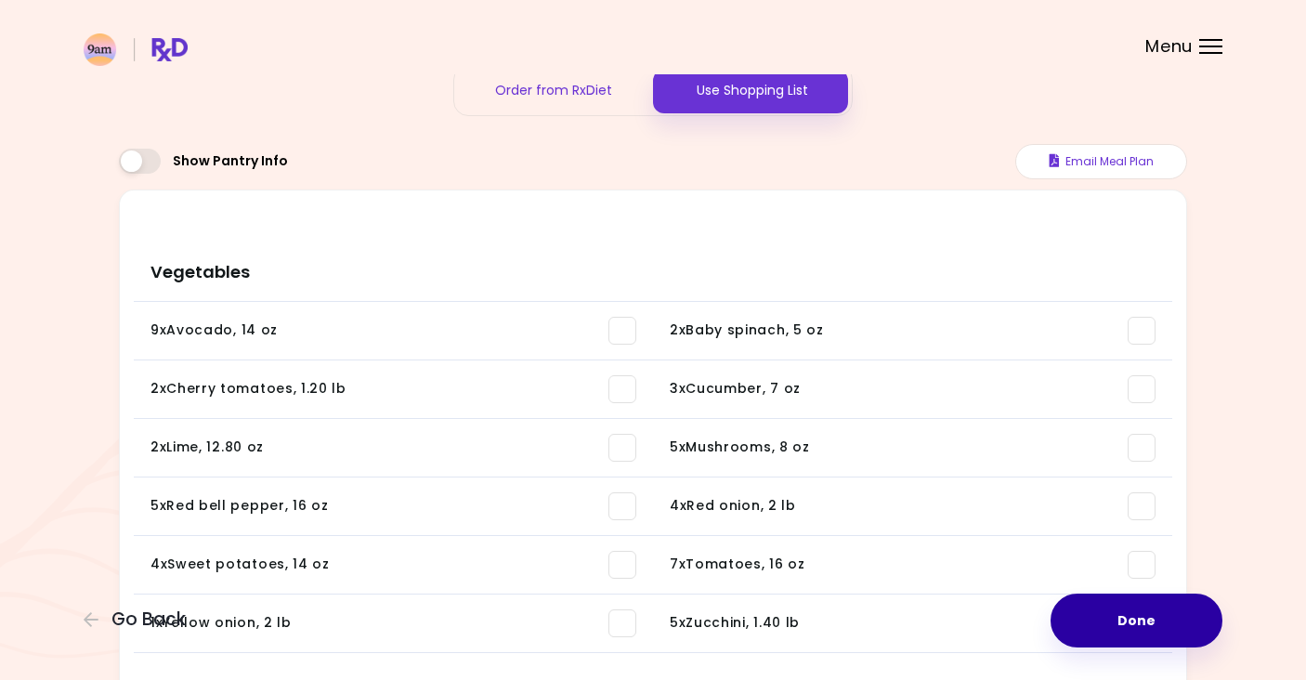
click at [1118, 622] on button "Done" at bounding box center [1136, 620] width 172 height 54
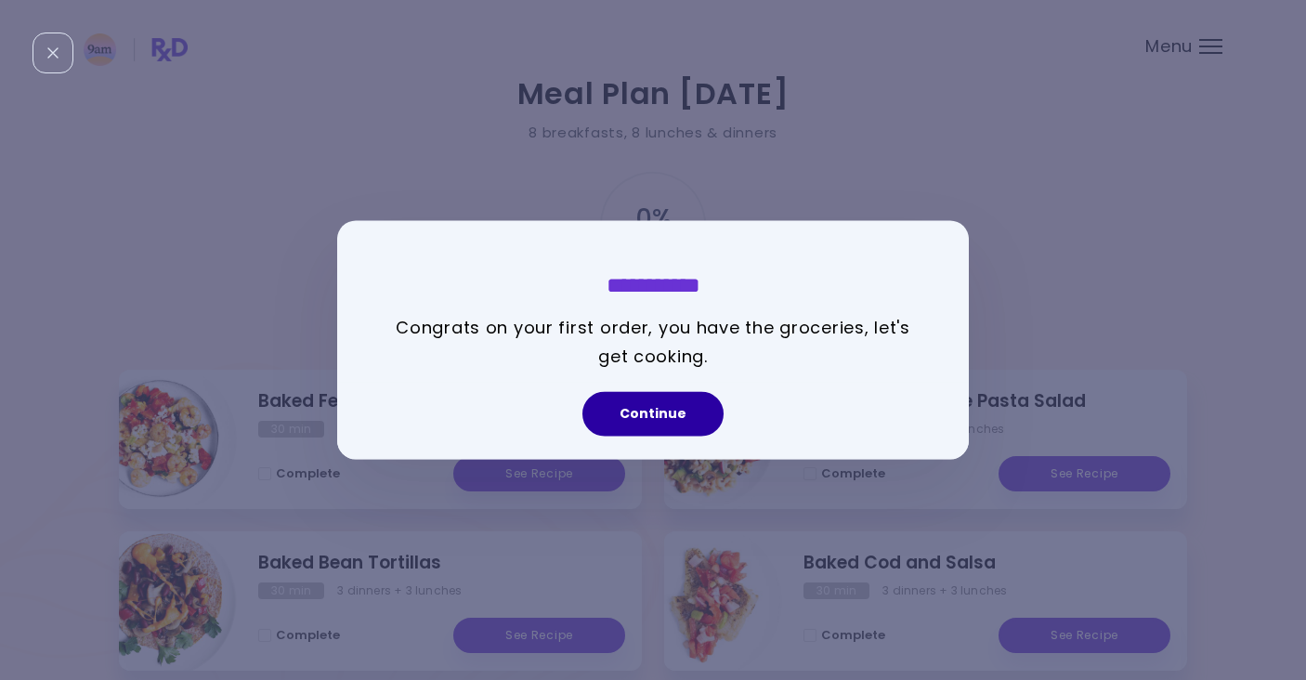
click at [678, 418] on button "Continue" at bounding box center [652, 414] width 141 height 45
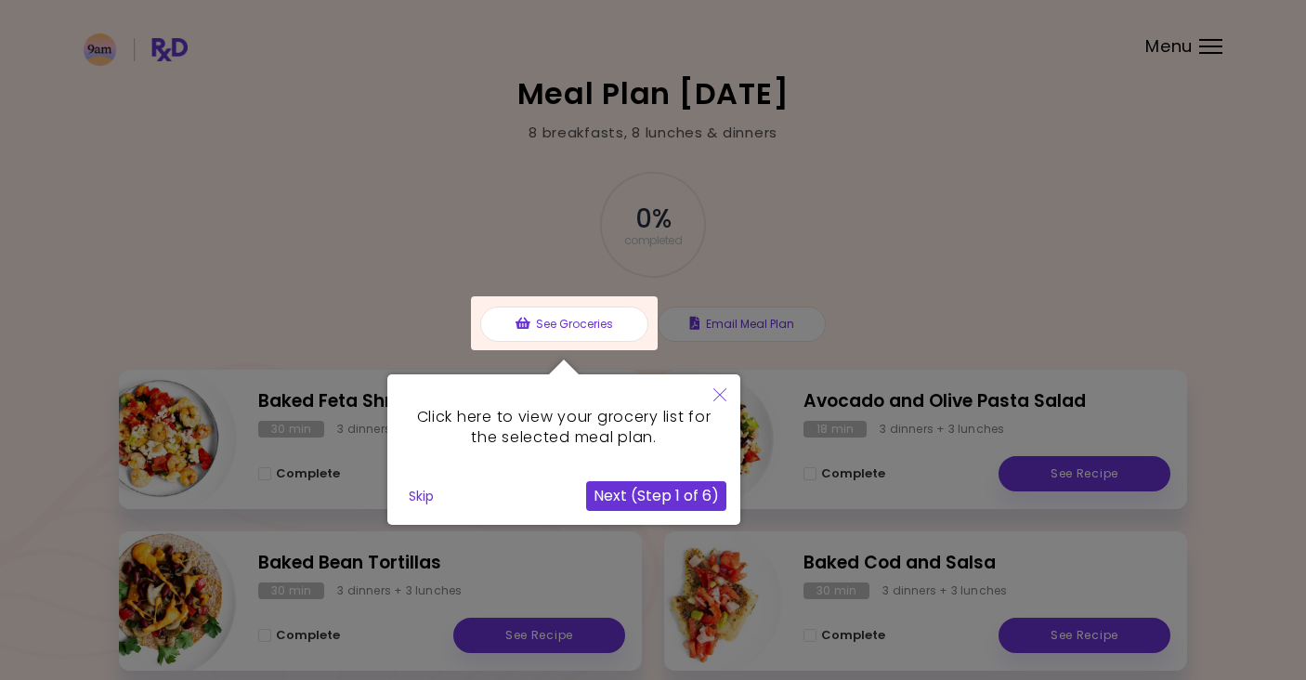
click at [695, 490] on button "Next (Step 1 of 6)" at bounding box center [656, 496] width 140 height 30
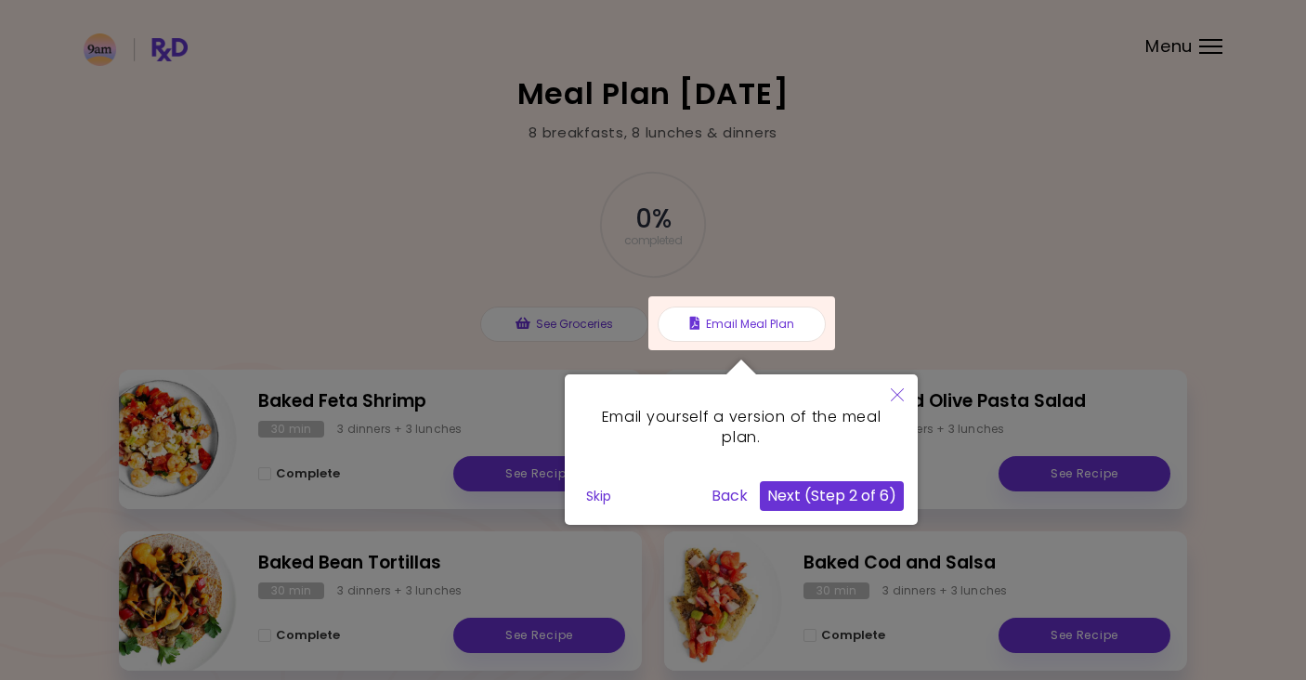
click at [820, 490] on button "Next (Step 2 of 6)" at bounding box center [832, 496] width 144 height 30
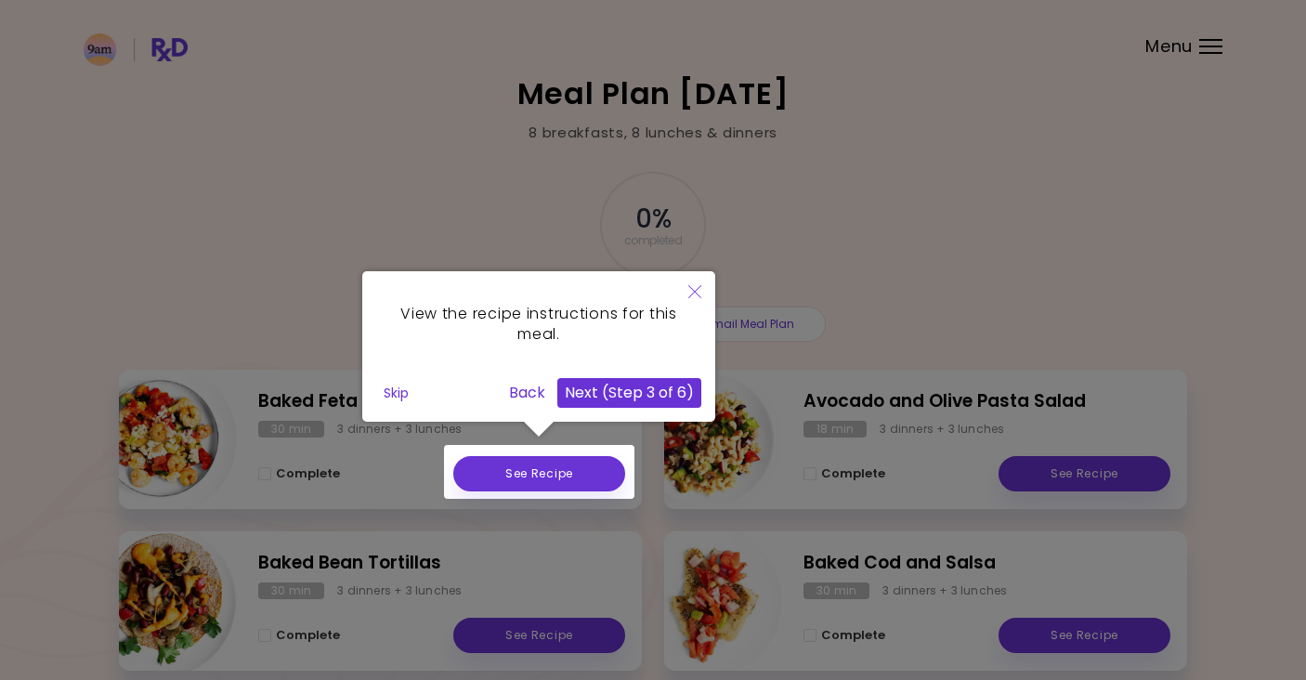
click at [649, 394] on button "Next (Step 3 of 6)" at bounding box center [629, 393] width 144 height 30
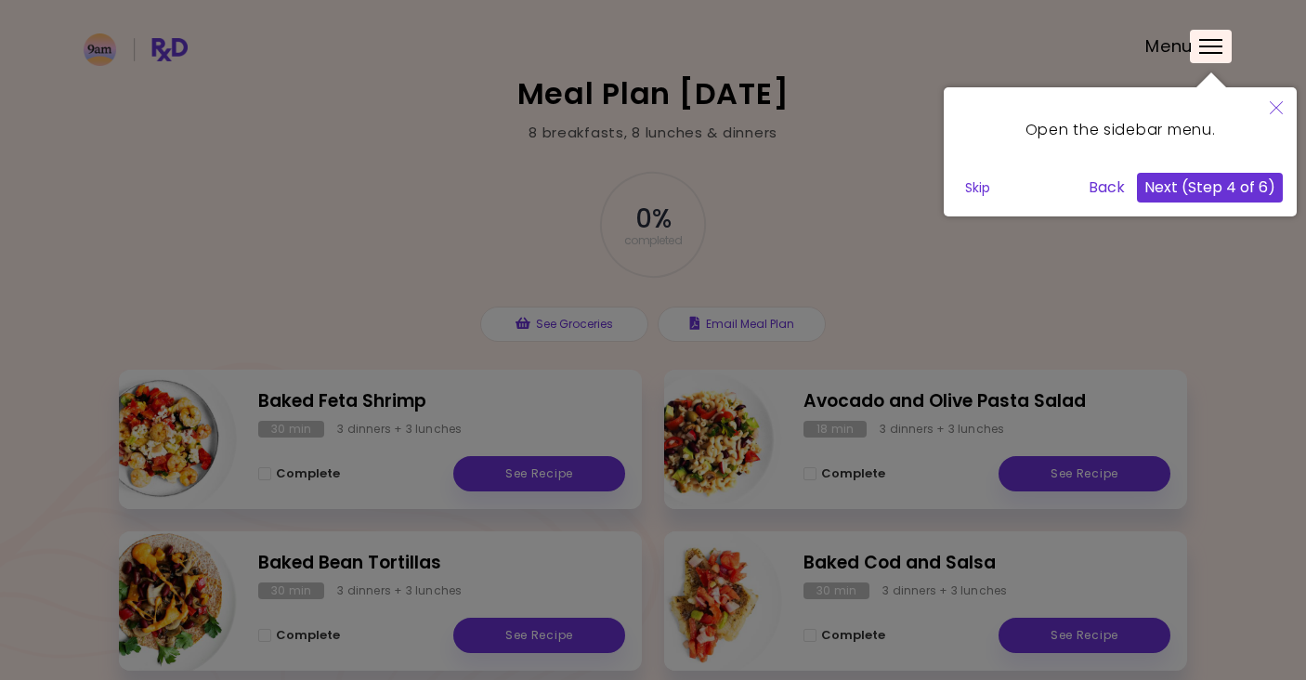
click at [1166, 182] on button "Next (Step 4 of 6)" at bounding box center [1210, 188] width 146 height 30
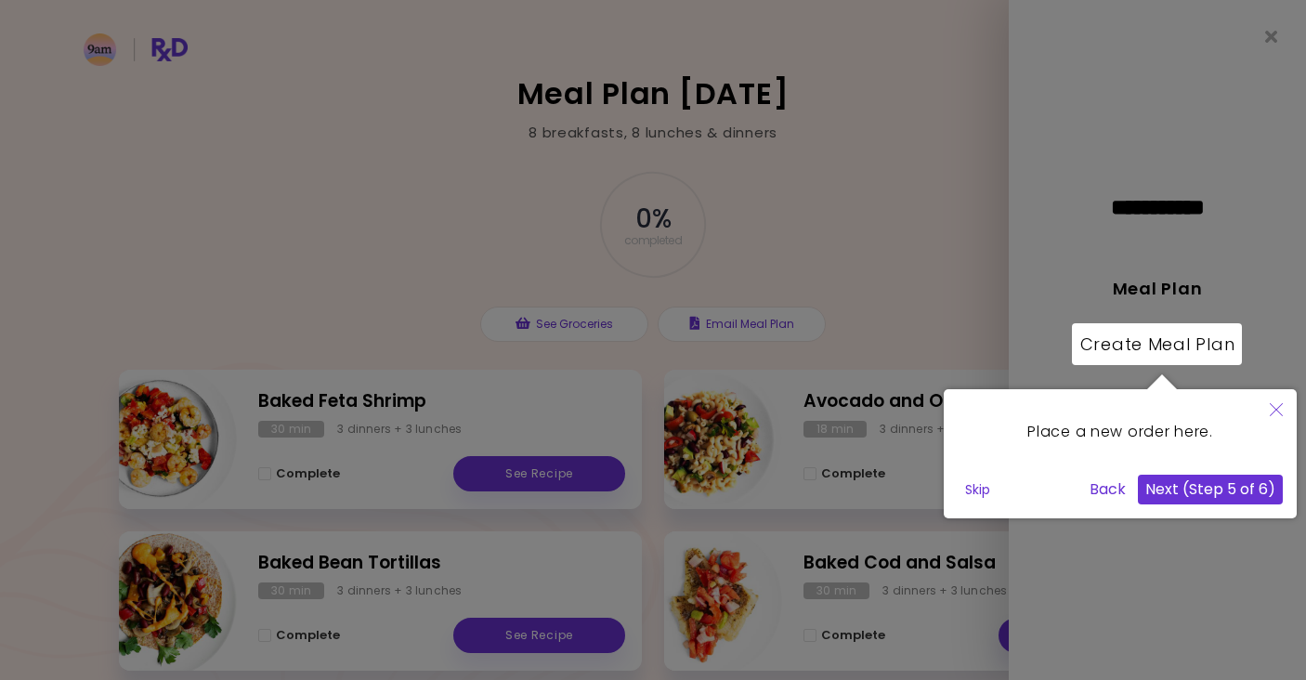
click at [1273, 403] on icon "Close" at bounding box center [1275, 409] width 13 height 13
